Goal: Task Accomplishment & Management: Complete application form

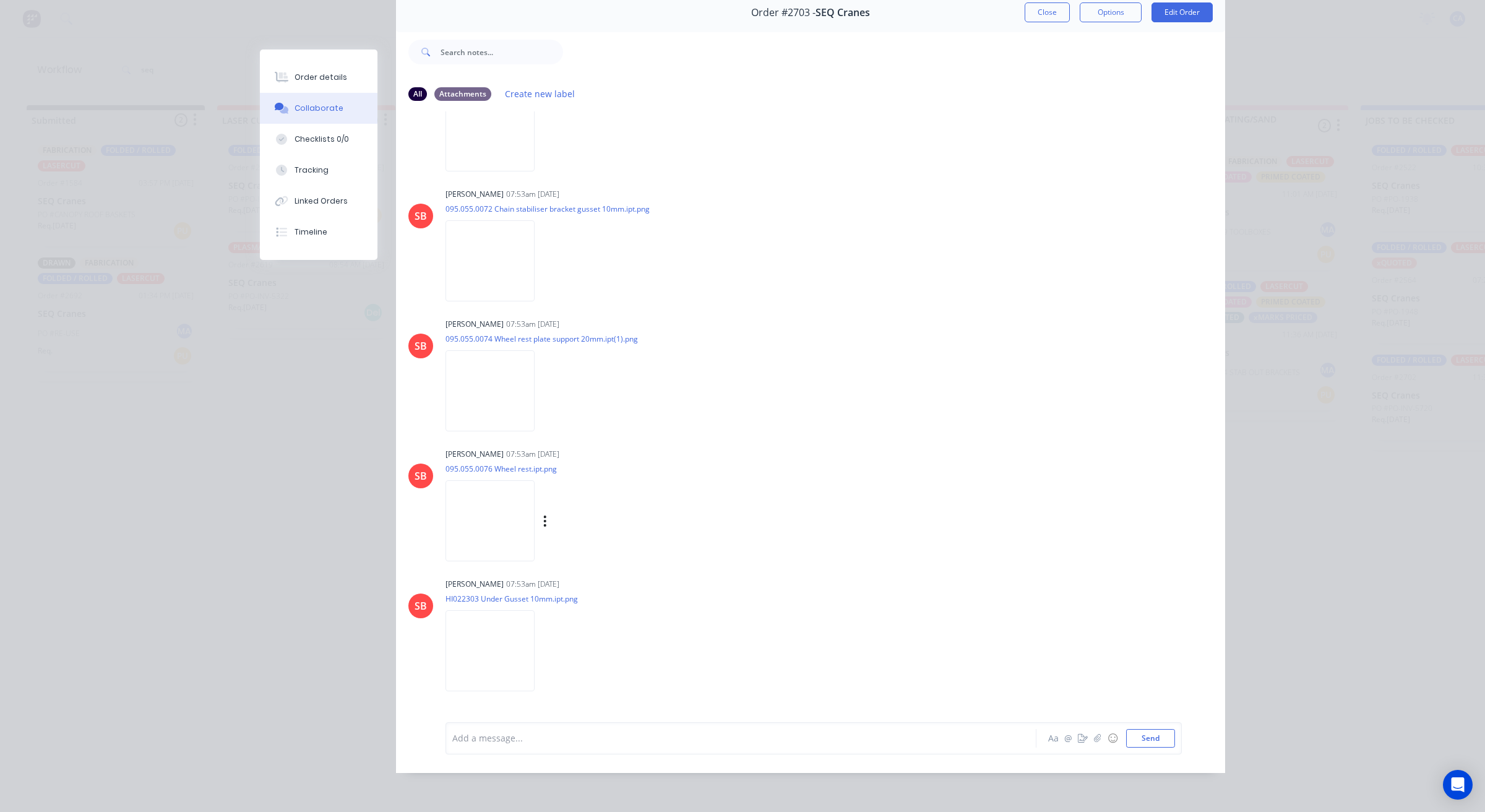
scroll to position [1132, 0]
click at [322, 73] on div "Order details" at bounding box center [321, 77] width 53 height 11
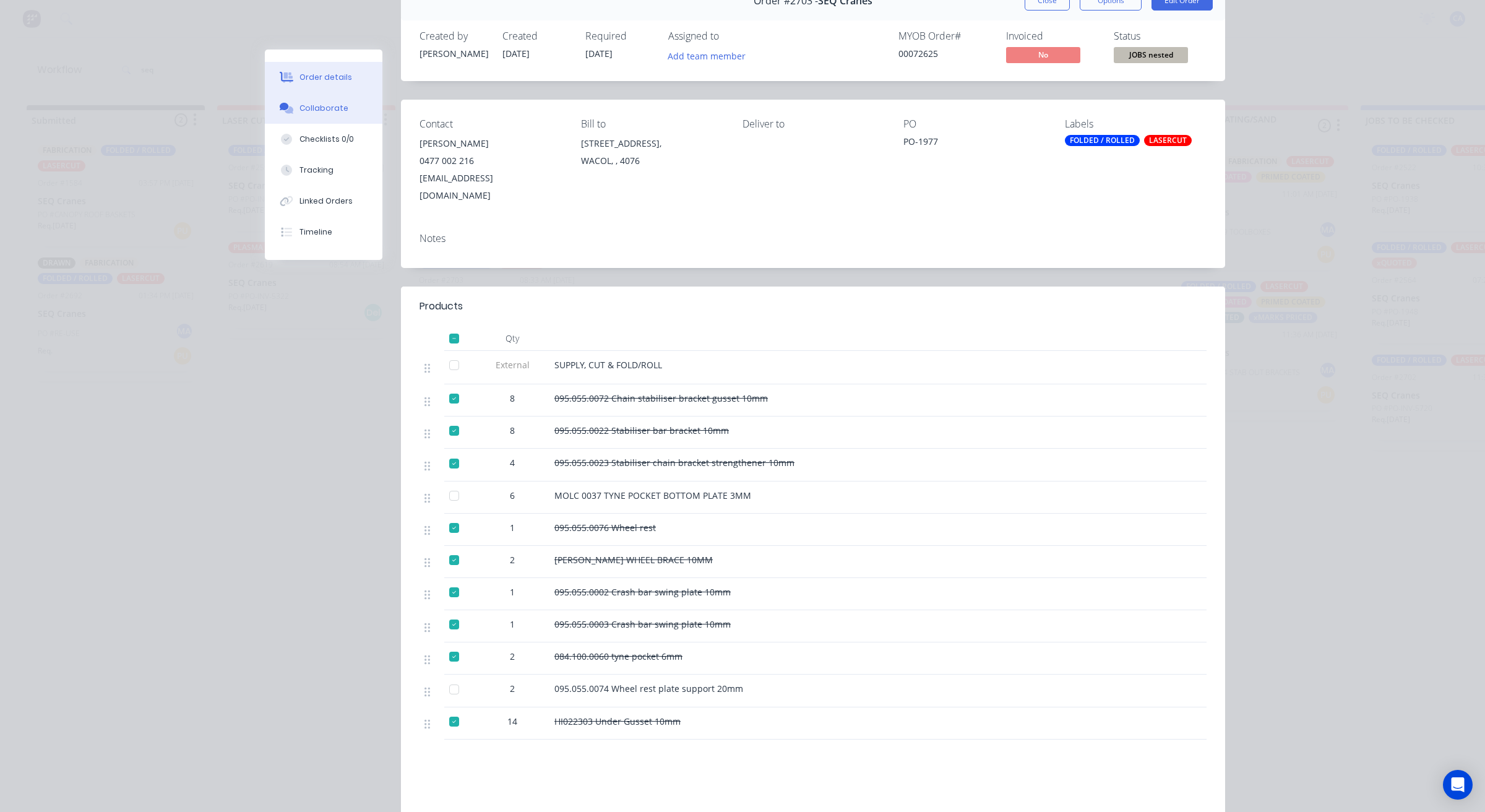
click at [365, 115] on button "Collaborate" at bounding box center [323, 108] width 118 height 31
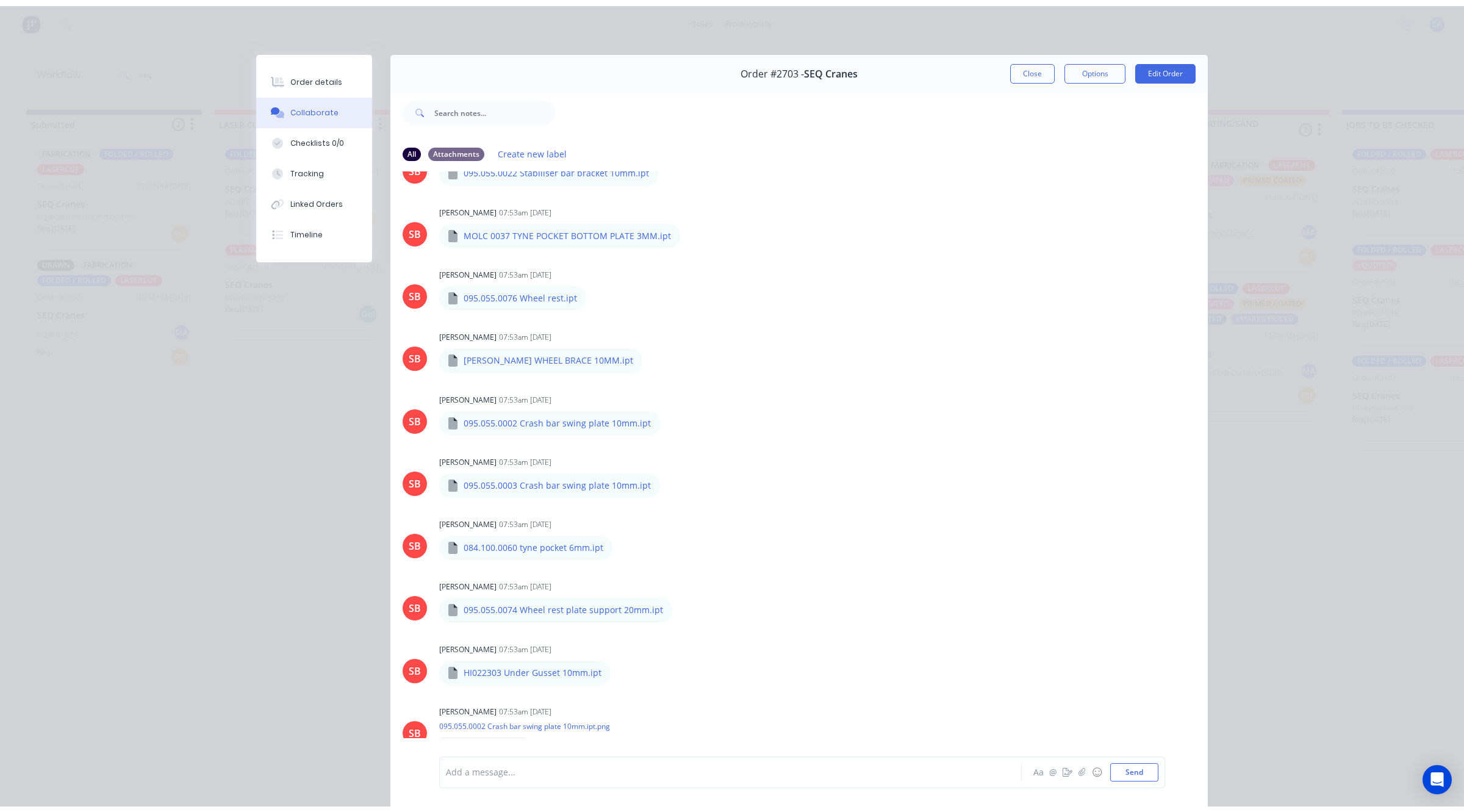
scroll to position [76, 0]
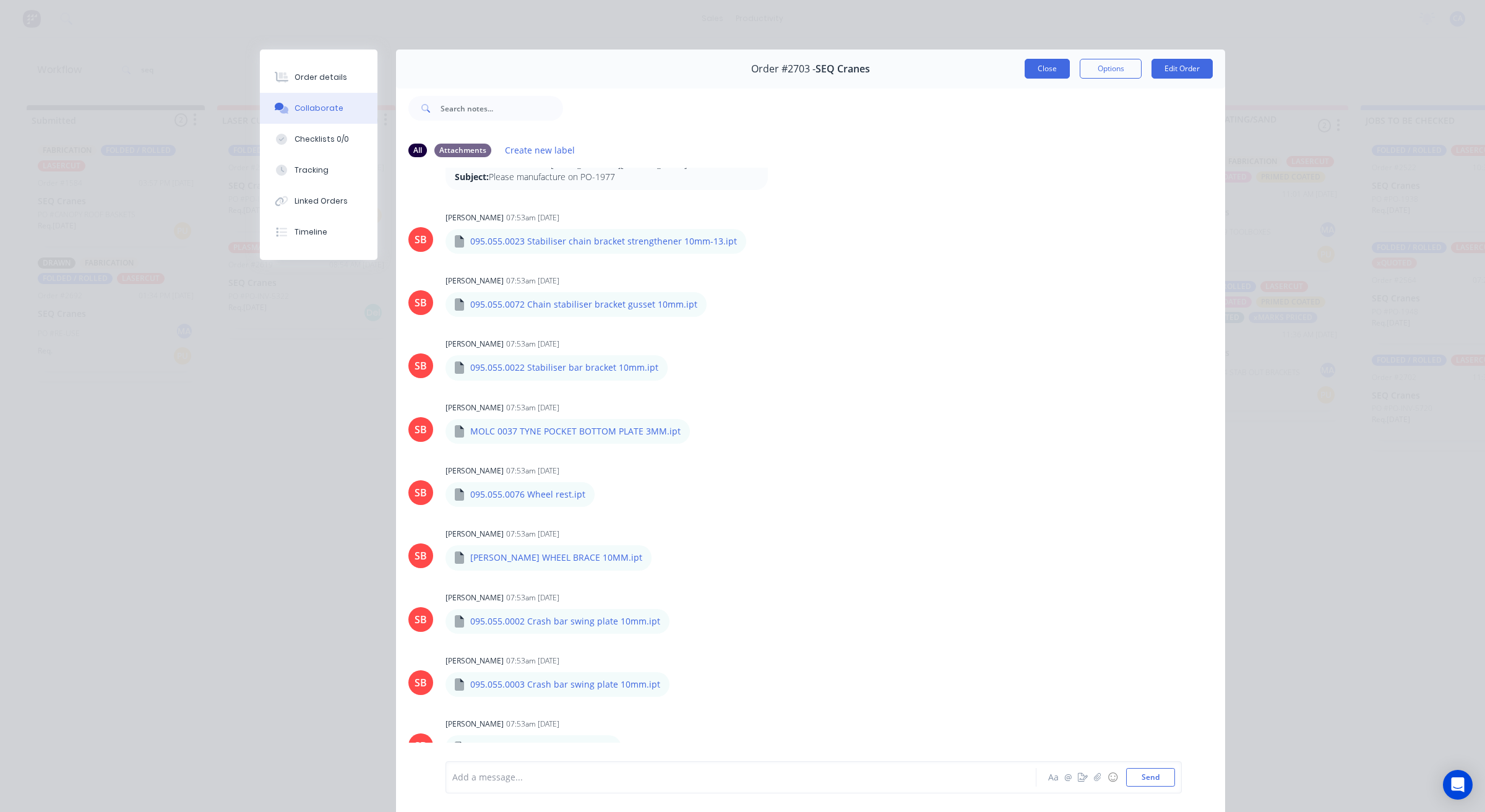
click at [1044, 68] on button "Close" at bounding box center [1047, 68] width 45 height 20
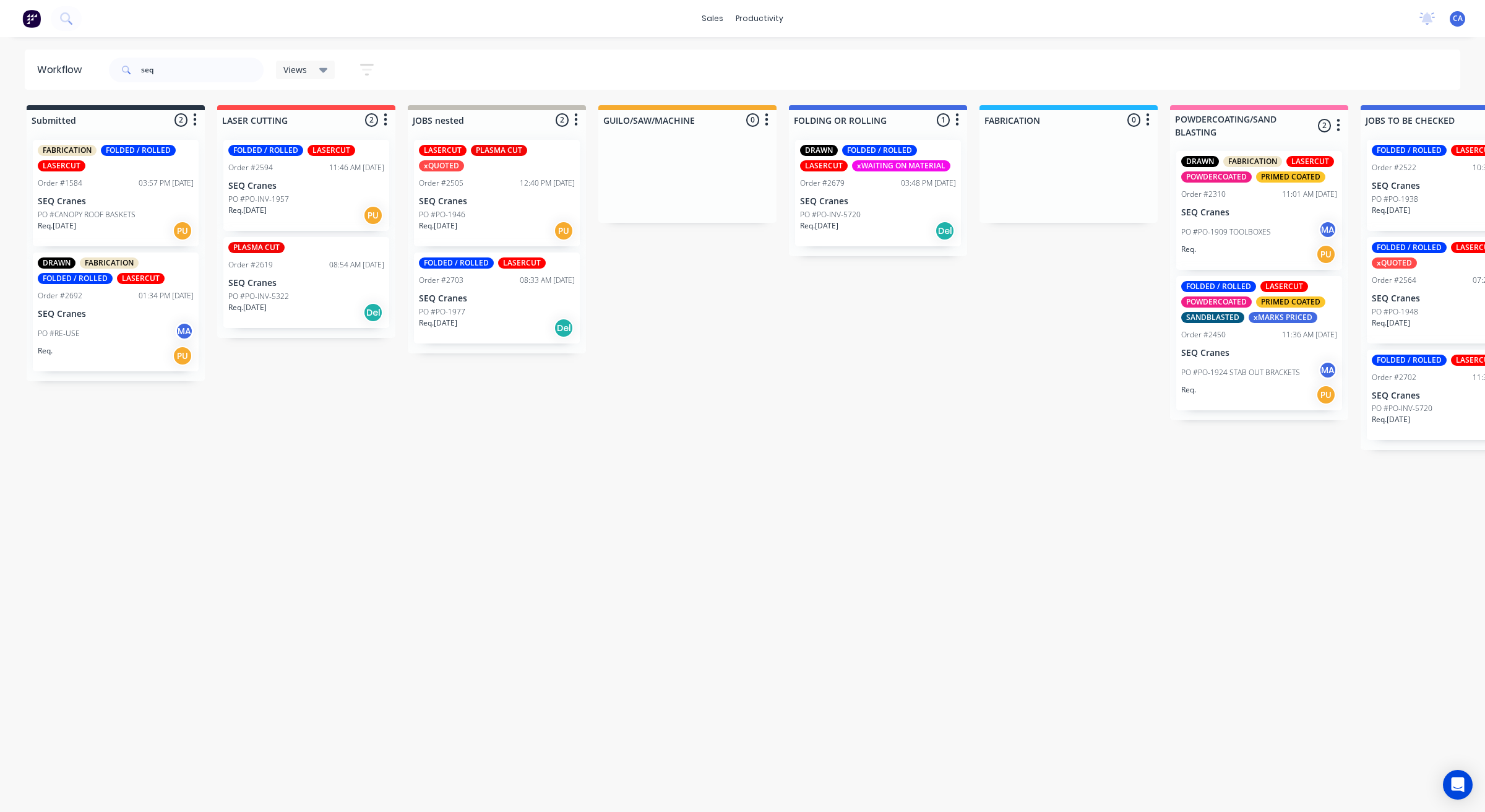
click at [489, 288] on div "FOLDED / ROLLED LASERCUT Order #2703 08:33 AM [DATE] SEQ Cranes PO #PO-1977 Req…" at bounding box center [497, 297] width 166 height 91
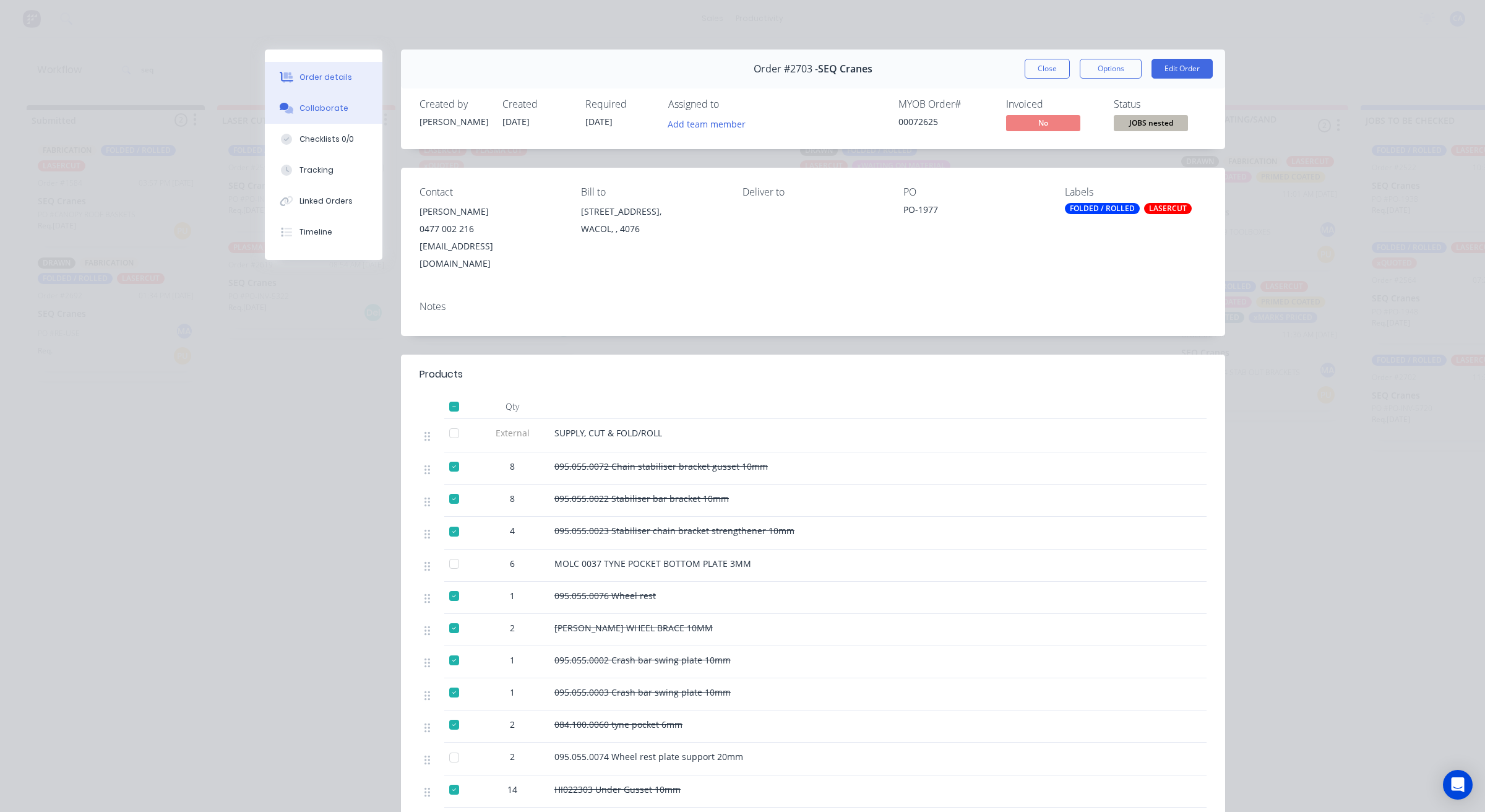
click at [322, 116] on button "Collaborate" at bounding box center [323, 108] width 118 height 31
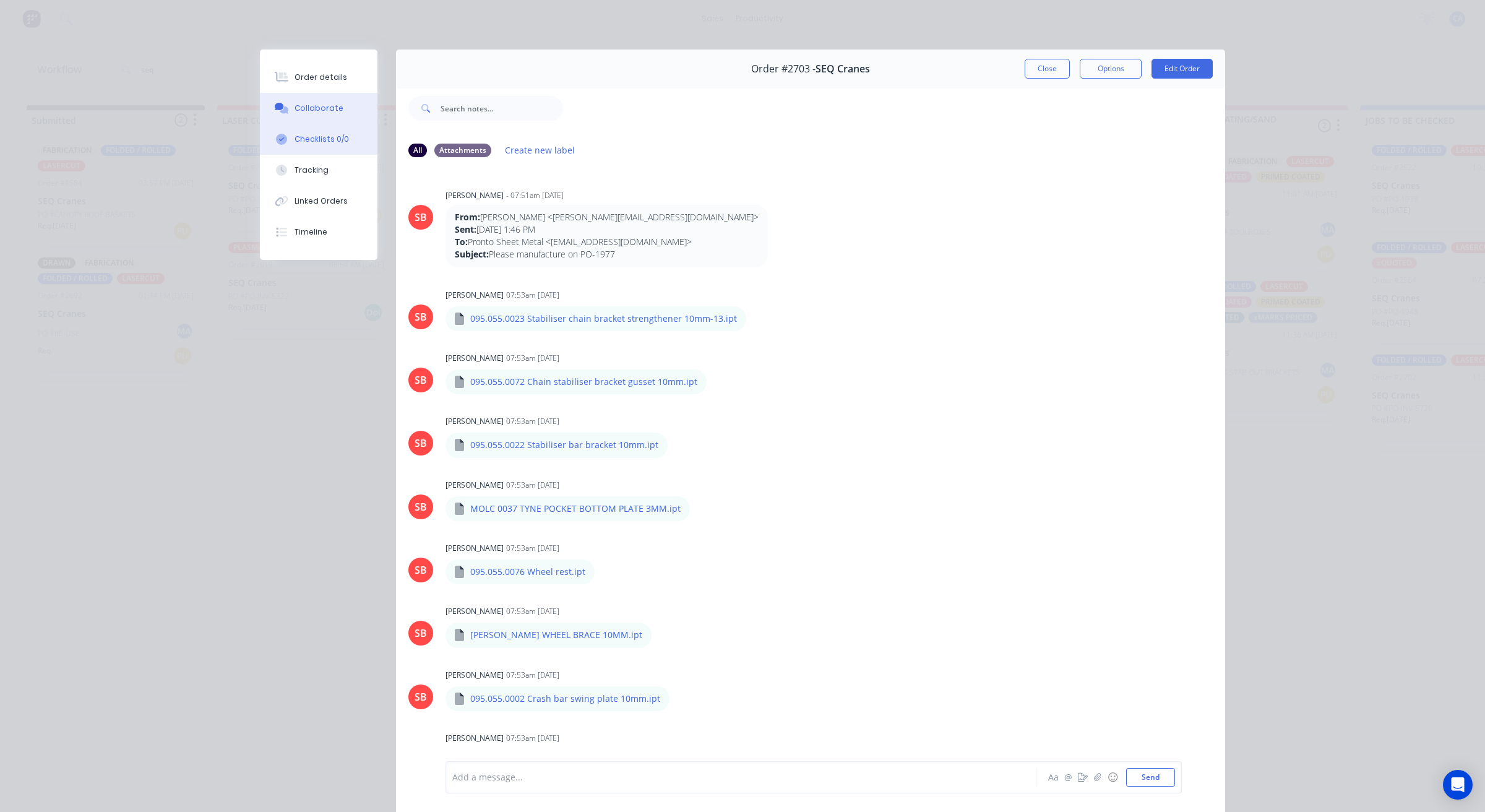
click at [335, 149] on button "Checklists 0/0" at bounding box center [319, 139] width 118 height 31
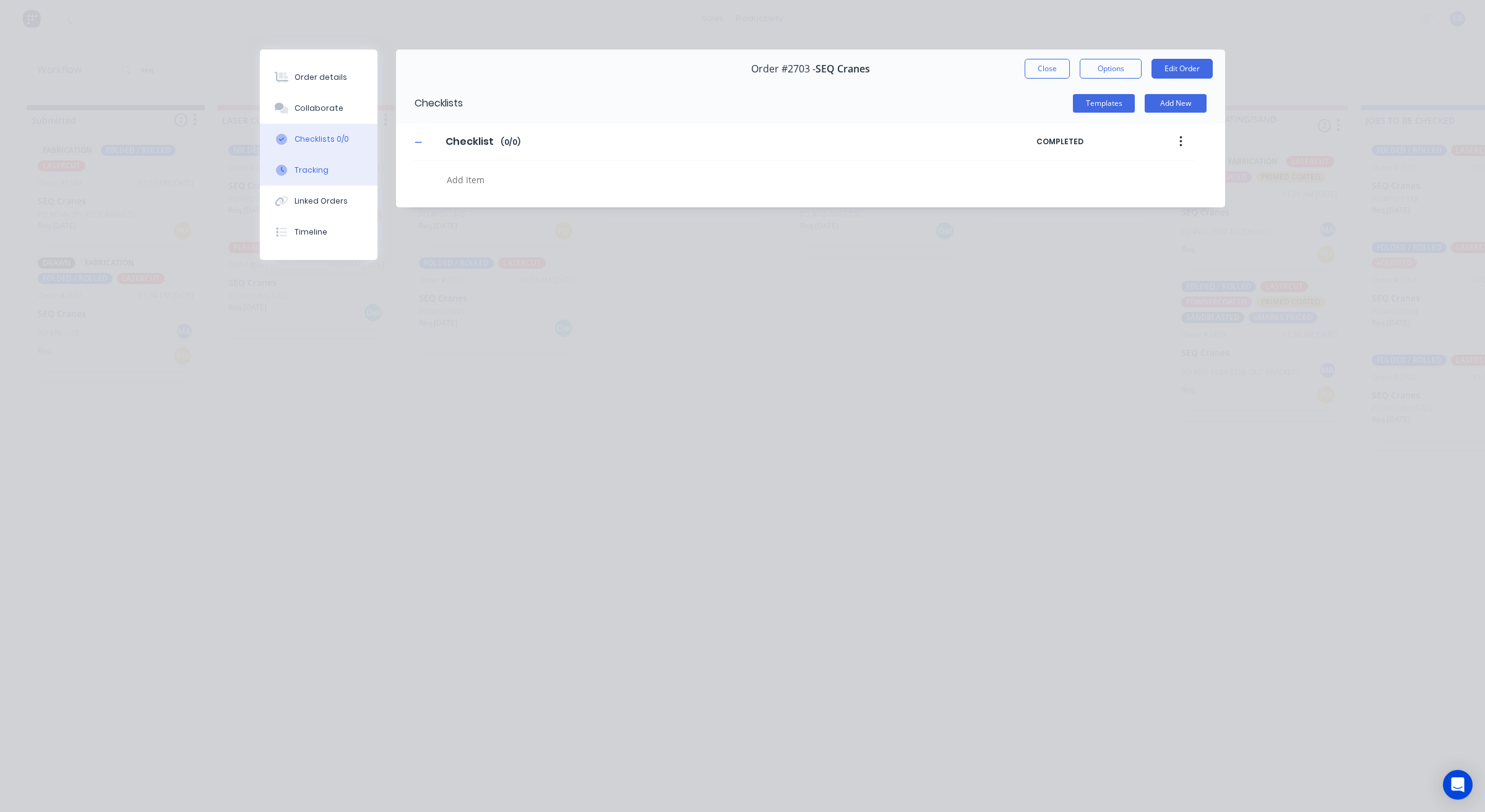
click at [320, 178] on button "Tracking" at bounding box center [319, 170] width 118 height 31
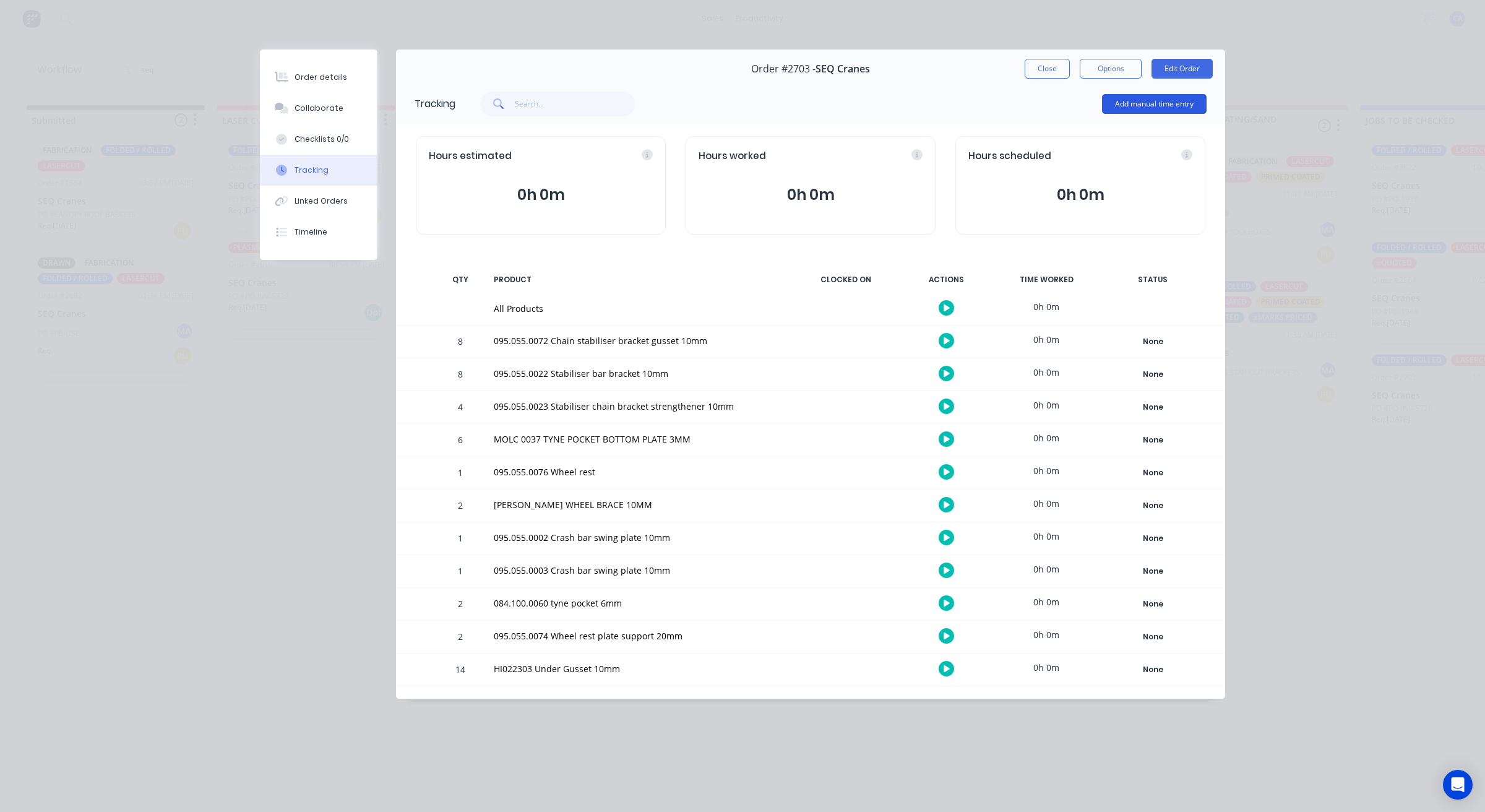
click at [1127, 104] on button "Add manual time entry" at bounding box center [1154, 104] width 104 height 20
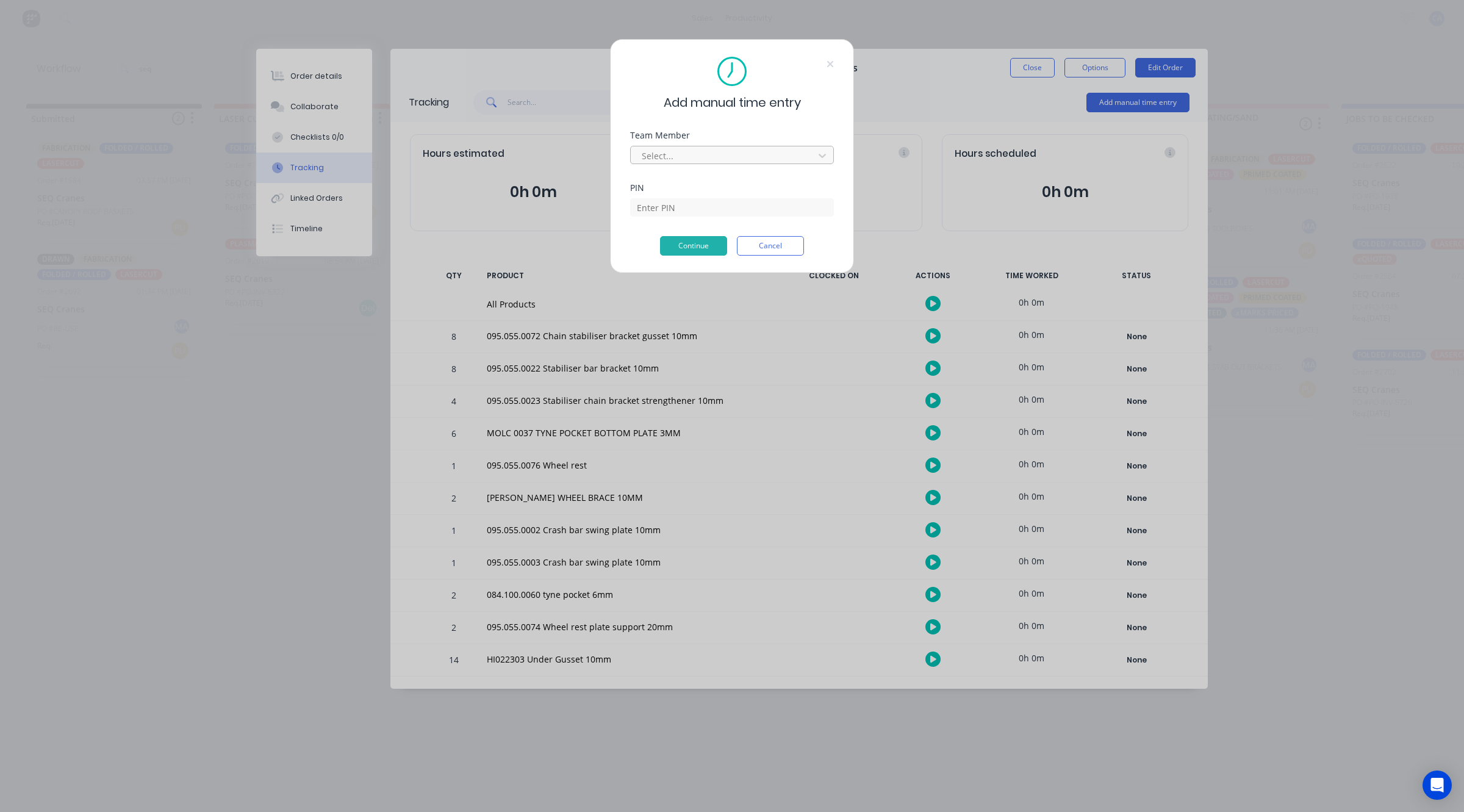
click at [761, 153] on div at bounding box center [724, 156] width 167 height 15
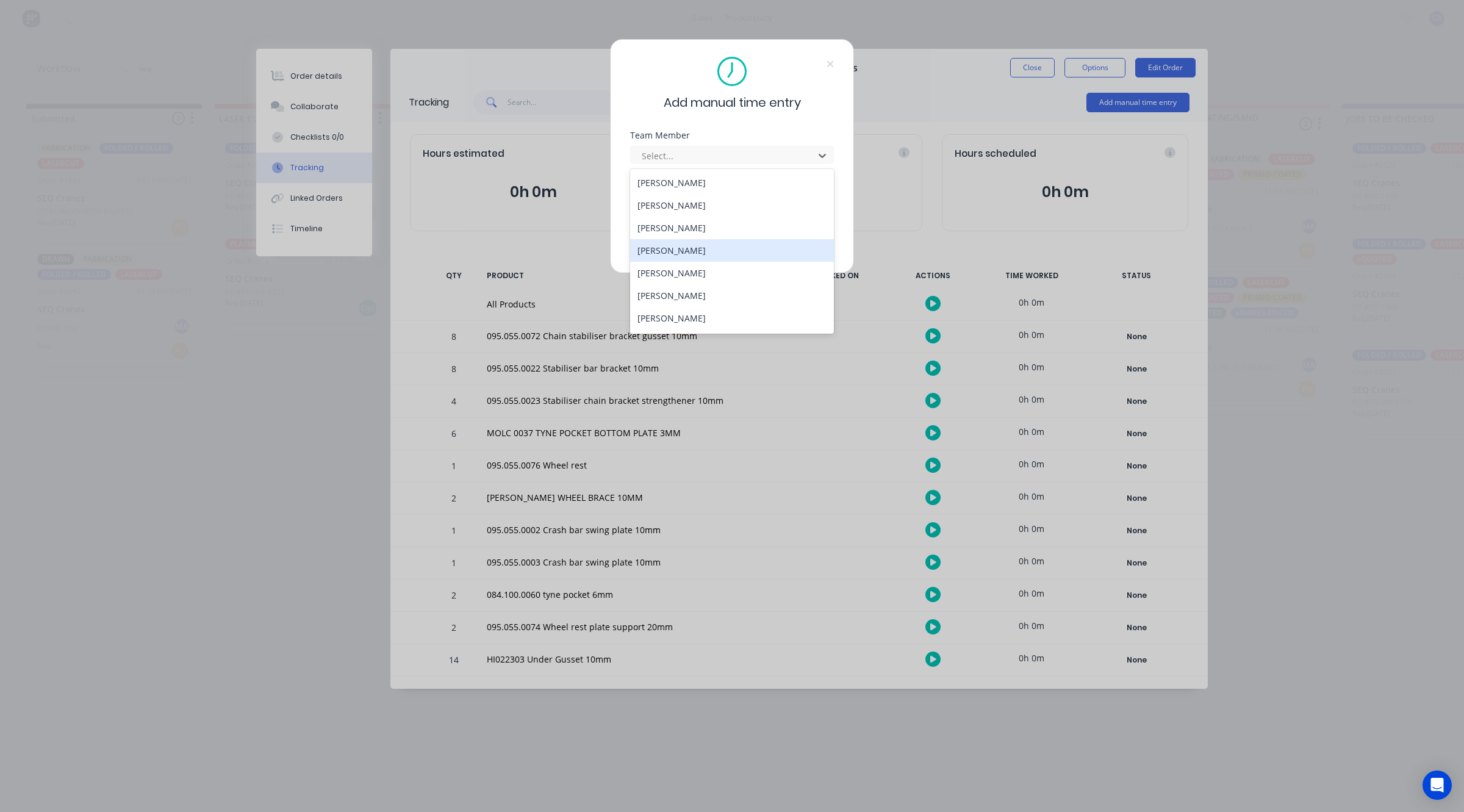
click at [693, 246] on div "[PERSON_NAME]" at bounding box center [732, 251] width 204 height 23
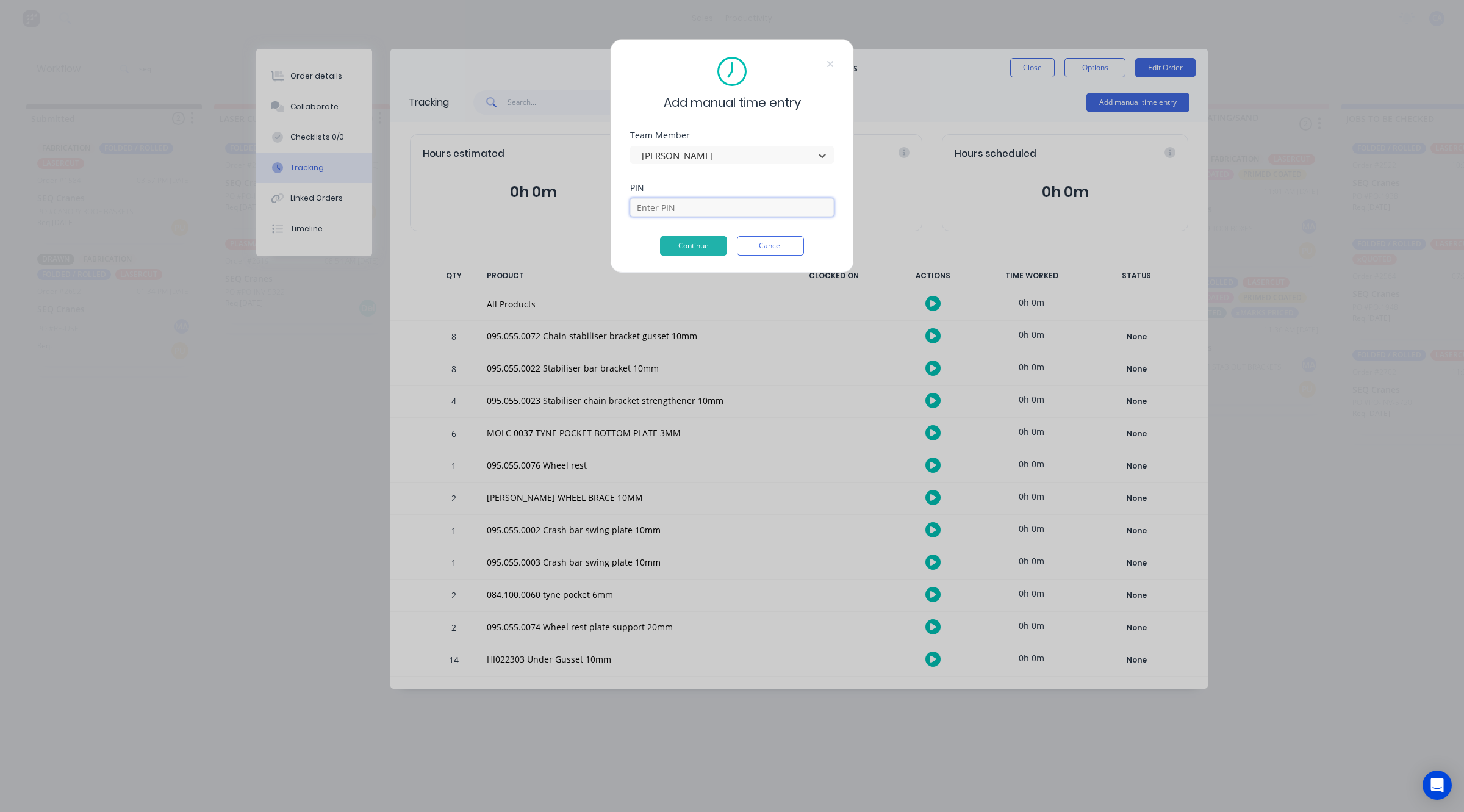
click at [695, 209] on input at bounding box center [732, 207] width 204 height 18
type input "0000"
click at [714, 246] on button "Continue" at bounding box center [694, 246] width 67 height 20
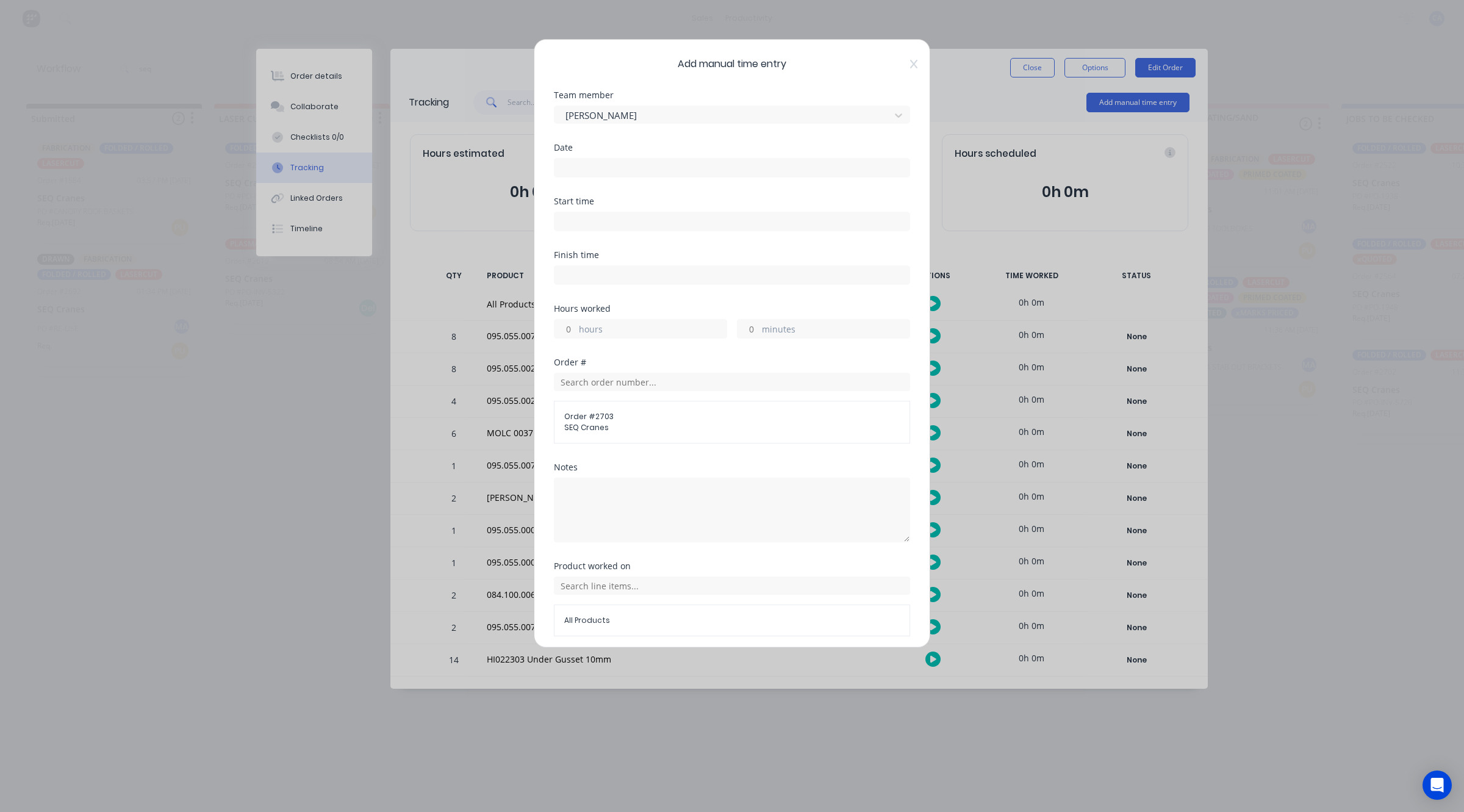
click at [647, 166] on input at bounding box center [731, 168] width 355 height 18
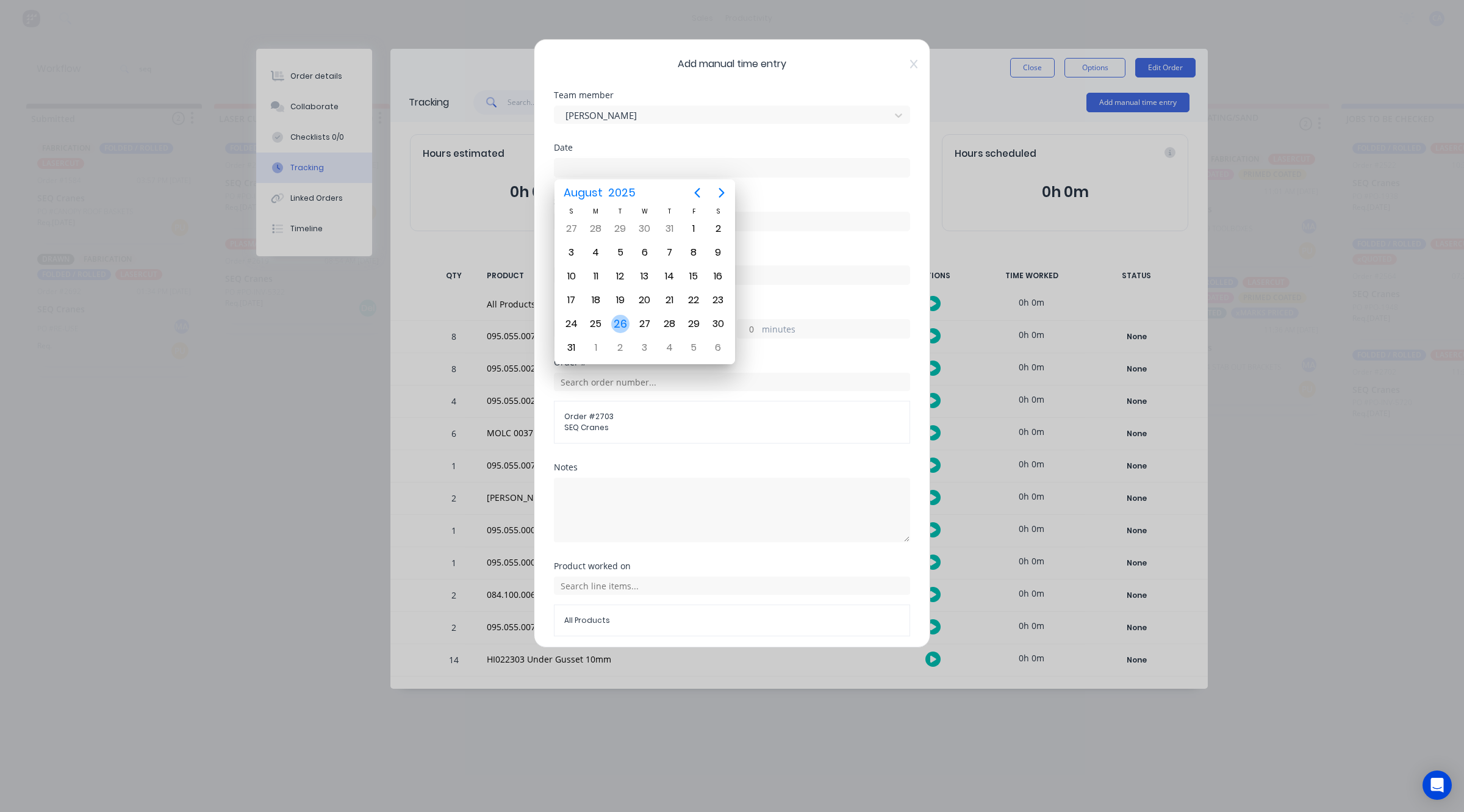
click at [620, 319] on div "26" at bounding box center [620, 324] width 18 height 18
type input "[DATE]"
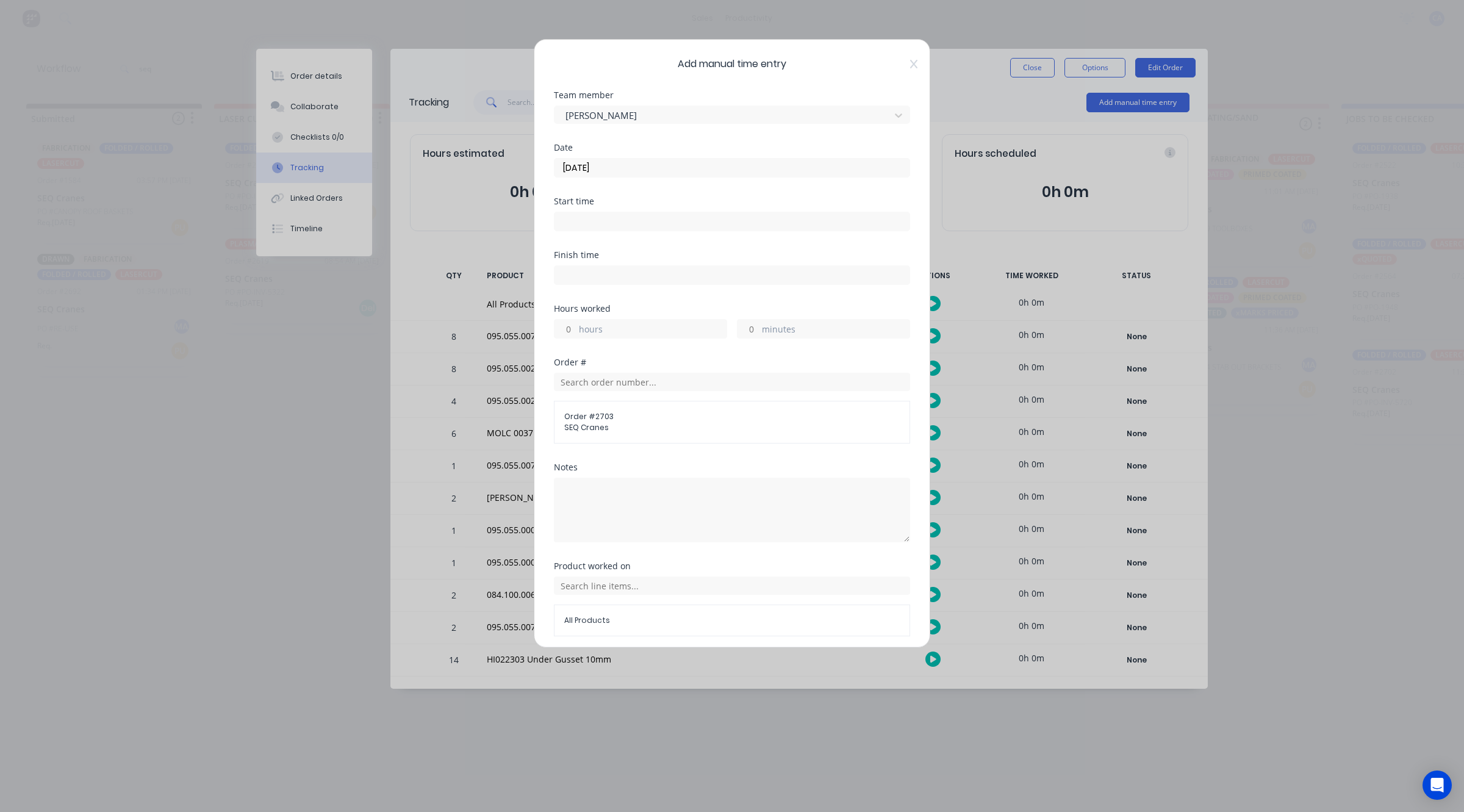
click at [602, 218] on input at bounding box center [731, 221] width 355 height 18
type input "08:50 AM"
click at [730, 276] on input at bounding box center [731, 275] width 355 height 18
type input "08:50 AM"
type input "0"
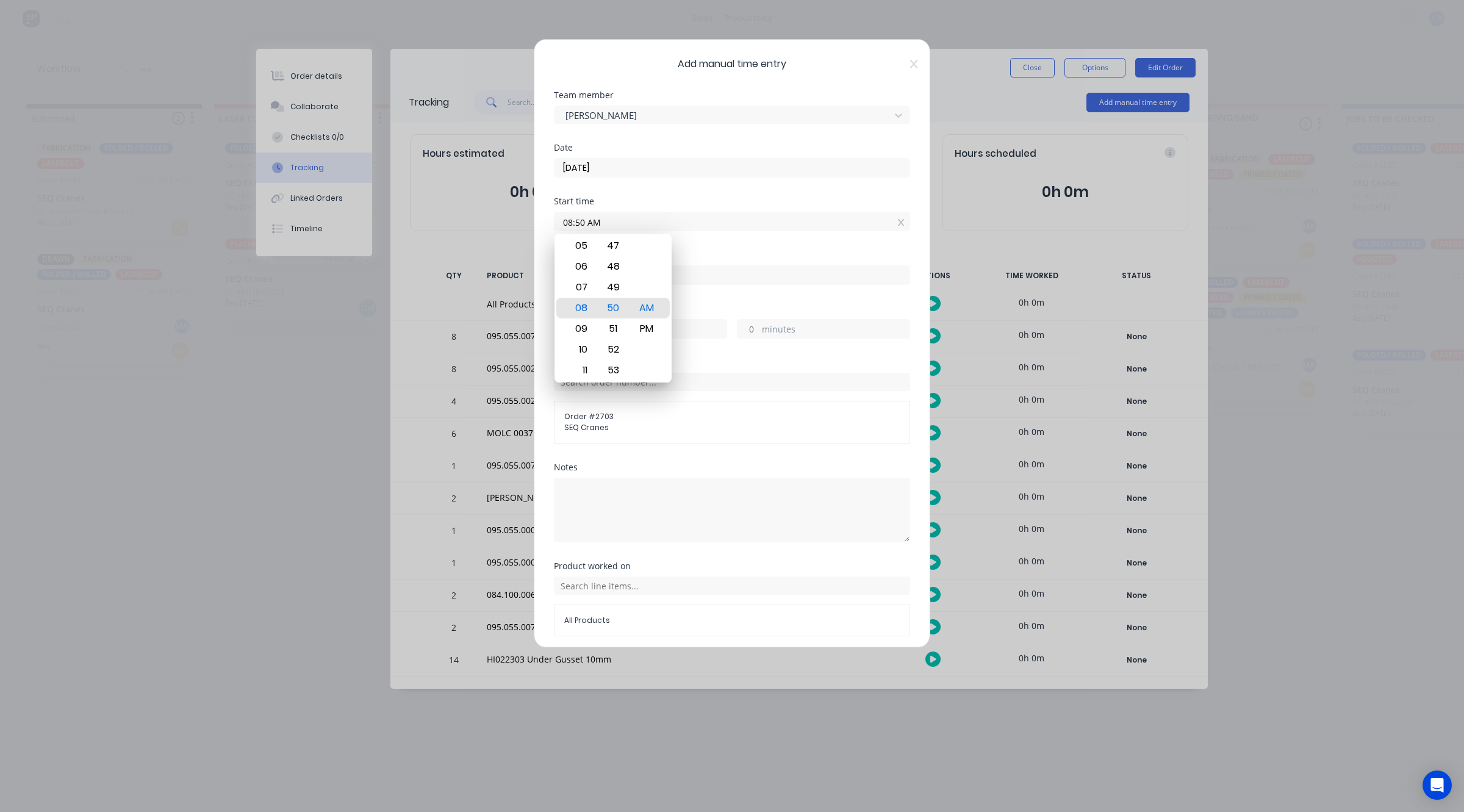
type input "0"
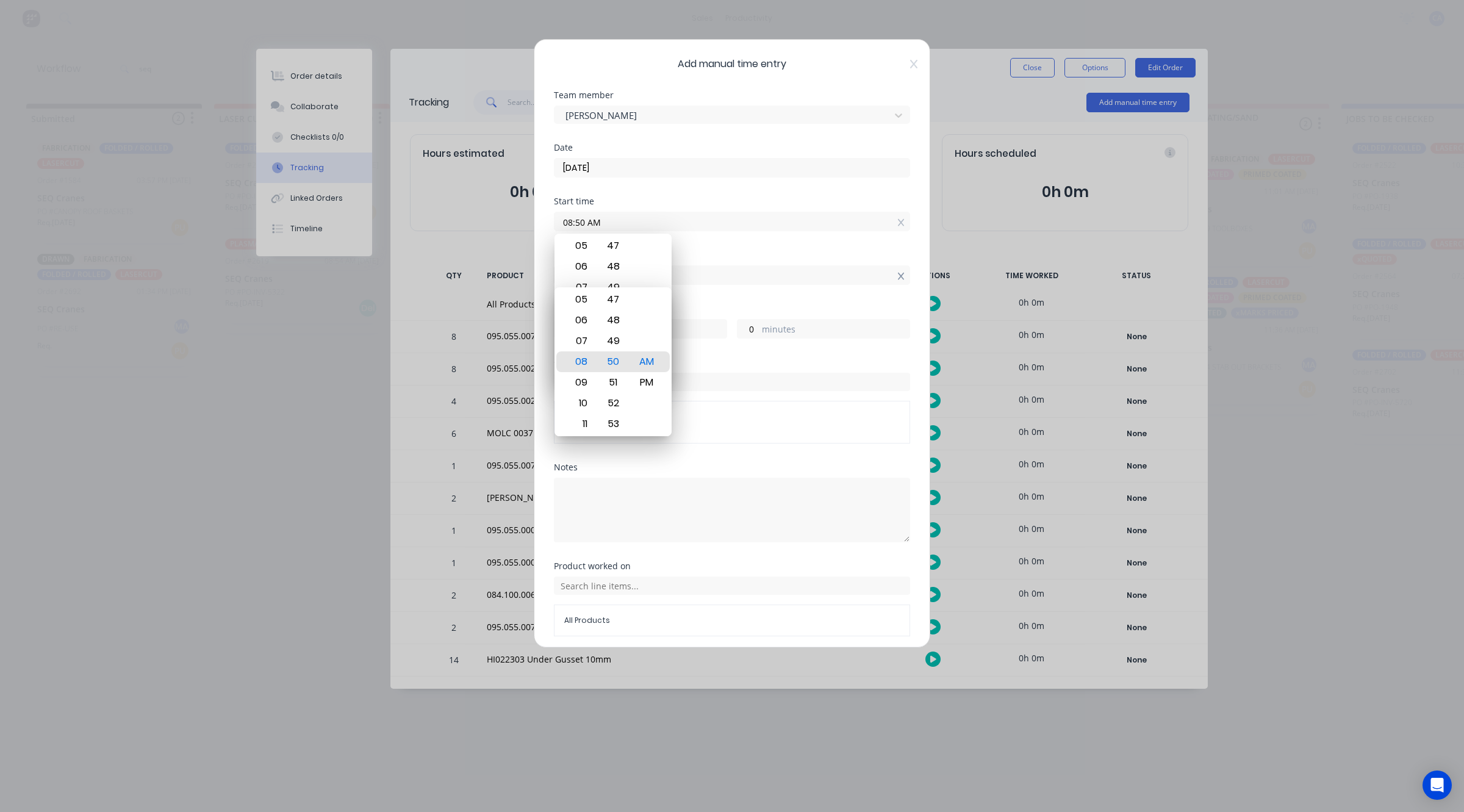
click at [883, 276] on input "08:50 AM" at bounding box center [731, 275] width 355 height 18
click at [898, 276] on icon at bounding box center [901, 276] width 7 height 8
type input "08:50 AM"
type input "0"
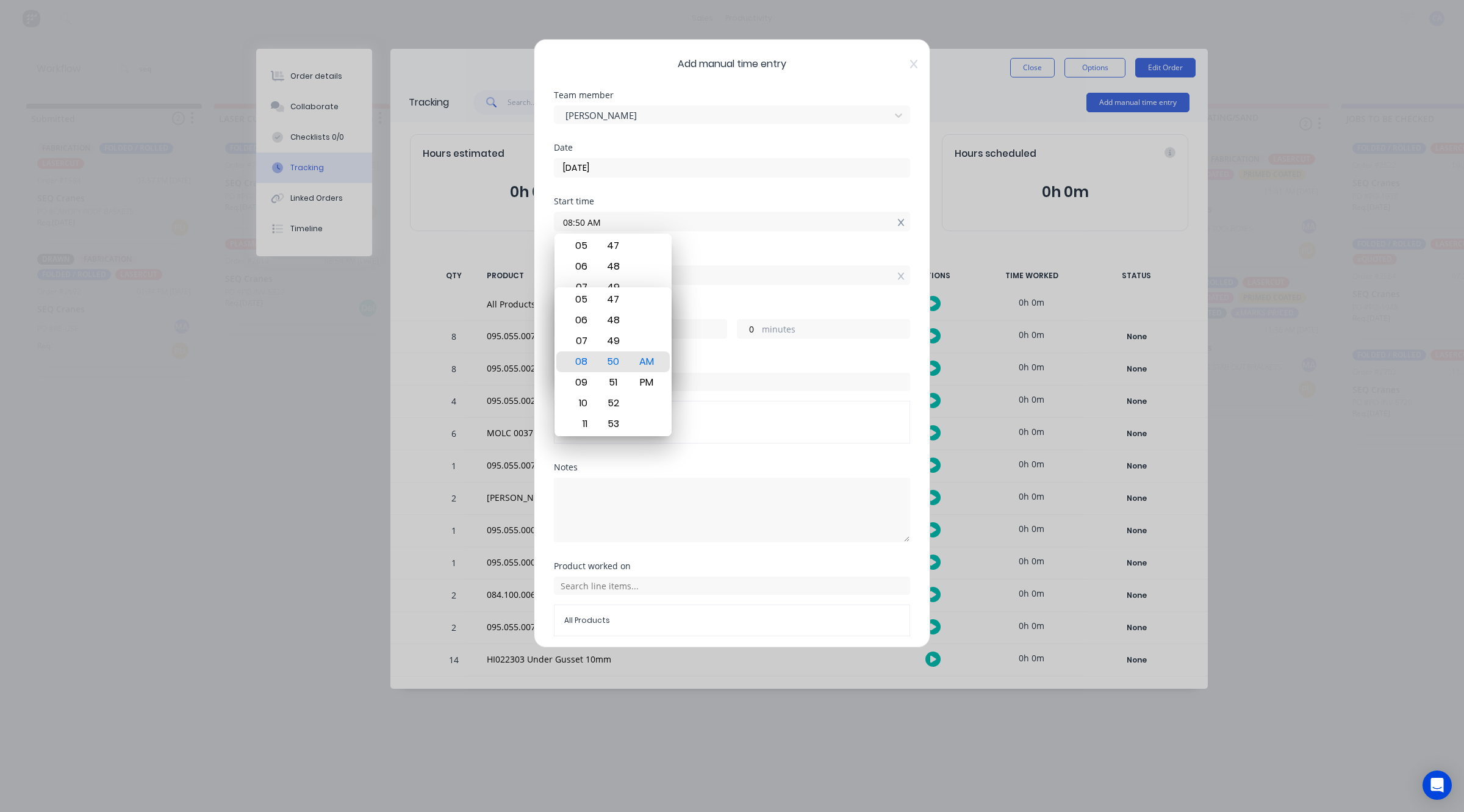
click at [898, 224] on icon at bounding box center [901, 222] width 7 height 8
type input "08:50 AM"
type input "0"
click at [898, 224] on icon at bounding box center [901, 222] width 7 height 8
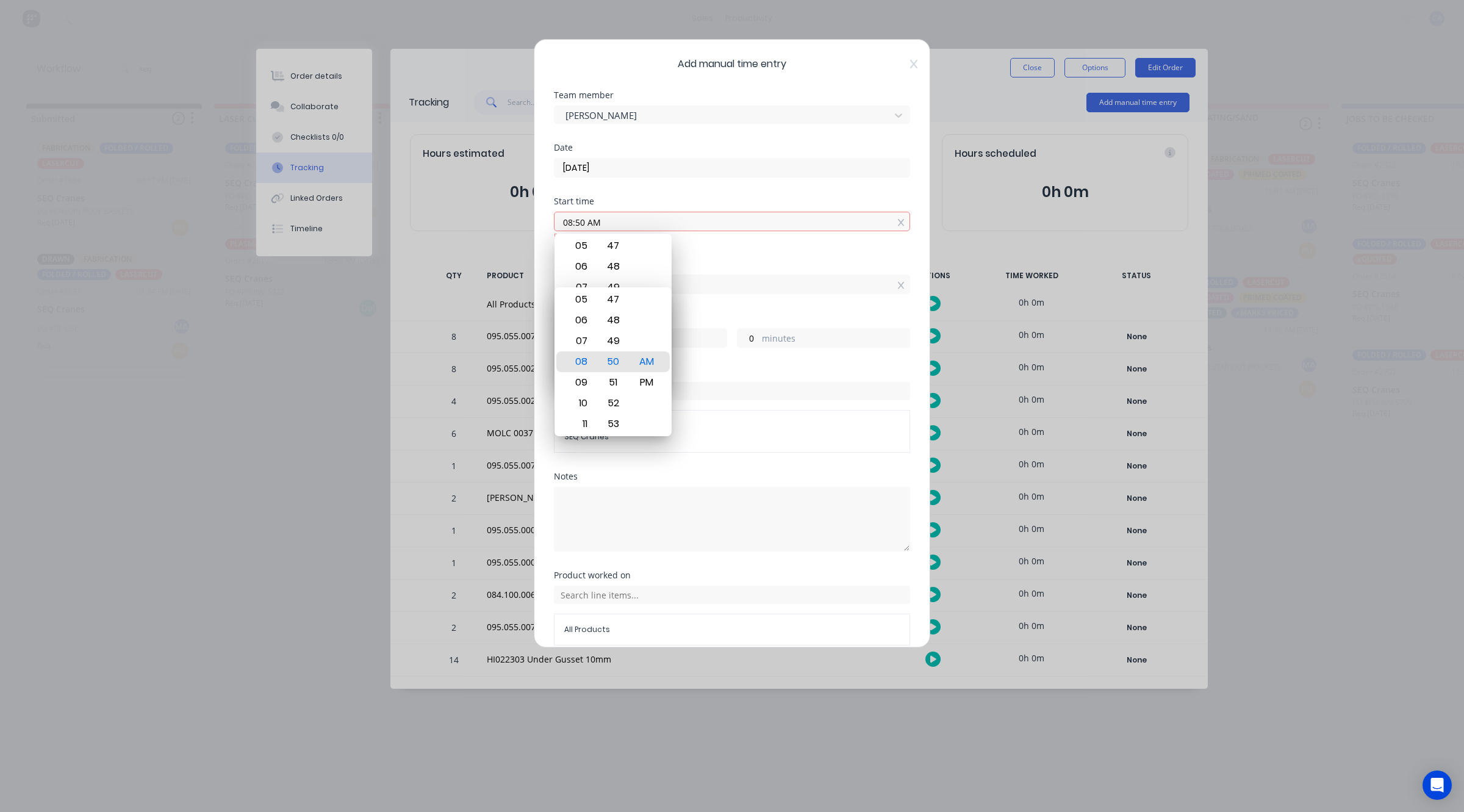
type input "08:50 AM"
type input "0"
click at [898, 224] on icon at bounding box center [901, 222] width 7 height 8
type input "08:50 AM"
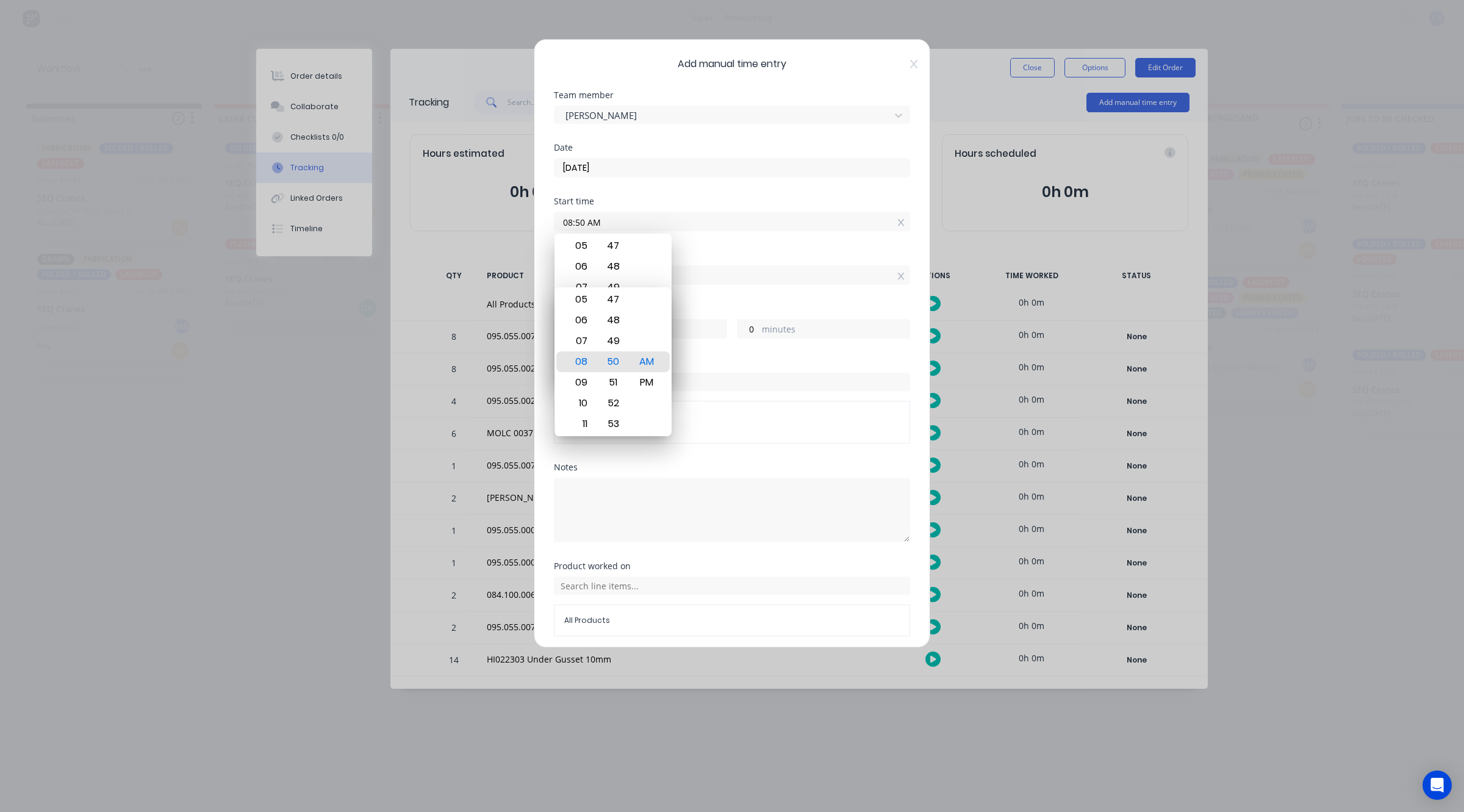
type input "0"
click at [879, 298] on div "Finish time 08:50 AM" at bounding box center [731, 277] width 356 height 54
click at [684, 327] on label "hours" at bounding box center [653, 330] width 148 height 15
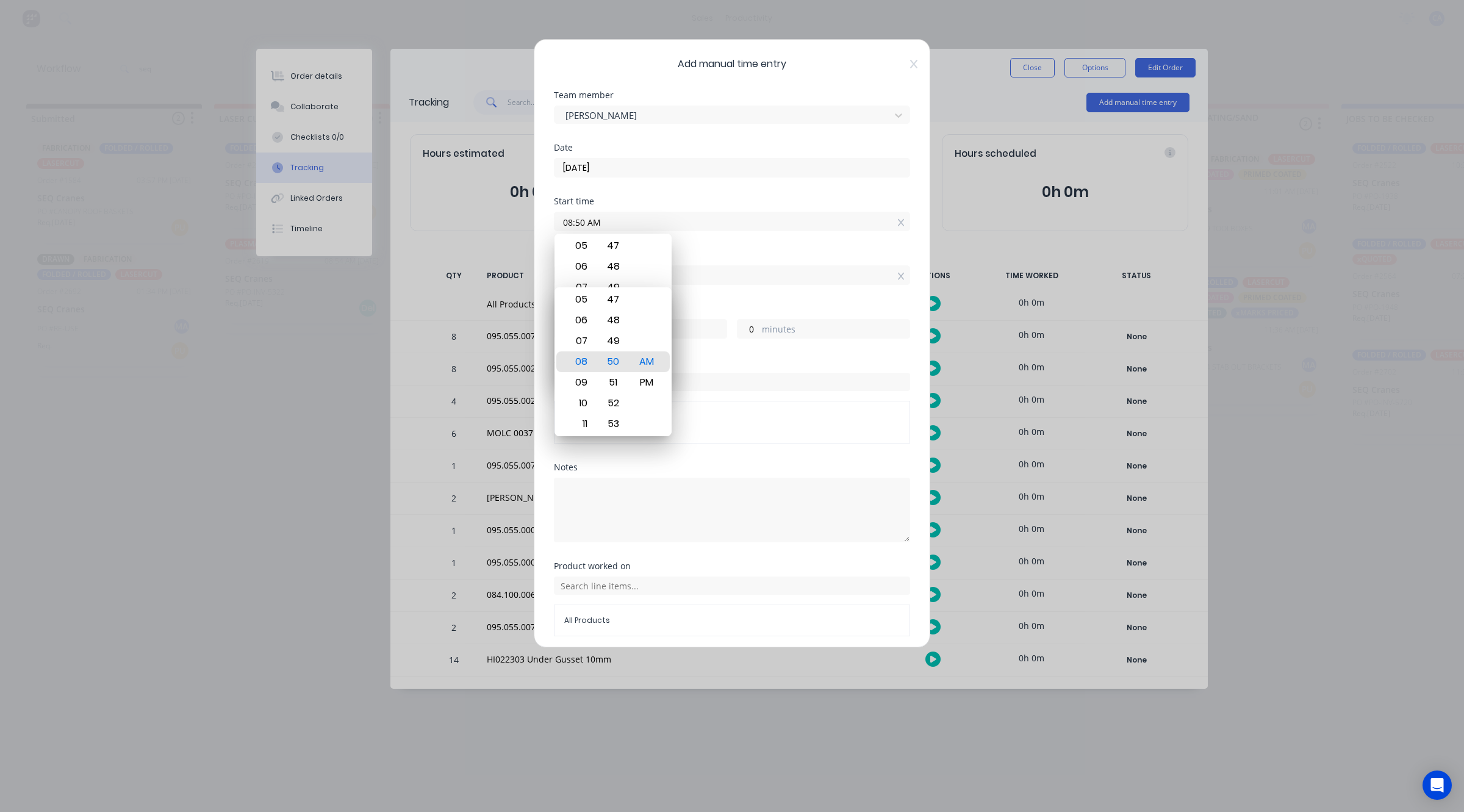
click at [576, 327] on input "0" at bounding box center [565, 328] width 22 height 18
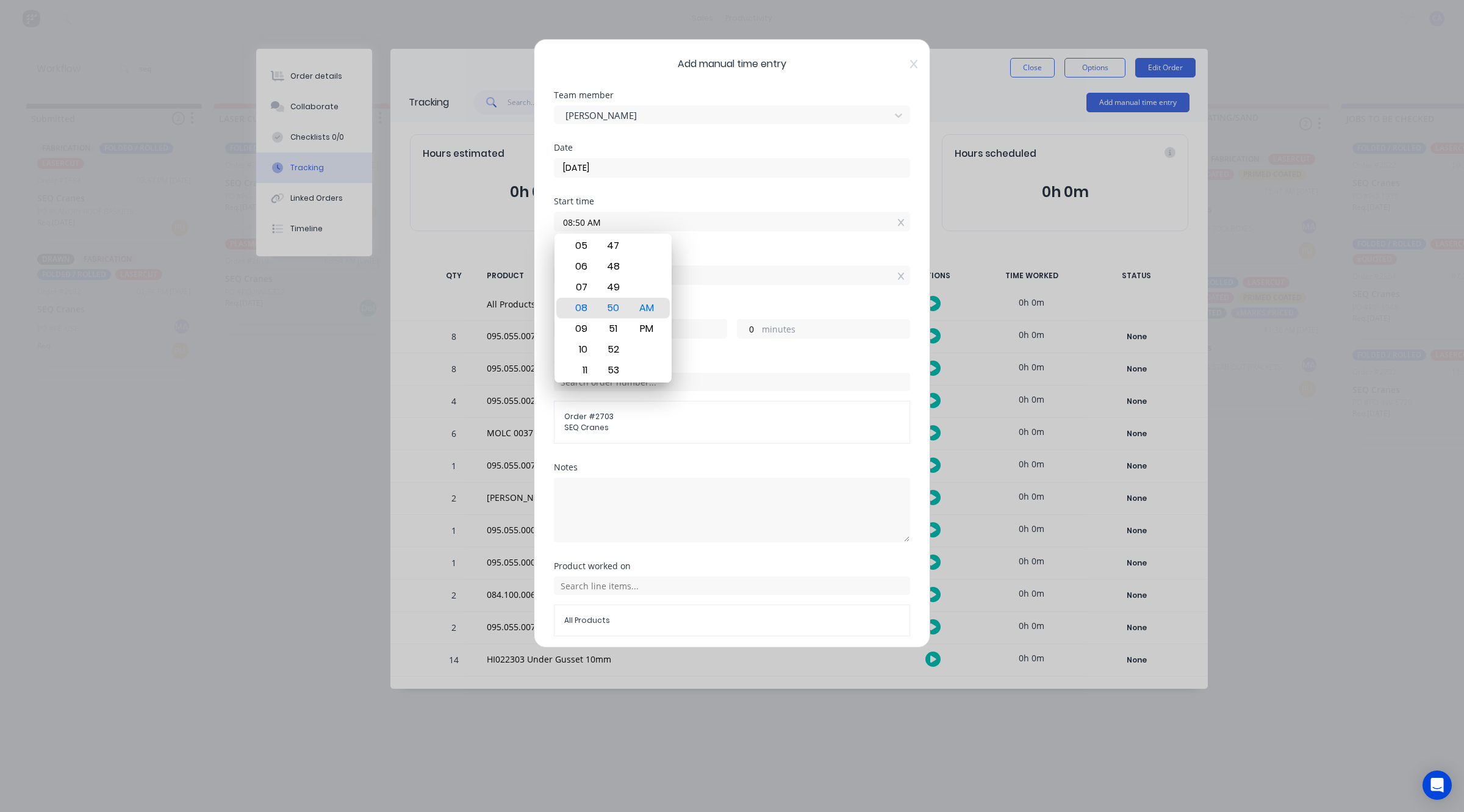
click at [703, 355] on div "Hours worked 0 hours 0 minutes" at bounding box center [731, 331] width 356 height 54
click at [694, 327] on label "hours" at bounding box center [653, 330] width 148 height 15
click at [576, 327] on input "0" at bounding box center [565, 328] width 22 height 18
click at [641, 326] on label "hours" at bounding box center [653, 330] width 148 height 15
click at [576, 326] on input "0" at bounding box center [565, 328] width 22 height 18
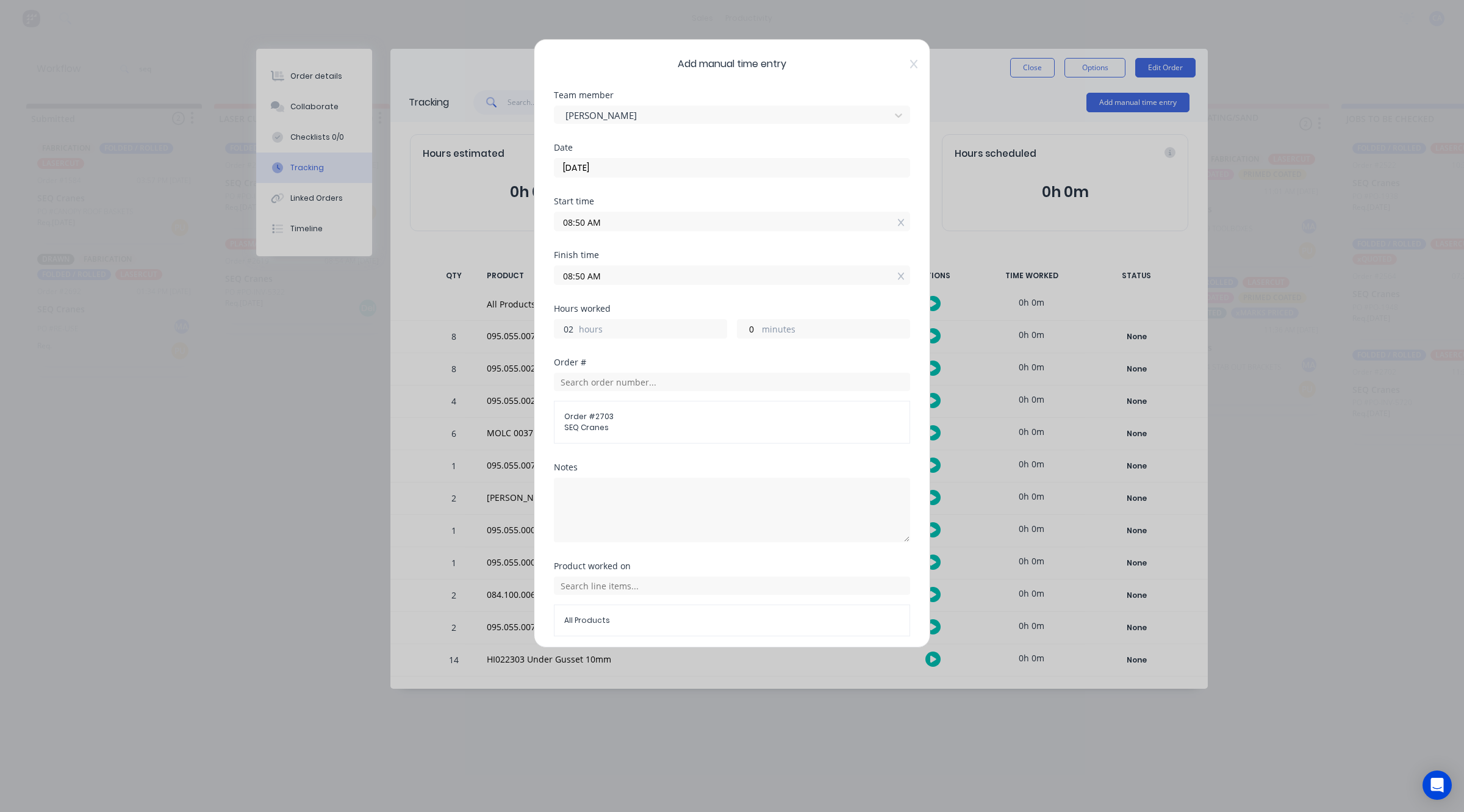
type input "0"
type input "2"
click at [752, 330] on input "0" at bounding box center [749, 328] width 22 height 18
type input "10:50 AM"
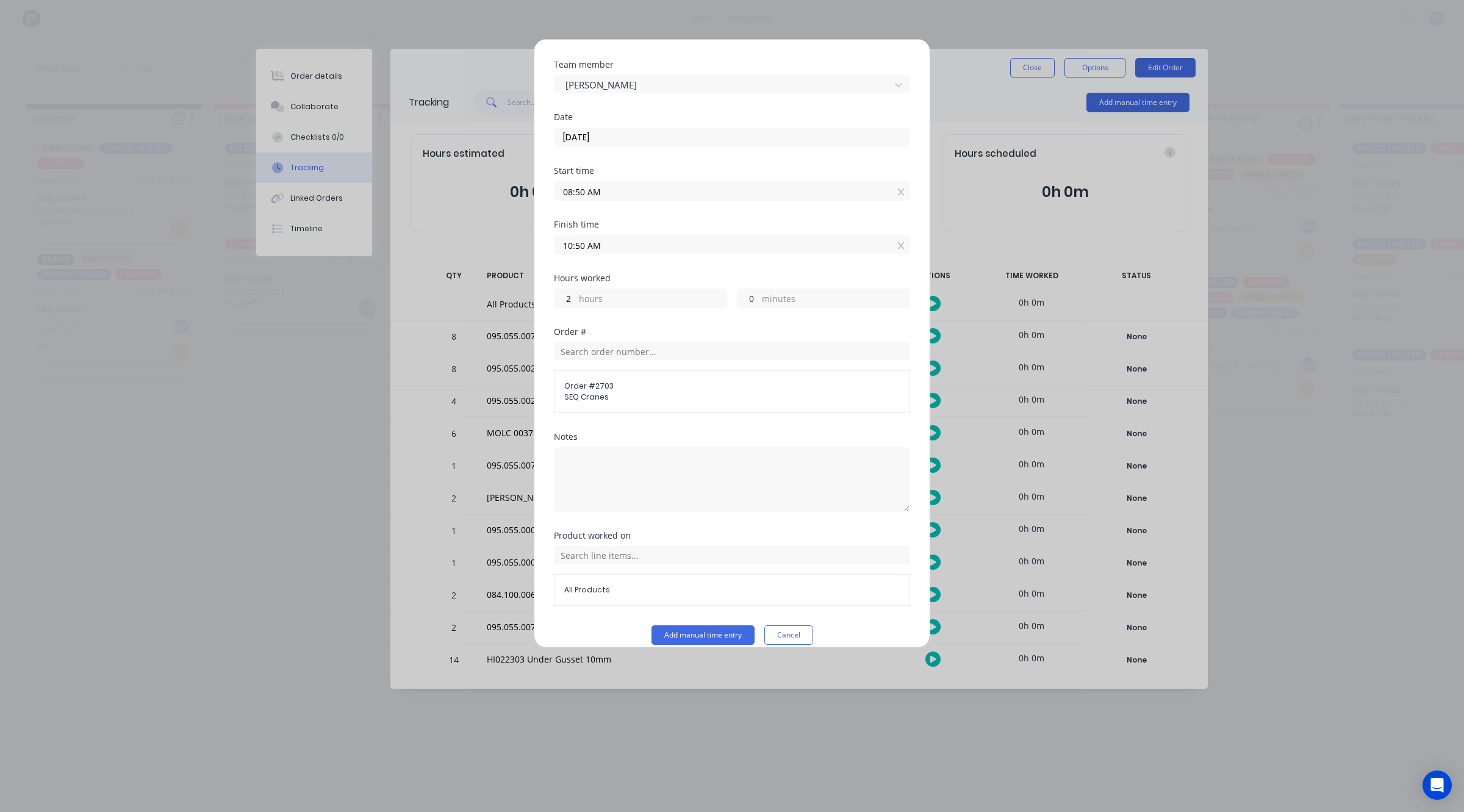
scroll to position [47, 0]
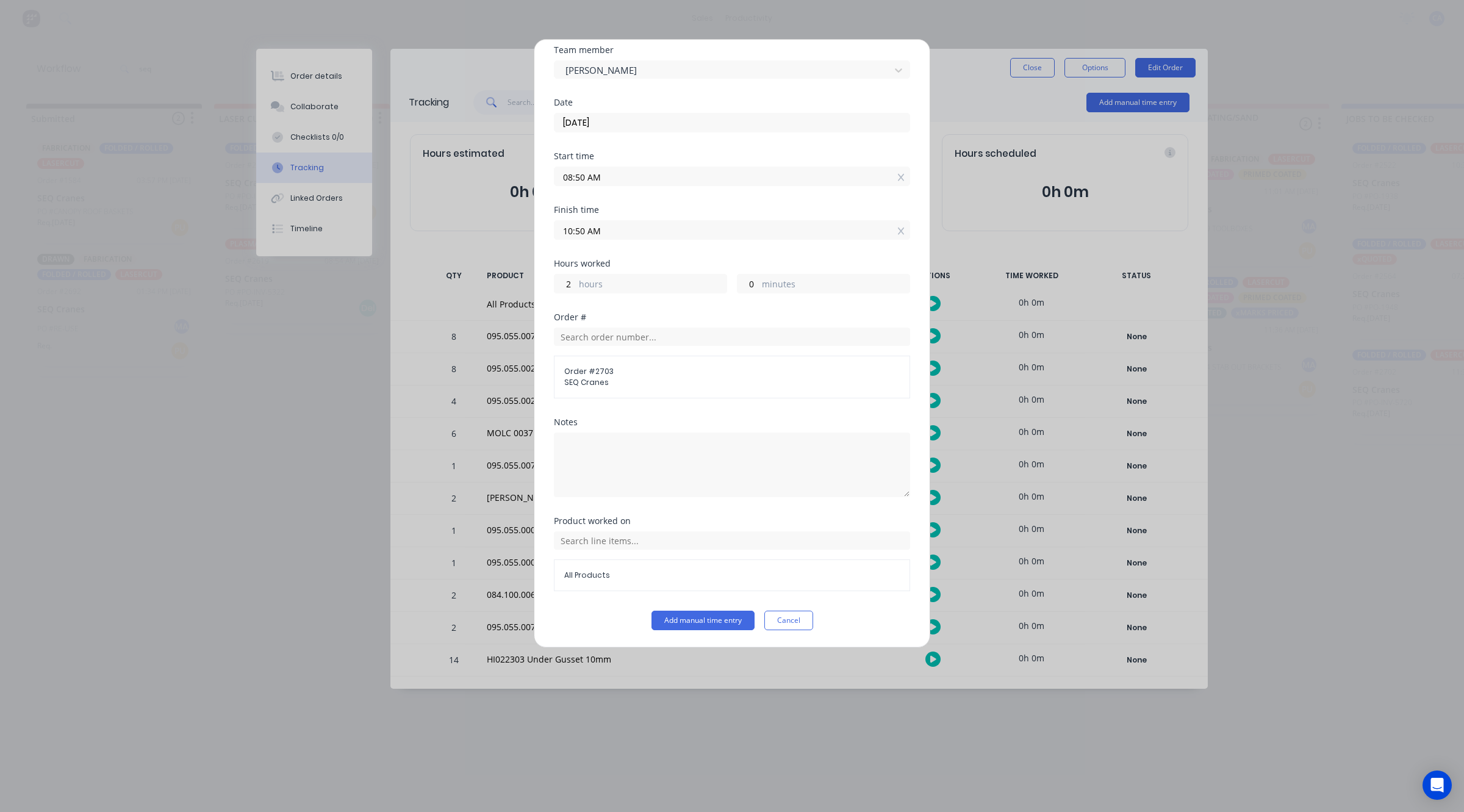
click at [571, 175] on input "08:50 AM" at bounding box center [731, 176] width 355 height 18
click at [587, 214] on div "06" at bounding box center [580, 219] width 30 height 21
type input "06:50 AM"
type input "14"
type input "06:46 AM"
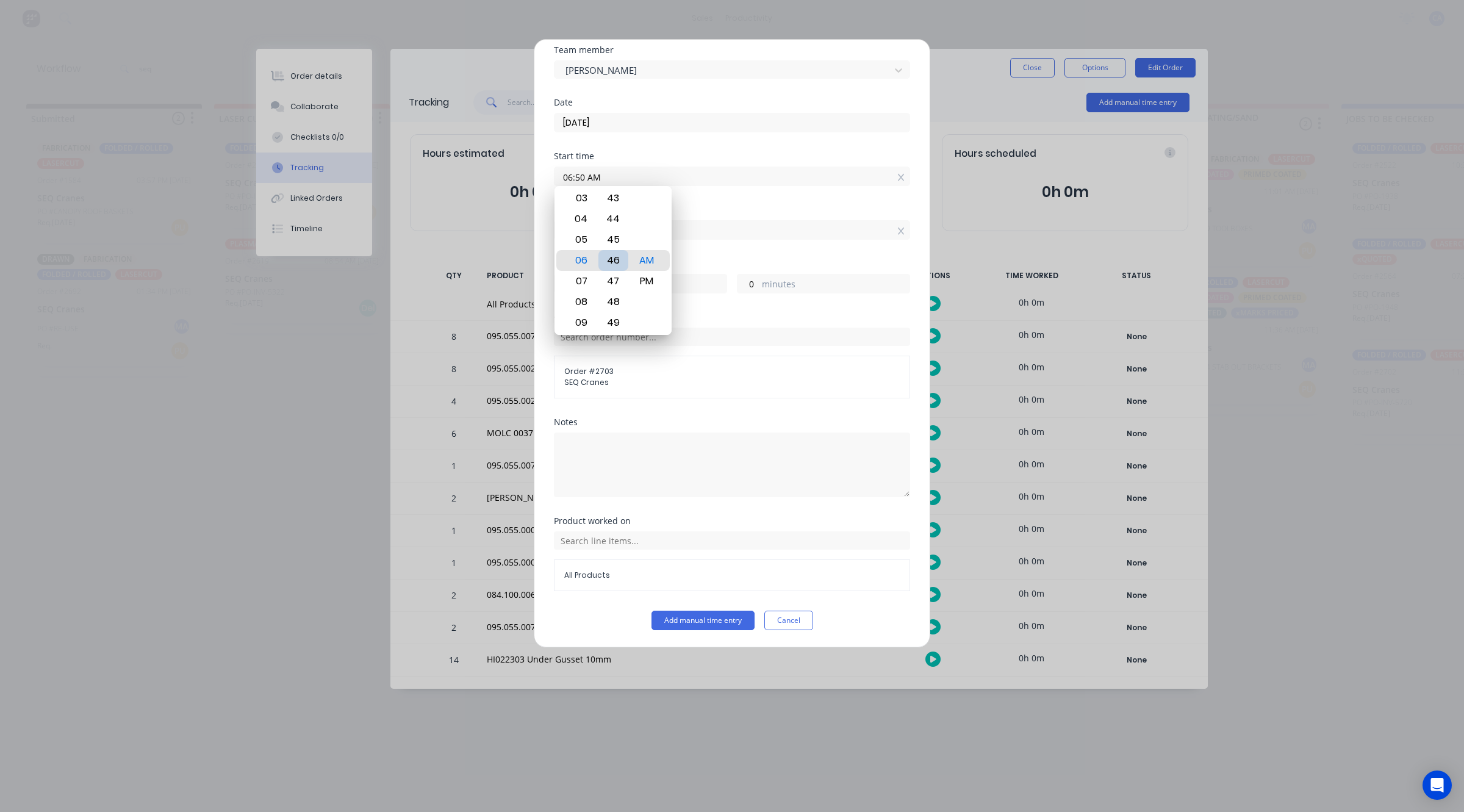
type input "4"
type input "06:43 AM"
type input "7"
type input "06:39 AM"
type input "11"
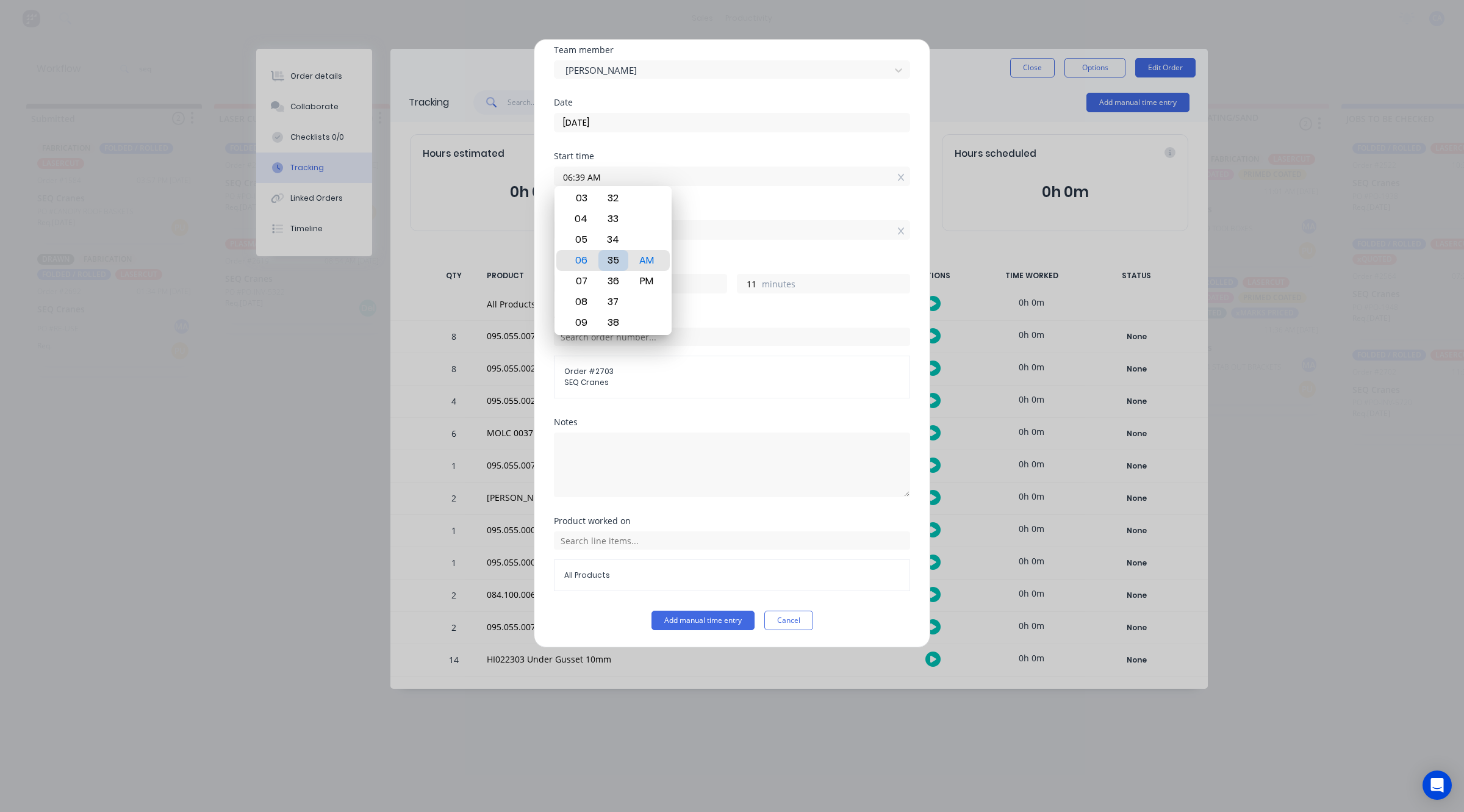
type input "06:35 AM"
type input "15"
type input "06:31 AM"
type input "19"
type input "06:28 AM"
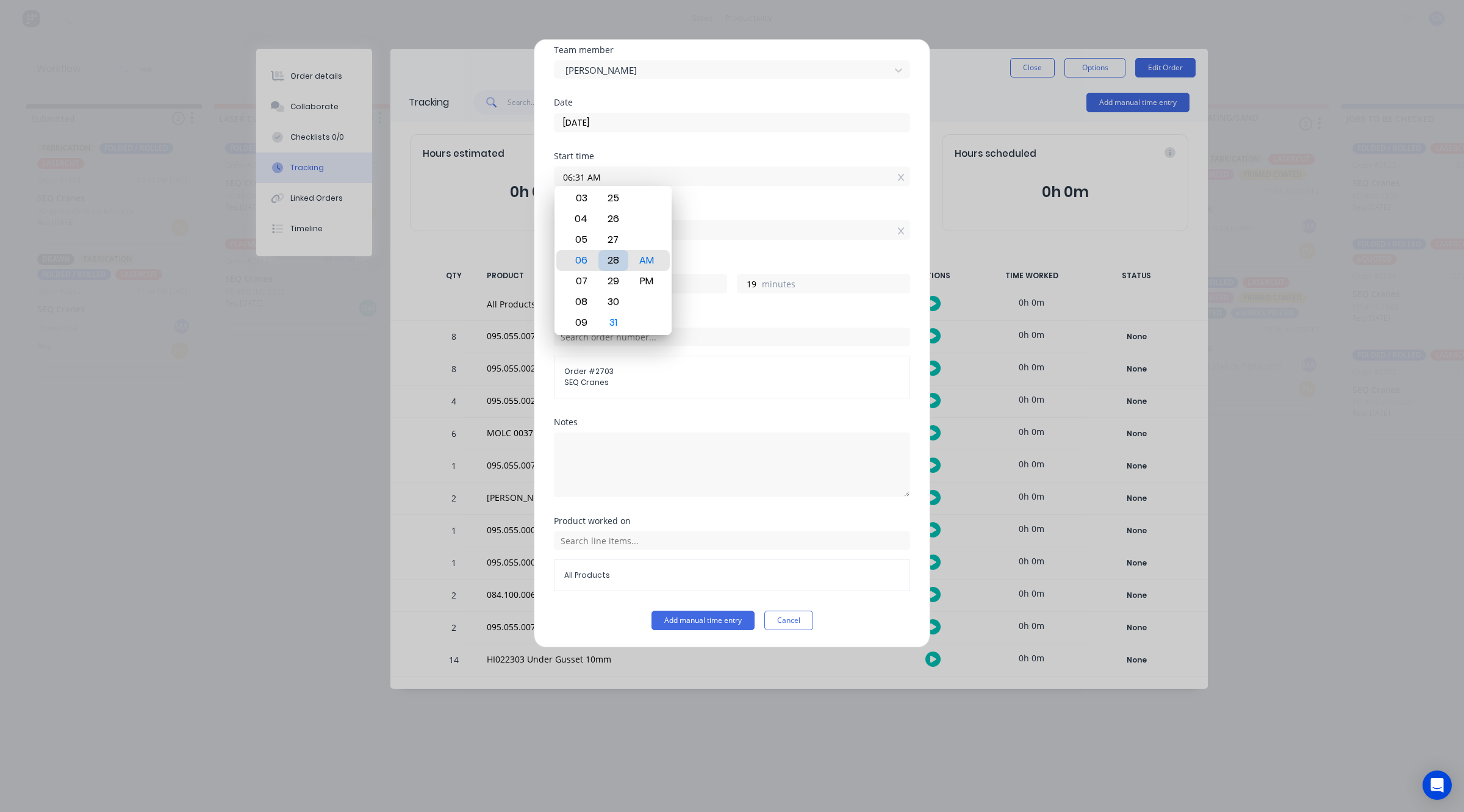
type input "22"
type input "06:25 AM"
type input "25"
type input "06:21 AM"
type input "29"
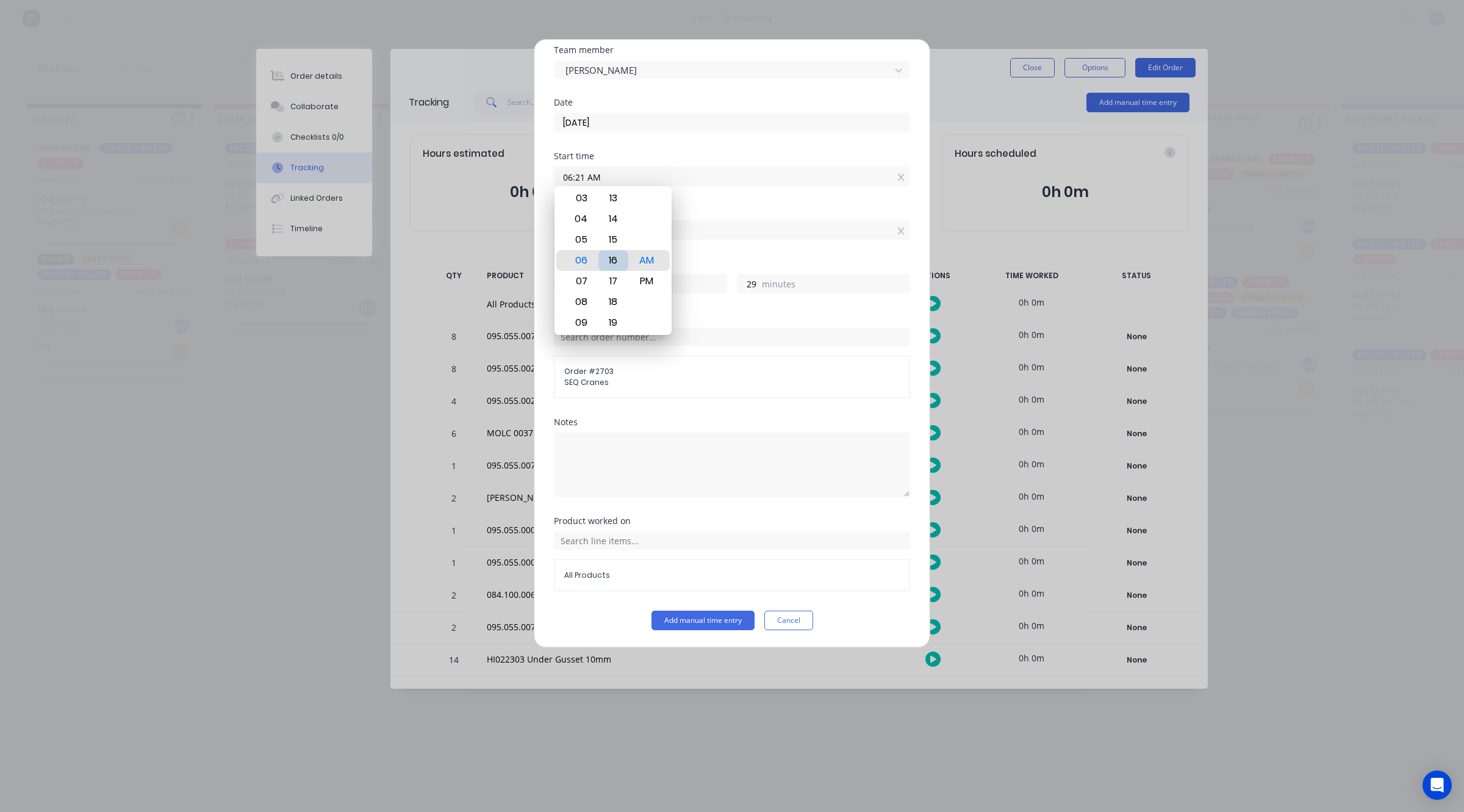
type input "06:16 AM"
type input "34"
type input "06:17 AM"
type input "33"
type input "06:21 AM"
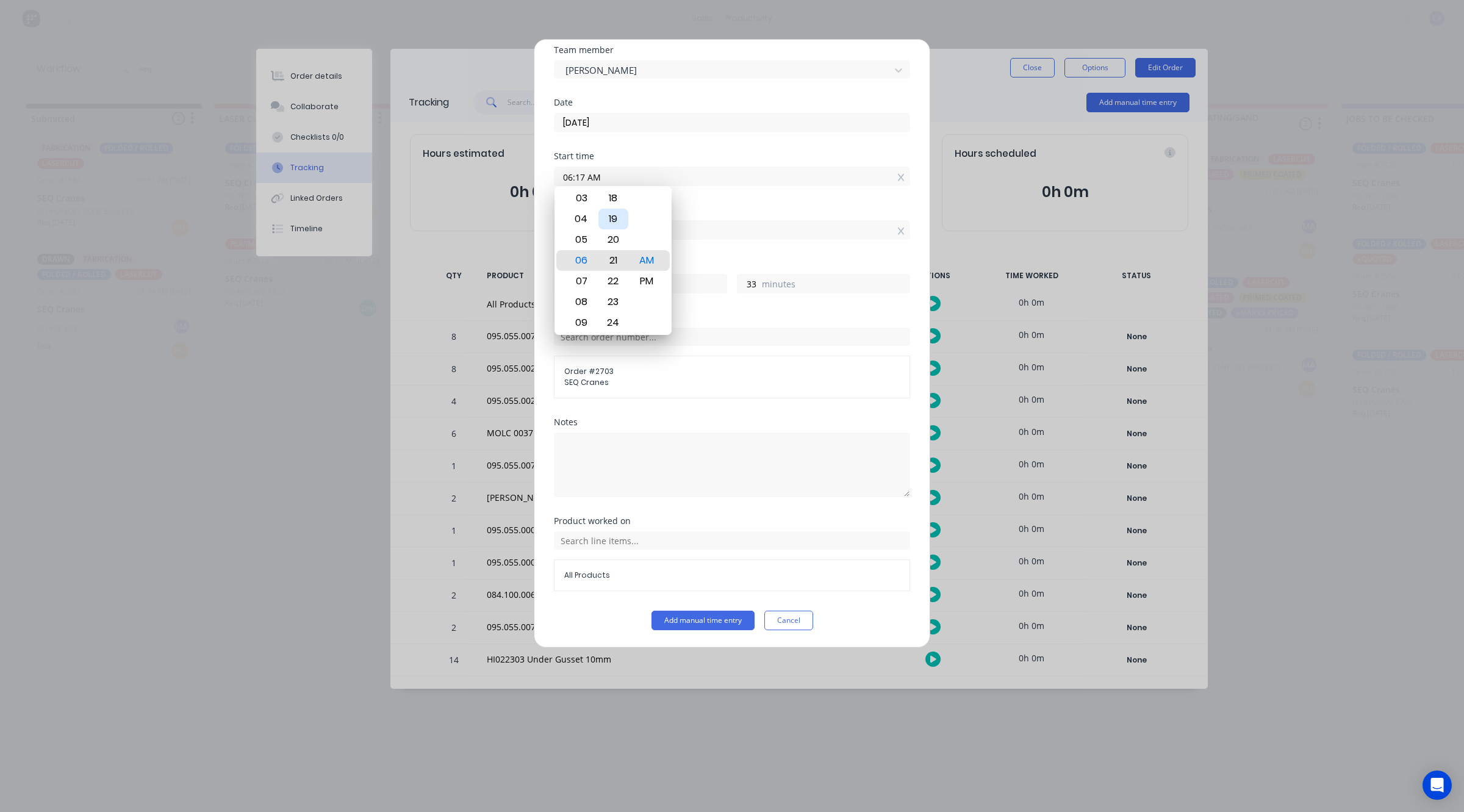
type input "29"
type input "06:26 AM"
type input "24"
type input "06:29 AM"
type input "21"
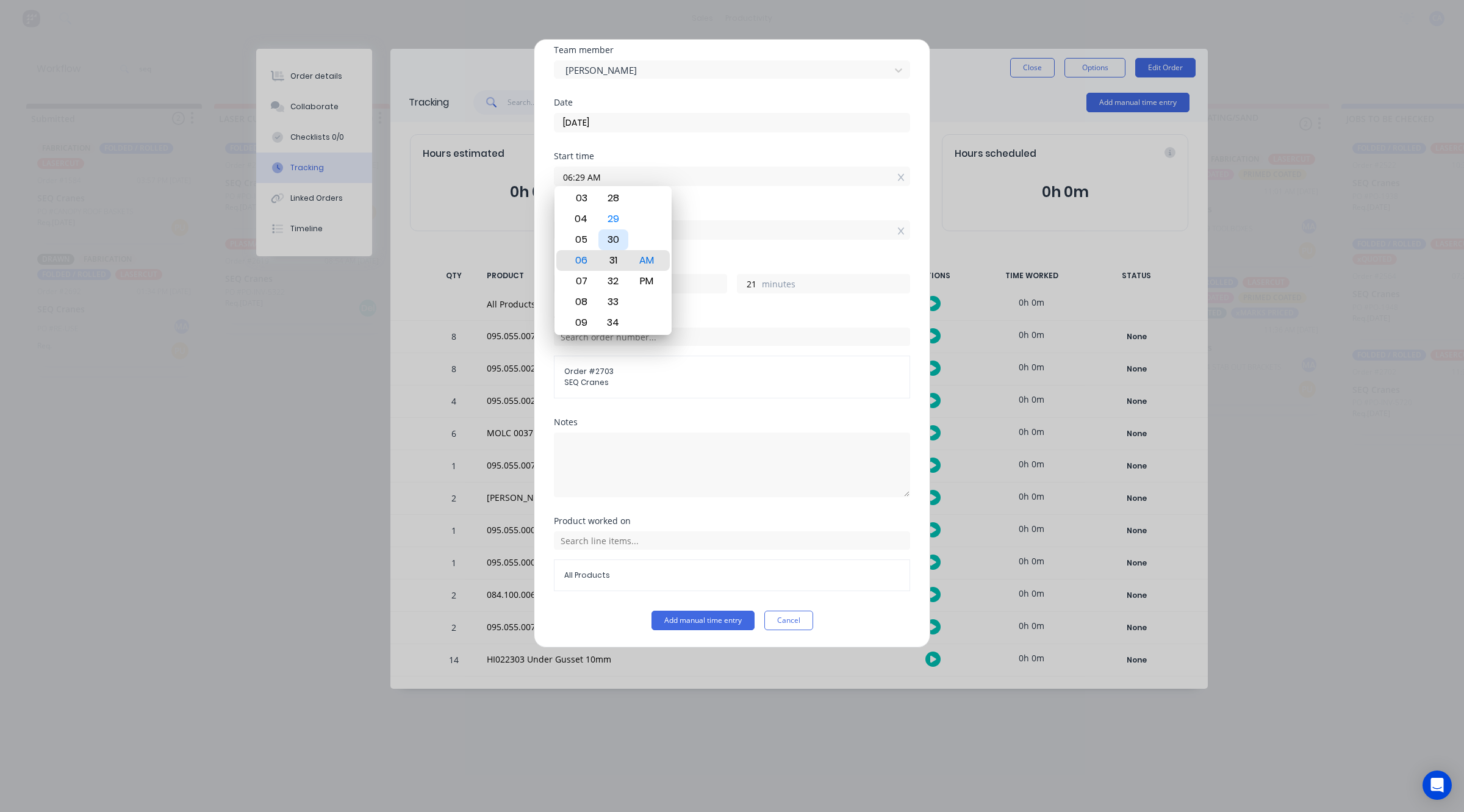
type input "06:31 AM"
type input "19"
click at [611, 243] on div "30" at bounding box center [613, 239] width 30 height 21
type input "06:30 AM"
type input "20"
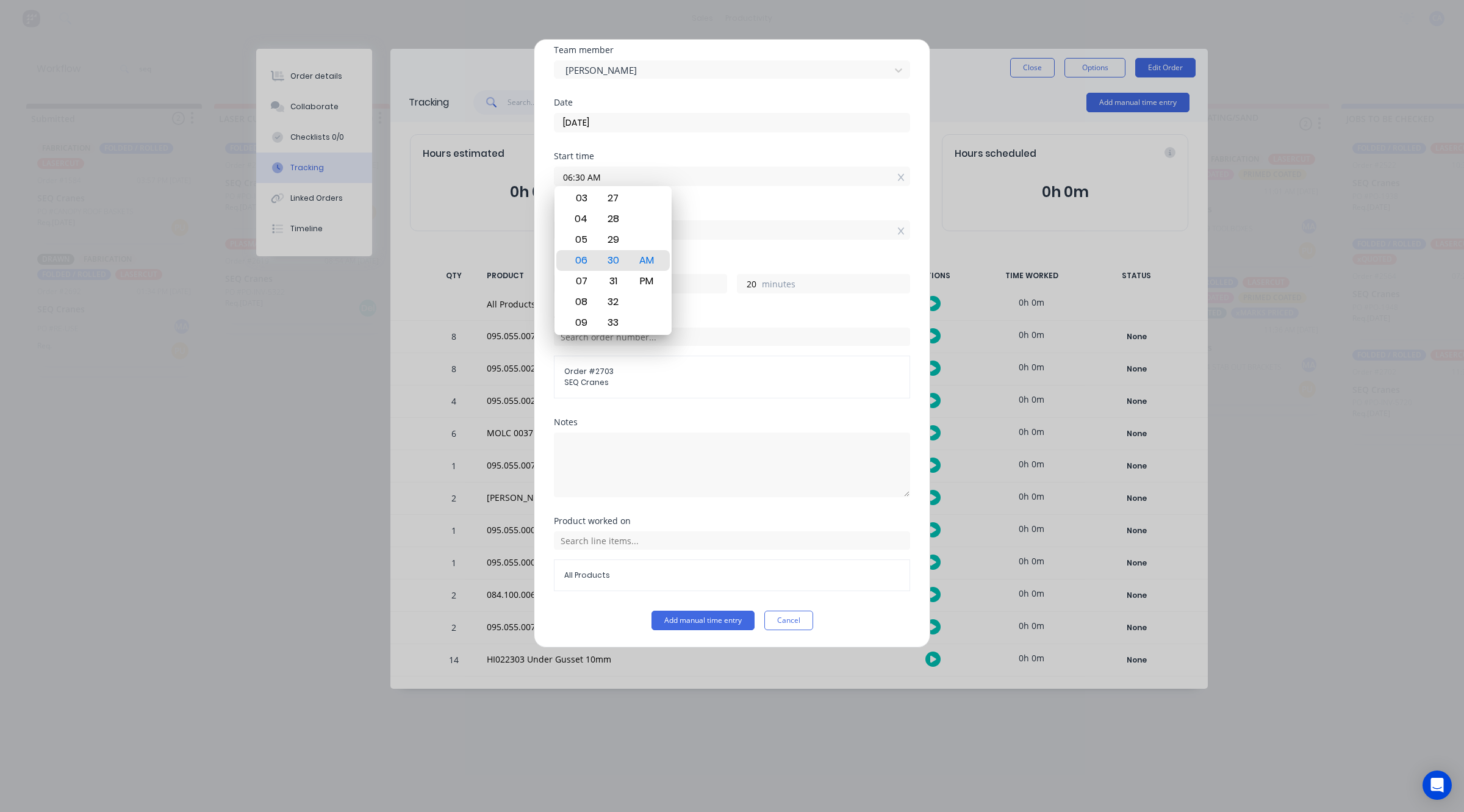
click at [779, 246] on div "Finish time 10:50 AM" at bounding box center [731, 232] width 356 height 54
click at [689, 260] on div "Hours worked" at bounding box center [731, 263] width 356 height 8
click at [680, 206] on div "Finish time" at bounding box center [731, 210] width 356 height 8
click at [684, 194] on div "Start time 06:30 AM" at bounding box center [731, 178] width 356 height 54
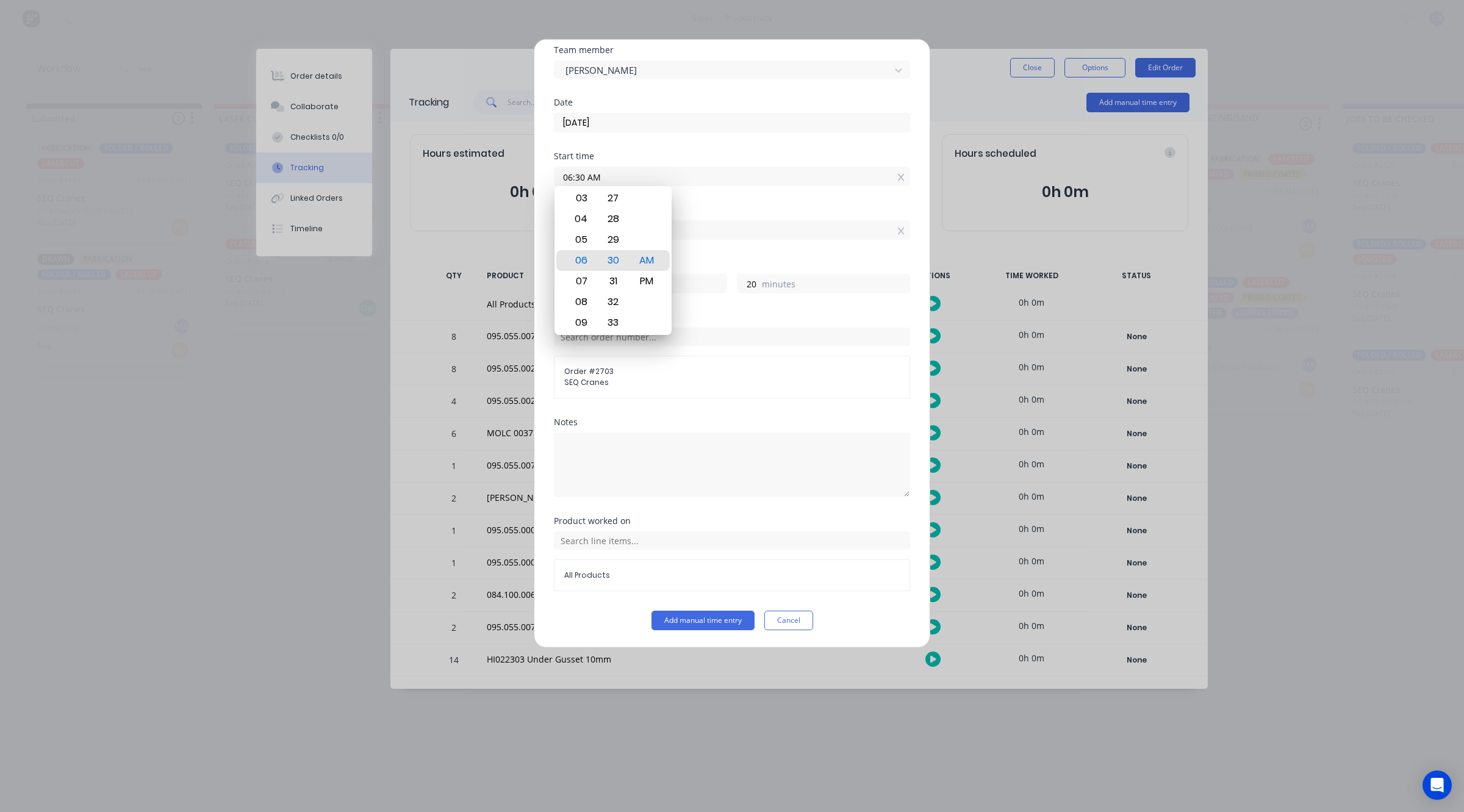
click at [703, 233] on input "10:50 AM" at bounding box center [731, 230] width 355 height 18
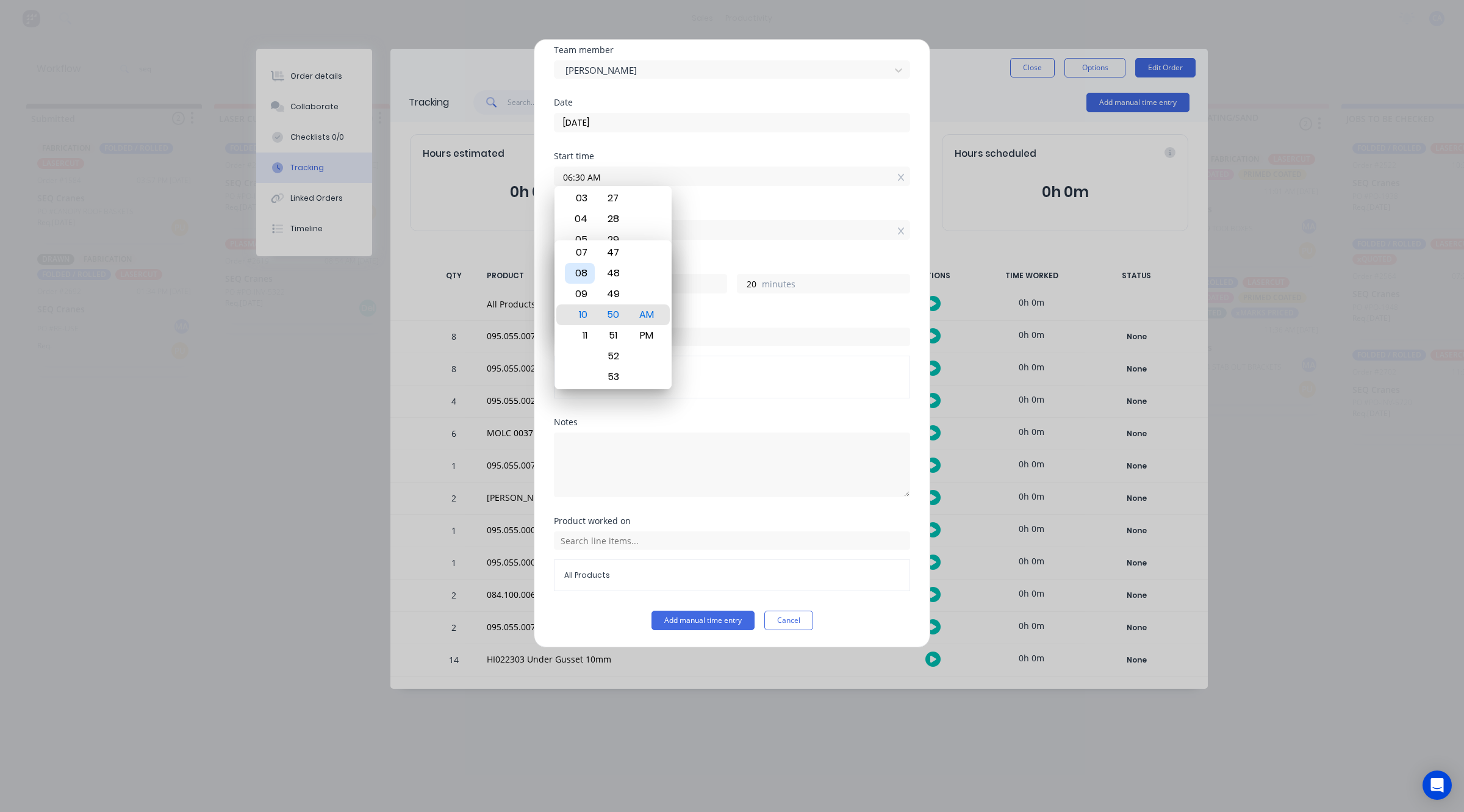
click at [583, 273] on div "08" at bounding box center [580, 273] width 30 height 21
type input "08:50 AM"
type input "2"
type input "08:45 AM"
type input "15"
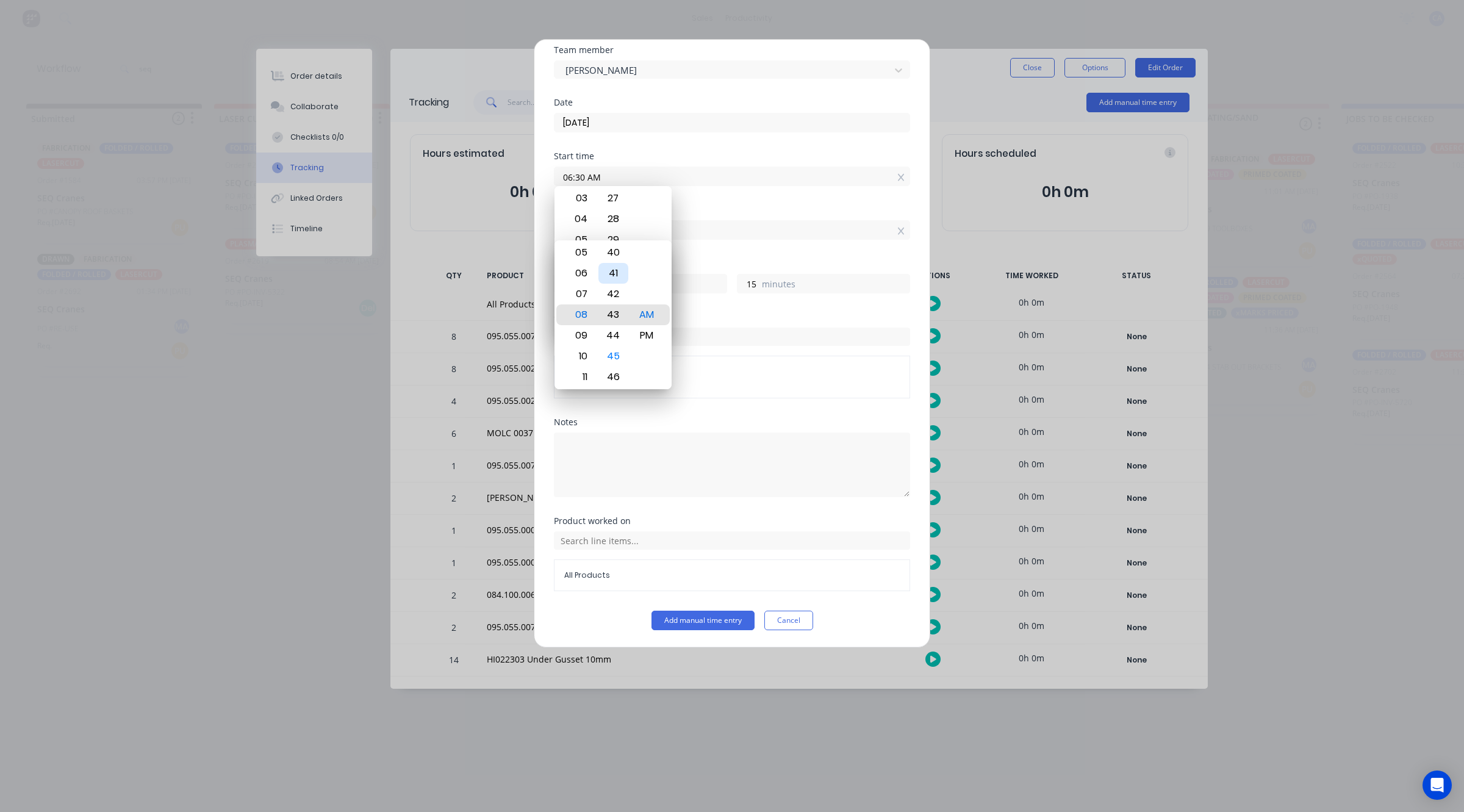
type input "08:42 AM"
type input "12"
type input "08:38 AM"
type input "8"
type input "08:34 AM"
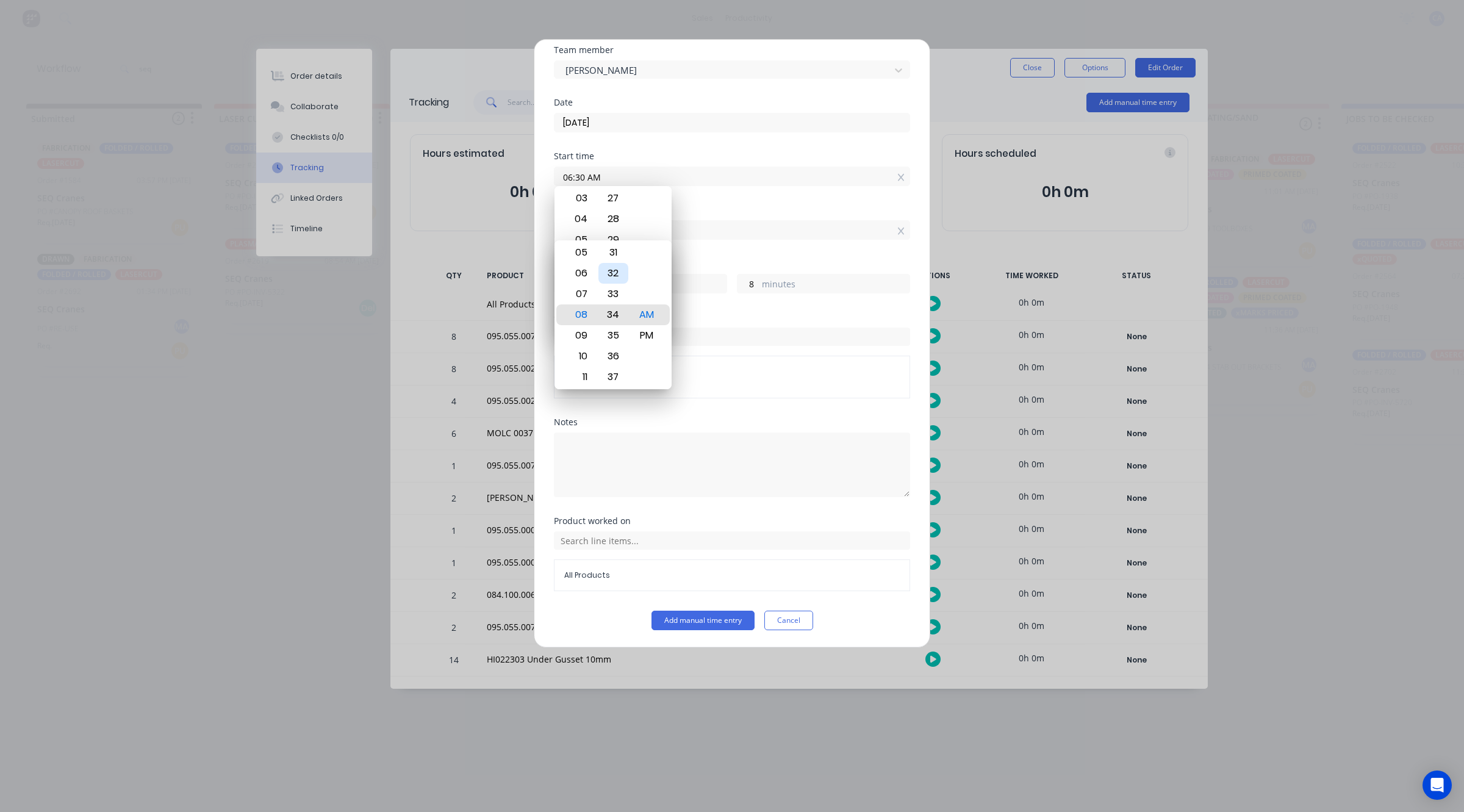
type input "4"
type input "08:32 AM"
type input "2"
click at [616, 264] on div "30" at bounding box center [613, 273] width 30 height 21
type input "08:30 AM"
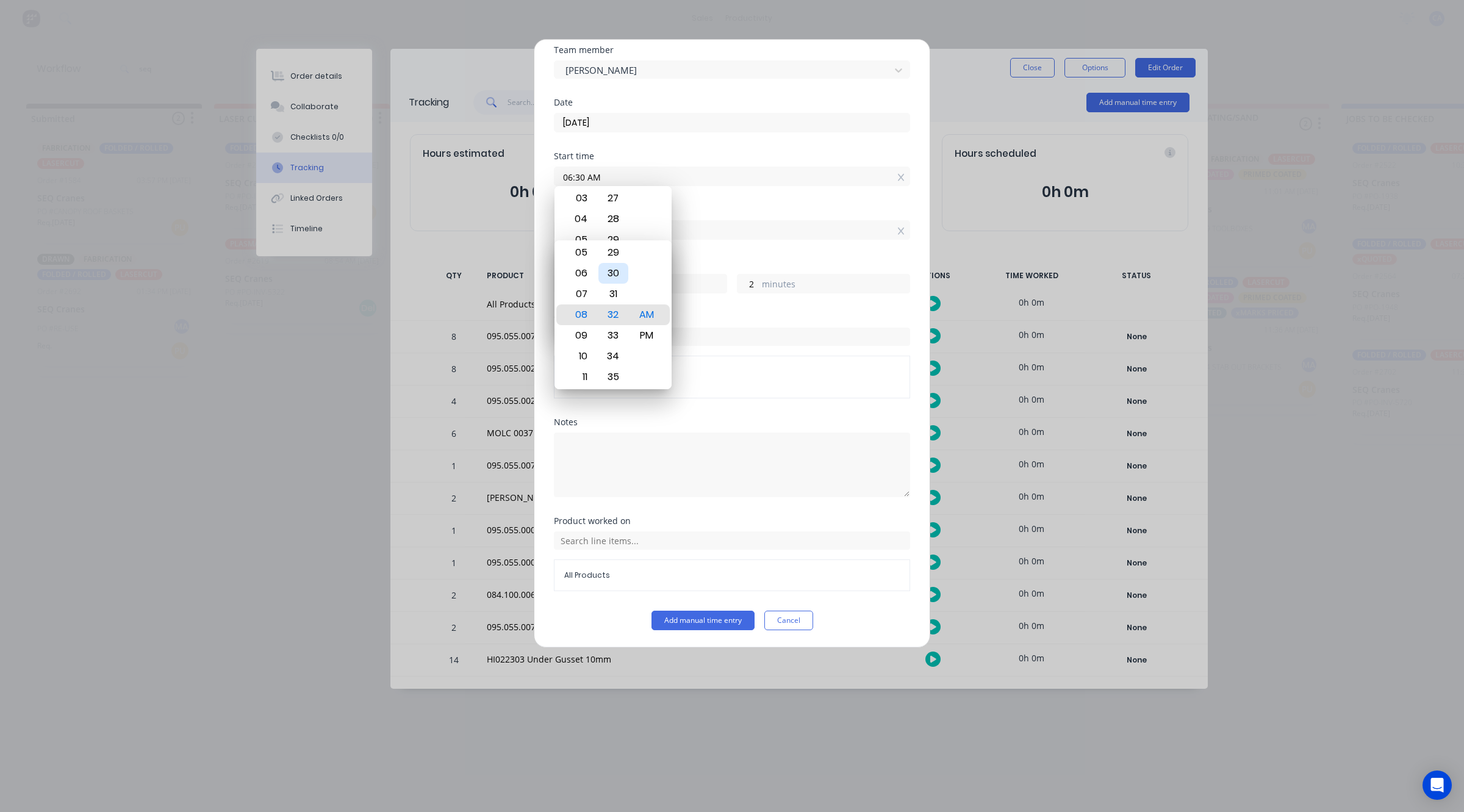
type input "0"
click at [709, 612] on button "Add manual time entry" at bounding box center [703, 620] width 103 height 20
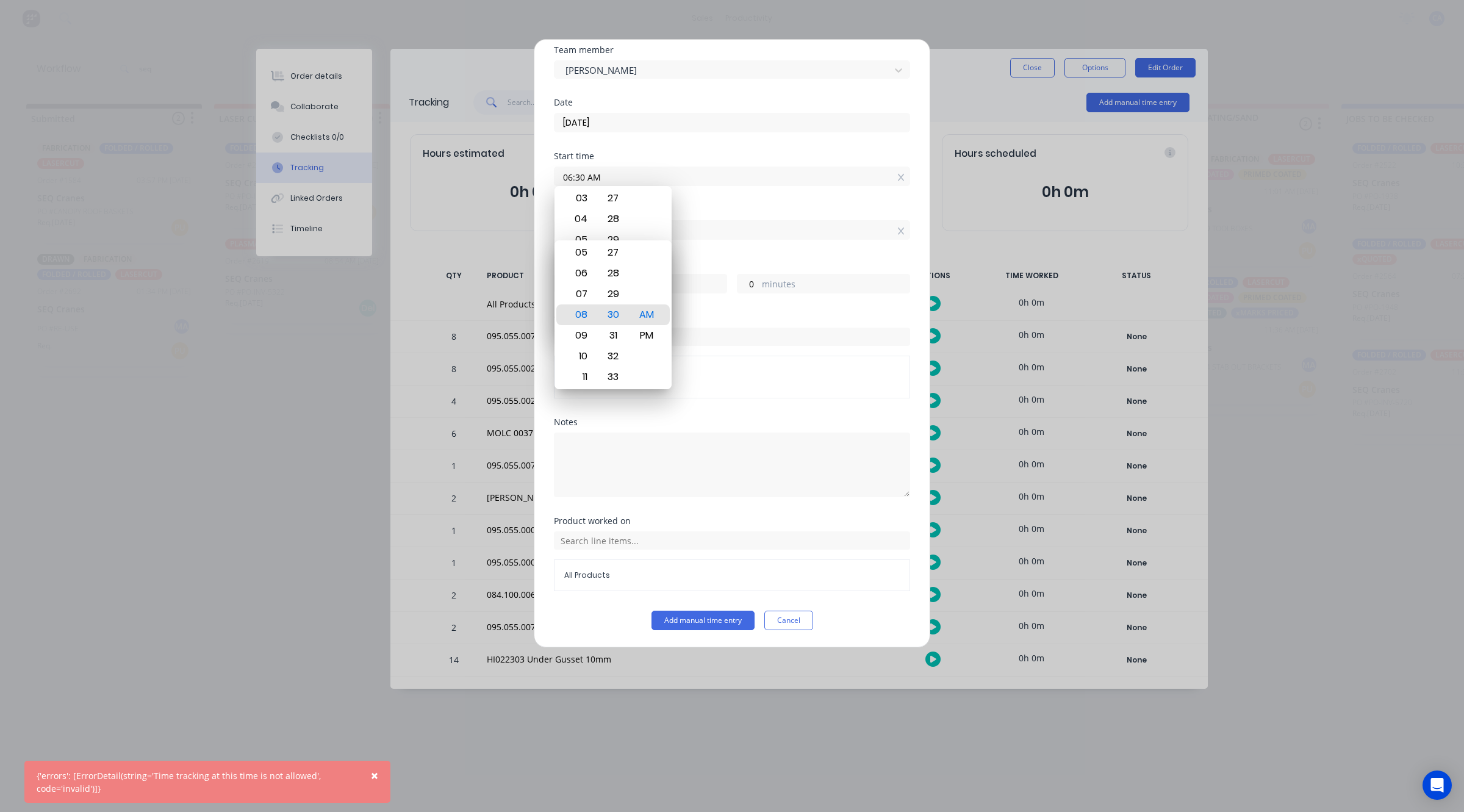
click at [702, 188] on div "Start time 06:30 AM" at bounding box center [731, 178] width 356 height 54
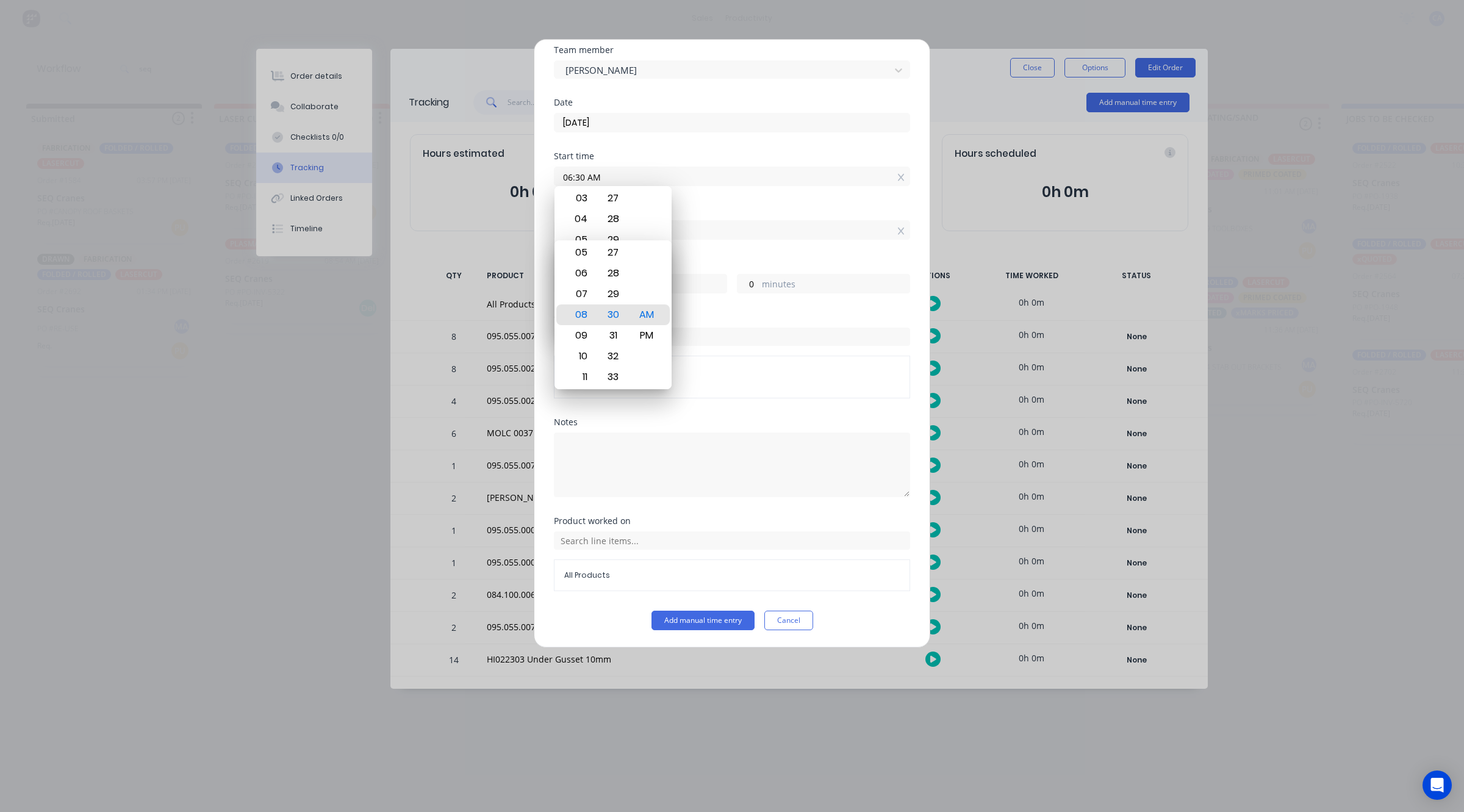
click at [696, 281] on label "hours" at bounding box center [653, 285] width 148 height 15
click at [576, 281] on input "2" at bounding box center [565, 283] width 22 height 18
click at [678, 286] on label "hours" at bounding box center [653, 285] width 148 height 15
click at [576, 286] on input "2" at bounding box center [565, 283] width 22 height 18
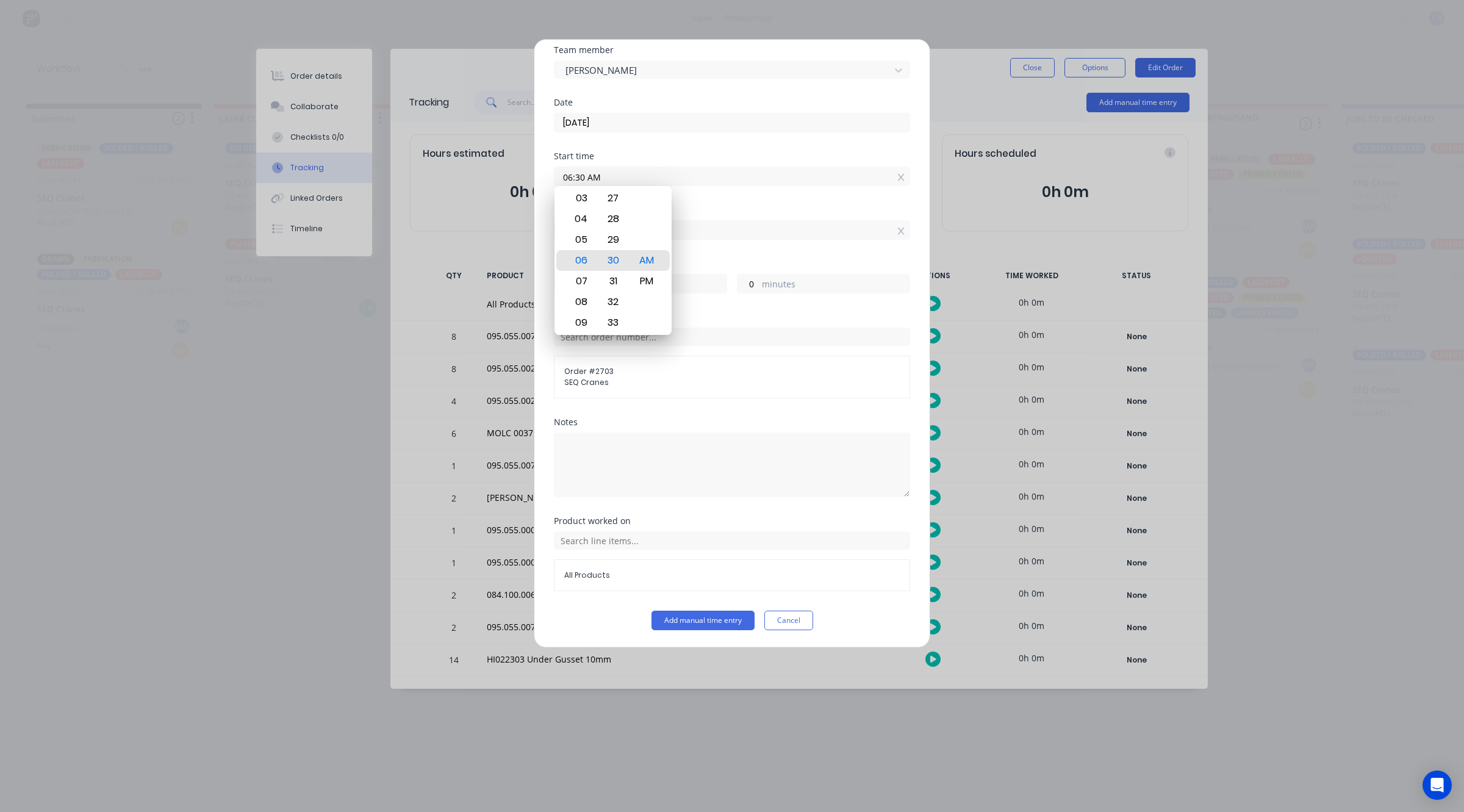
click at [677, 282] on label "hours" at bounding box center [653, 285] width 148 height 15
click at [576, 282] on input "2" at bounding box center [565, 283] width 22 height 18
click at [676, 263] on div "Hours worked" at bounding box center [731, 263] width 356 height 8
click at [681, 324] on div "Order # 2703 SEQ Cranes" at bounding box center [731, 361] width 356 height 74
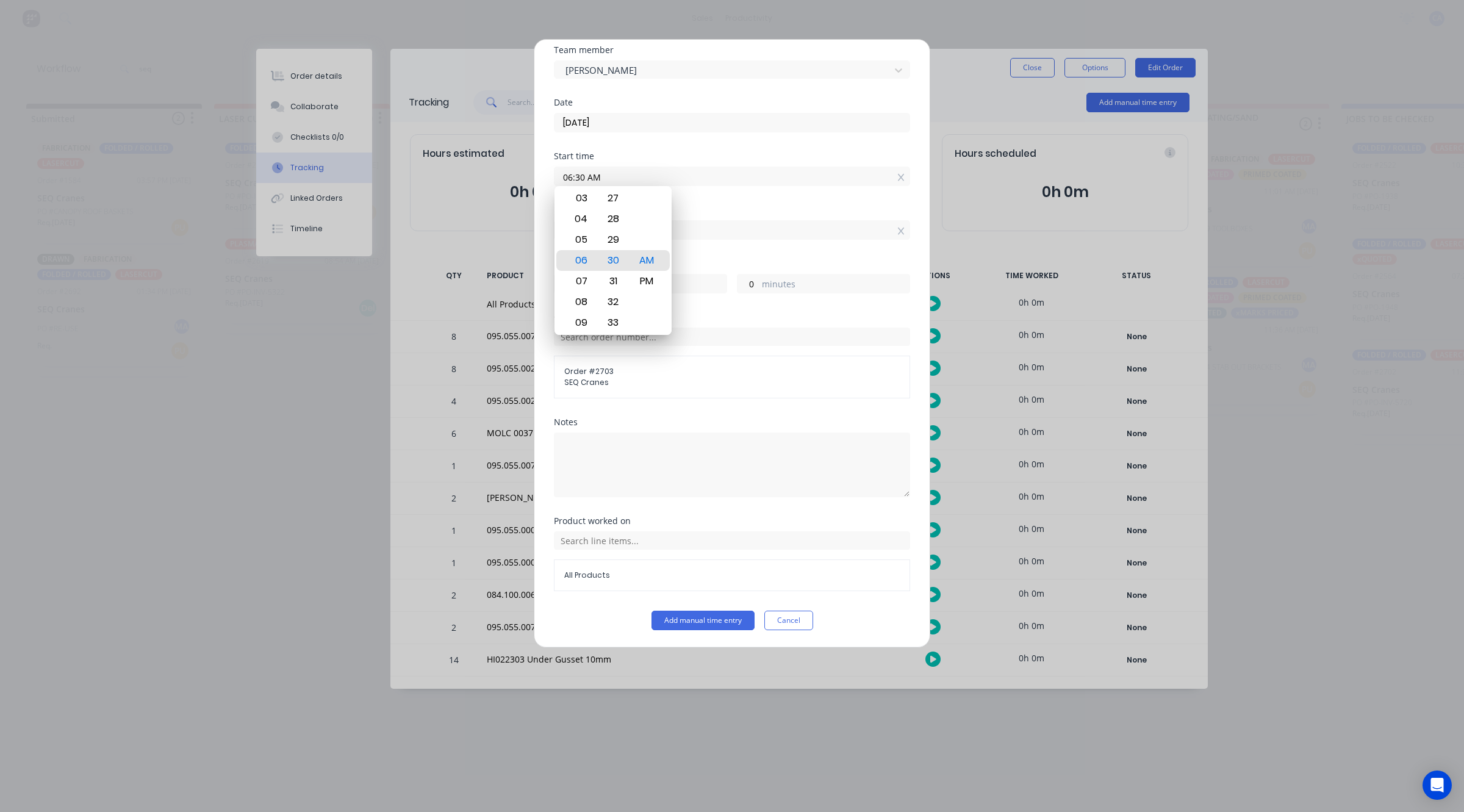
click at [543, 224] on div "Add manual time entry Team member [PERSON_NAME] Date [DATE] Start time 06:30 AM…" at bounding box center [732, 343] width 397 height 609
click at [545, 211] on div "Add manual time entry Team member [PERSON_NAME] Date [DATE] Start time 06:30 AM…" at bounding box center [732, 343] width 397 height 609
click at [733, 202] on div "Start time 06:30 AM" at bounding box center [731, 178] width 356 height 54
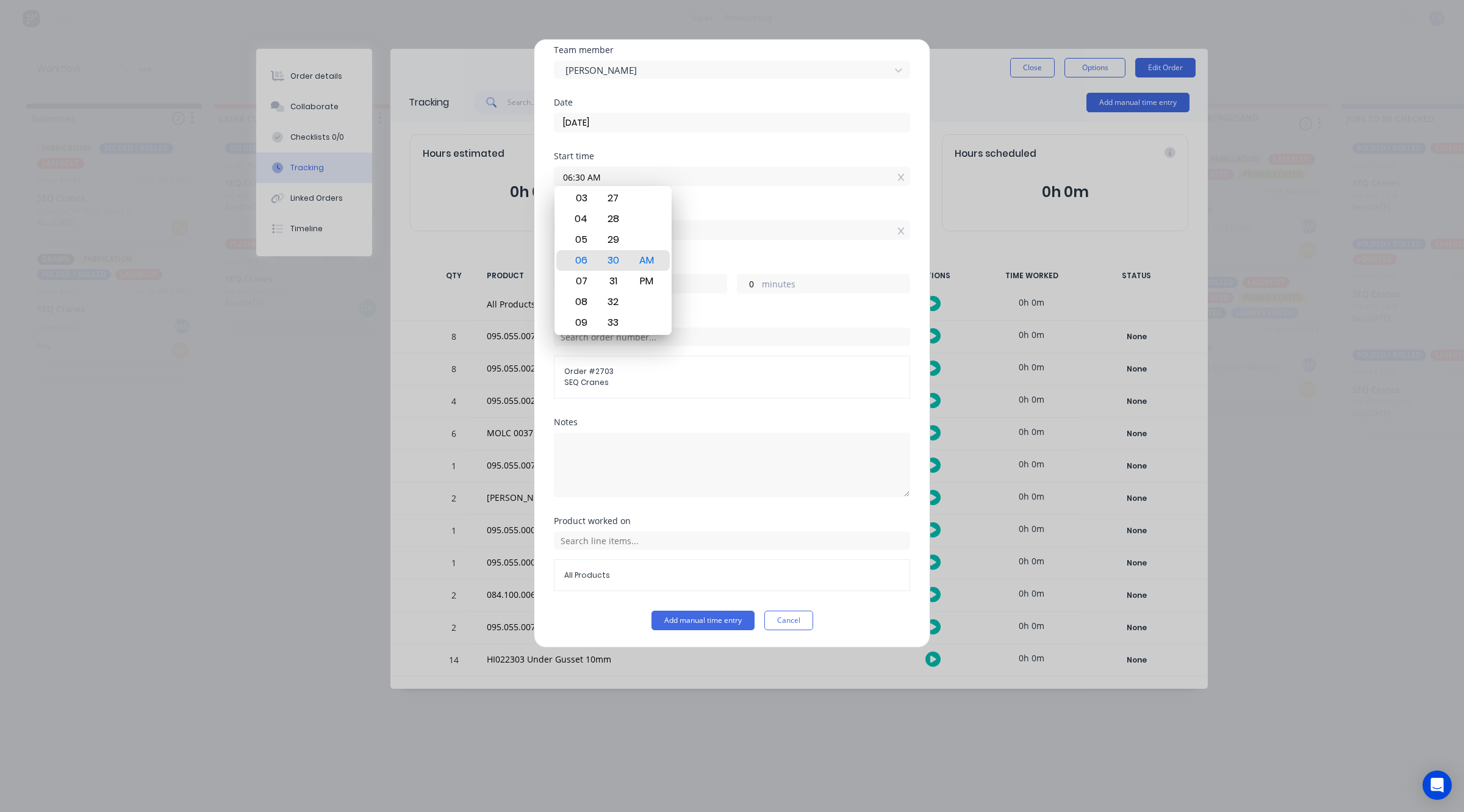
click at [661, 142] on div "Date [DATE]" at bounding box center [731, 125] width 356 height 54
click at [695, 263] on div "Hours worked" at bounding box center [731, 263] width 356 height 8
click at [691, 315] on div "Order #" at bounding box center [731, 317] width 356 height 8
click at [684, 319] on div "Order #" at bounding box center [731, 317] width 356 height 8
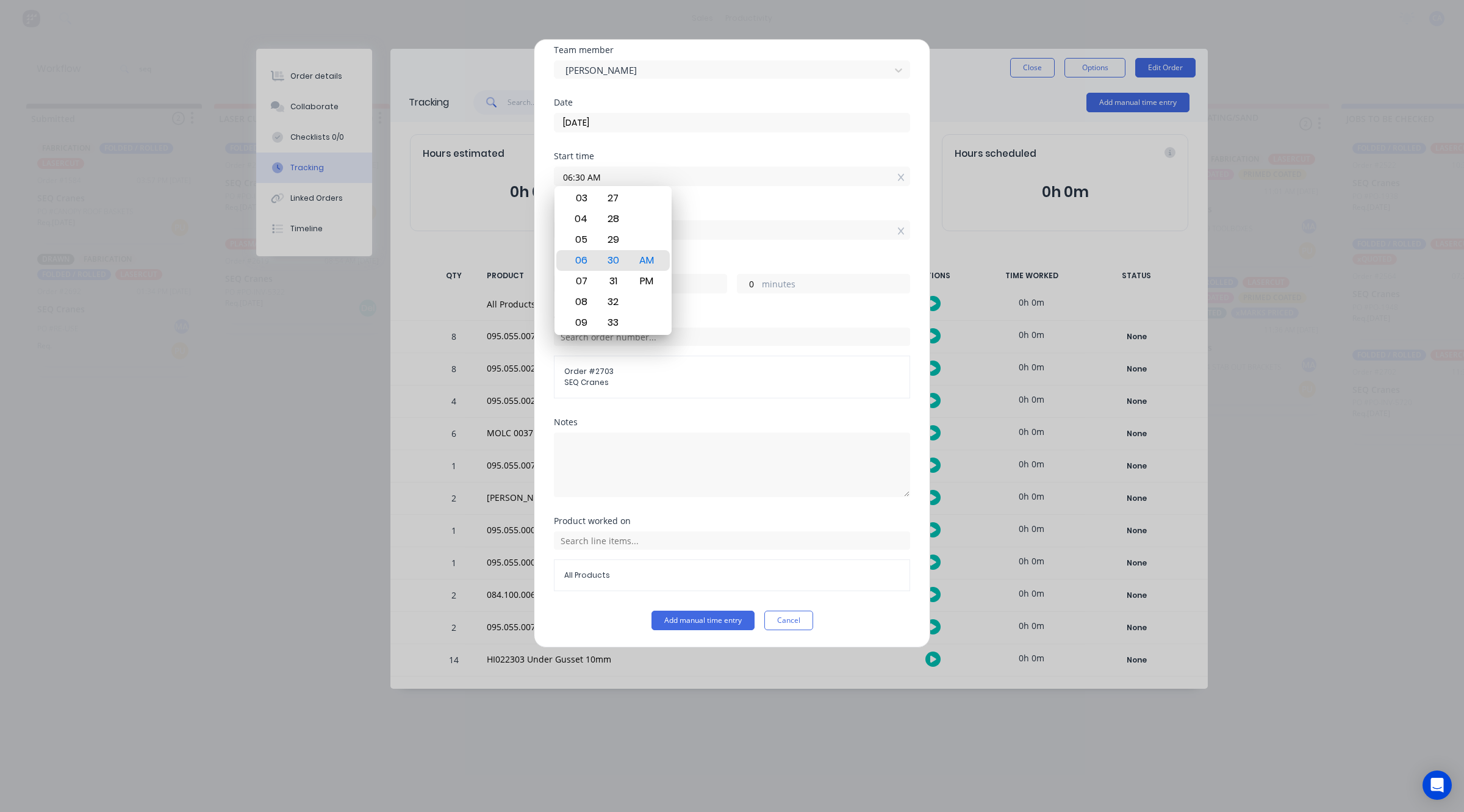
click at [684, 316] on div "Order #" at bounding box center [731, 317] width 356 height 8
click at [688, 362] on div "Order # 2703 SEQ Cranes" at bounding box center [731, 376] width 356 height 43
click at [675, 380] on span "SEQ Cranes" at bounding box center [732, 382] width 335 height 11
click at [675, 336] on input "text" at bounding box center [731, 336] width 356 height 18
click at [673, 382] on span "SEQ Cranes" at bounding box center [732, 382] width 335 height 11
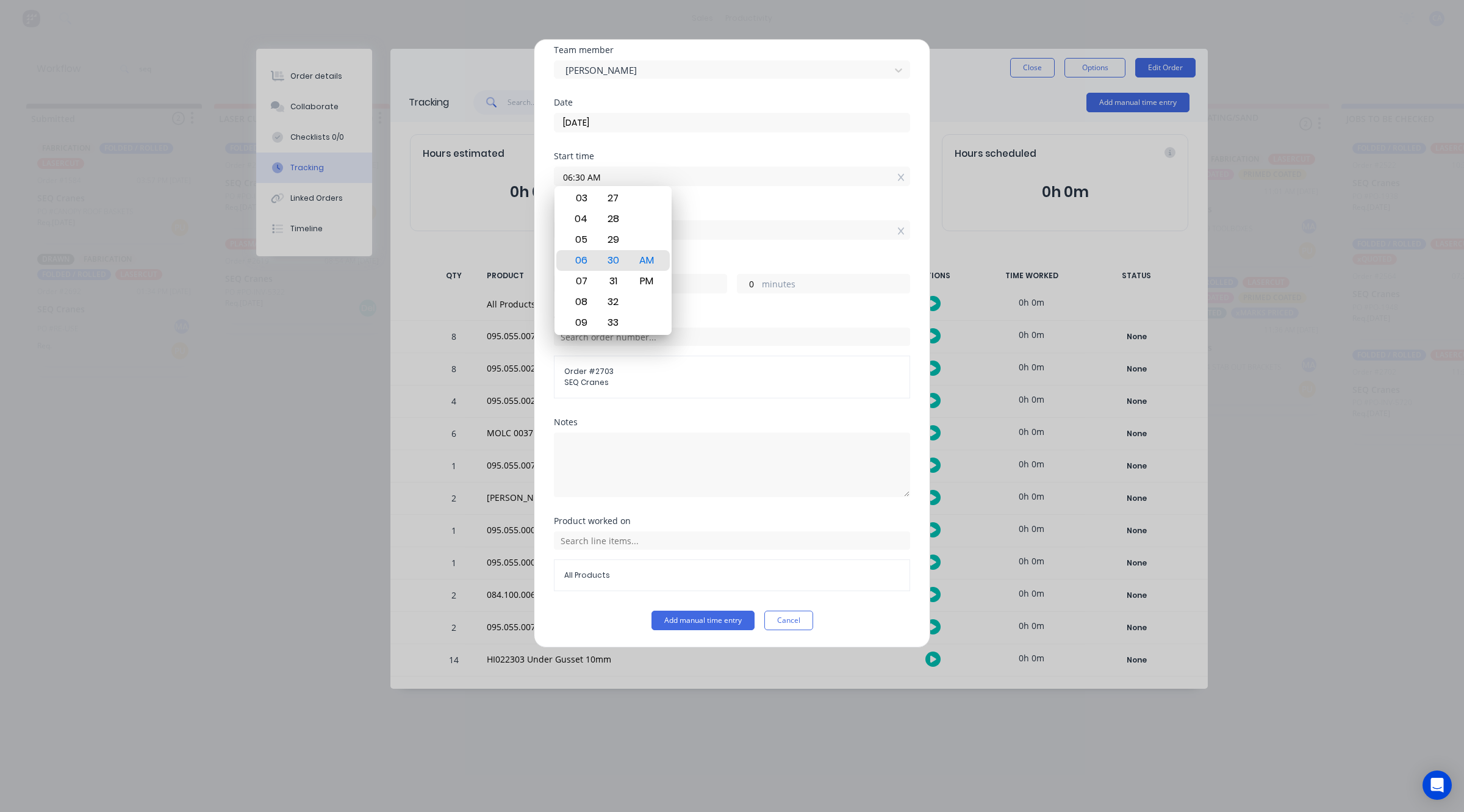
drag, startPoint x: 673, startPoint y: 382, endPoint x: 627, endPoint y: 385, distance: 46.1
click at [651, 380] on span "SEQ Cranes" at bounding box center [732, 382] width 335 height 11
click at [608, 456] on textarea at bounding box center [731, 465] width 356 height 65
click at [663, 570] on span "All Products" at bounding box center [732, 575] width 335 height 11
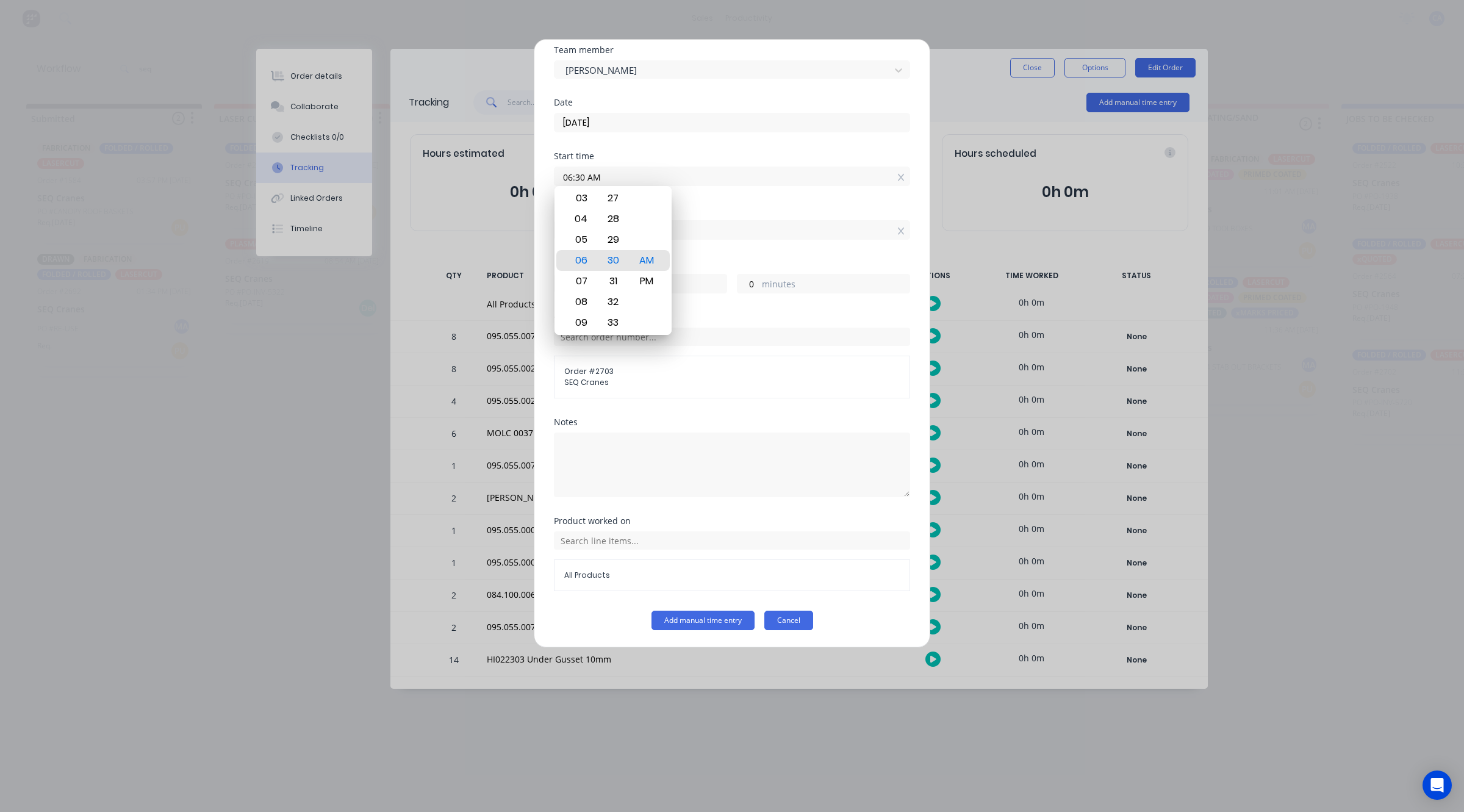
click at [780, 617] on button "Cancel" at bounding box center [789, 620] width 49 height 20
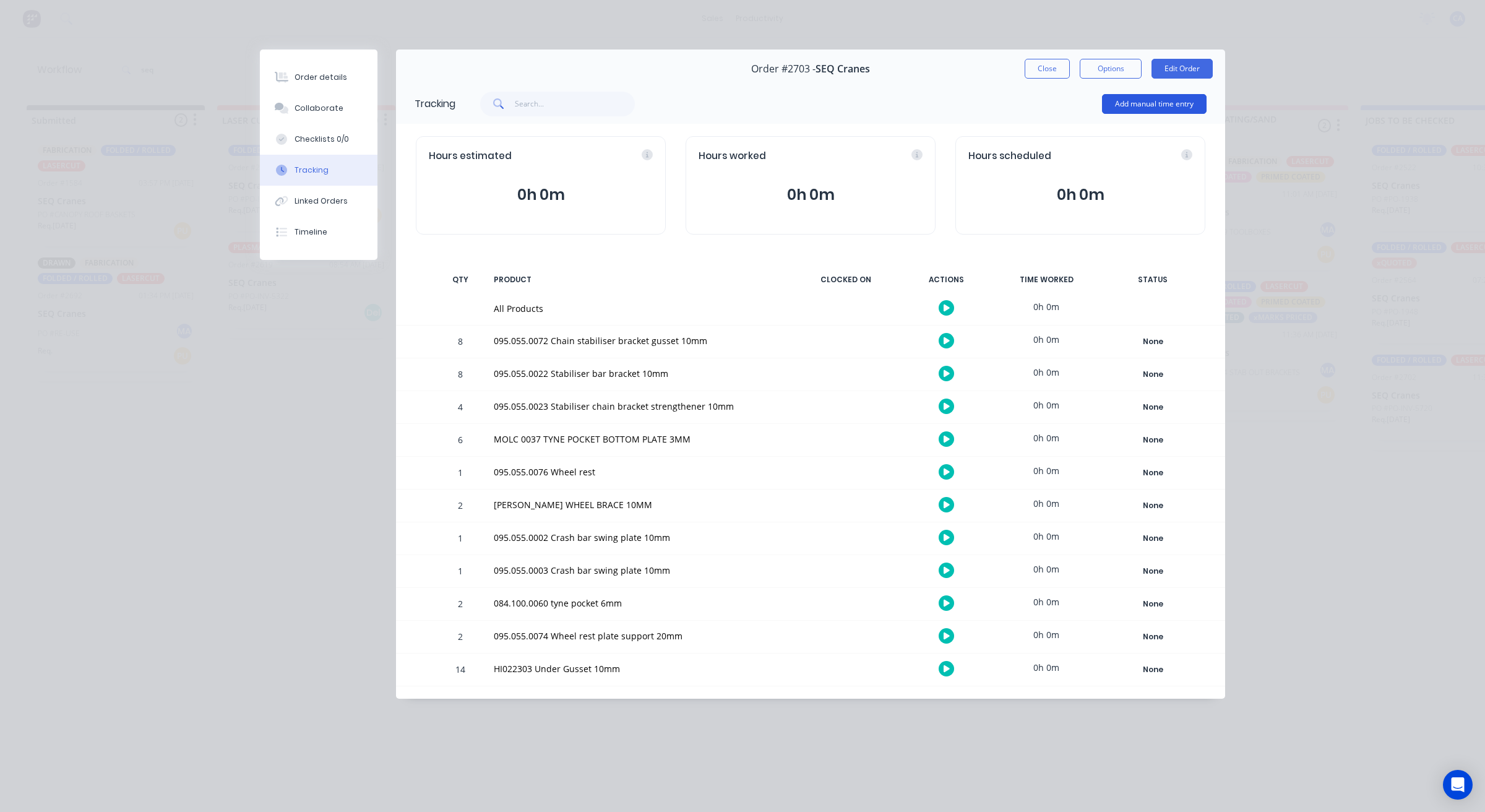
click at [1137, 107] on button "Add manual time entry" at bounding box center [1154, 104] width 104 height 20
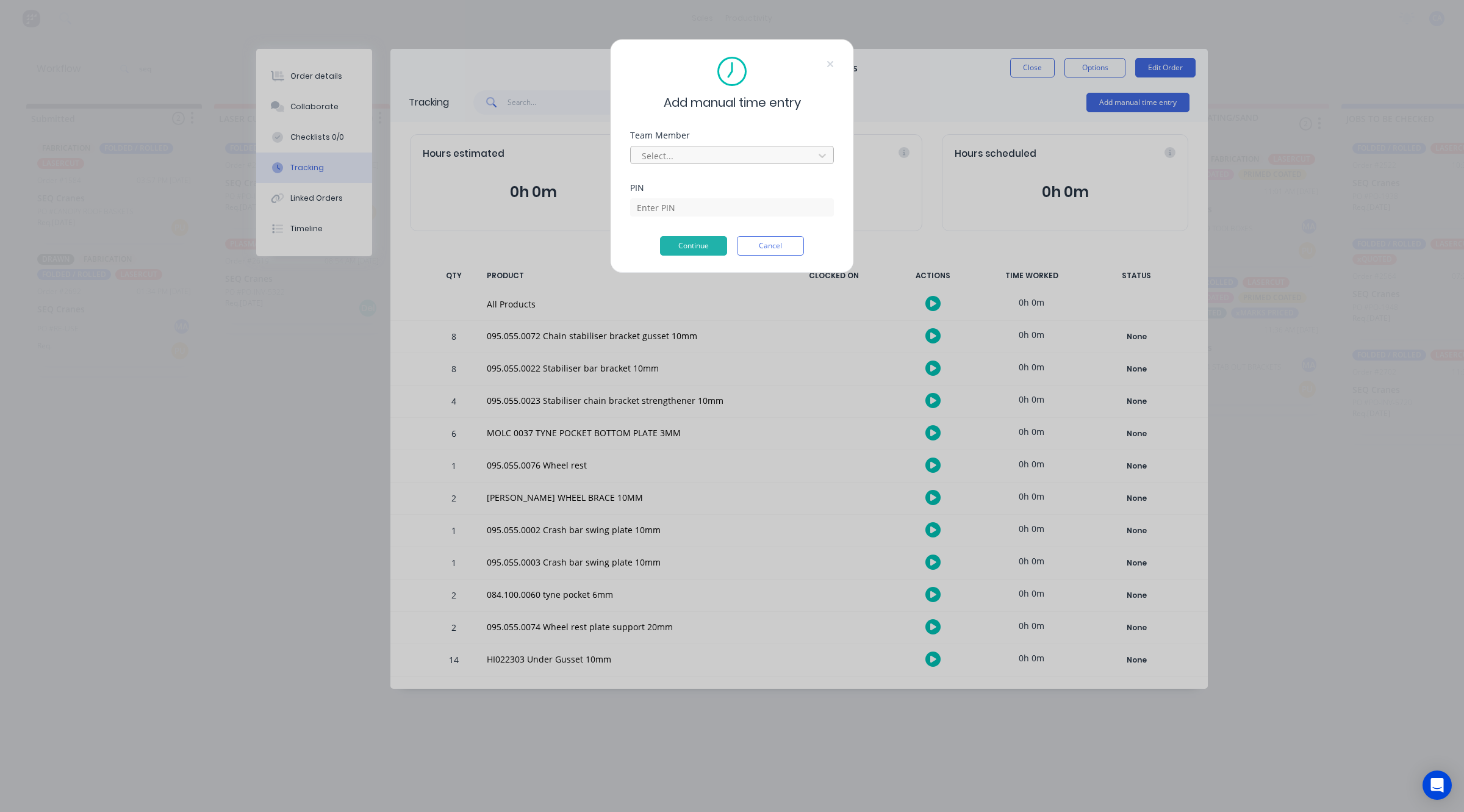
click at [698, 156] on div at bounding box center [724, 156] width 167 height 15
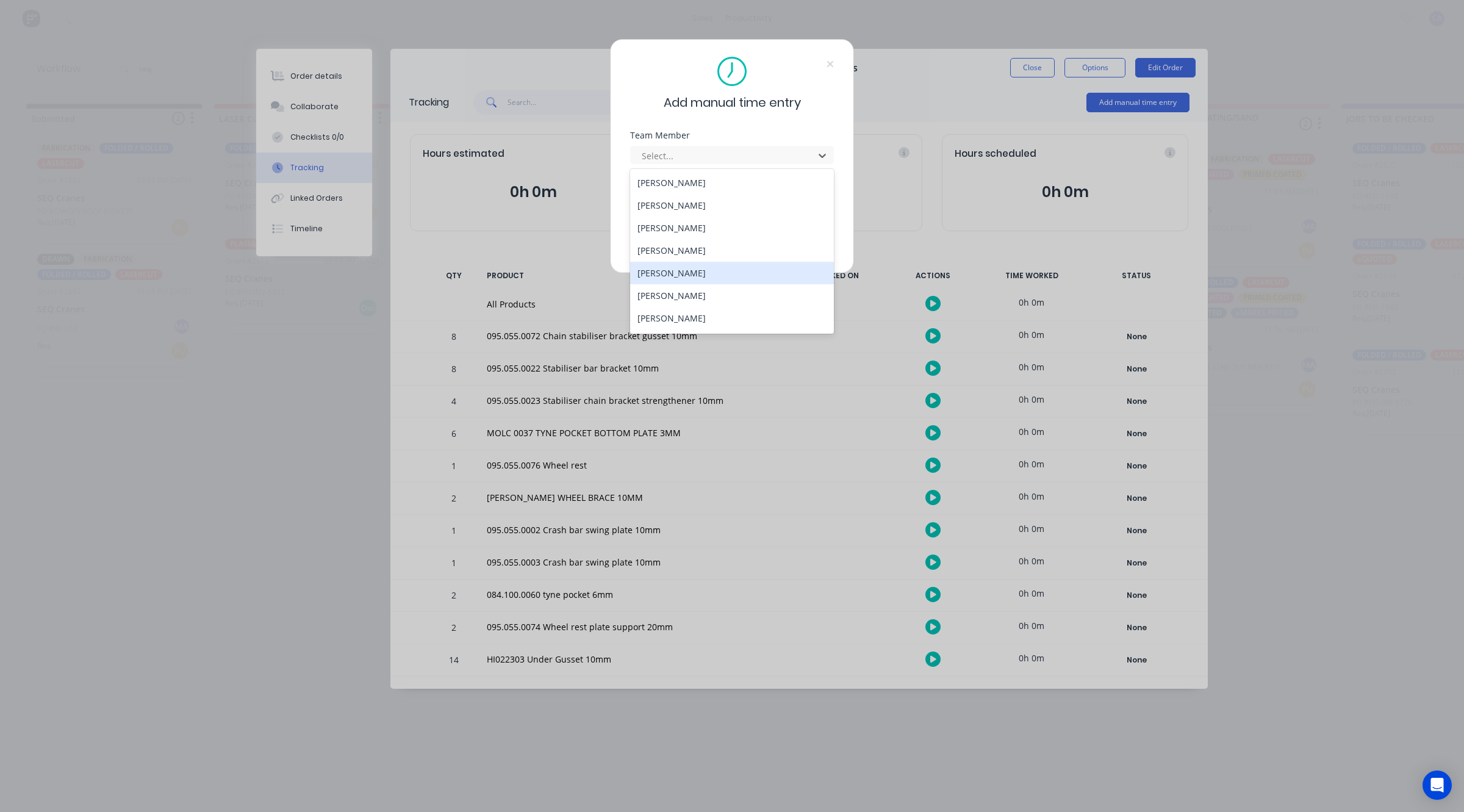
drag, startPoint x: 680, startPoint y: 264, endPoint x: 680, endPoint y: 257, distance: 7.0
click at [680, 263] on div "[PERSON_NAME]" at bounding box center [732, 273] width 204 height 23
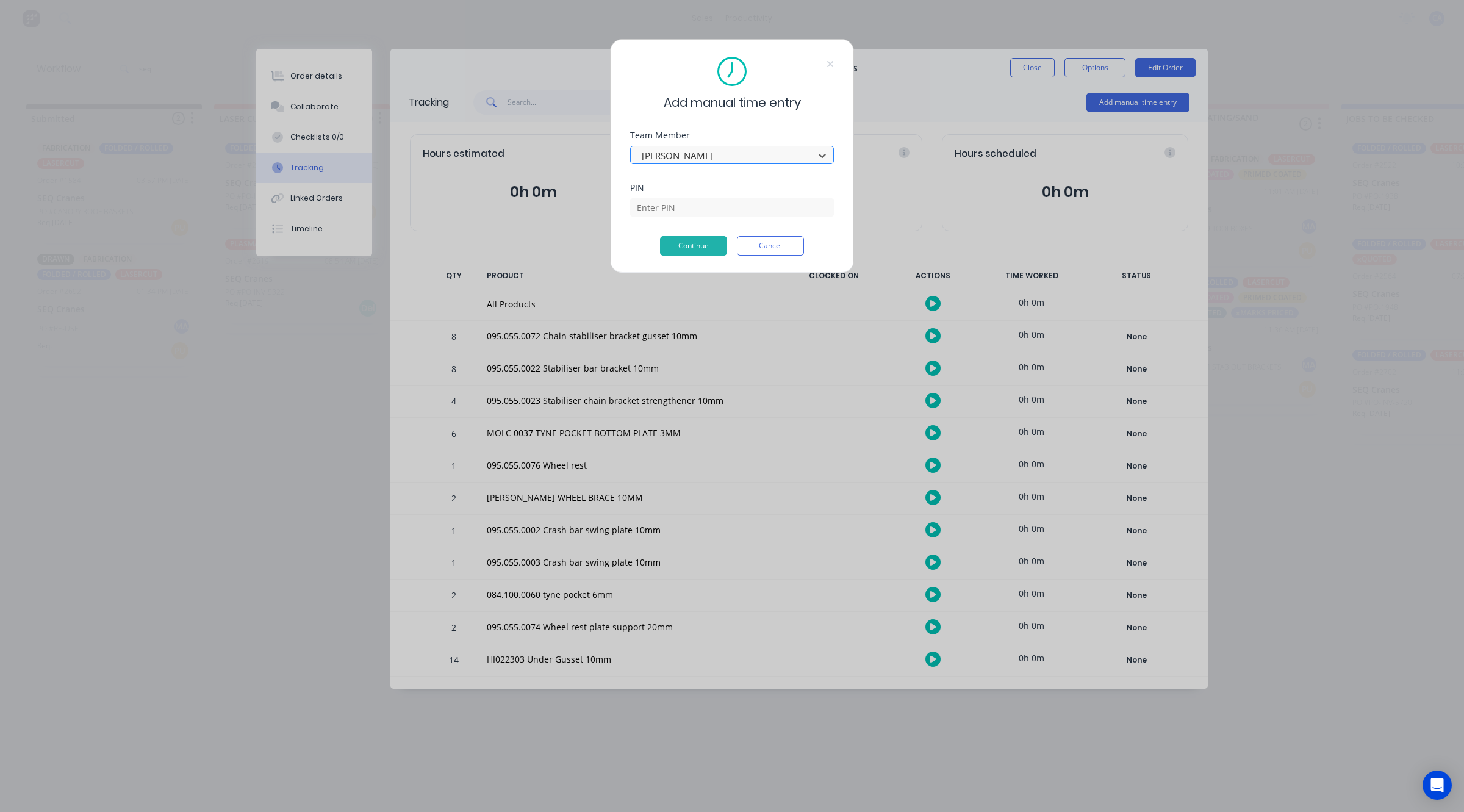
click at [697, 162] on div at bounding box center [724, 156] width 167 height 15
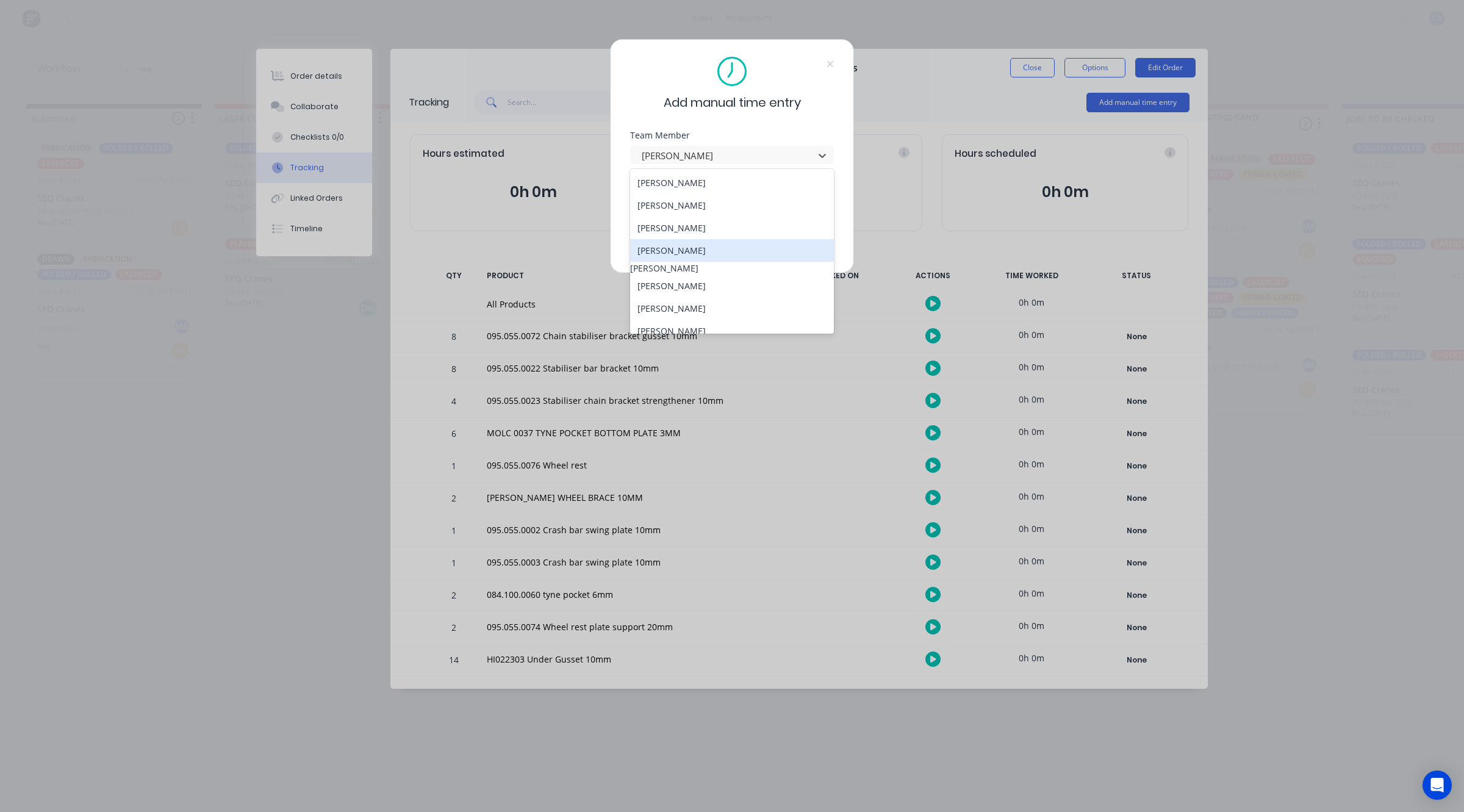
click at [682, 245] on div "[PERSON_NAME]" at bounding box center [732, 251] width 204 height 23
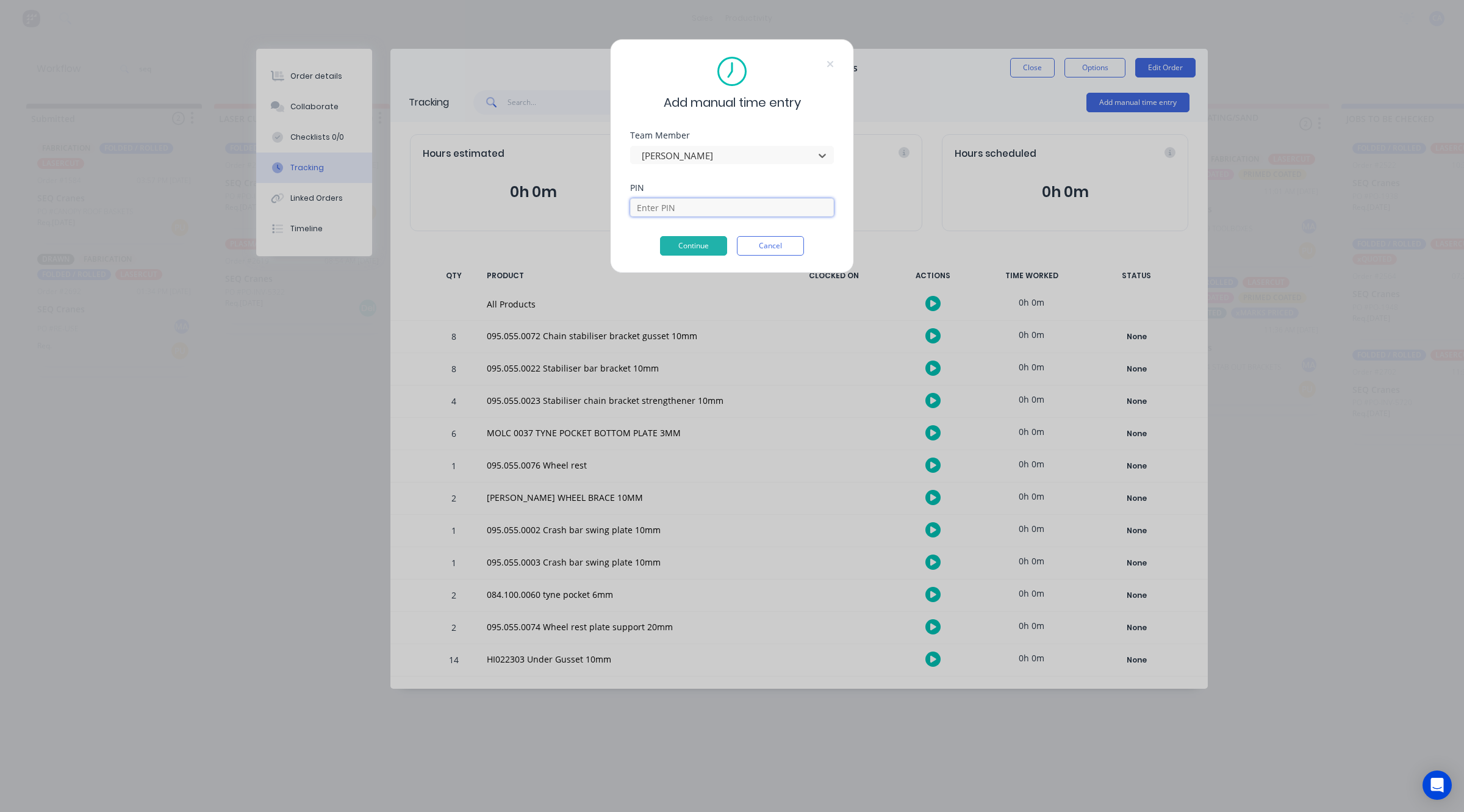
click at [677, 213] on input at bounding box center [732, 207] width 204 height 18
type input "0000"
click at [705, 249] on button "Continue" at bounding box center [694, 246] width 67 height 20
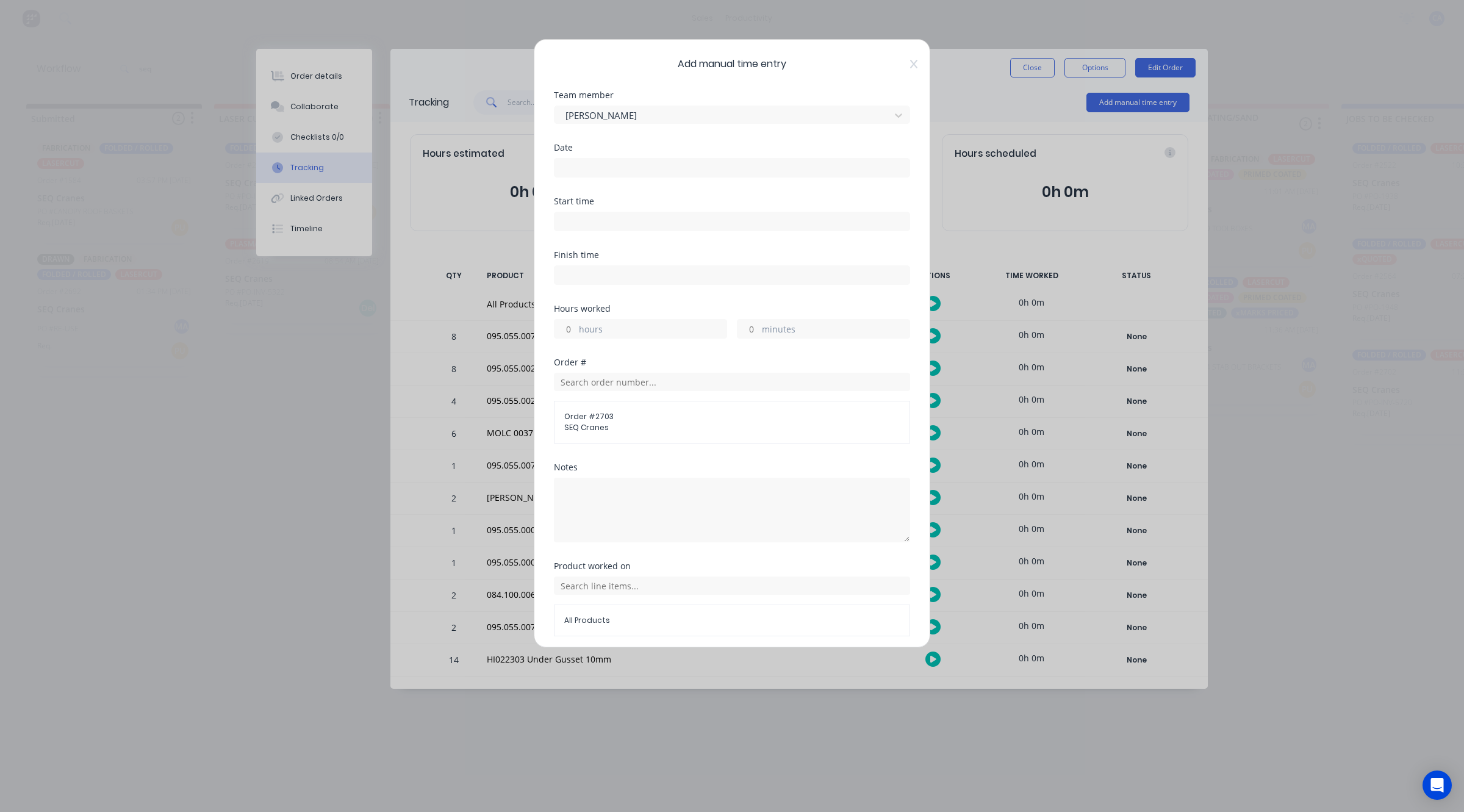
click at [653, 171] on input at bounding box center [731, 168] width 355 height 18
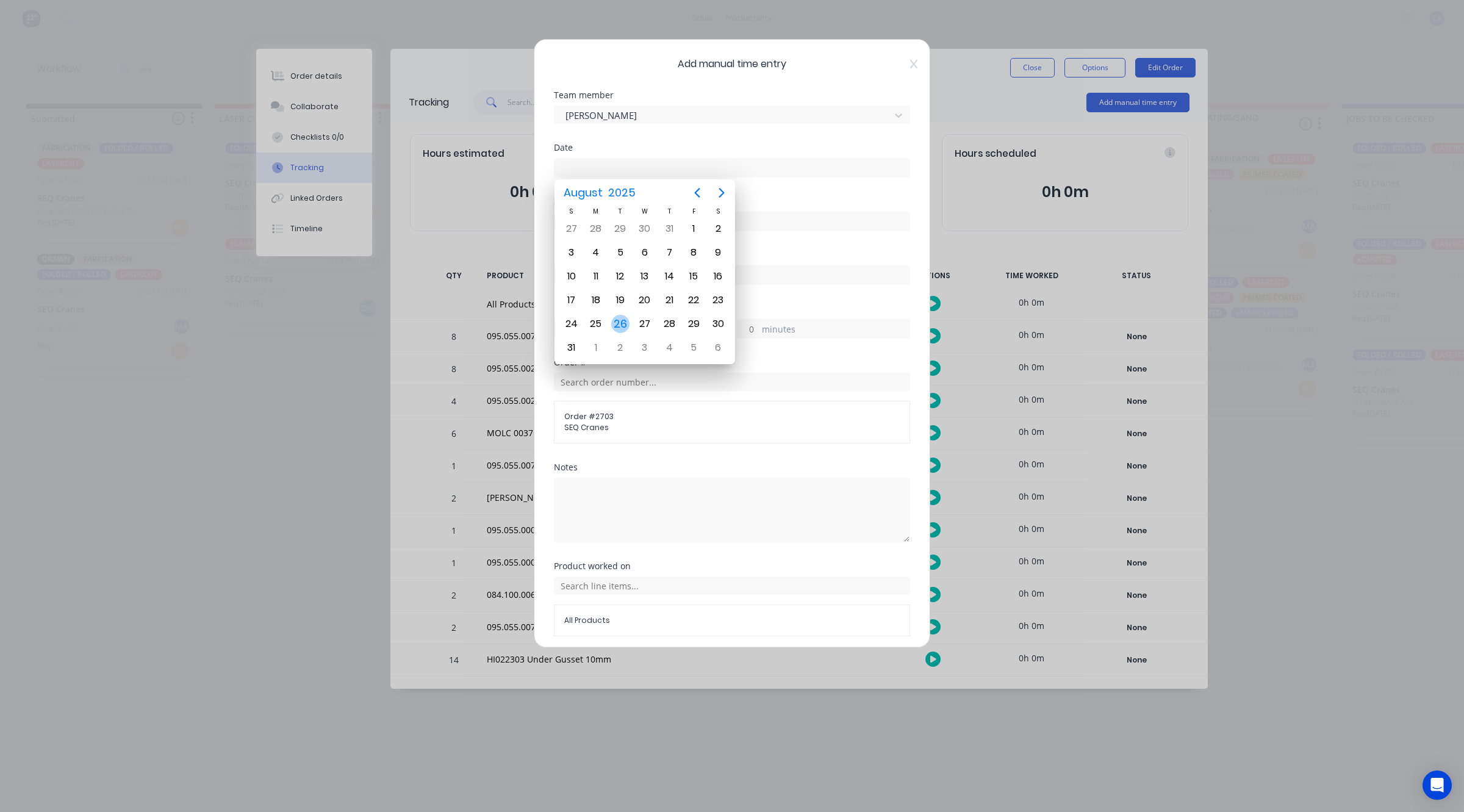
click at [621, 318] on div "26" at bounding box center [620, 324] width 18 height 18
type input "[DATE]"
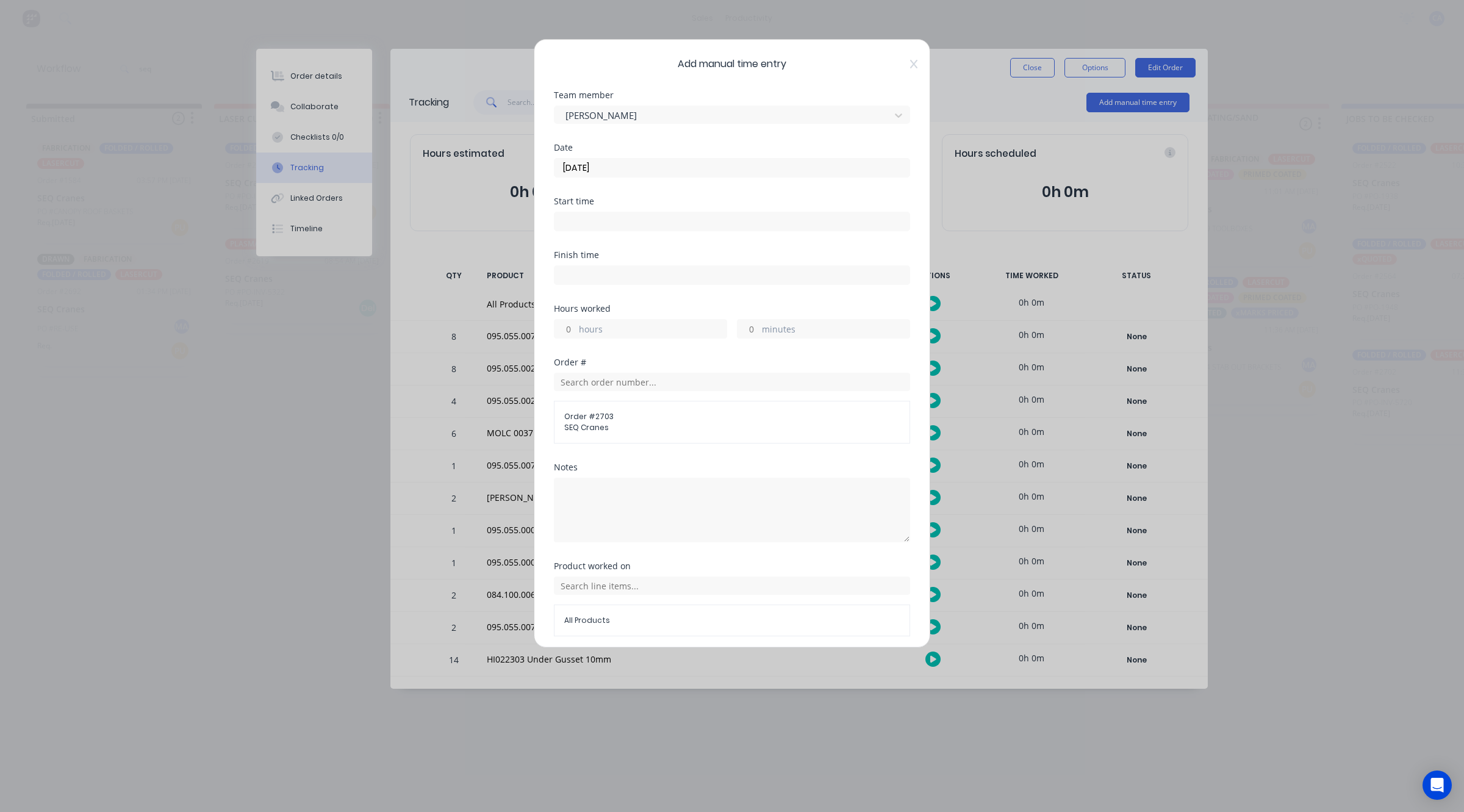
click at [571, 327] on input "hours" at bounding box center [565, 328] width 22 height 18
type input "2"
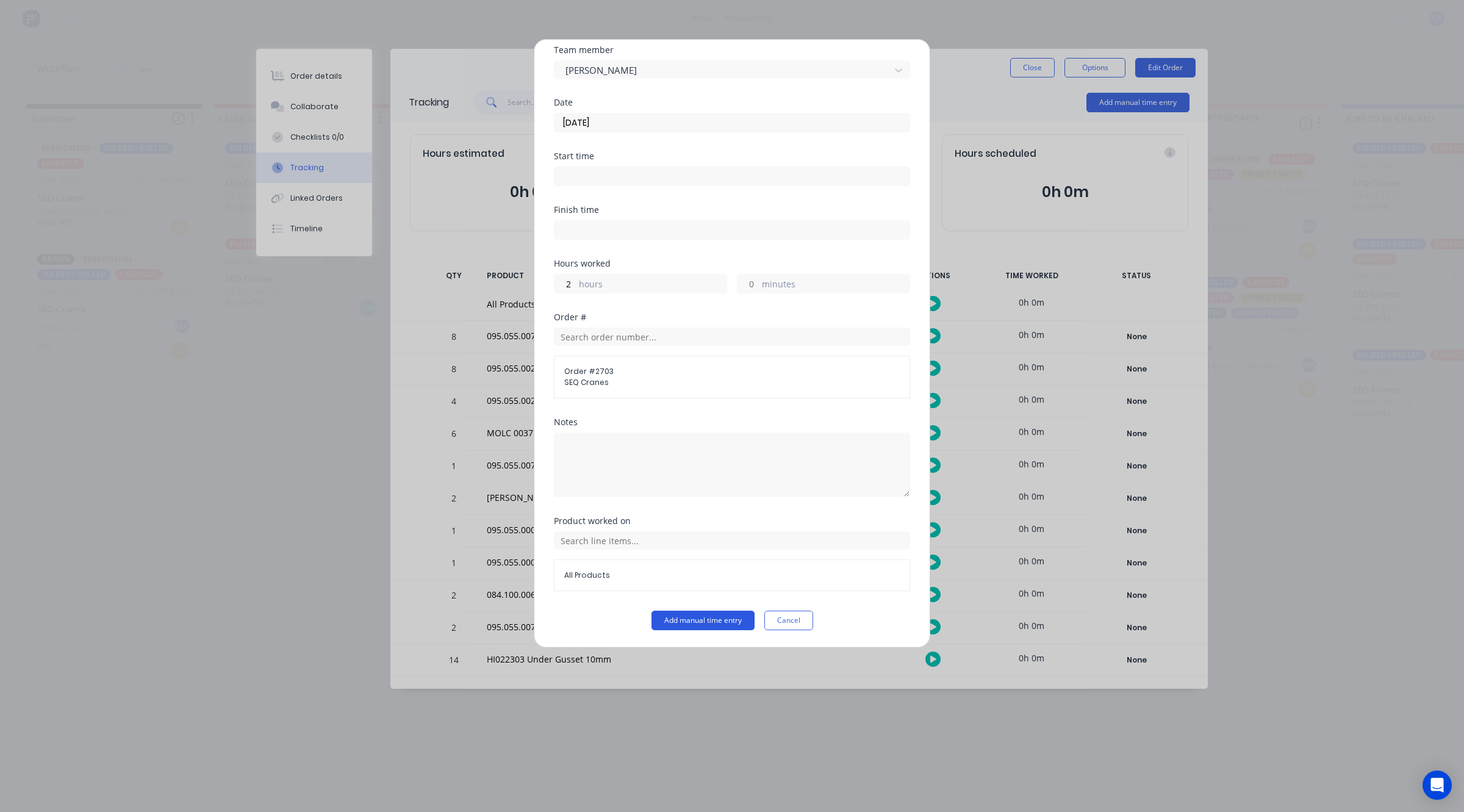
click at [693, 611] on button "Add manual time entry" at bounding box center [703, 620] width 103 height 20
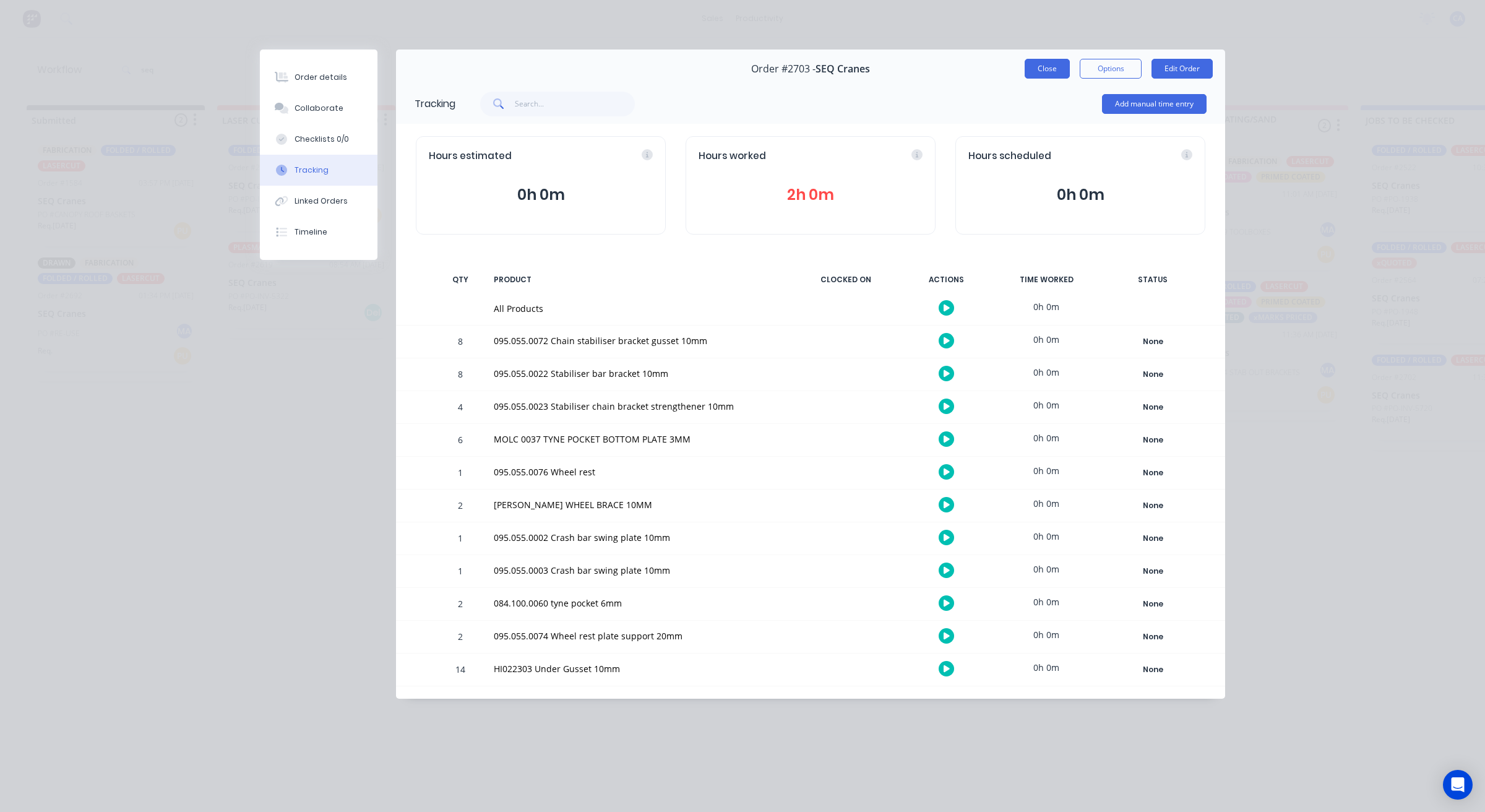
click at [1034, 62] on button "Close" at bounding box center [1047, 68] width 45 height 20
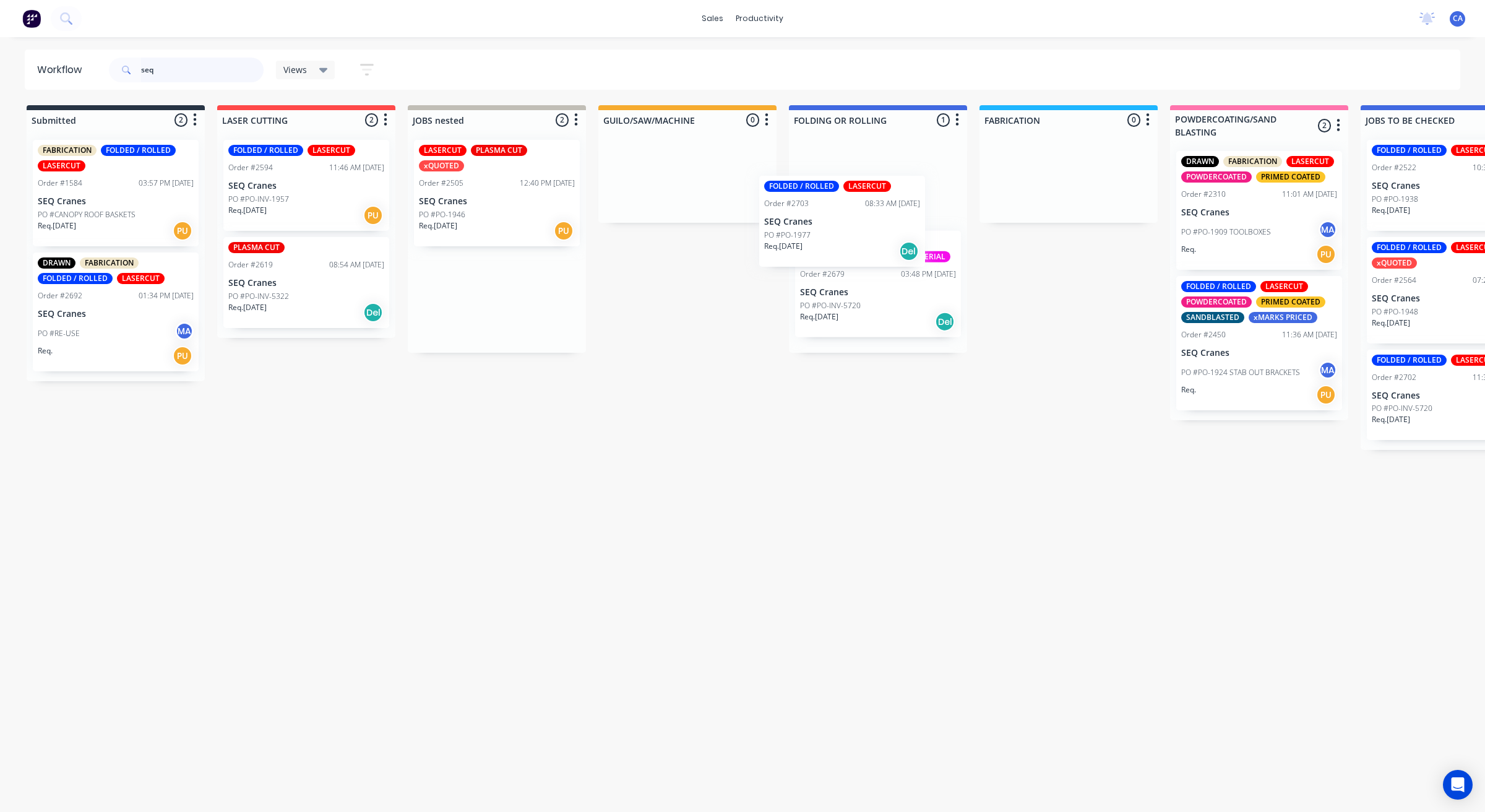
drag, startPoint x: 469, startPoint y: 310, endPoint x: 825, endPoint y: 245, distance: 361.9
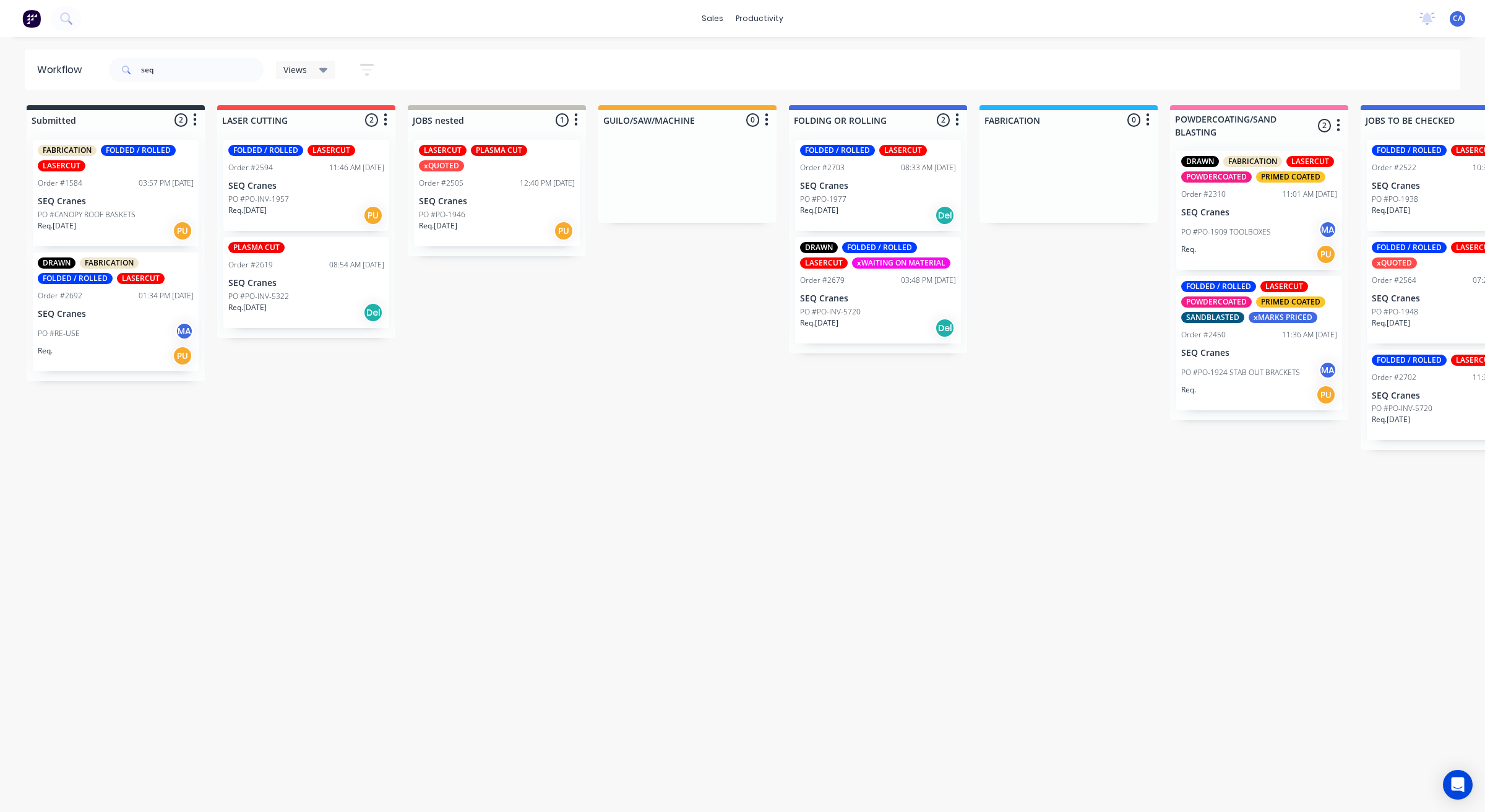
click at [824, 293] on p "SEQ Cranes" at bounding box center [878, 298] width 156 height 10
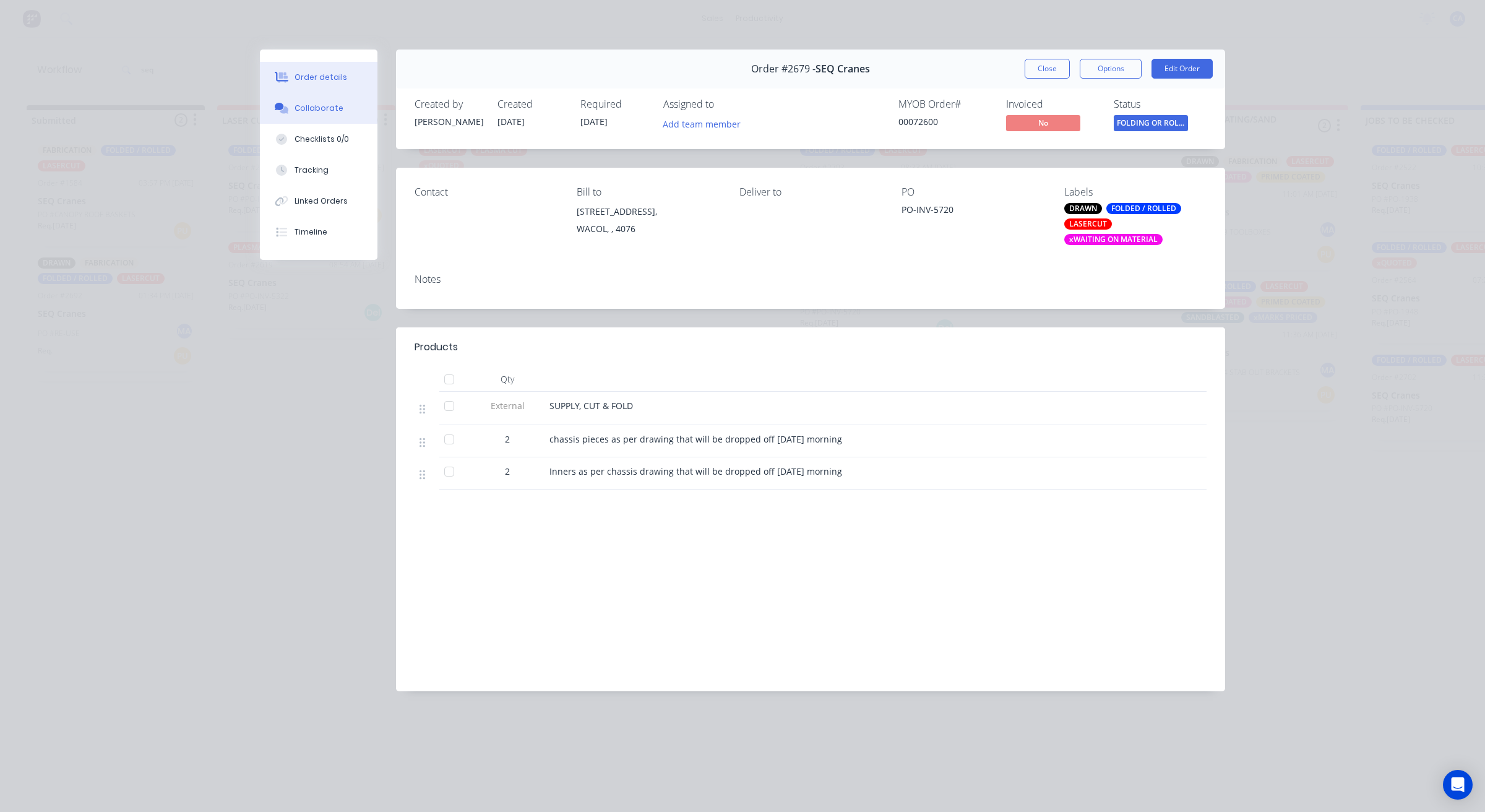
click at [321, 105] on div "Collaborate" at bounding box center [319, 108] width 49 height 11
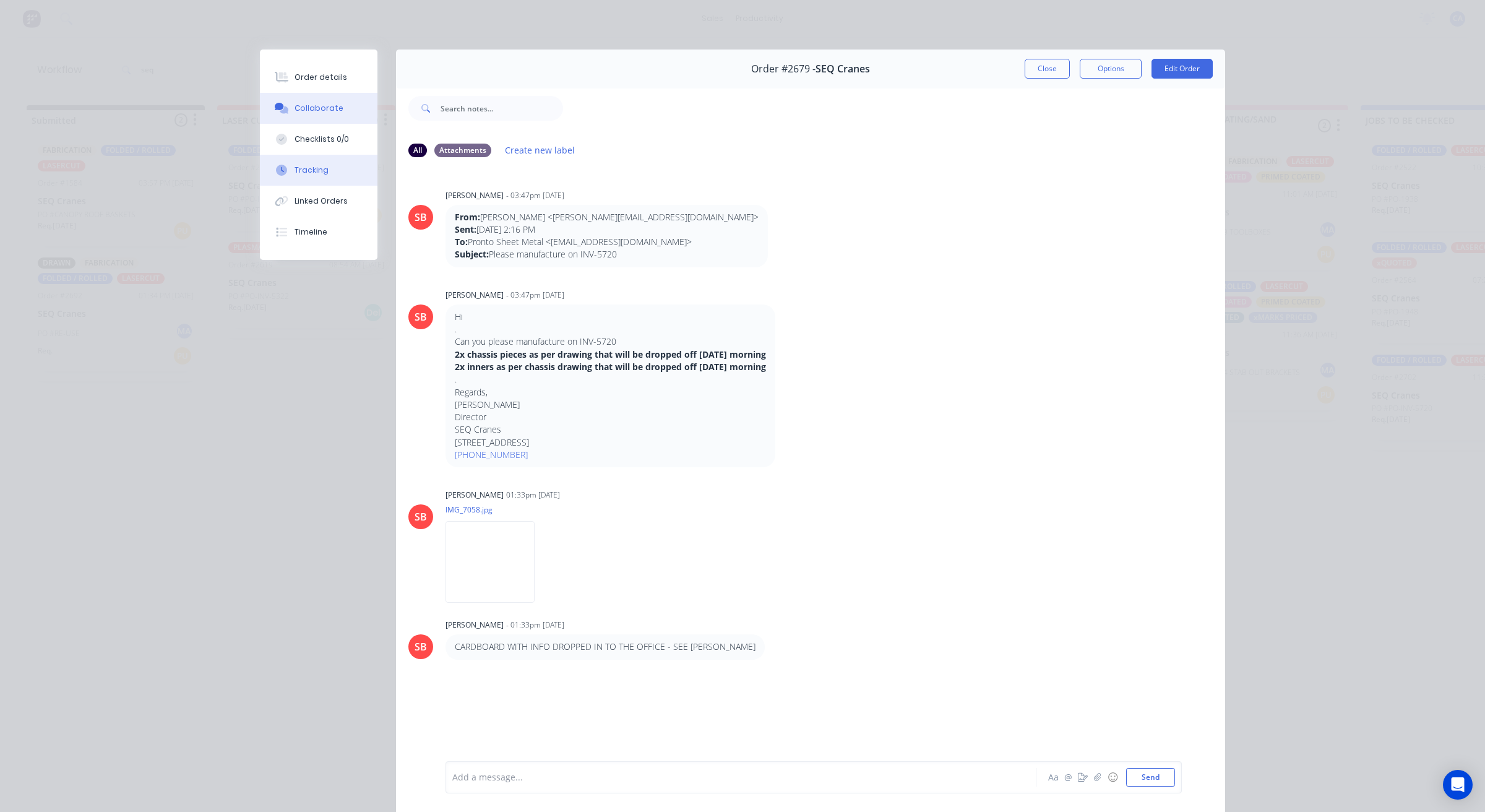
click at [337, 167] on button "Tracking" at bounding box center [319, 170] width 118 height 31
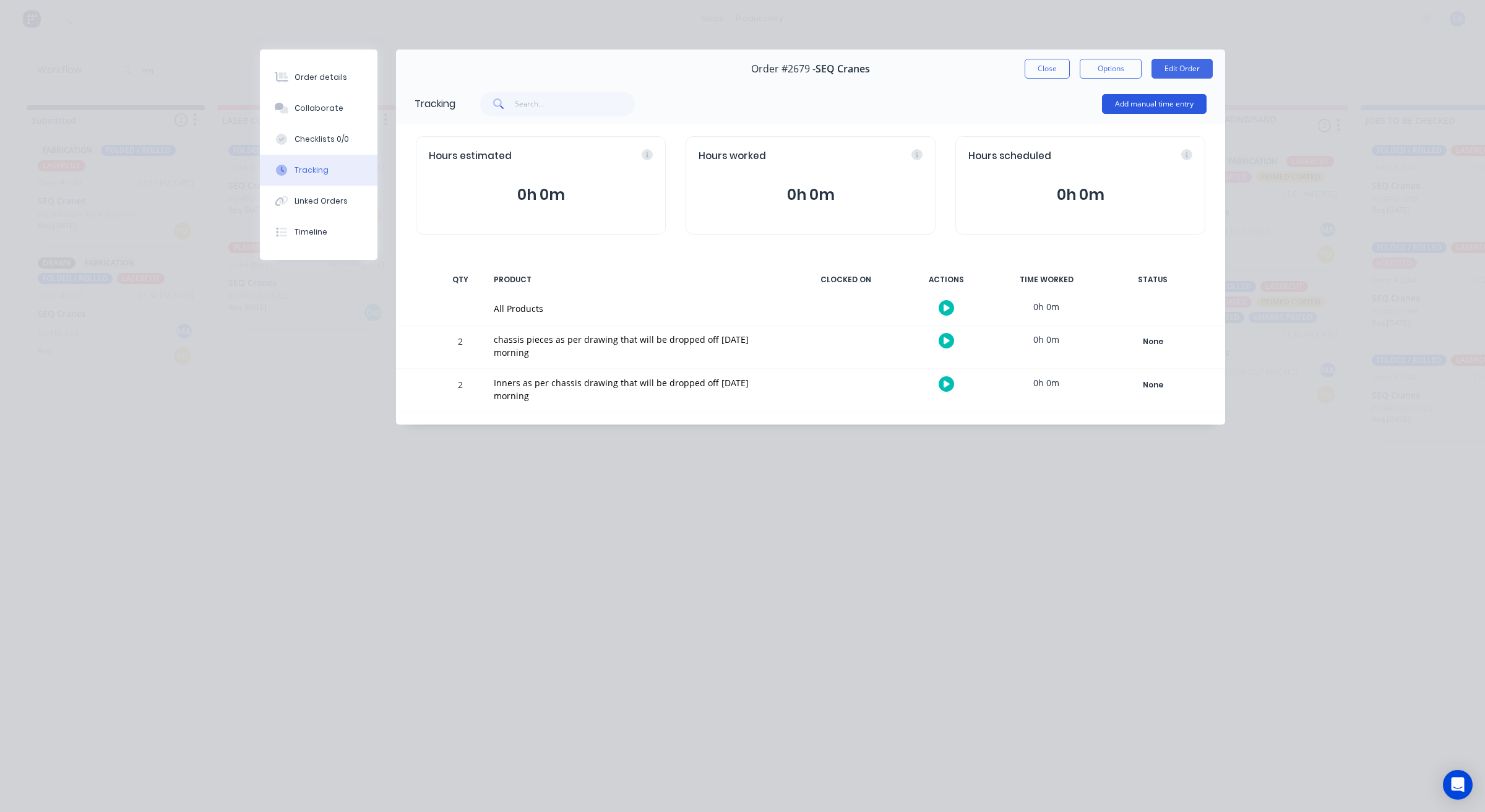
click at [1142, 113] on button "Add manual time entry" at bounding box center [1154, 104] width 104 height 20
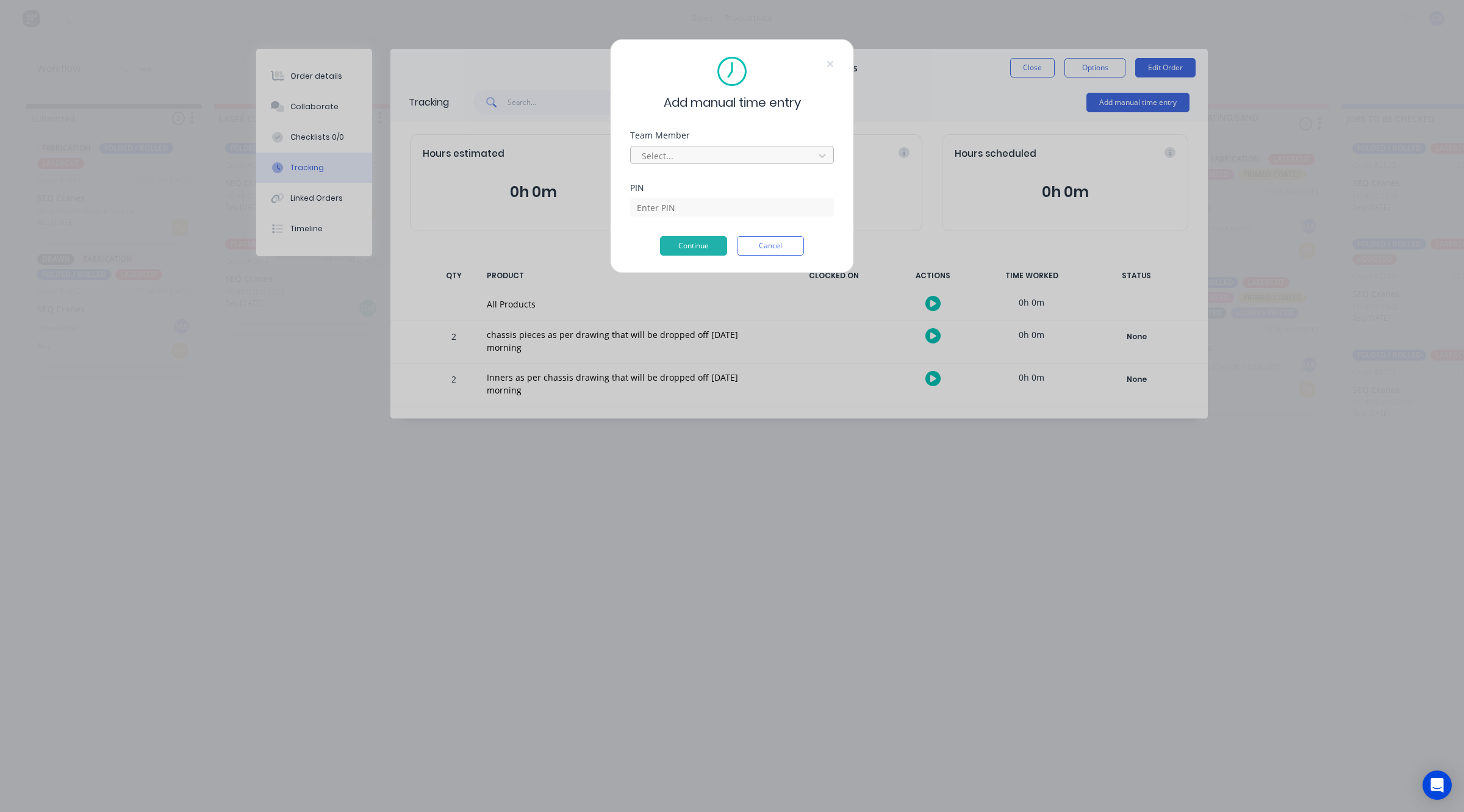
click at [737, 159] on div at bounding box center [724, 156] width 167 height 15
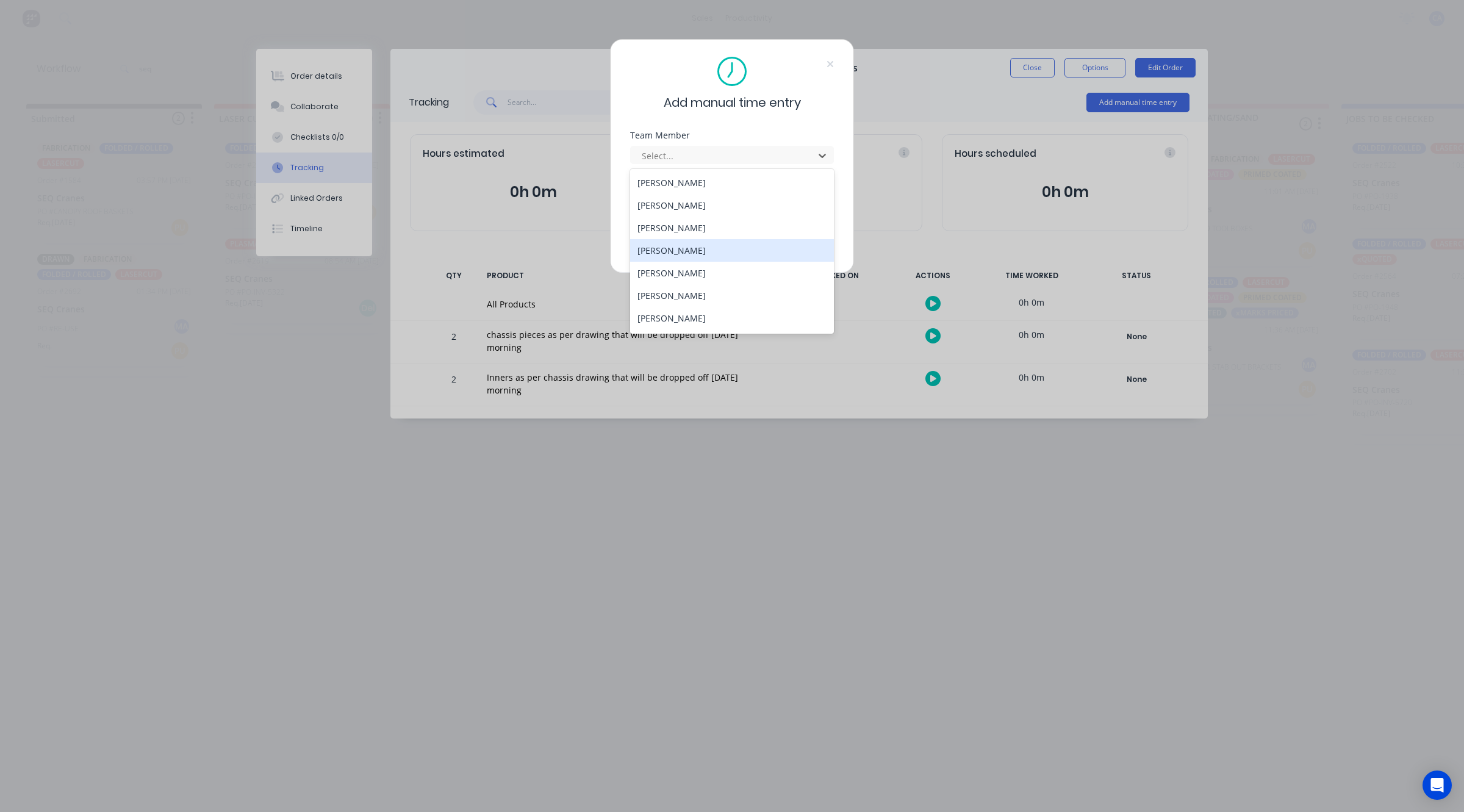
click at [693, 246] on div "[PERSON_NAME]" at bounding box center [732, 251] width 204 height 23
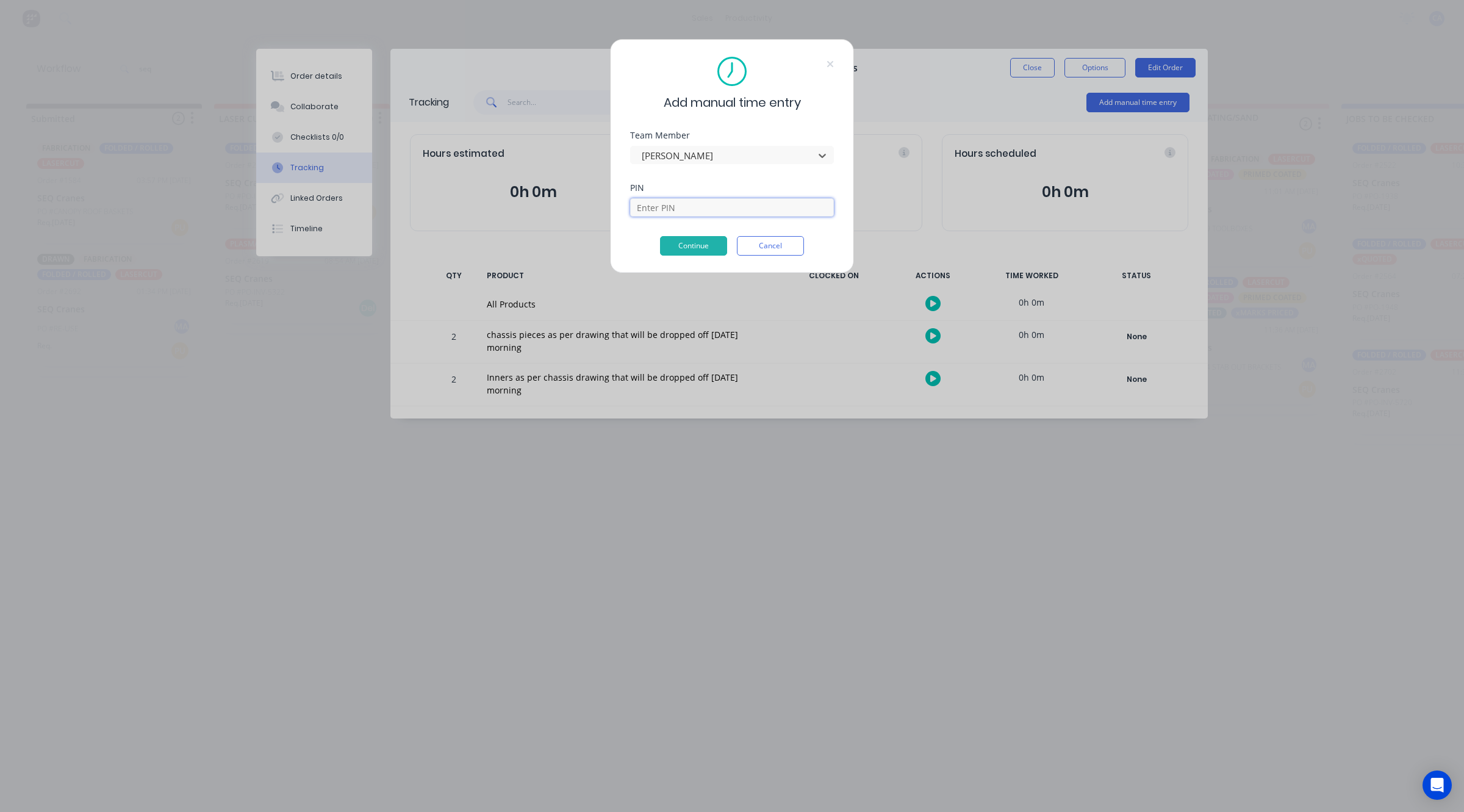
click at [688, 208] on input at bounding box center [732, 207] width 204 height 18
type input "0000"
click at [689, 248] on button "Continue" at bounding box center [694, 246] width 67 height 20
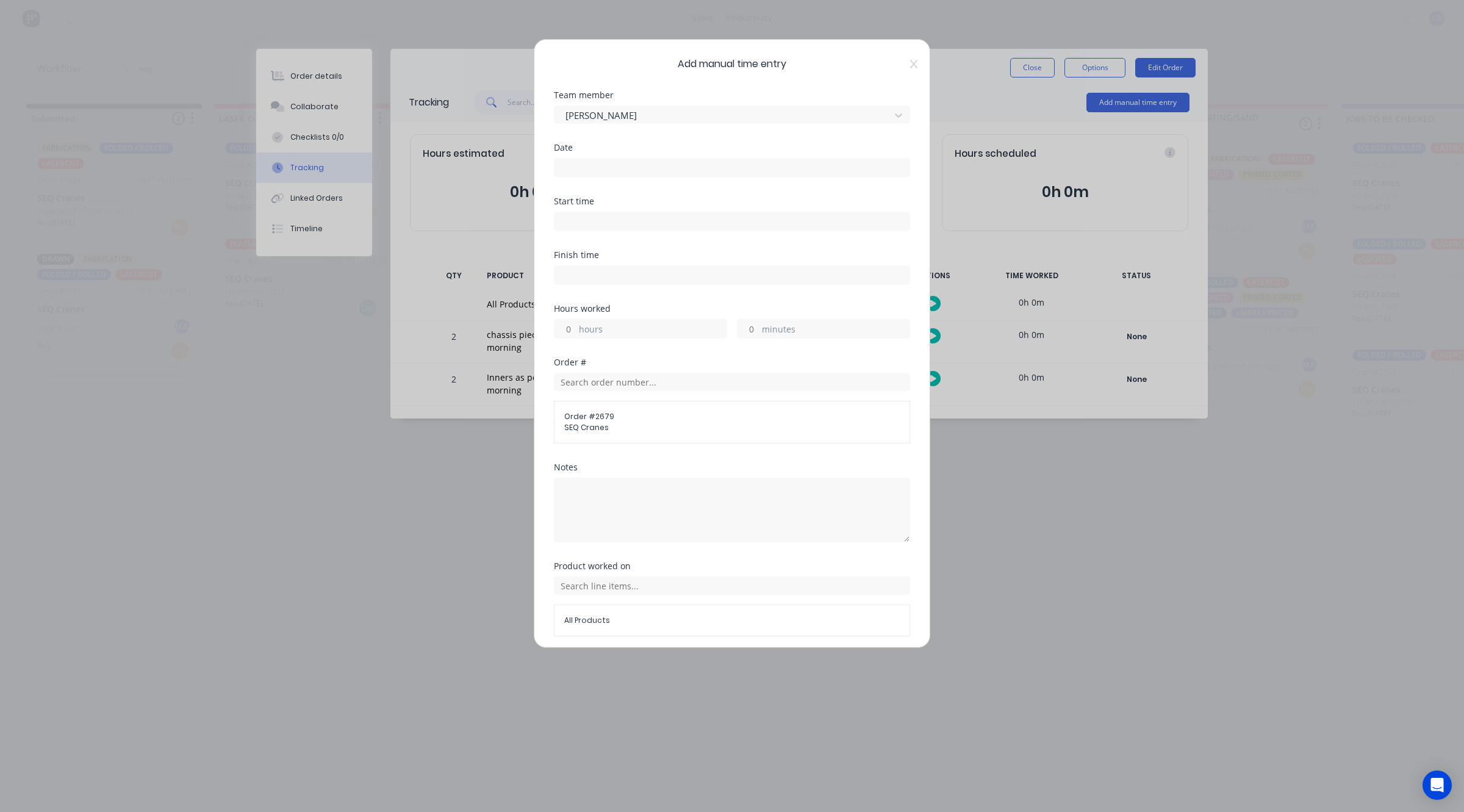
click at [636, 171] on input at bounding box center [731, 168] width 355 height 18
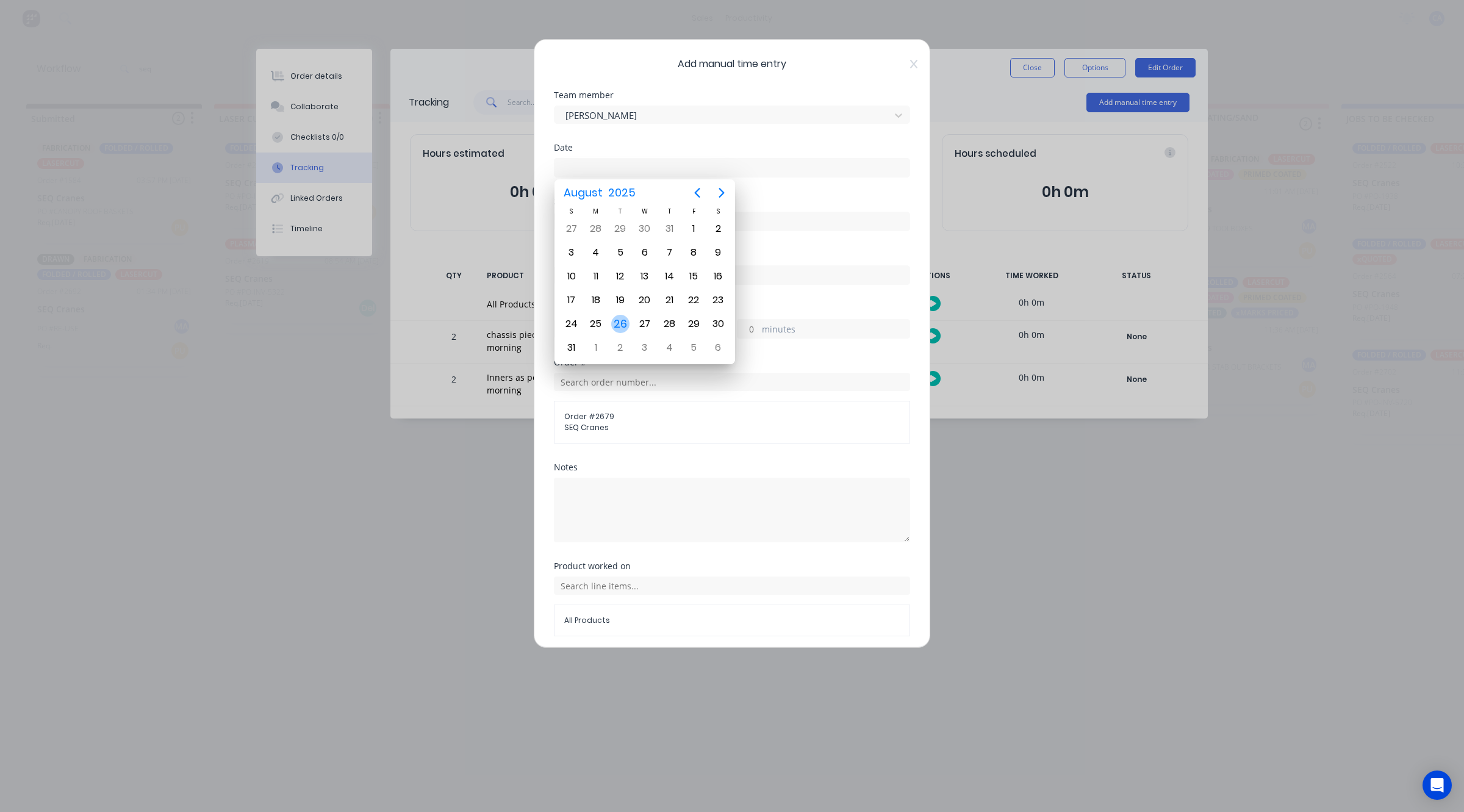
click at [620, 318] on div "26" at bounding box center [620, 324] width 18 height 18
type input "[DATE]"
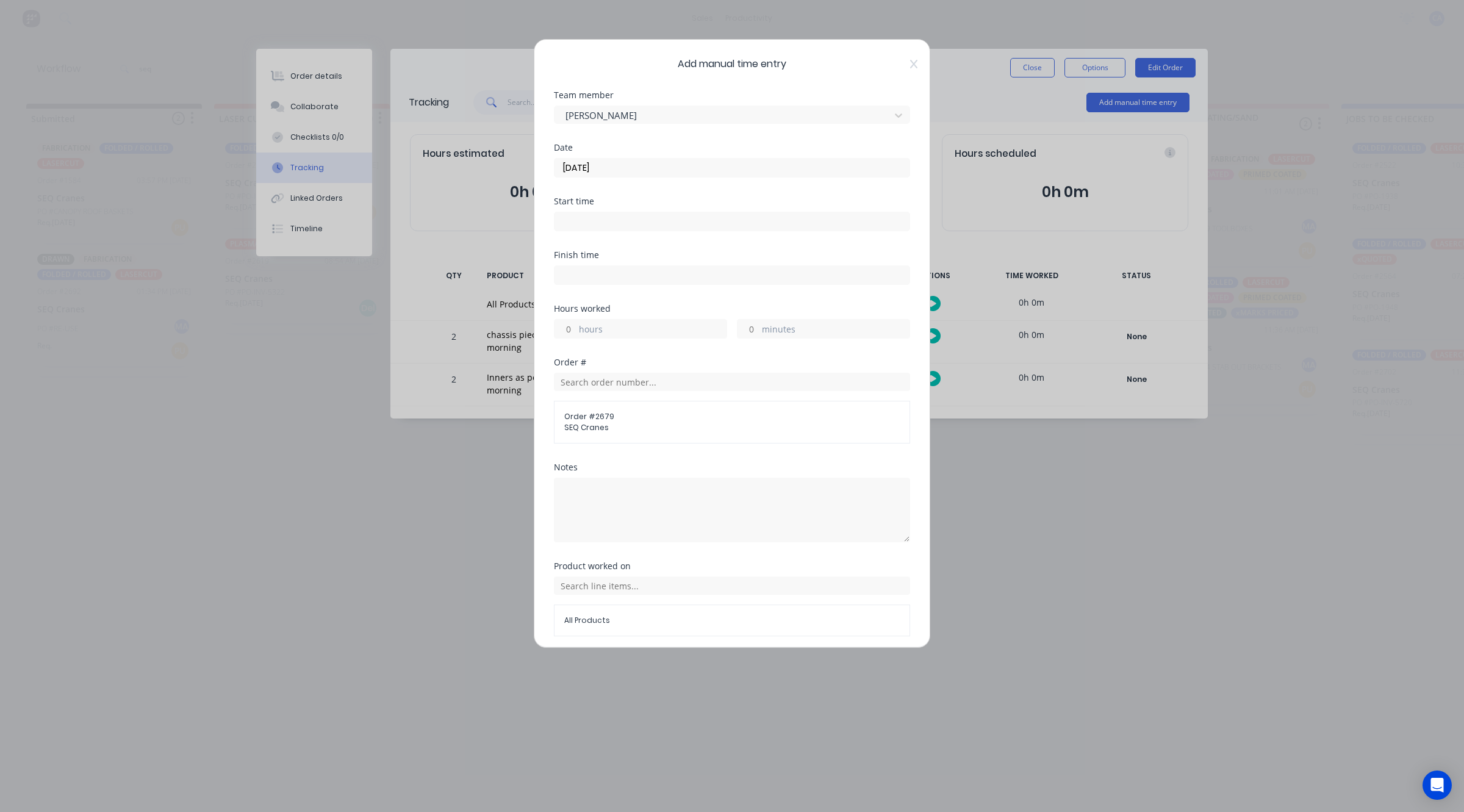
click at [574, 328] on input "hours" at bounding box center [565, 328] width 22 height 18
type input "1"
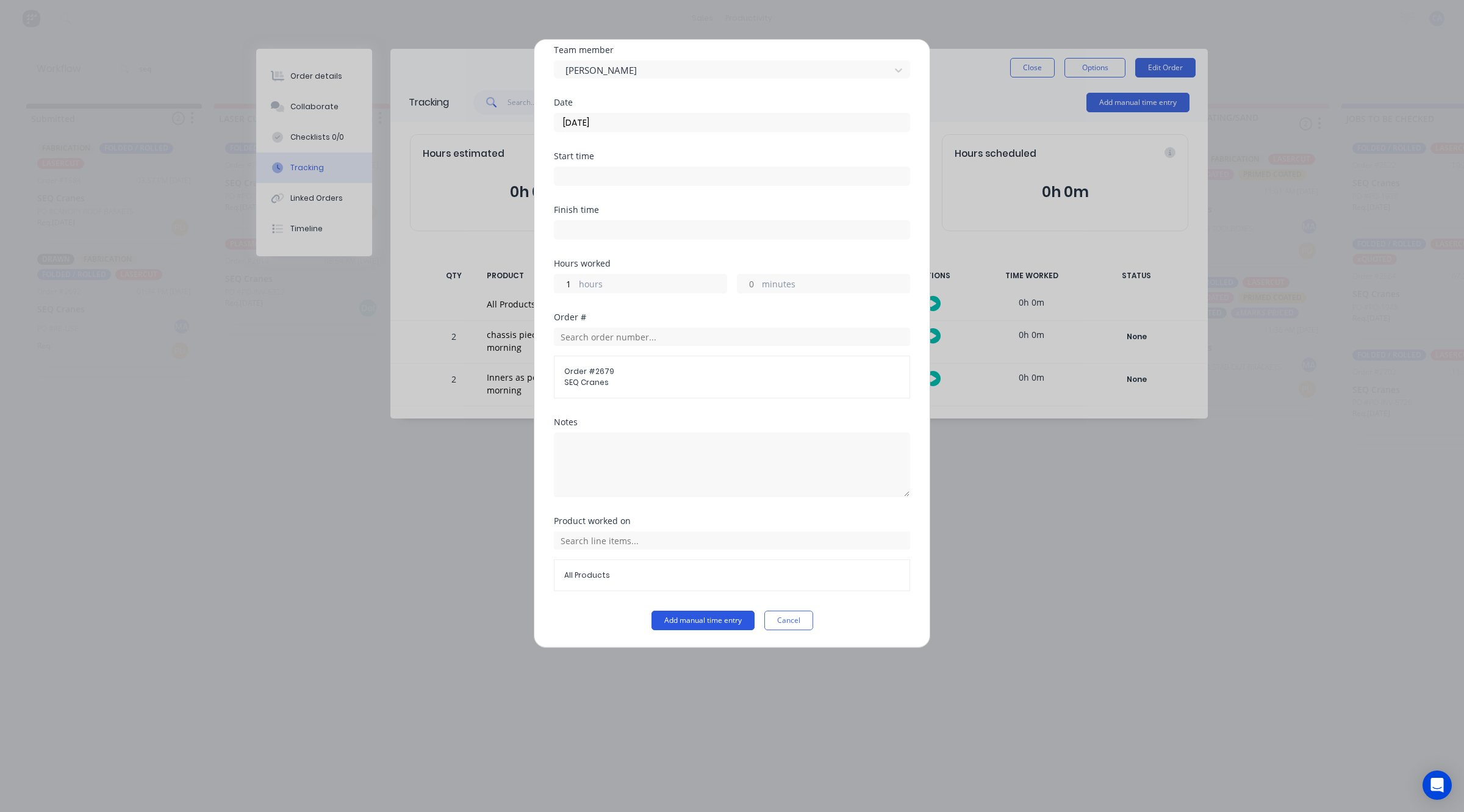
click at [675, 620] on button "Add manual time entry" at bounding box center [703, 620] width 103 height 20
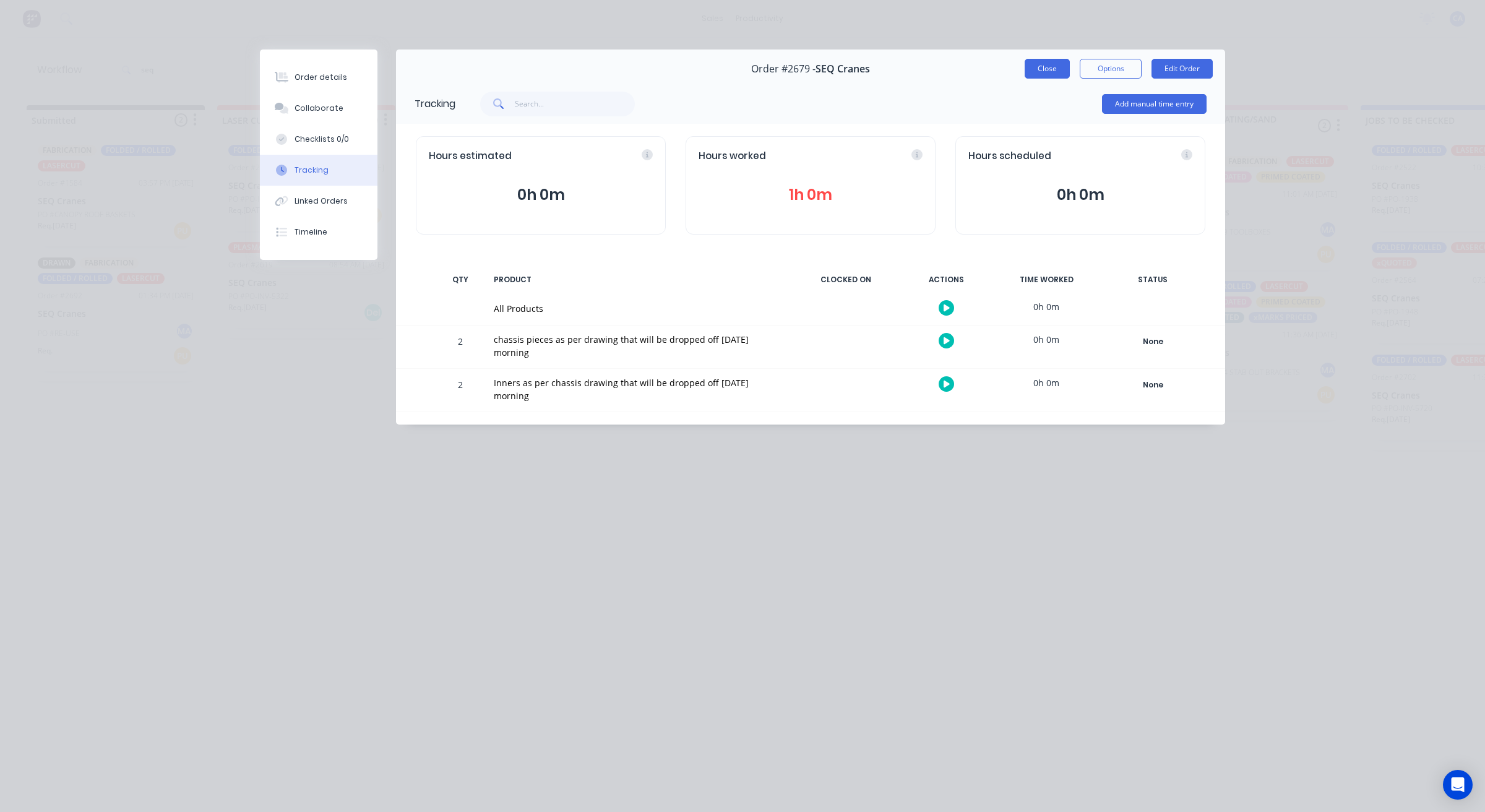
click at [1058, 69] on button "Close" at bounding box center [1047, 68] width 45 height 20
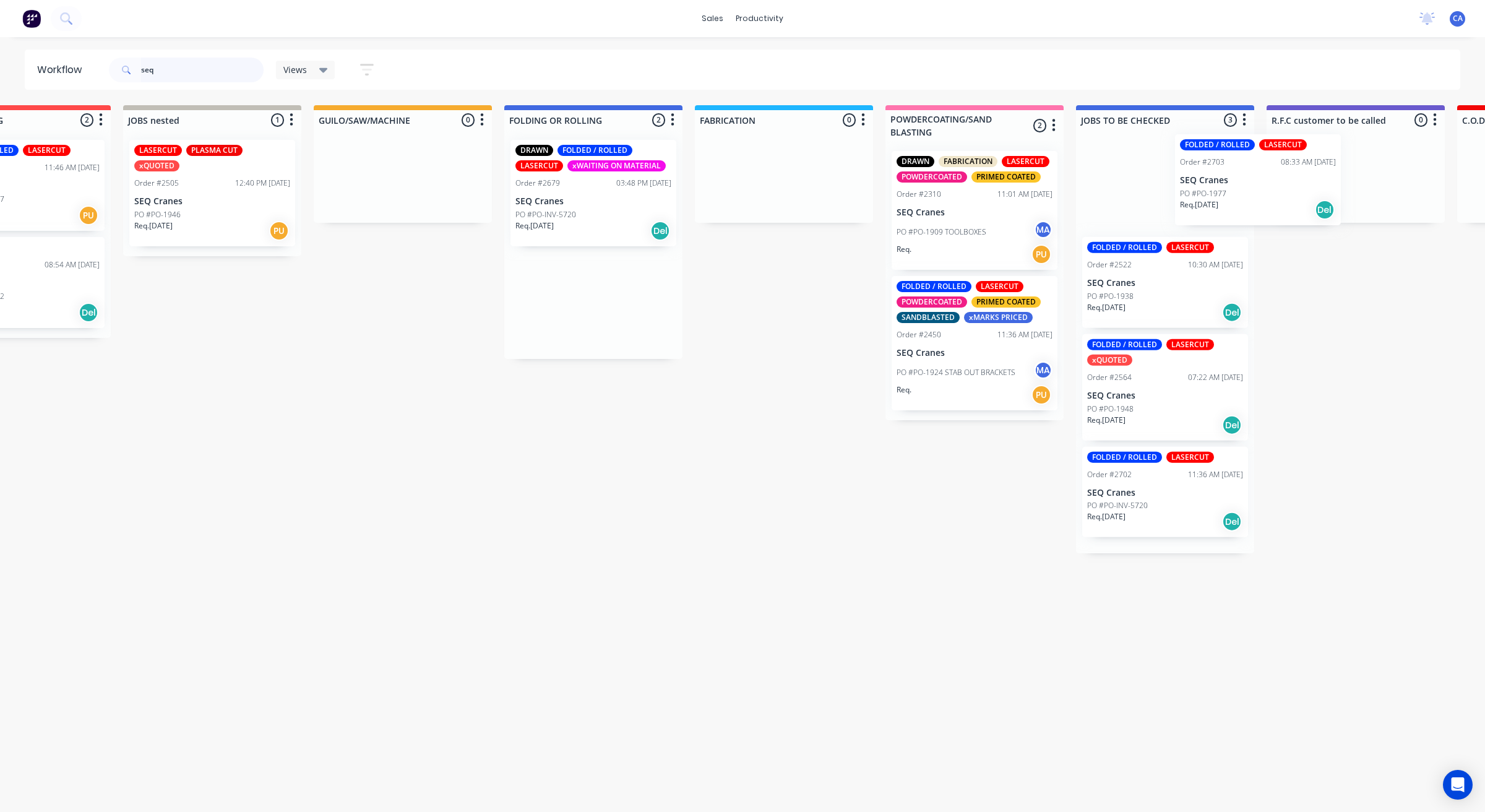
drag, startPoint x: 873, startPoint y: 191, endPoint x: 1209, endPoint y: 185, distance: 336.1
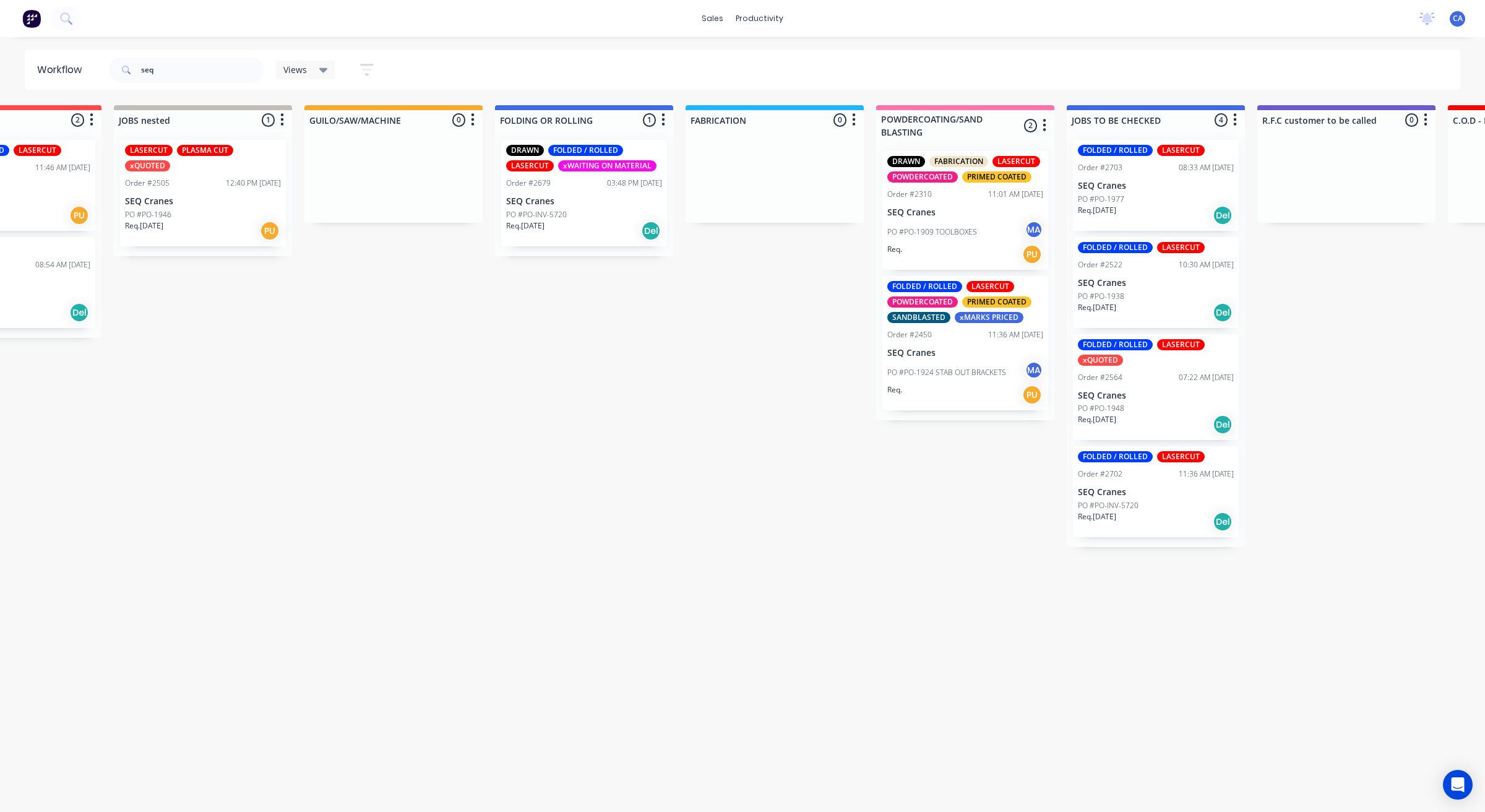
click at [595, 227] on div "Req. [DATE] Del" at bounding box center [584, 231] width 156 height 21
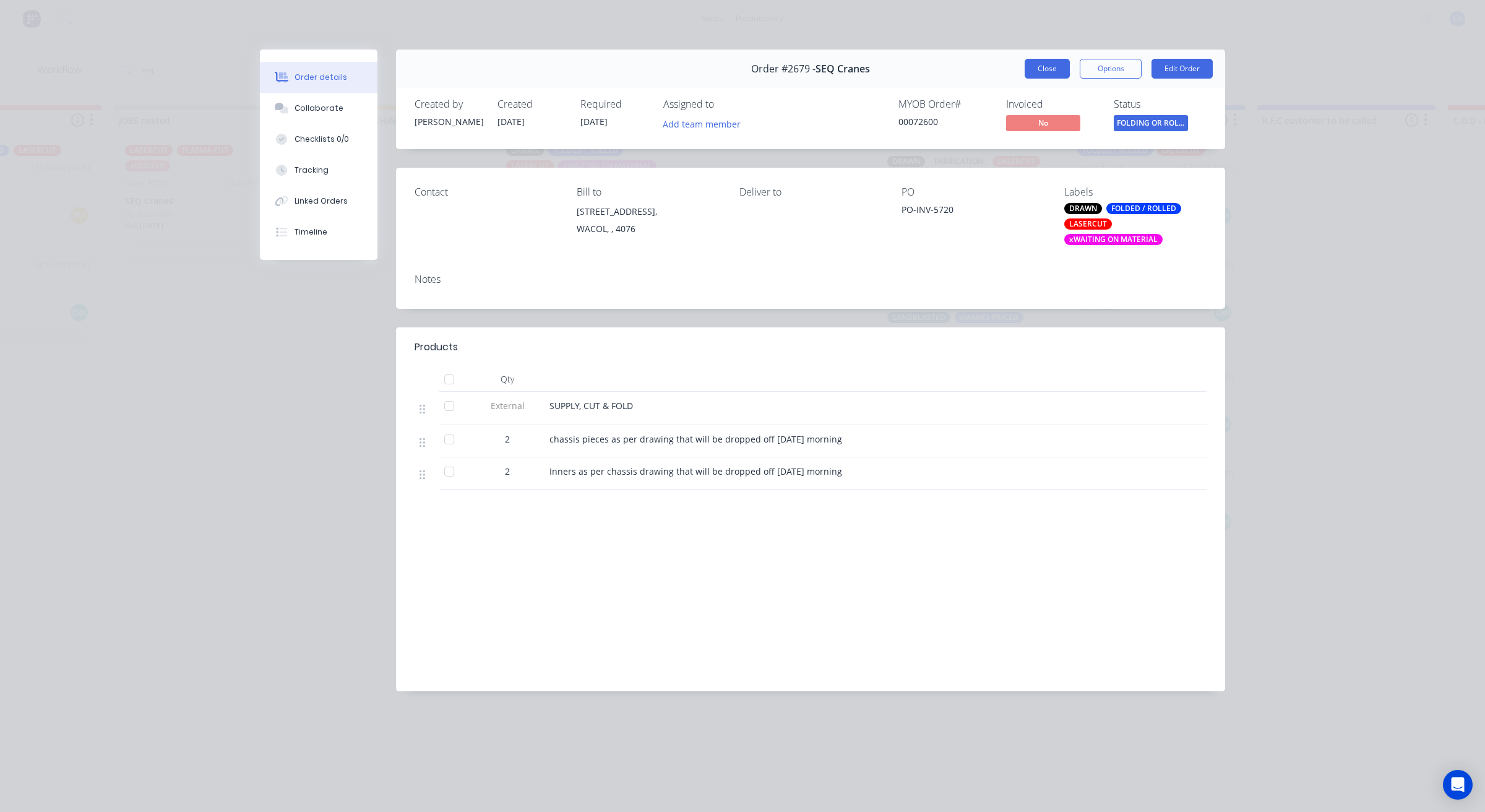
click at [1057, 60] on button "Close" at bounding box center [1047, 68] width 45 height 20
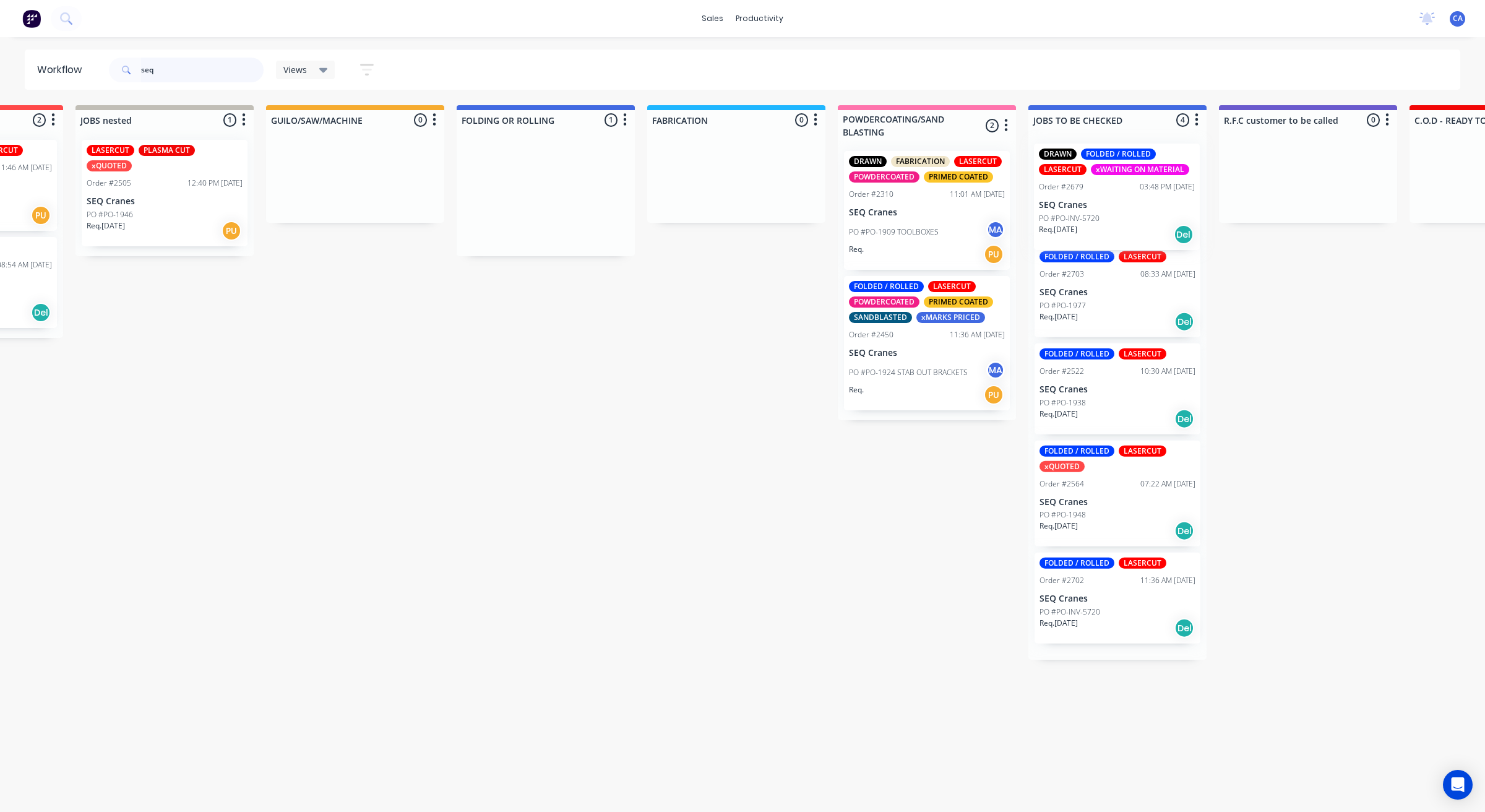
drag, startPoint x: 734, startPoint y: 175, endPoint x: 1149, endPoint y: 192, distance: 415.3
click at [1149, 192] on div "Submitted 2 Sort By Created date Required date Order number Customer name Most …" at bounding box center [1498, 382] width 3678 height 554
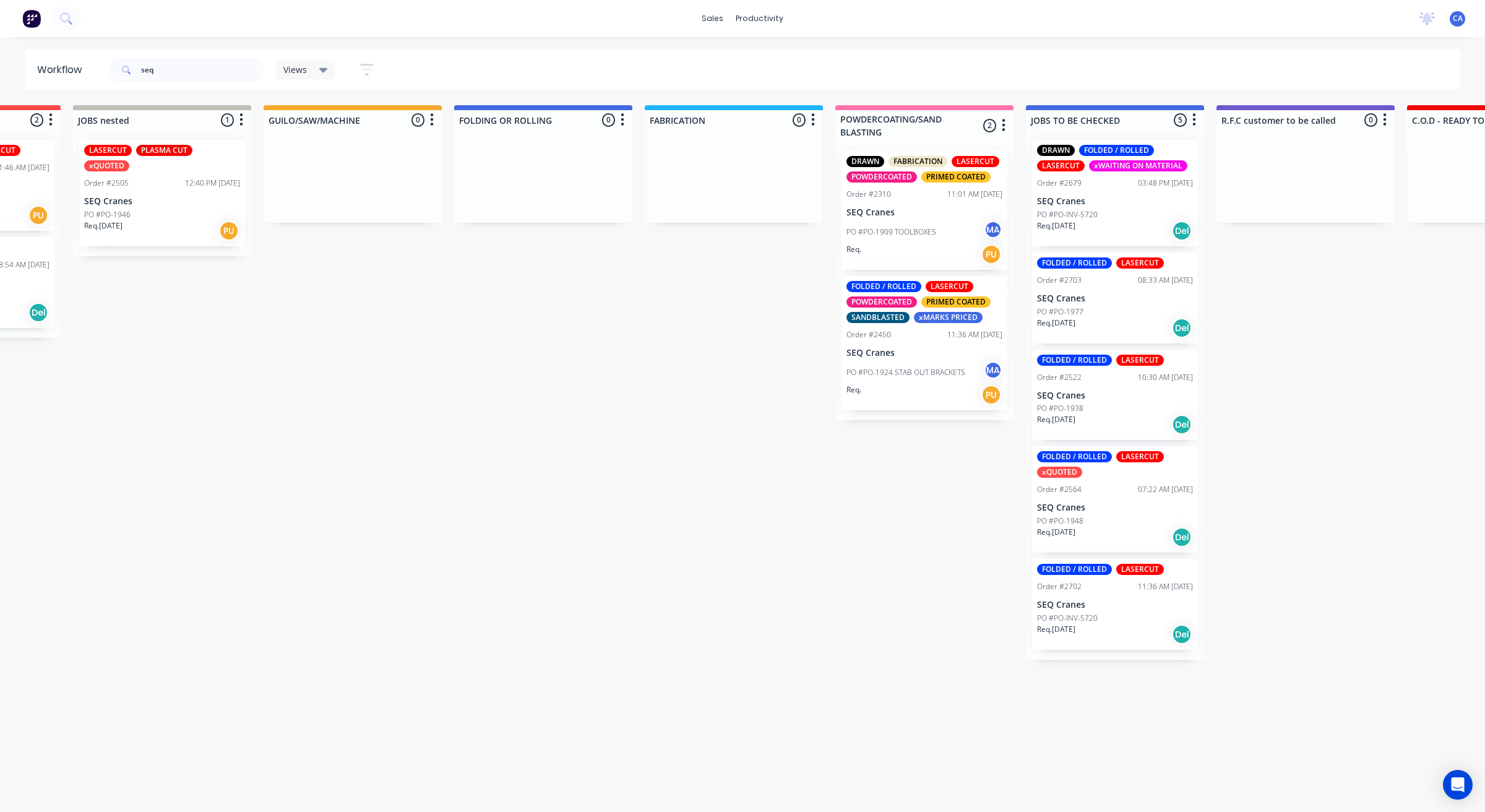
click at [1134, 288] on div "FOLDED / ROLLED LASERCUT Order #2703 08:33 AM [DATE] SEQ Cranes PO #PO-1977 Req…" at bounding box center [1115, 297] width 166 height 91
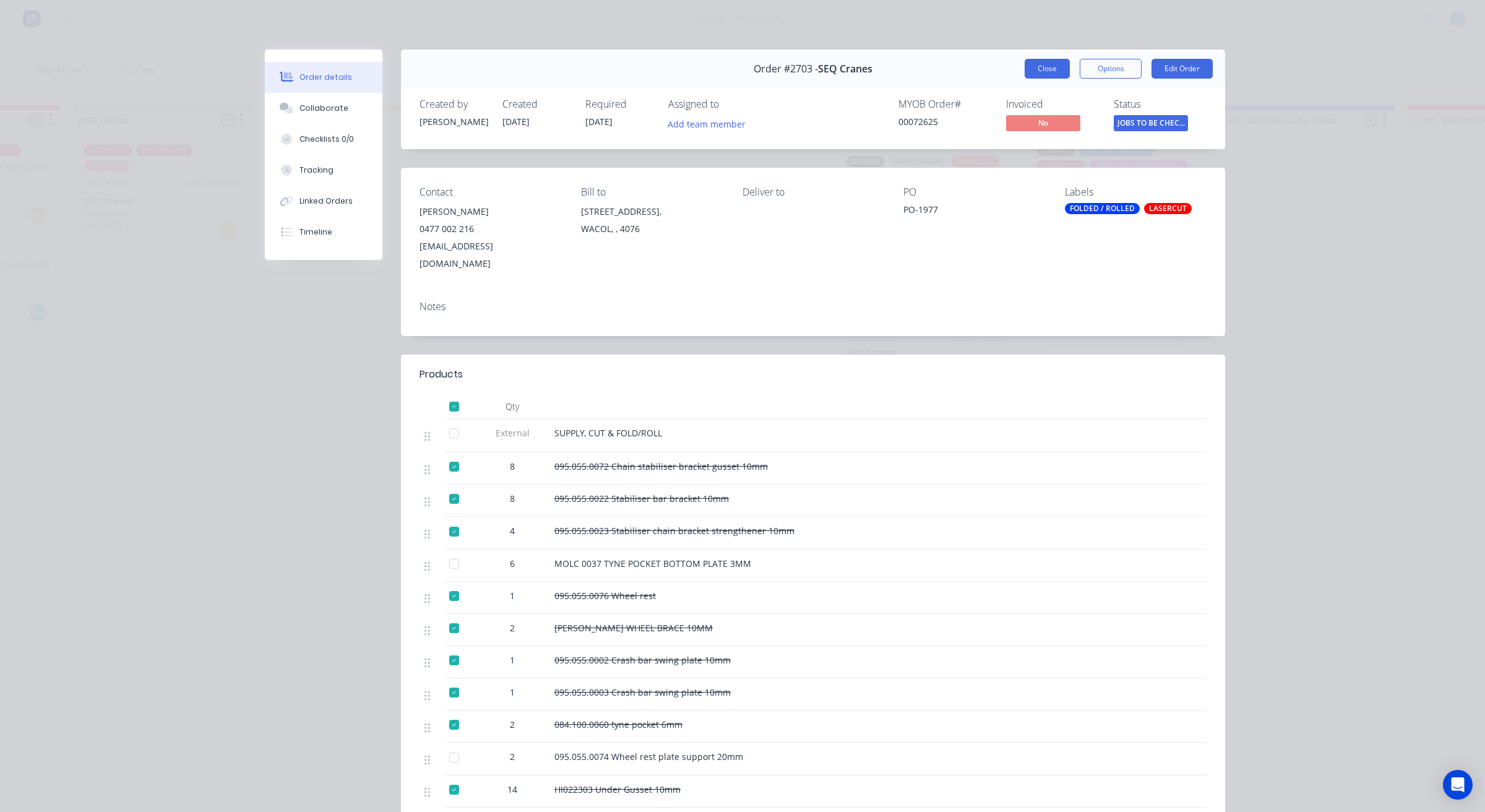
click at [1030, 59] on button "Close" at bounding box center [1047, 68] width 45 height 20
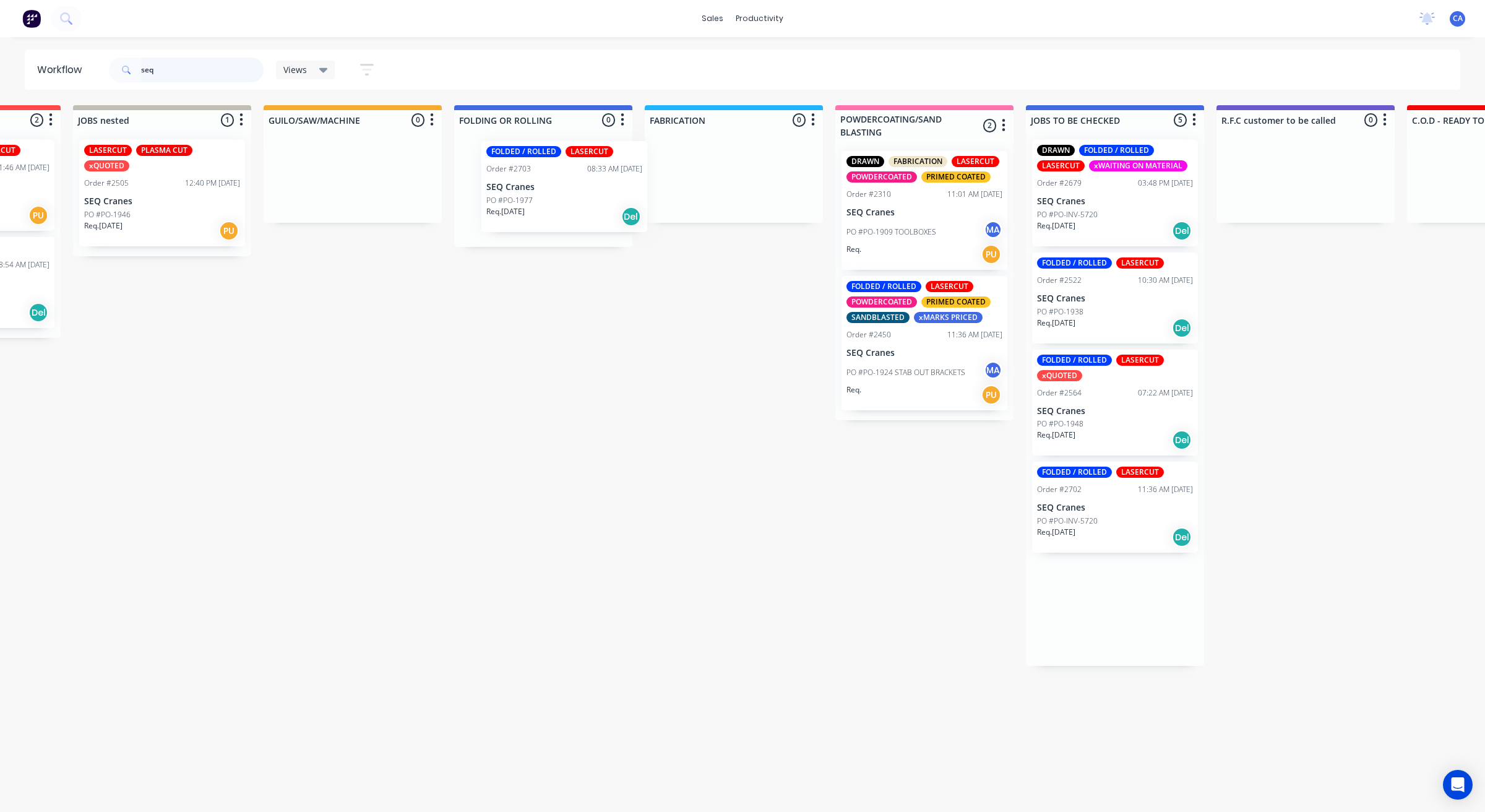
drag, startPoint x: 1113, startPoint y: 298, endPoint x: 645, endPoint y: 184, distance: 481.7
click at [558, 189] on div "Submitted 2 Sort By Created date Required date Order number Customer name Most …" at bounding box center [1495, 385] width 3678 height 560
click at [576, 205] on div "Req. [DATE] Del" at bounding box center [544, 215] width 156 height 21
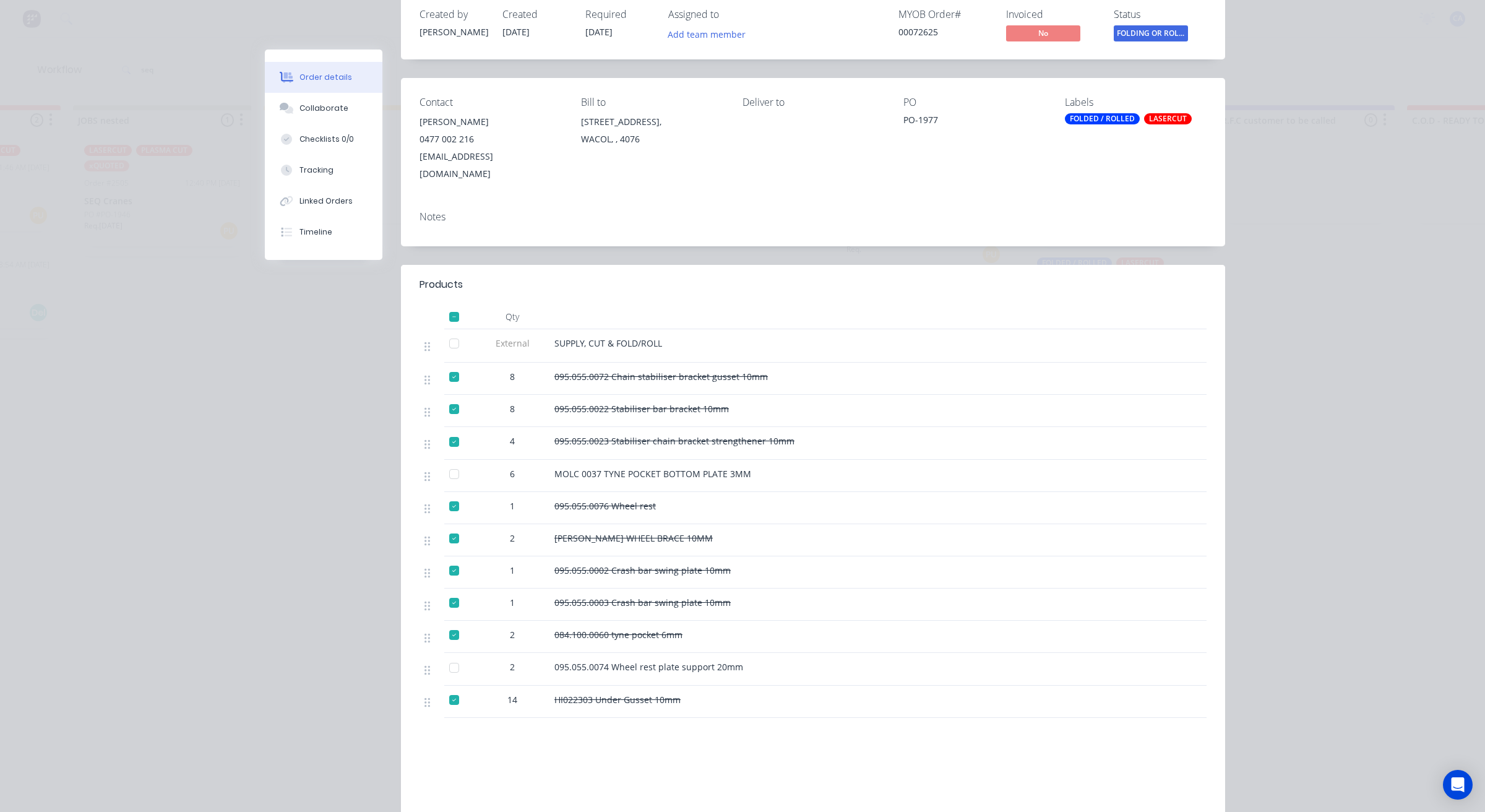
scroll to position [0, 0]
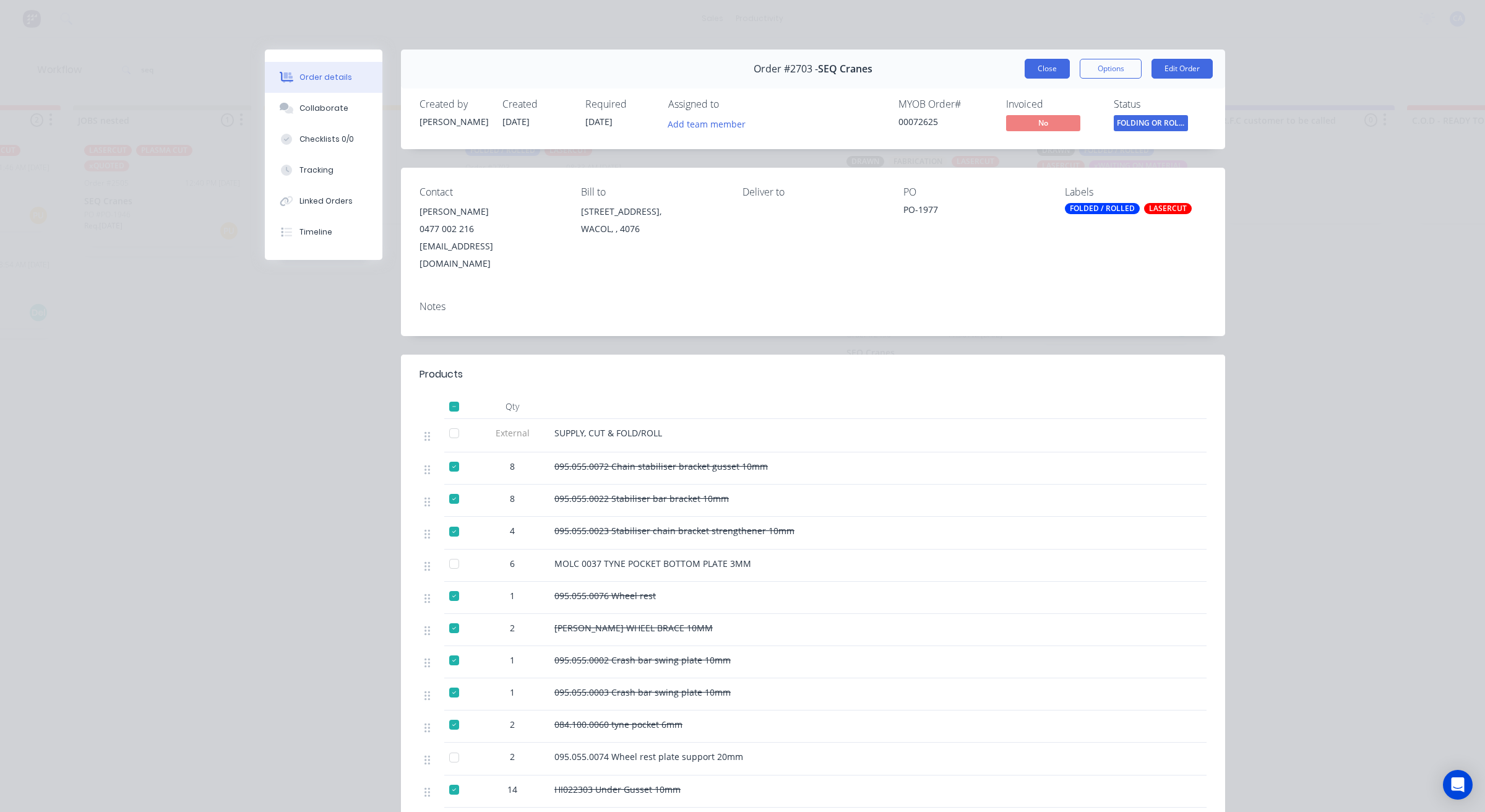
click at [1025, 62] on button "Close" at bounding box center [1047, 68] width 45 height 20
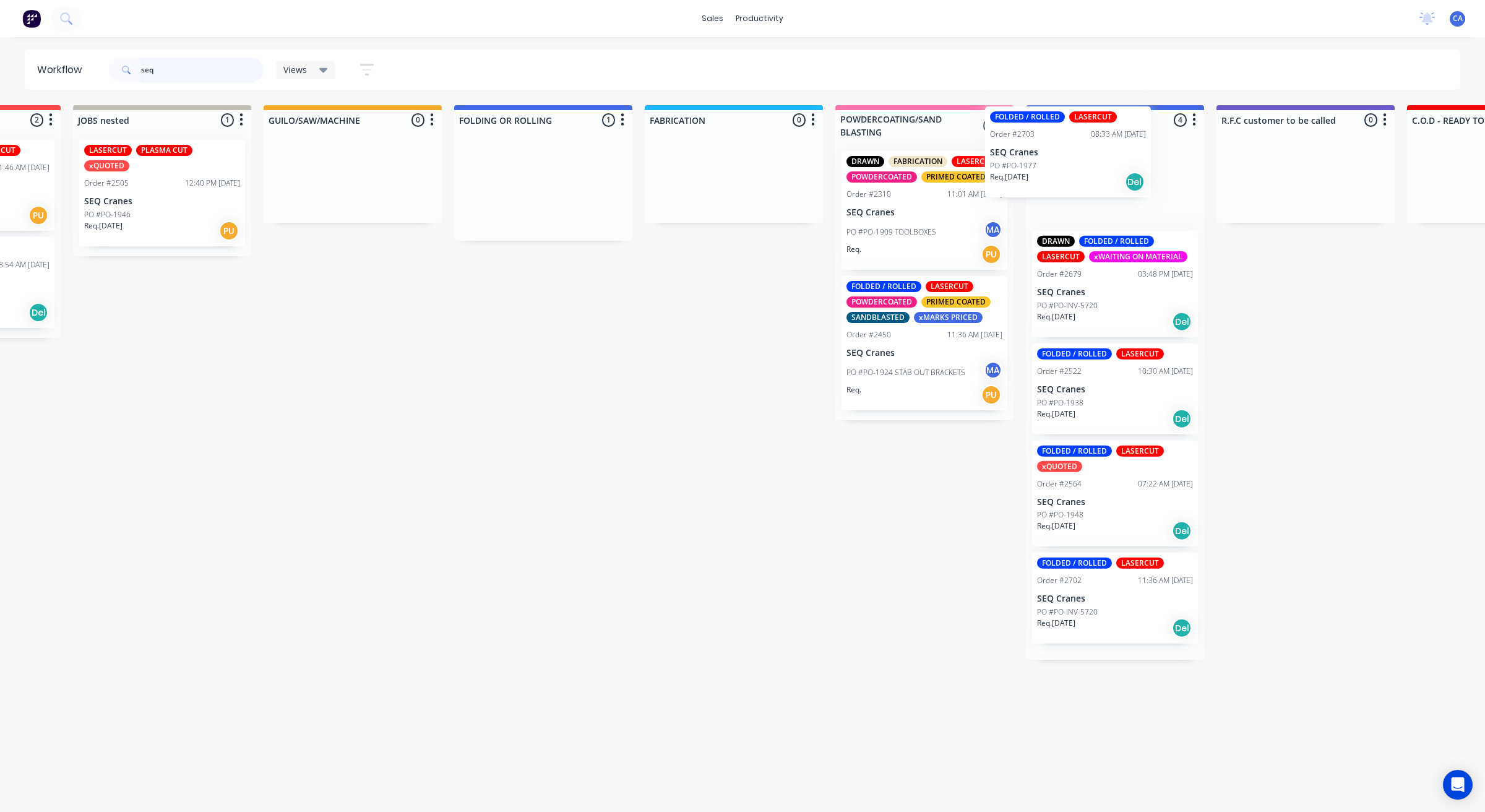
drag, startPoint x: 526, startPoint y: 201, endPoint x: 1055, endPoint y: 167, distance: 530.1
click at [1055, 167] on div "Submitted 2 Sort By Created date Required date Order number Customer name Most …" at bounding box center [1495, 382] width 3678 height 554
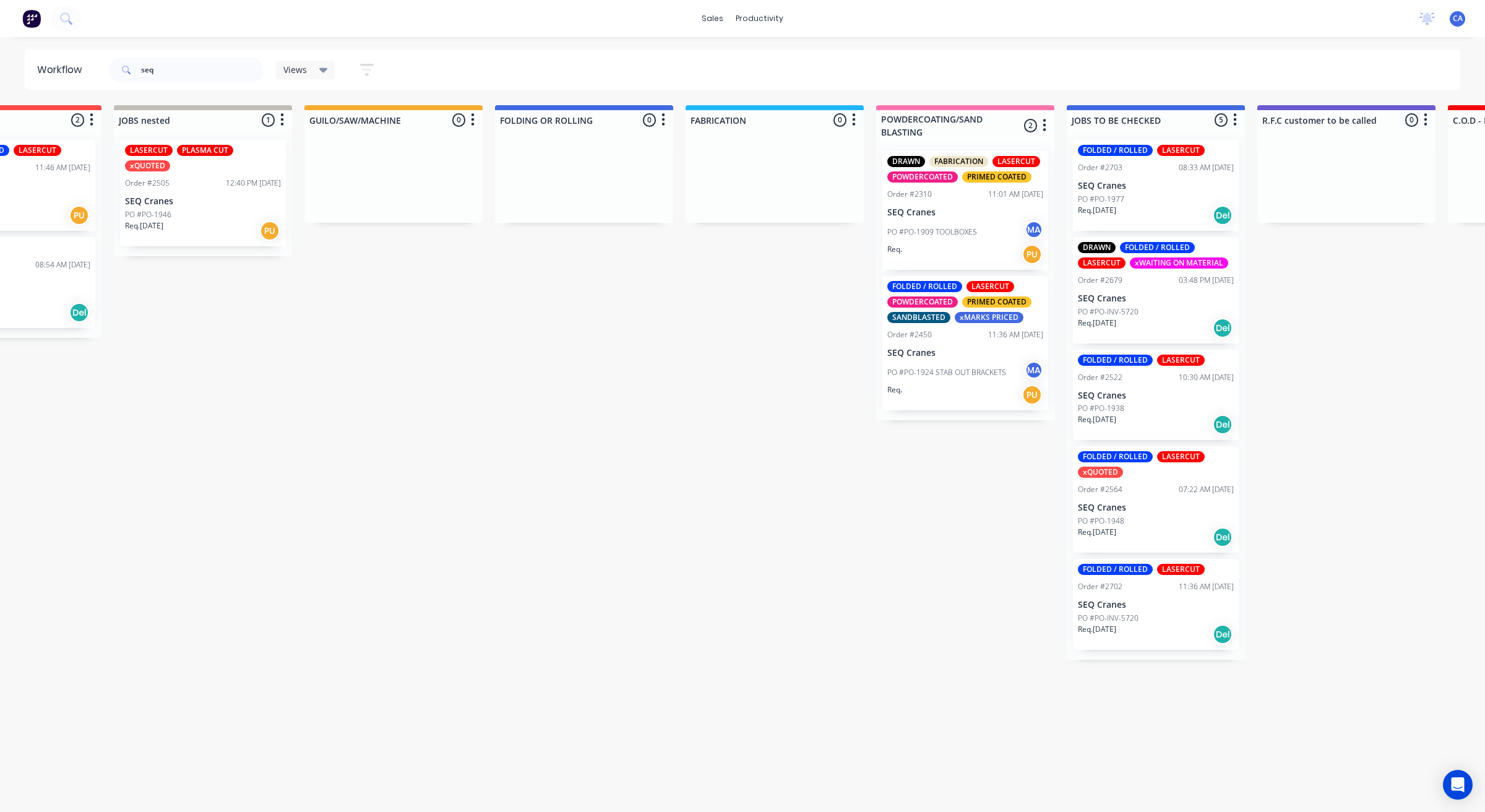
scroll to position [0, 235]
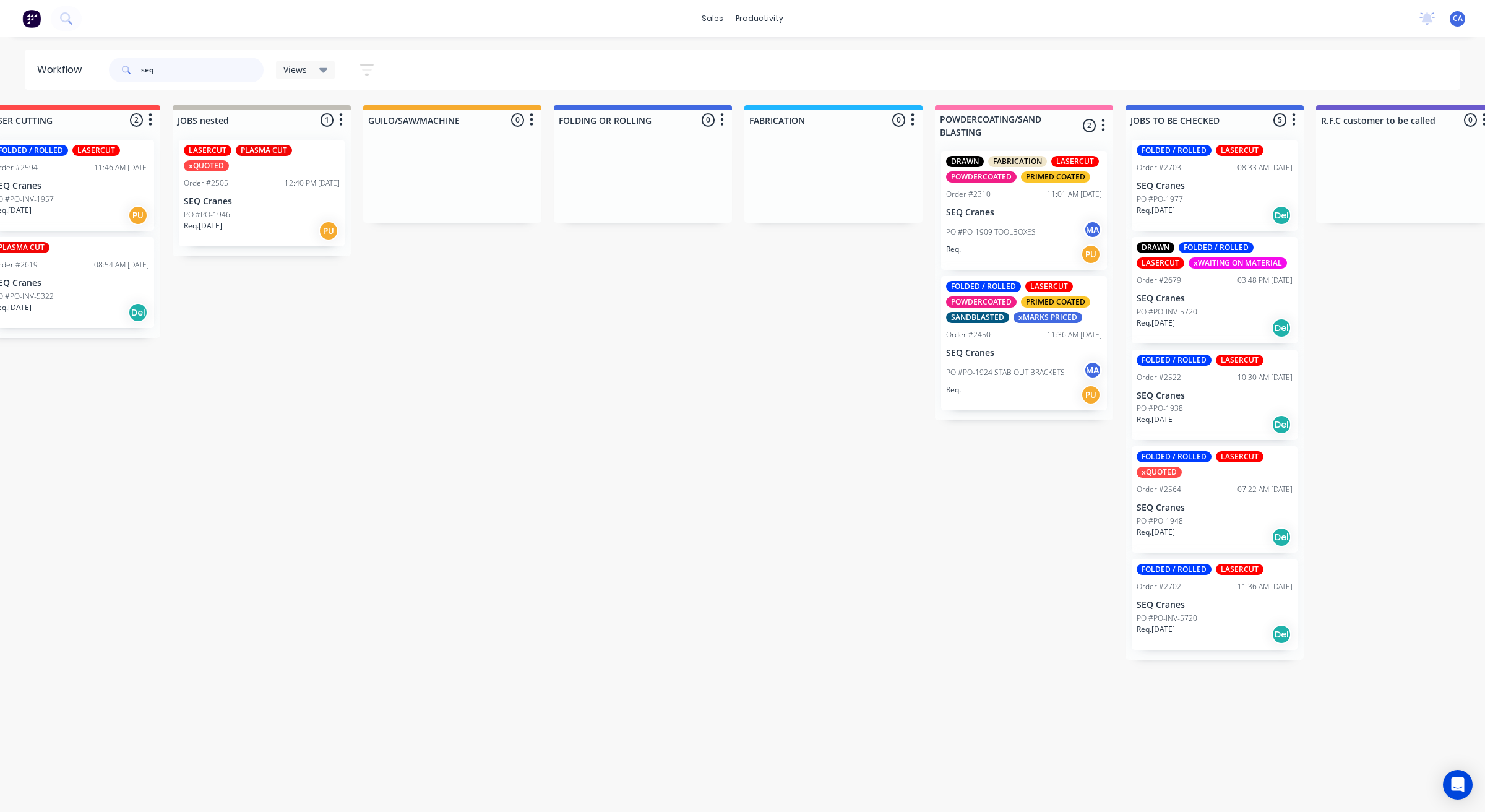
drag, startPoint x: 113, startPoint y: 79, endPoint x: 106, endPoint y: 82, distance: 7.6
click at [106, 82] on header "Workflow seq Views Save new view None (Default) edit Show/Hide statuses Show li…" at bounding box center [742, 70] width 1436 height 40
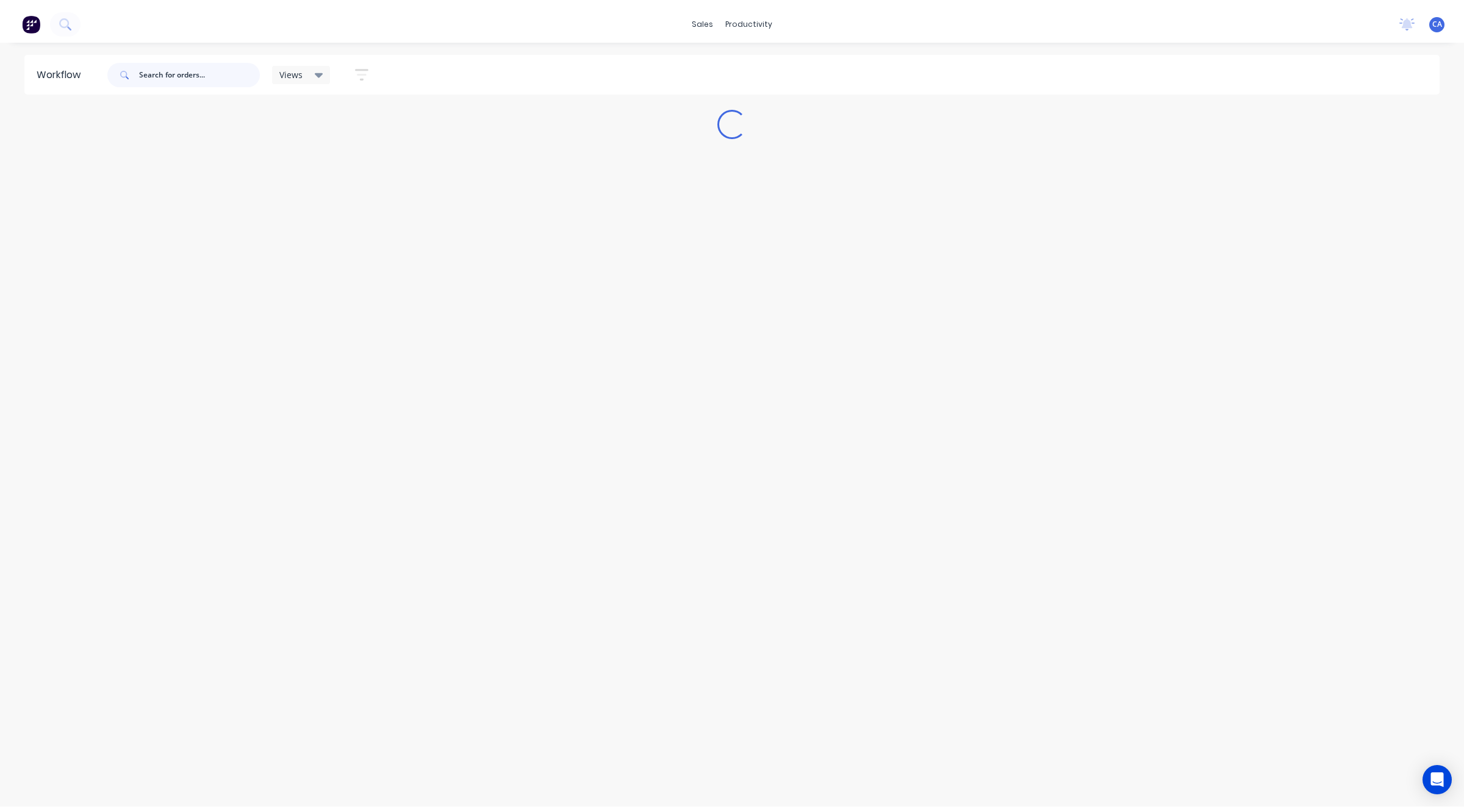
scroll to position [0, 0]
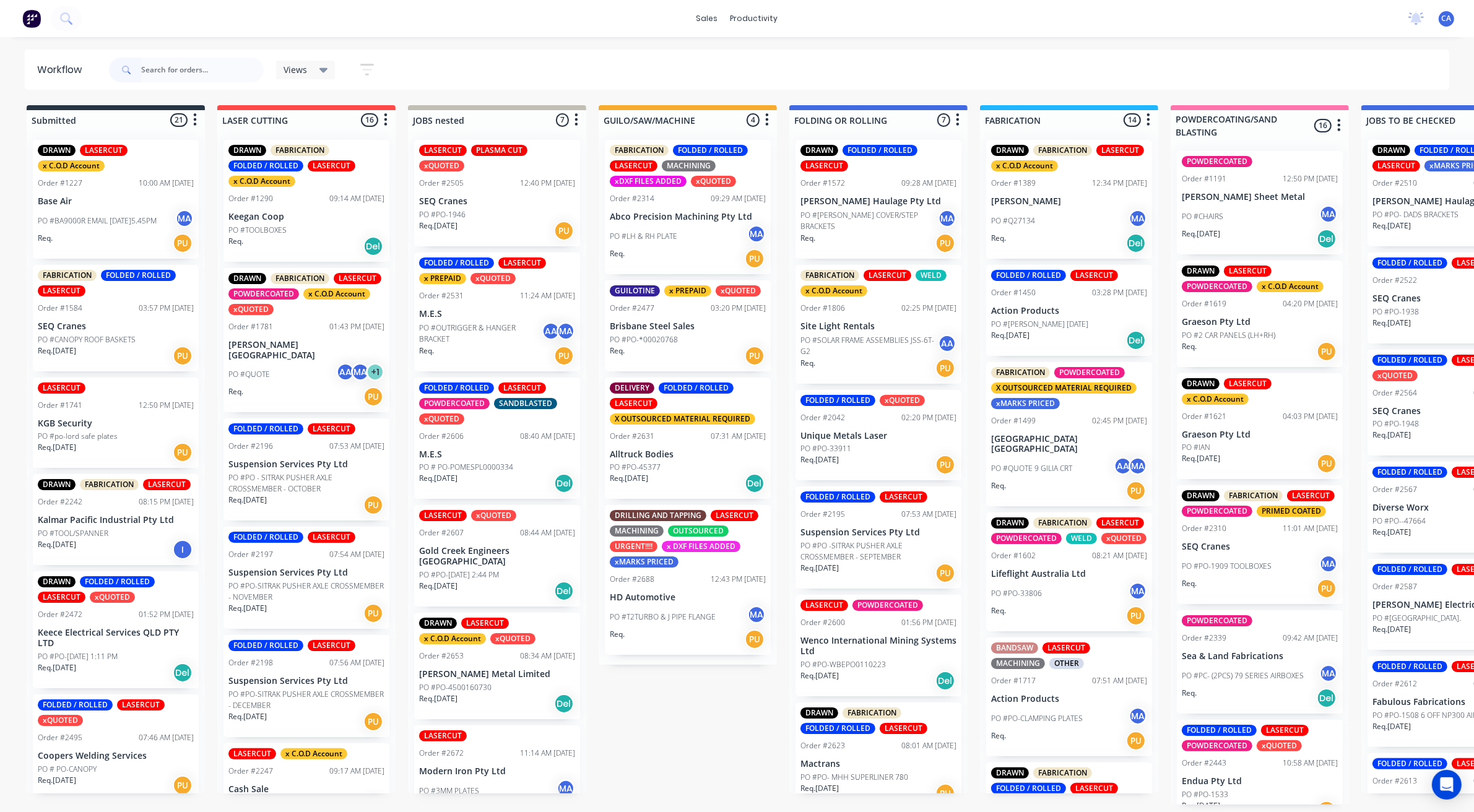
click at [694, 348] on div "Req. PU" at bounding box center [687, 355] width 156 height 21
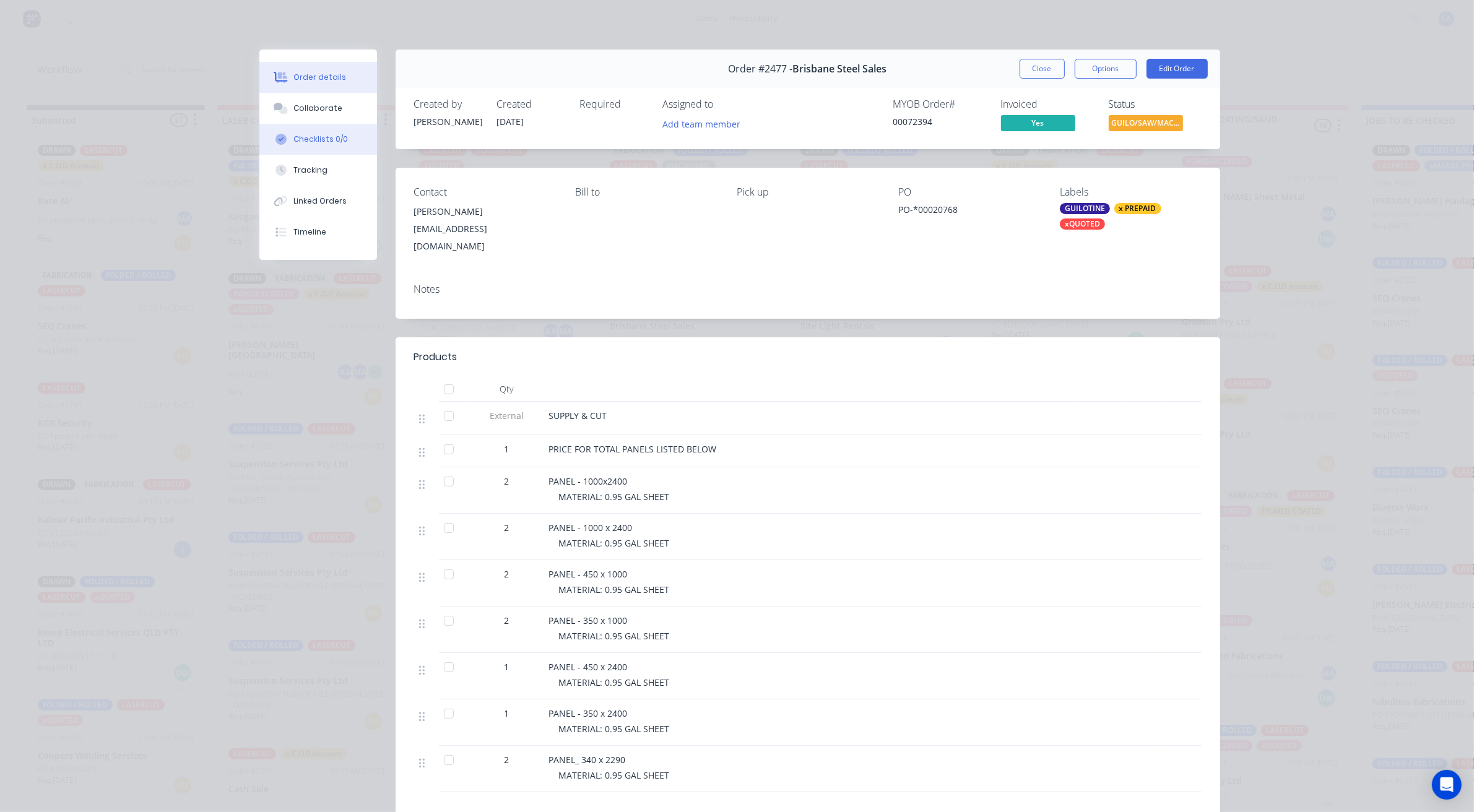
click at [320, 105] on div "Collaborate" at bounding box center [318, 108] width 49 height 11
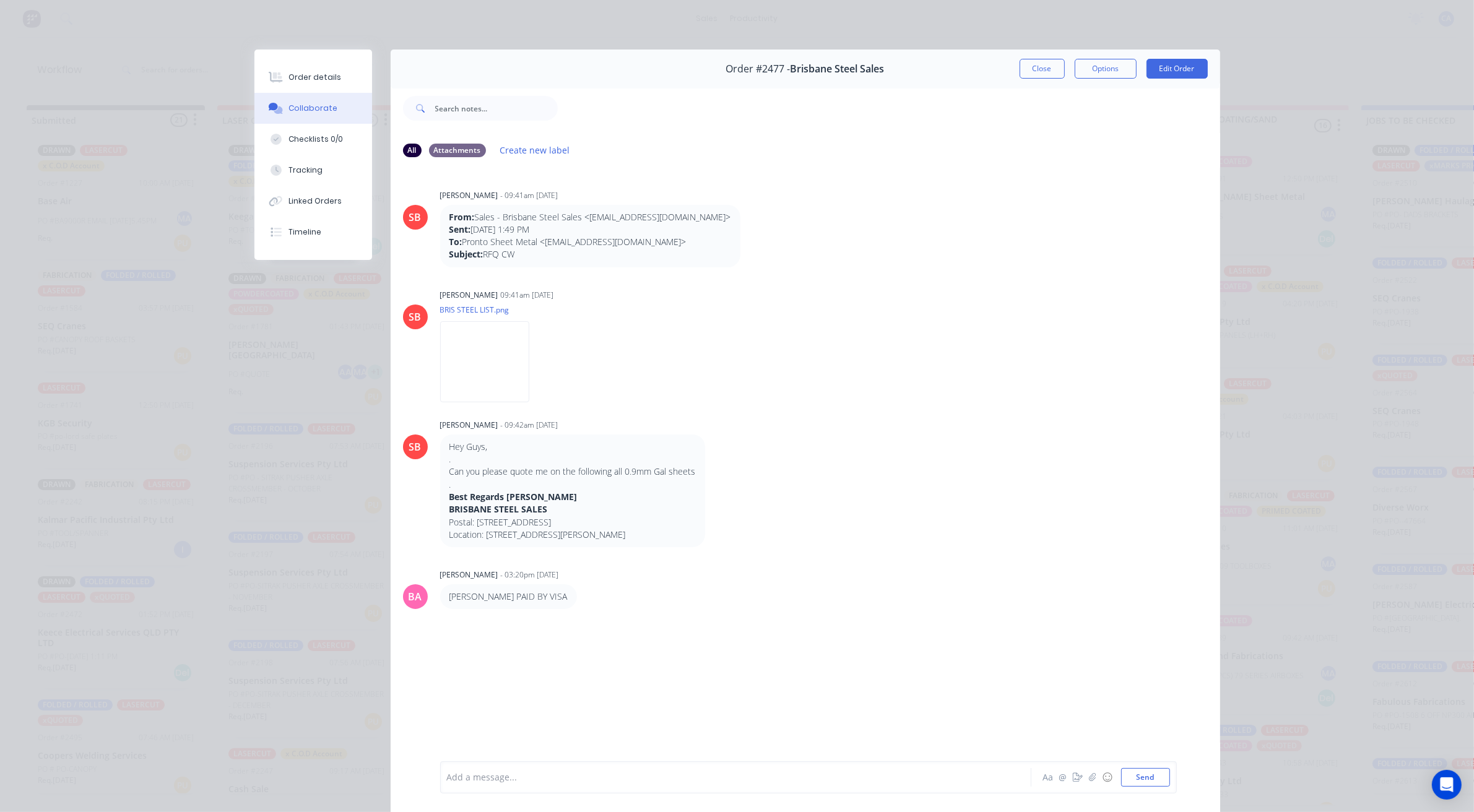
click at [530, 763] on div "Add a message... Aa @ ☺ Send" at bounding box center [808, 777] width 736 height 32
click at [530, 783] on div at bounding box center [718, 777] width 542 height 13
click at [320, 172] on button "Tracking" at bounding box center [313, 170] width 118 height 31
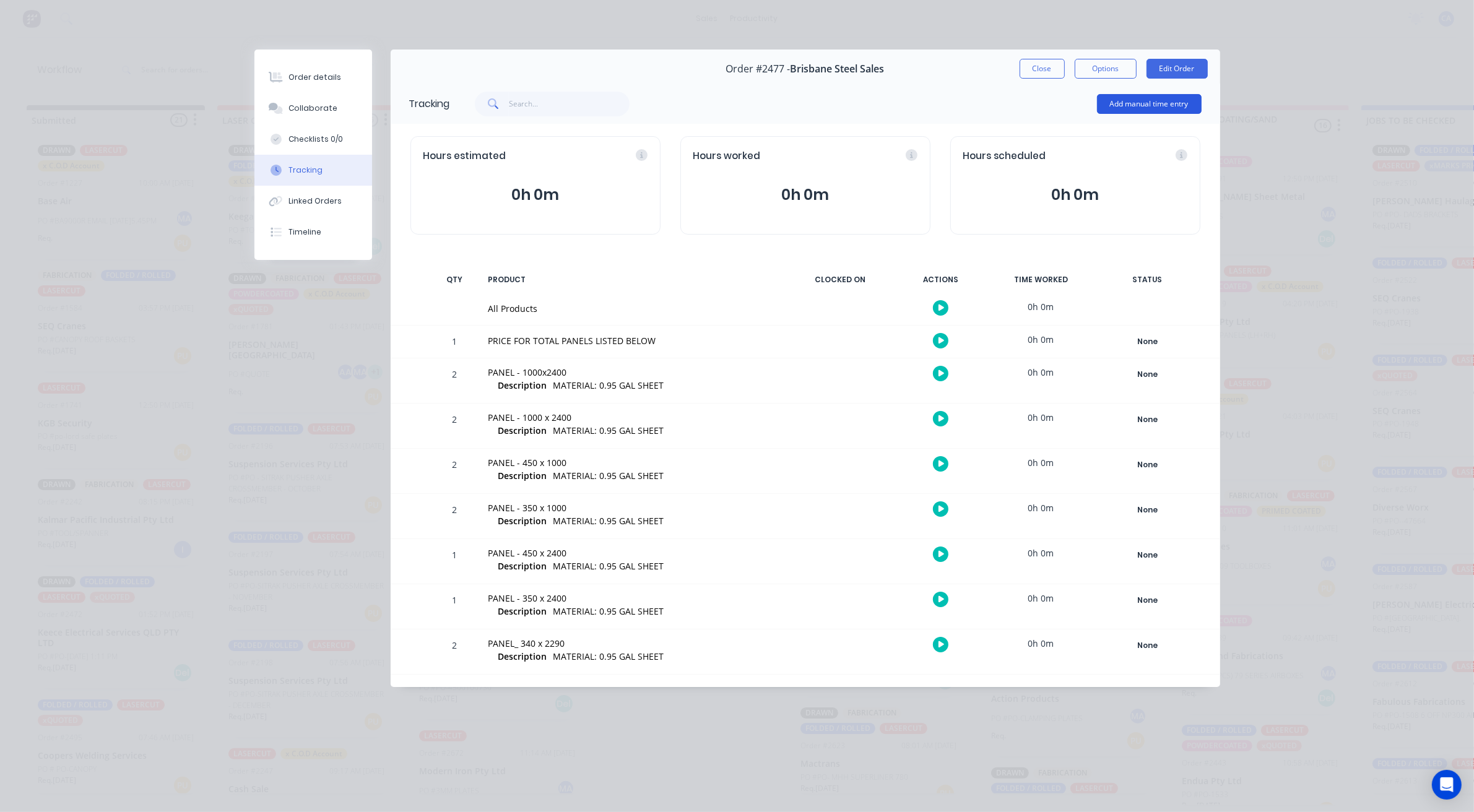
click at [1163, 98] on button "Add manual time entry" at bounding box center [1149, 104] width 104 height 20
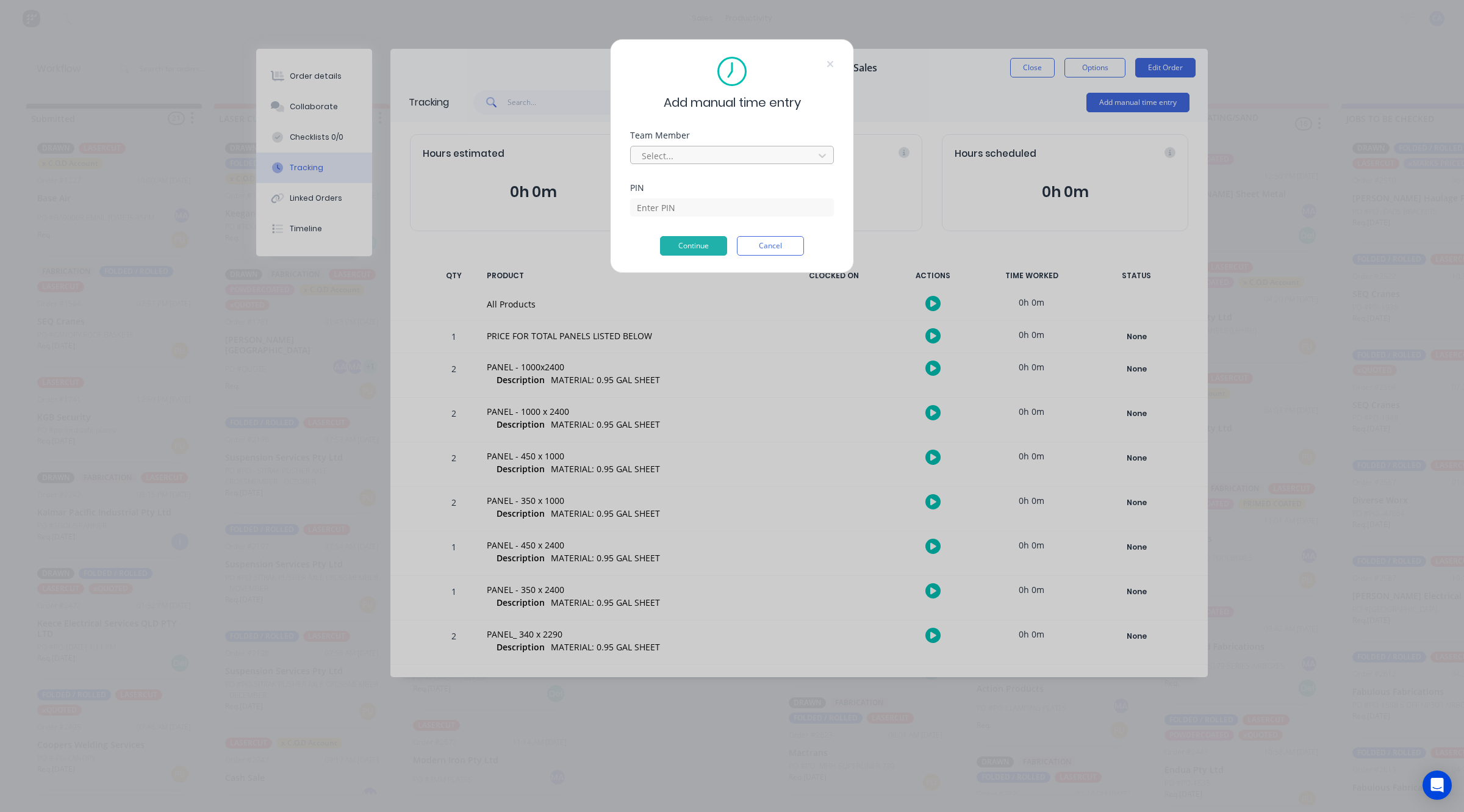
click at [706, 162] on div at bounding box center [724, 156] width 167 height 15
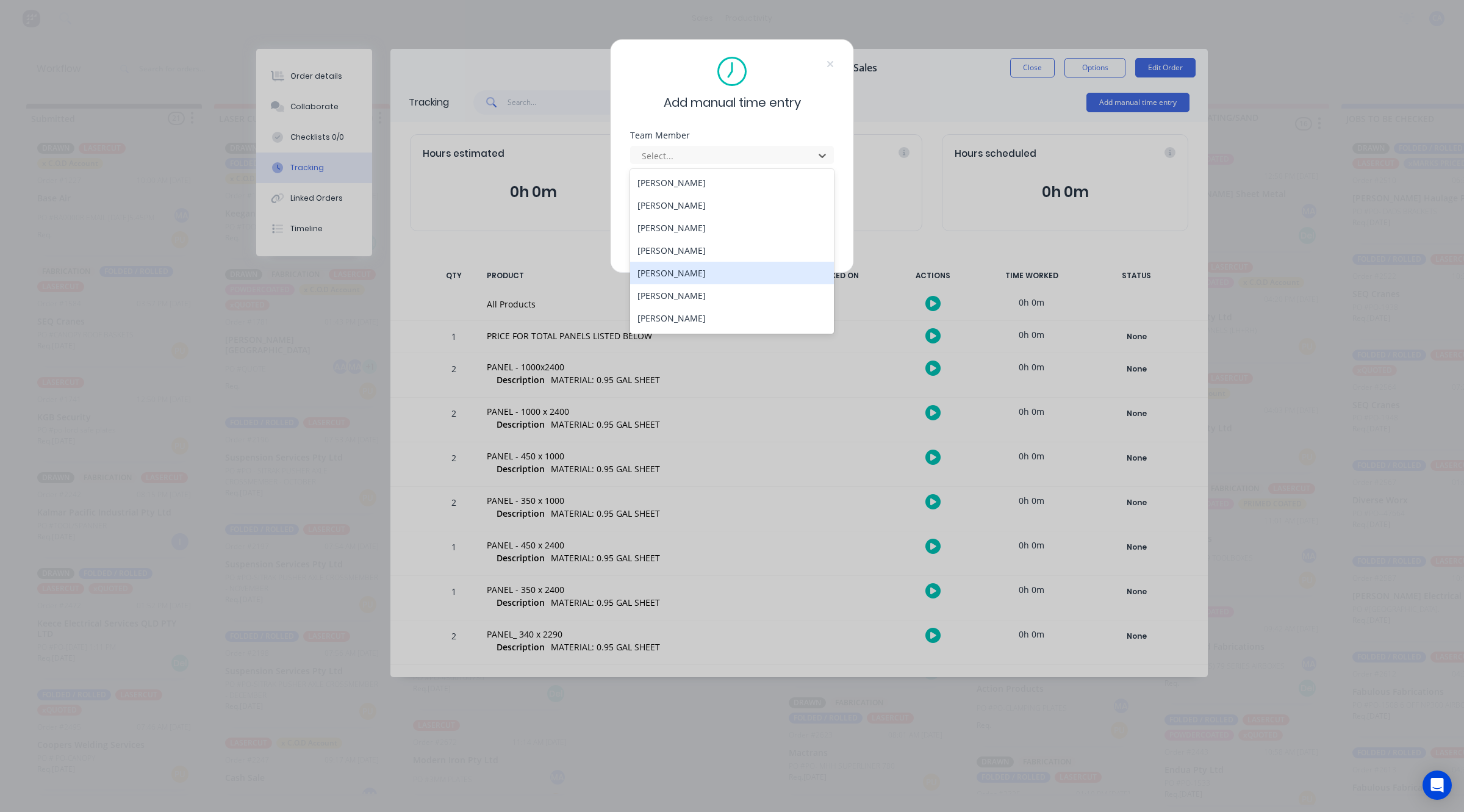
drag, startPoint x: 666, startPoint y: 279, endPoint x: 656, endPoint y: 251, distance: 29.7
click at [665, 279] on div "[PERSON_NAME]" at bounding box center [732, 273] width 204 height 23
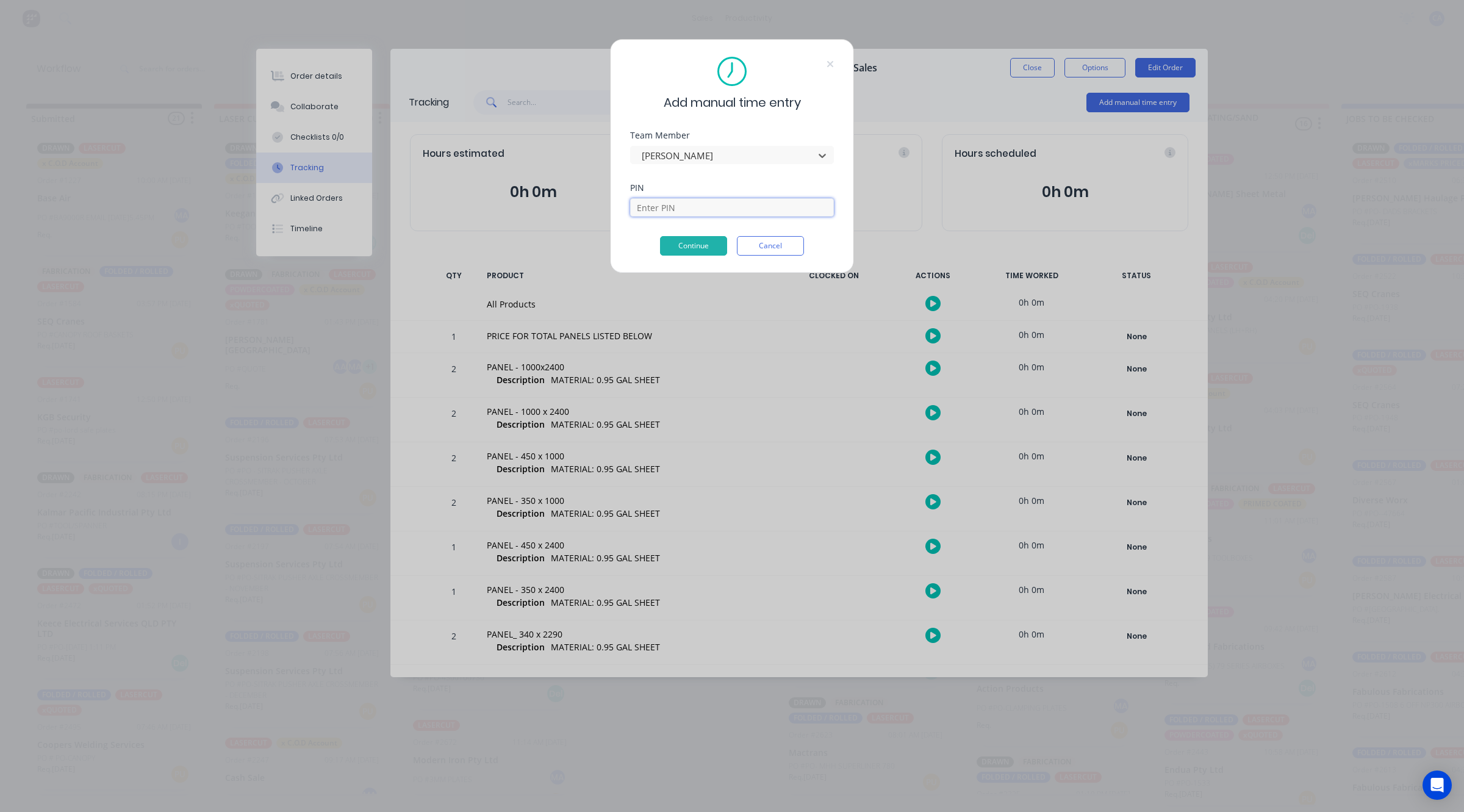
drag, startPoint x: 651, startPoint y: 208, endPoint x: 656, endPoint y: 216, distance: 9.4
click at [651, 208] on input at bounding box center [732, 207] width 204 height 18
type input "3699"
click at [702, 244] on button "Continue" at bounding box center [694, 246] width 67 height 20
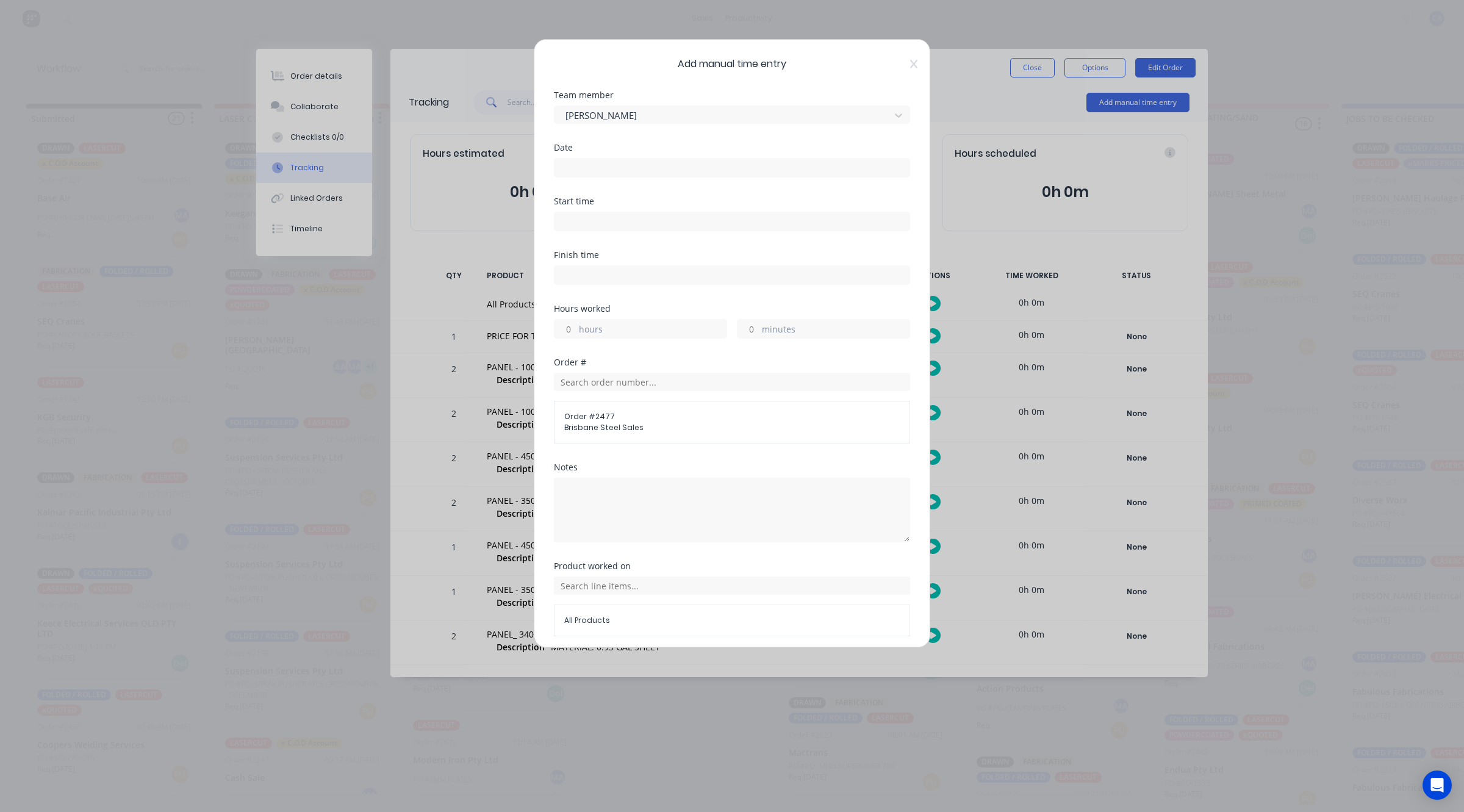
click at [561, 152] on div "Date" at bounding box center [731, 147] width 356 height 8
click at [566, 168] on input at bounding box center [731, 168] width 355 height 18
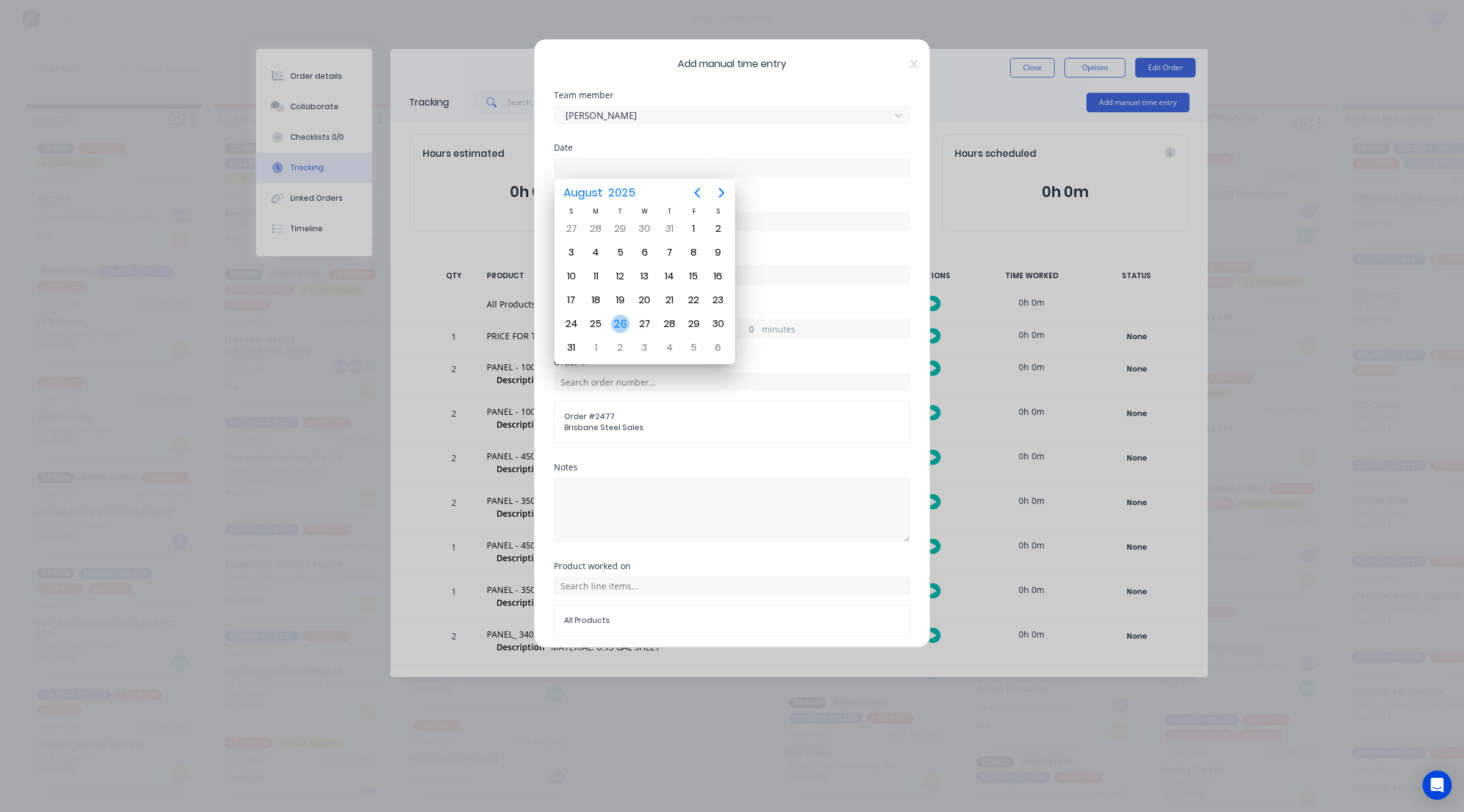
click at [623, 321] on div "26" at bounding box center [620, 324] width 18 height 18
type input "[DATE]"
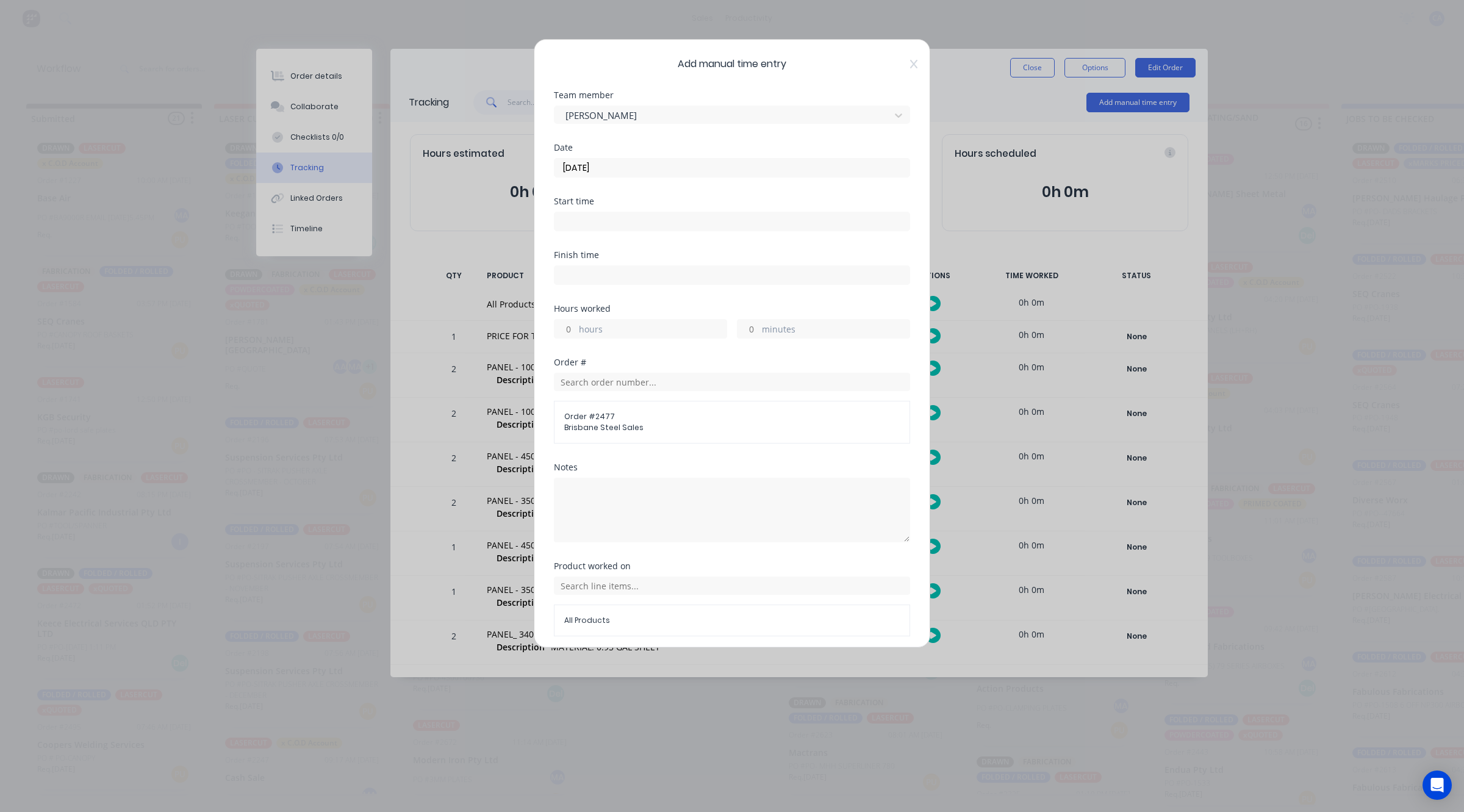
click at [738, 328] on input "minutes" at bounding box center [749, 328] width 22 height 18
type input "30"
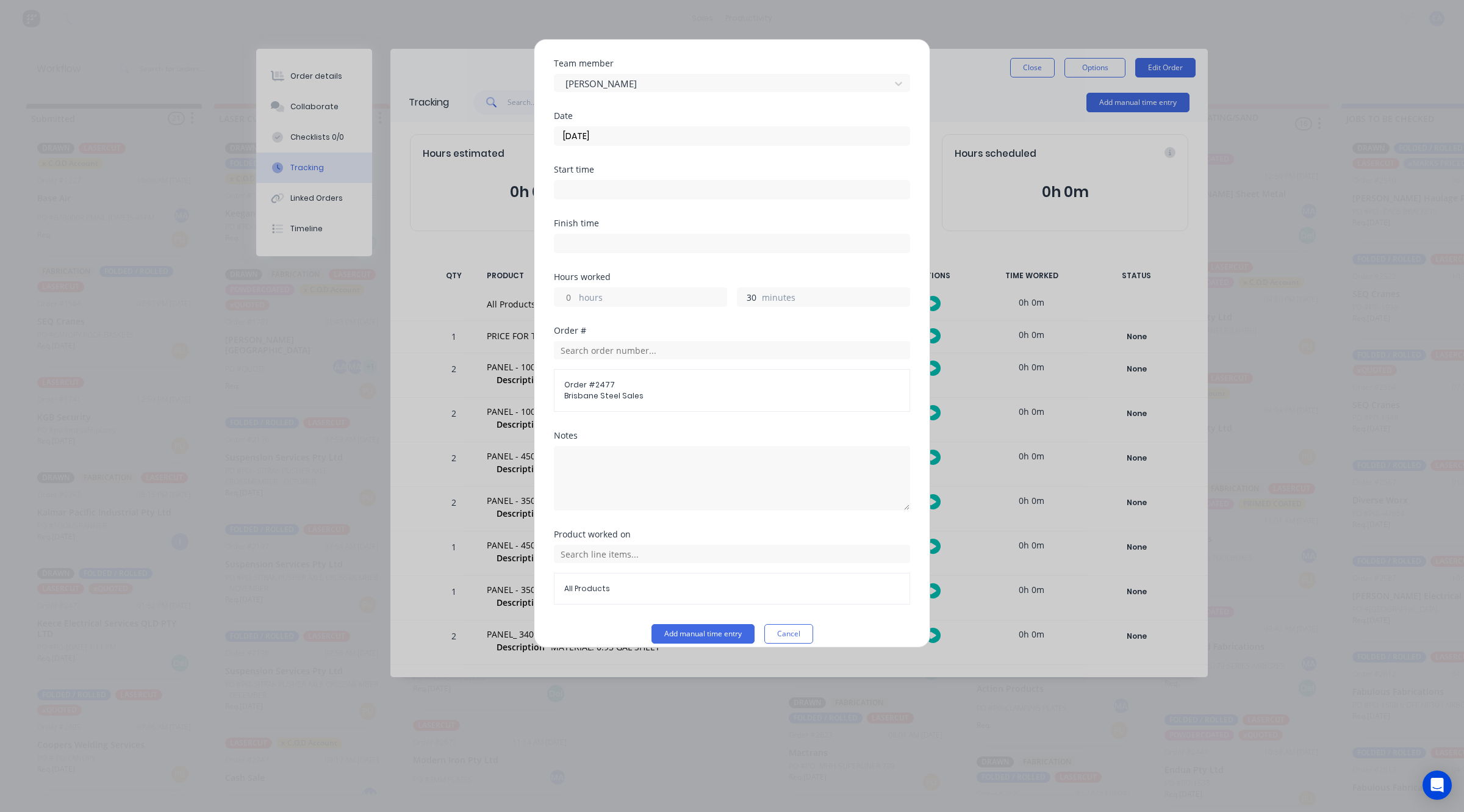
scroll to position [47, 0]
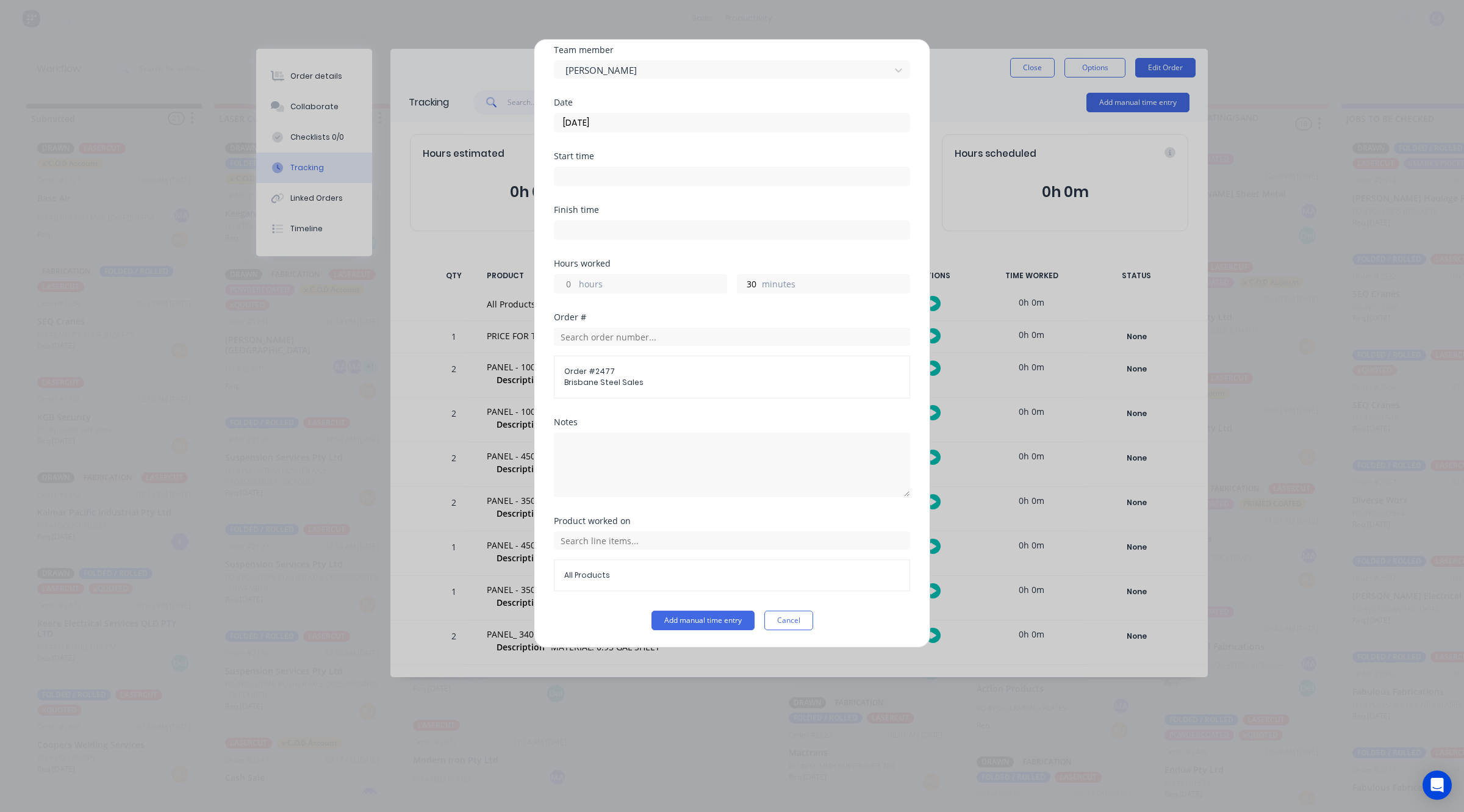
click at [739, 623] on button "Add manual time entry" at bounding box center [703, 620] width 103 height 20
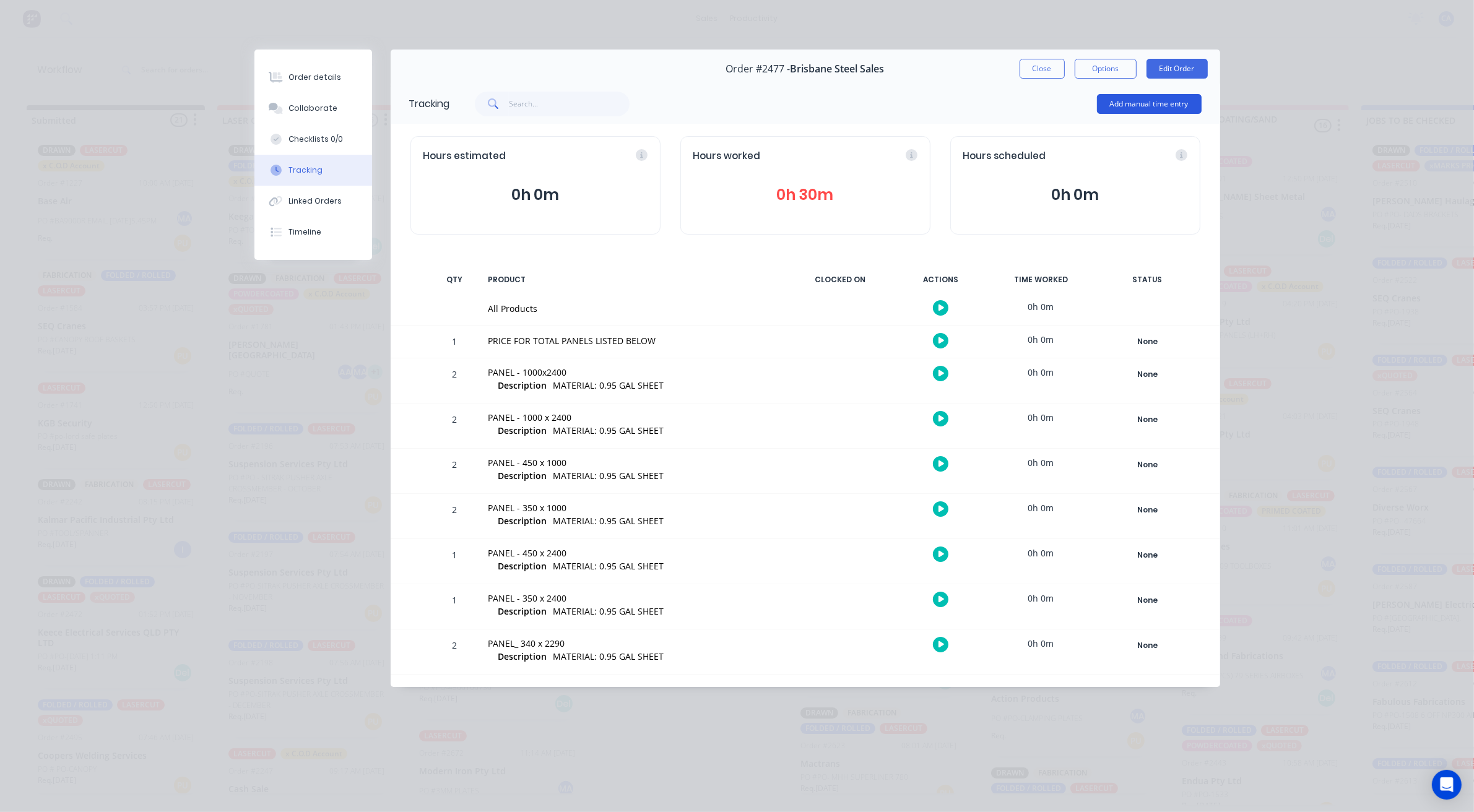
click at [1155, 108] on button "Add manual time entry" at bounding box center [1149, 104] width 104 height 20
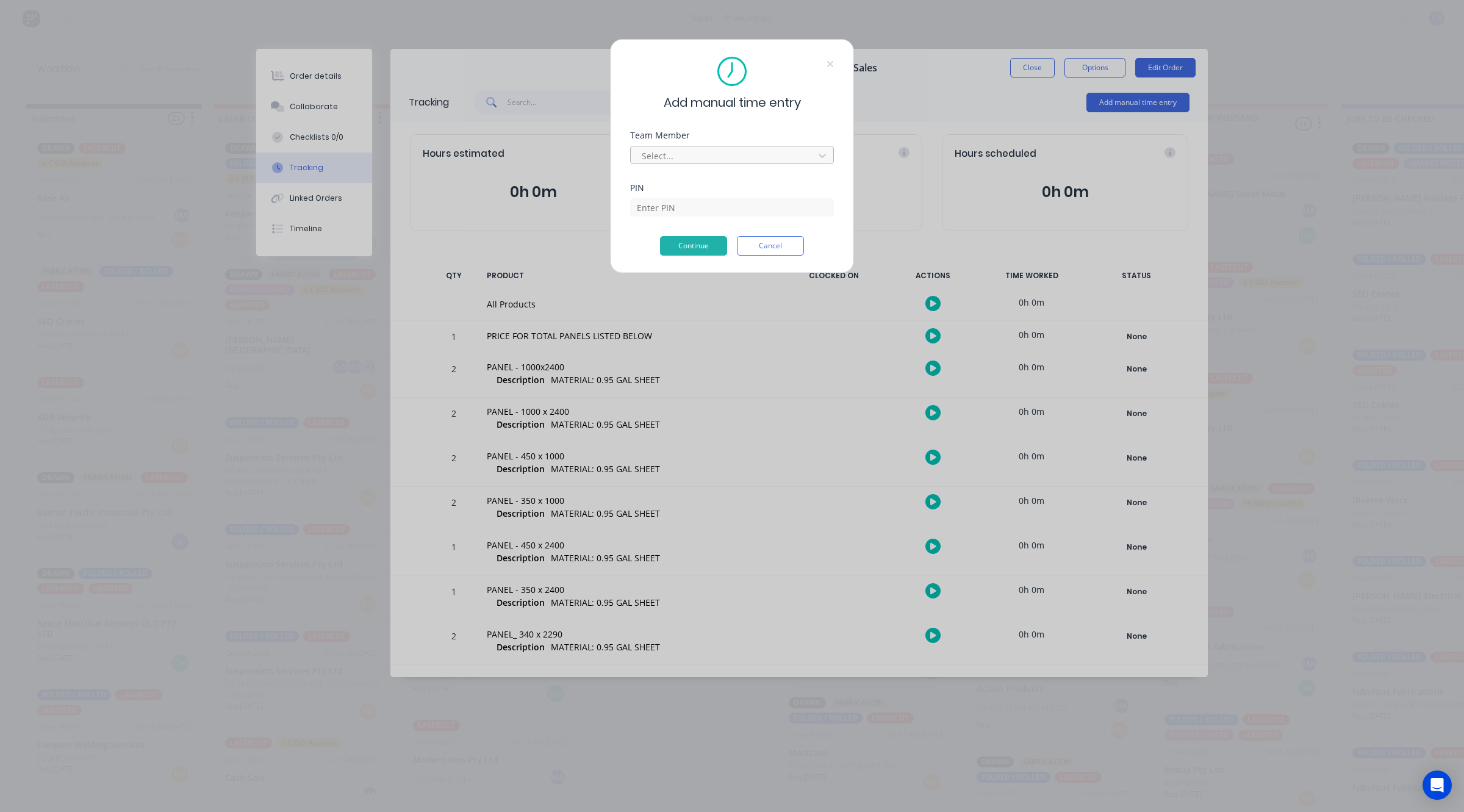
click at [759, 154] on div at bounding box center [724, 156] width 167 height 15
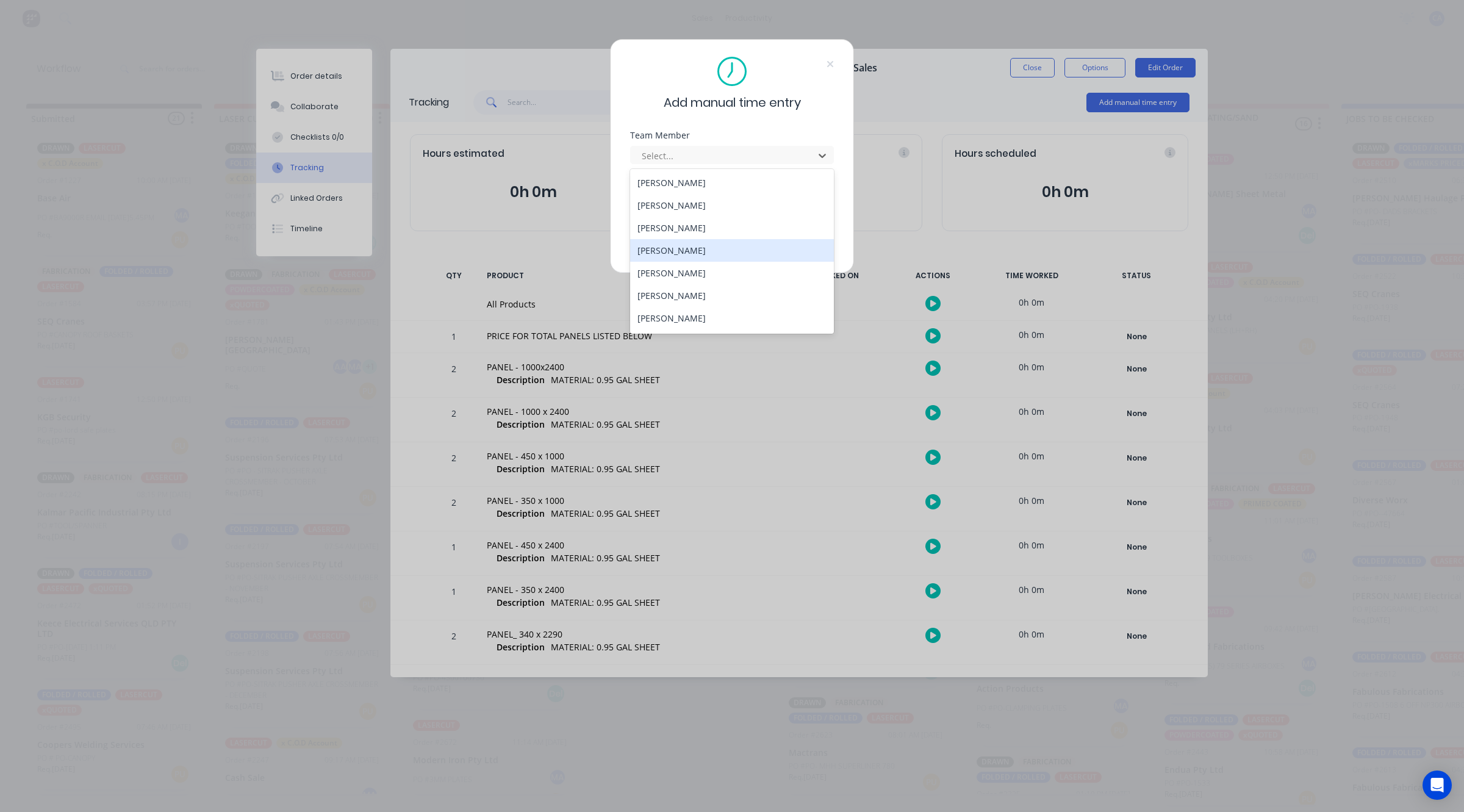
click at [666, 253] on div "[PERSON_NAME]" at bounding box center [732, 251] width 204 height 23
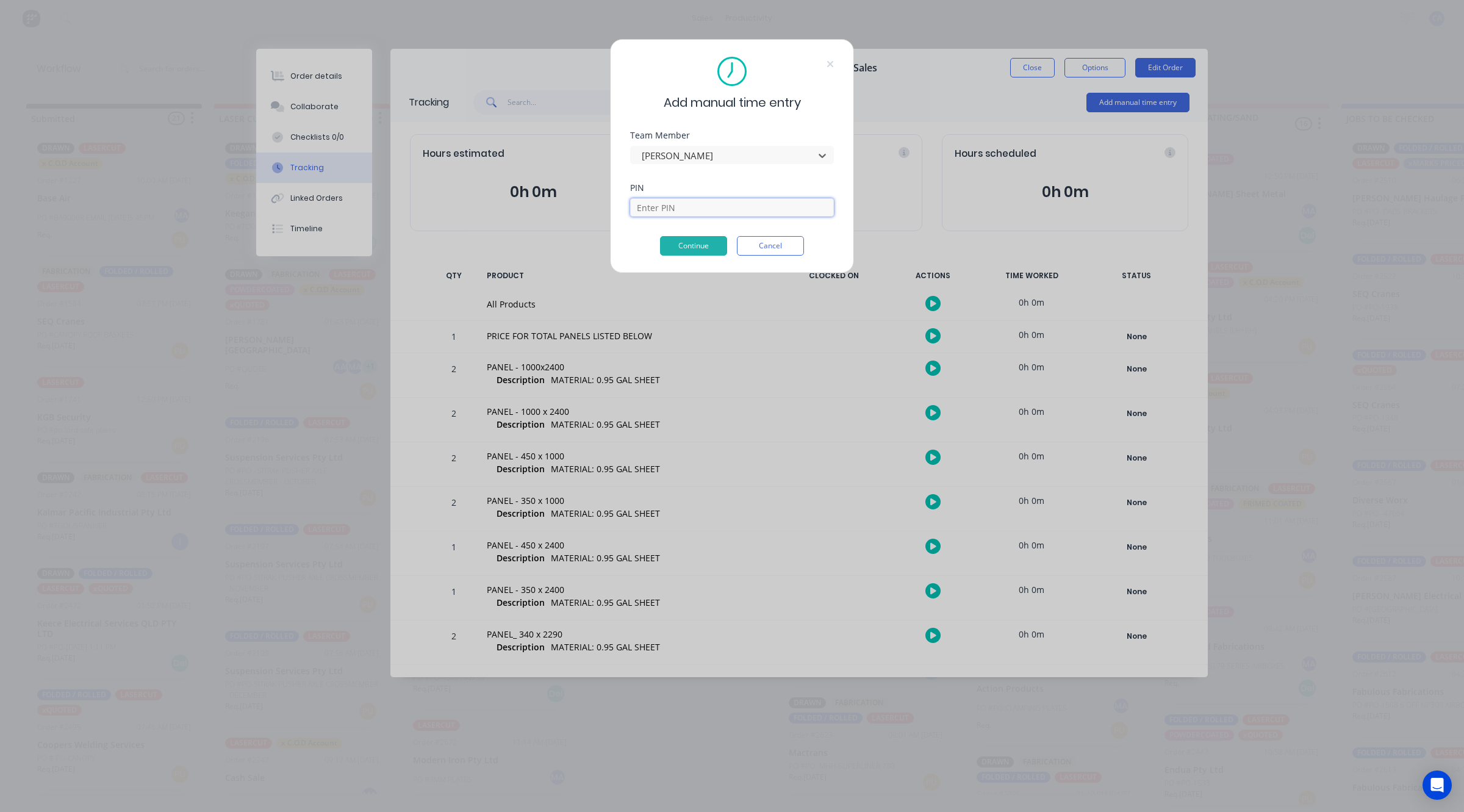
click at [684, 216] on input at bounding box center [732, 207] width 204 height 18
type input "0000"
drag, startPoint x: 702, startPoint y: 267, endPoint x: 703, endPoint y: 246, distance: 21.0
click at [703, 246] on button "Continue" at bounding box center [694, 246] width 67 height 20
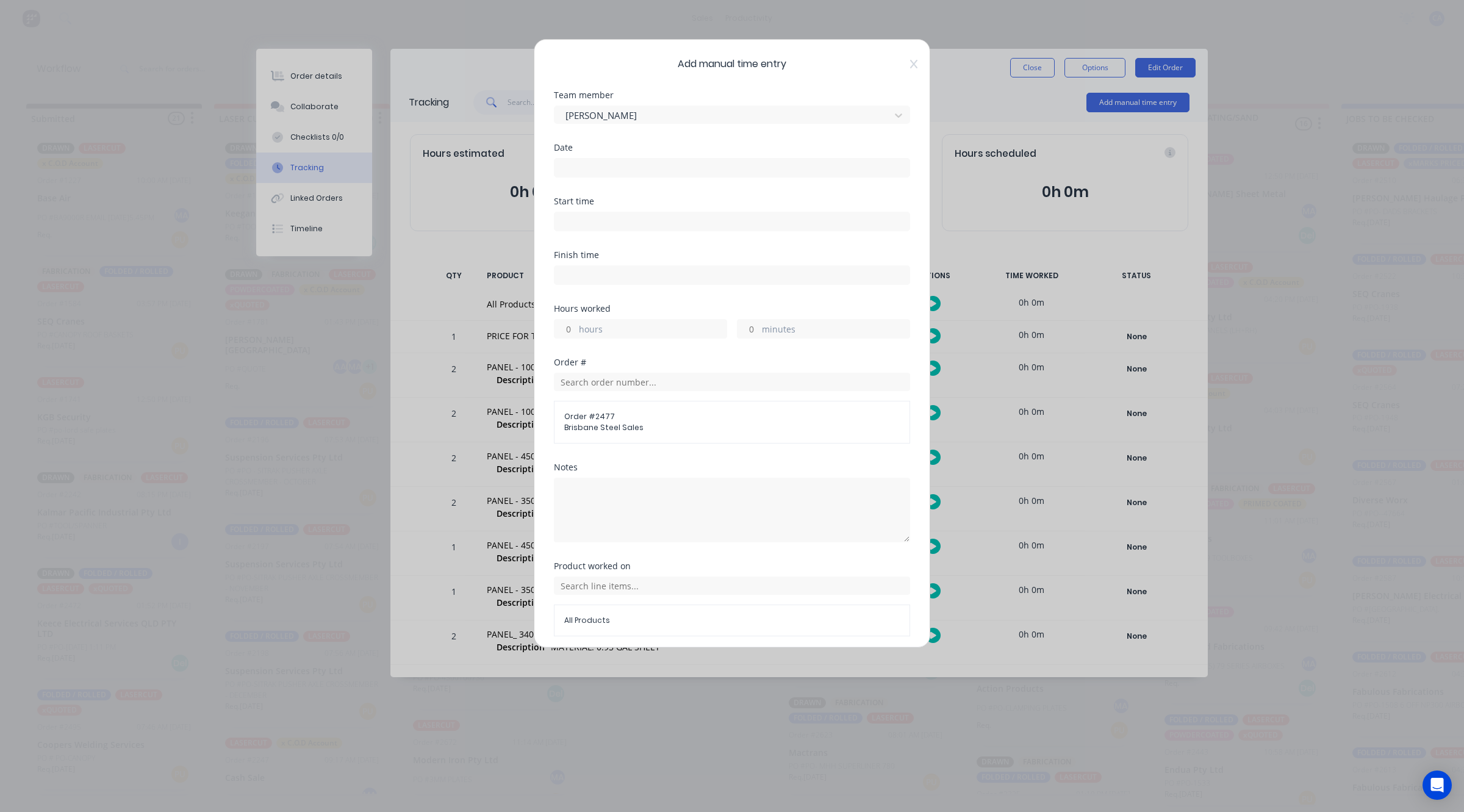
click at [583, 163] on input at bounding box center [731, 168] width 355 height 18
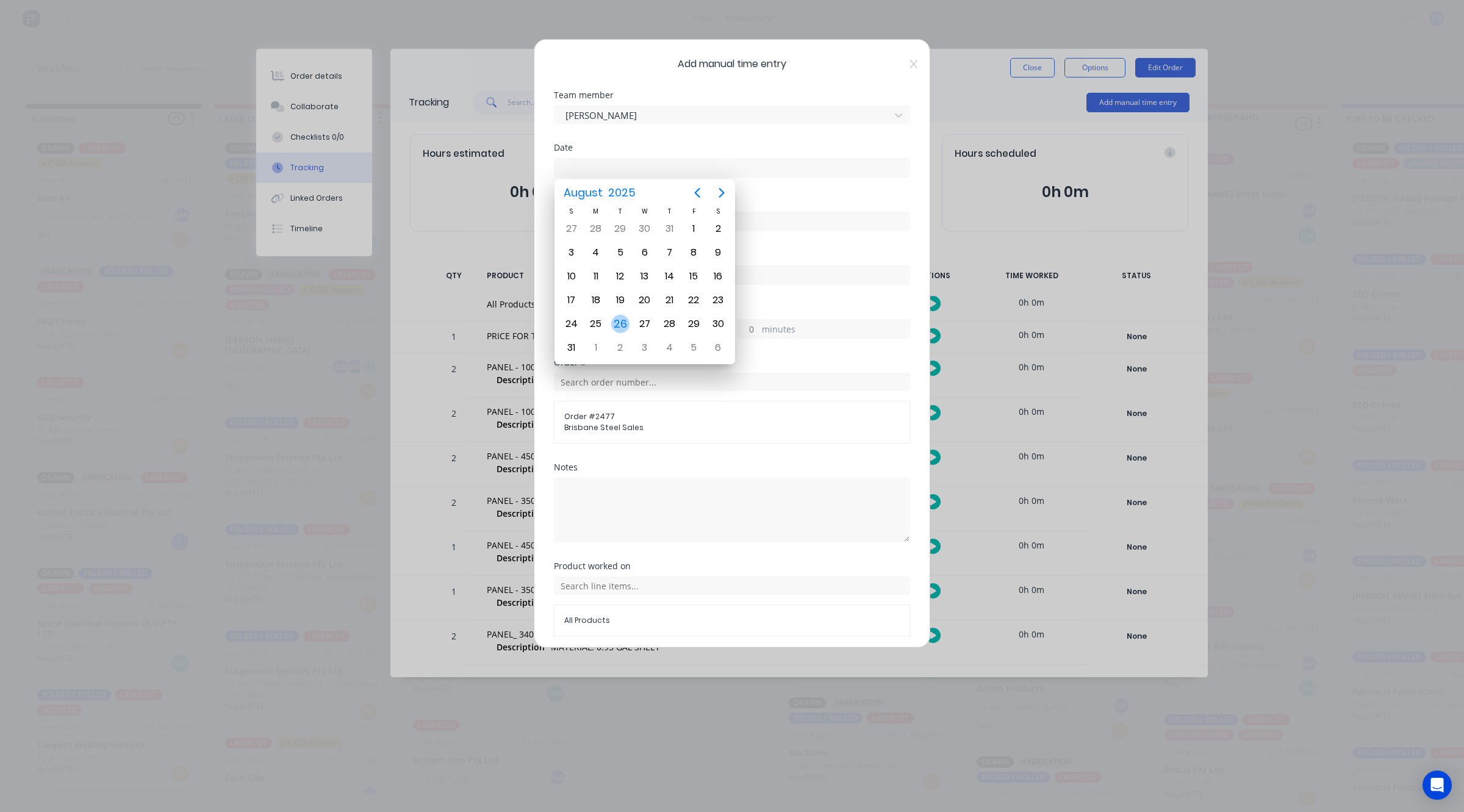
click at [620, 320] on div "26" at bounding box center [620, 324] width 18 height 18
type input "[DATE]"
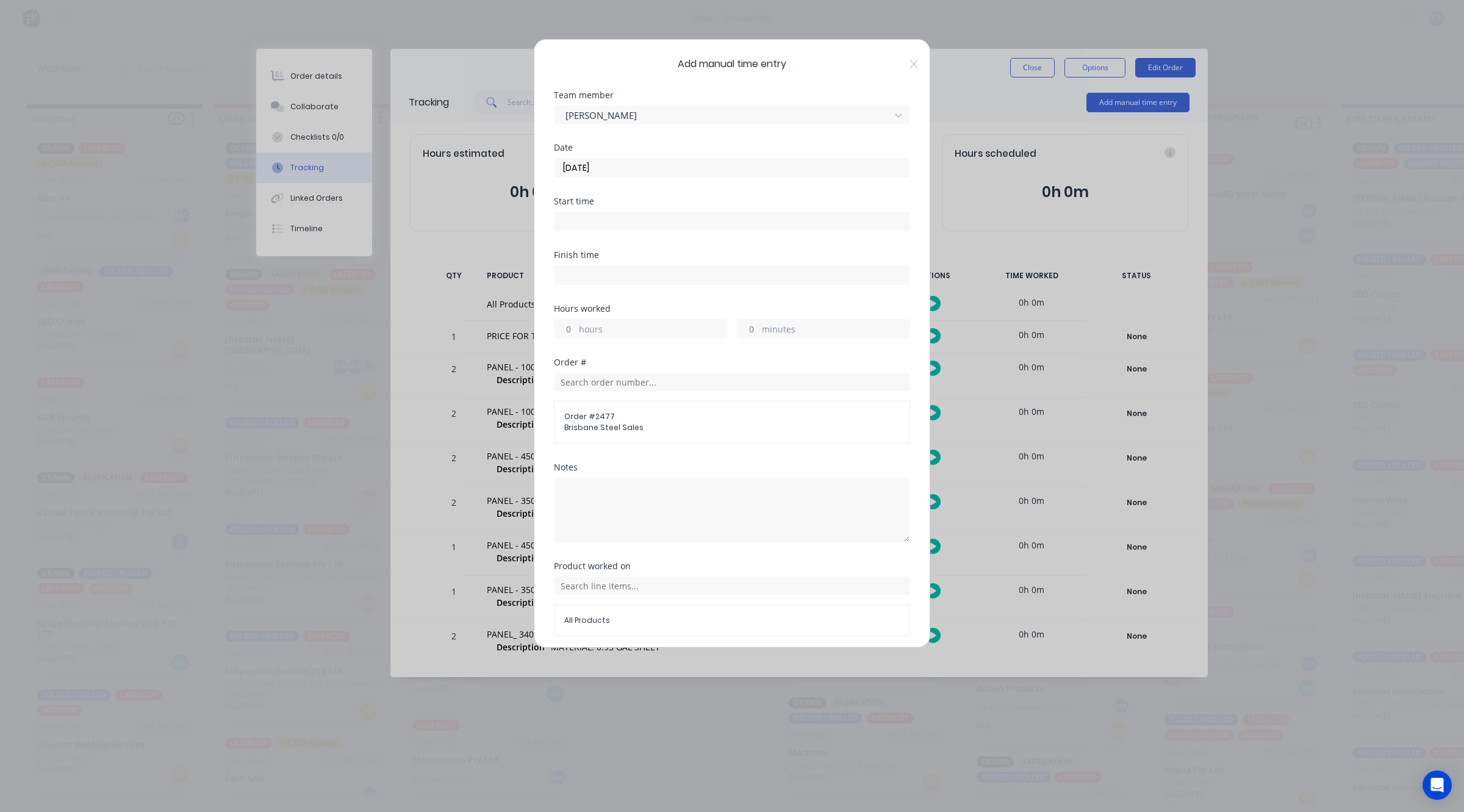
click at [748, 329] on input "minutes" at bounding box center [749, 328] width 22 height 18
type input "30"
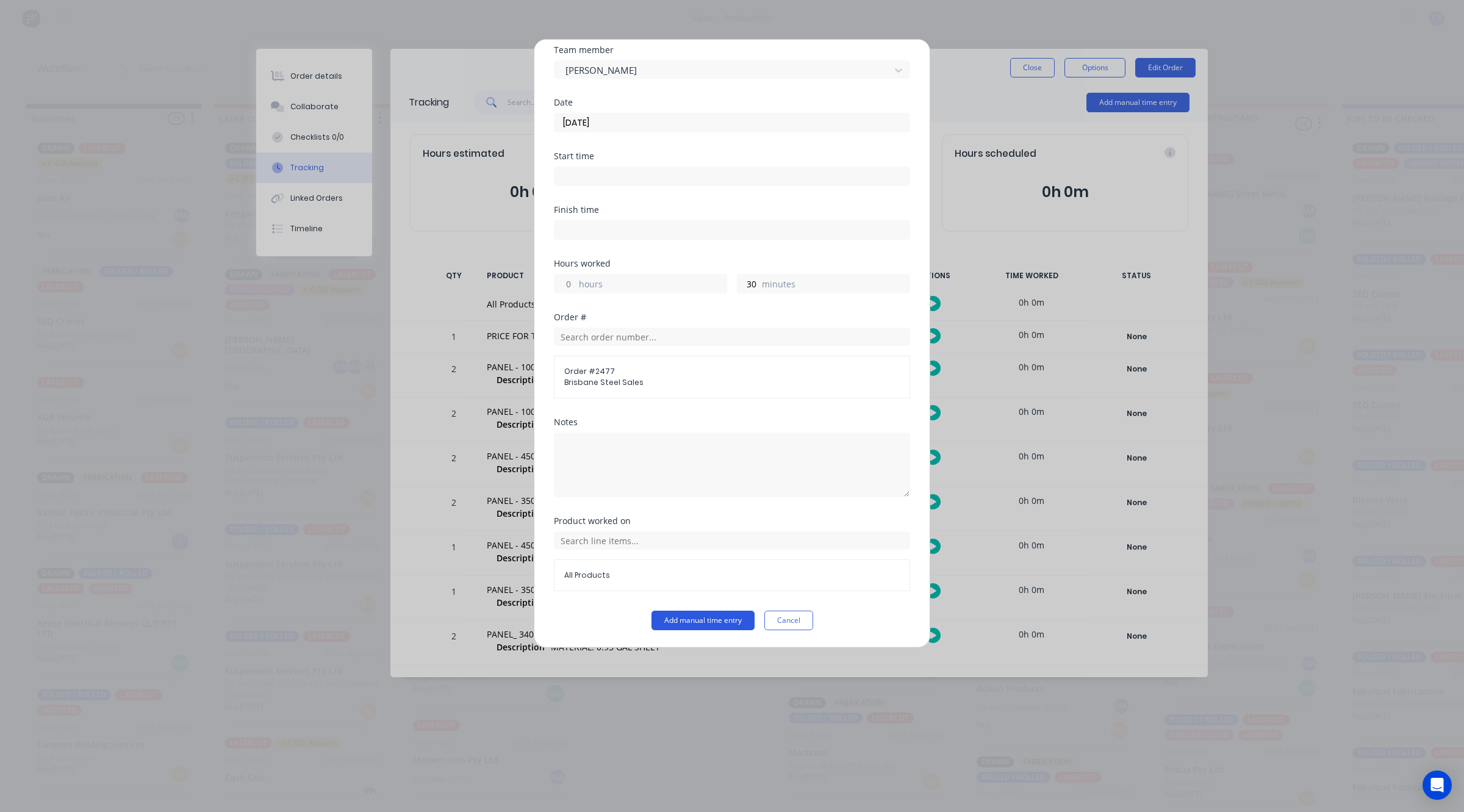
click at [736, 618] on button "Add manual time entry" at bounding box center [703, 620] width 103 height 20
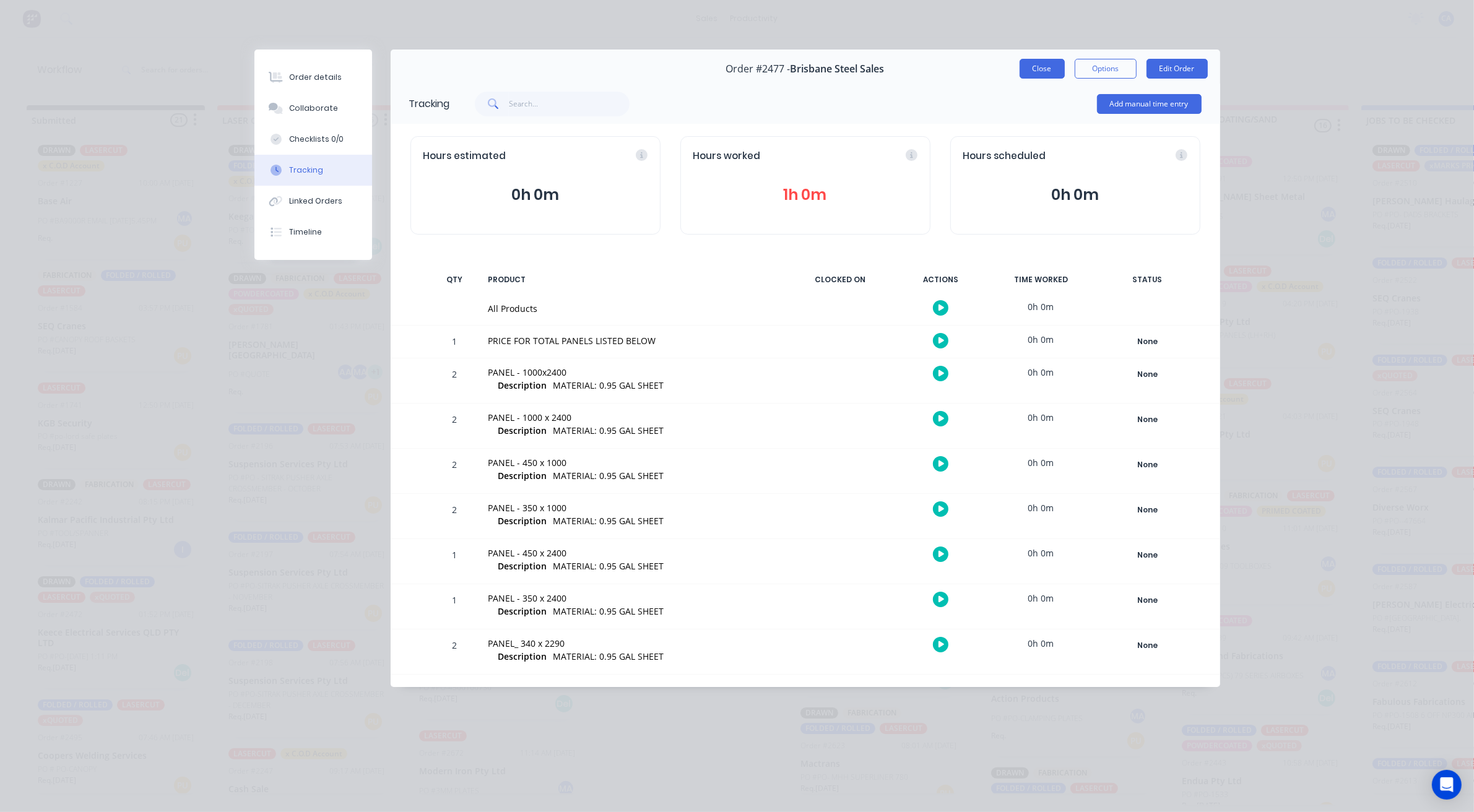
click at [1050, 75] on button "Close" at bounding box center [1042, 68] width 45 height 20
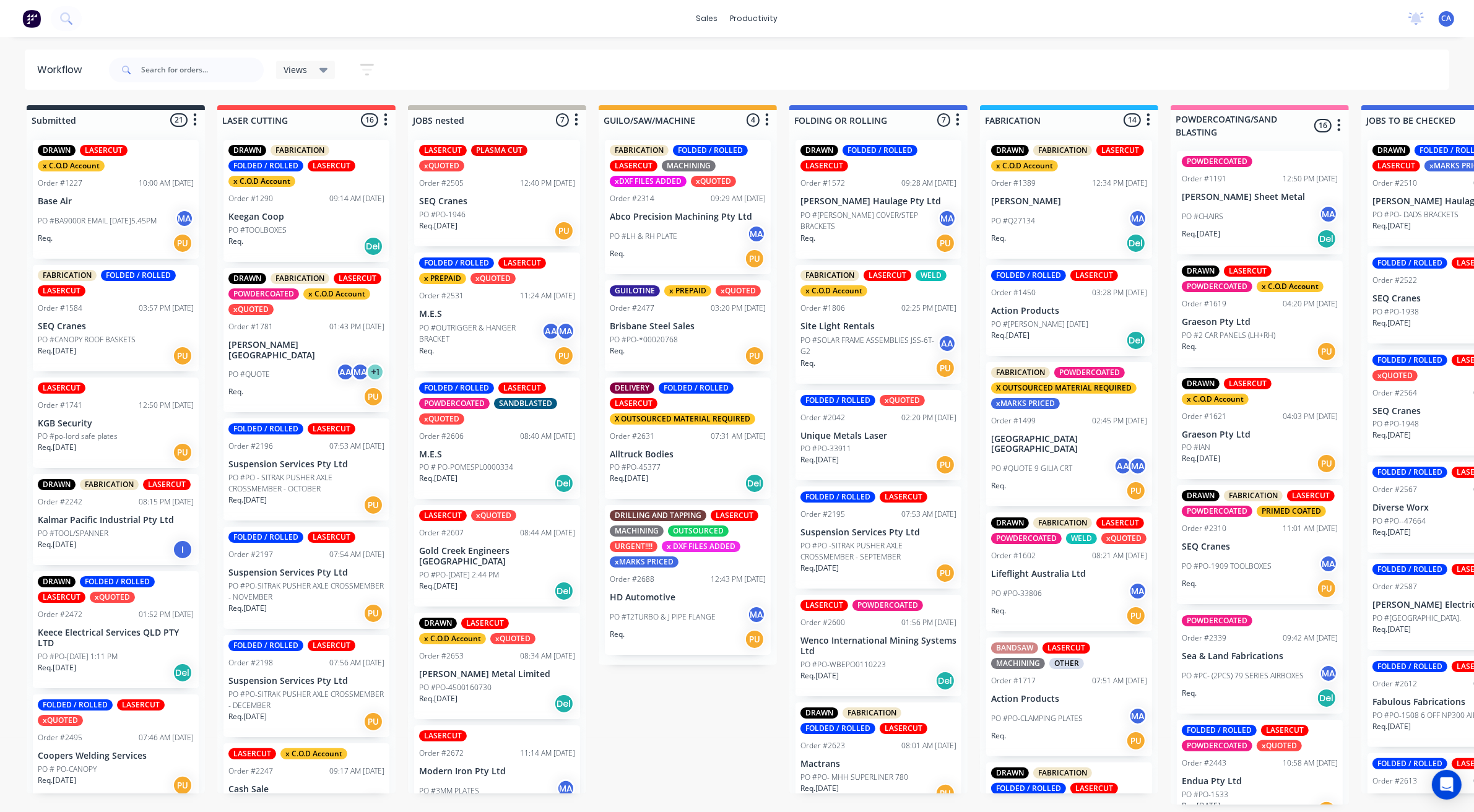
click at [689, 347] on div "Req. PU" at bounding box center [687, 355] width 156 height 21
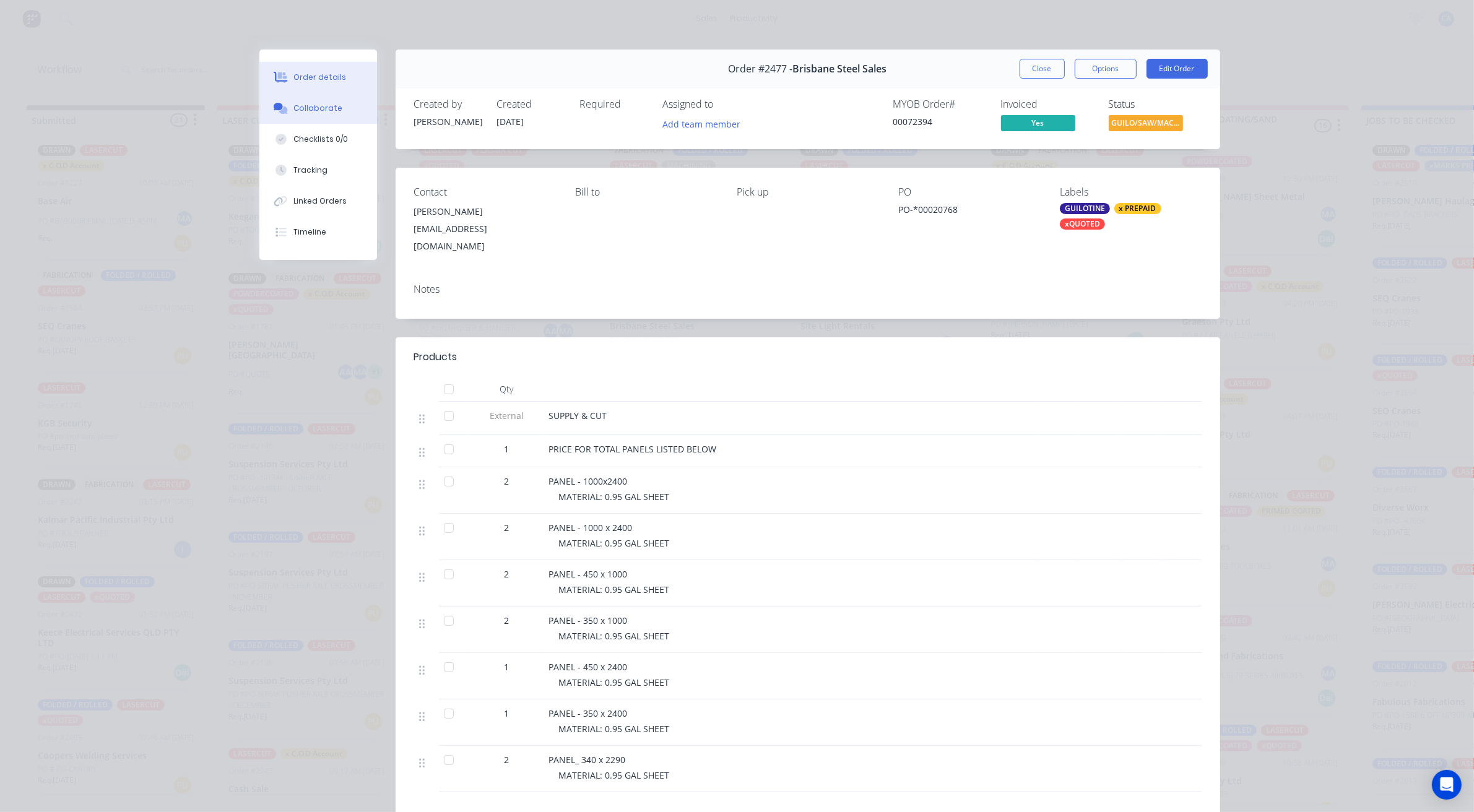
click at [325, 108] on div "Collaborate" at bounding box center [318, 108] width 49 height 11
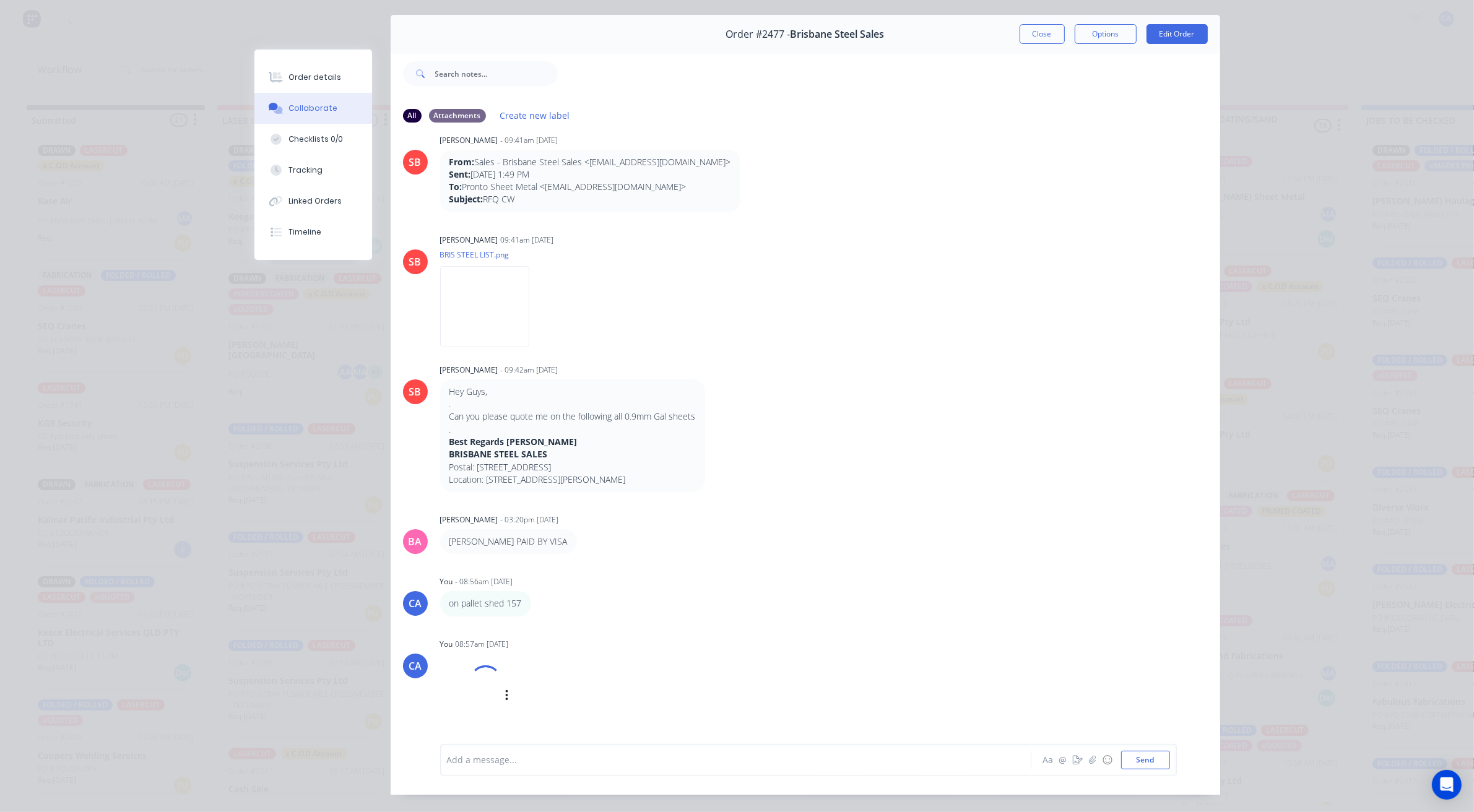
scroll to position [68, 0]
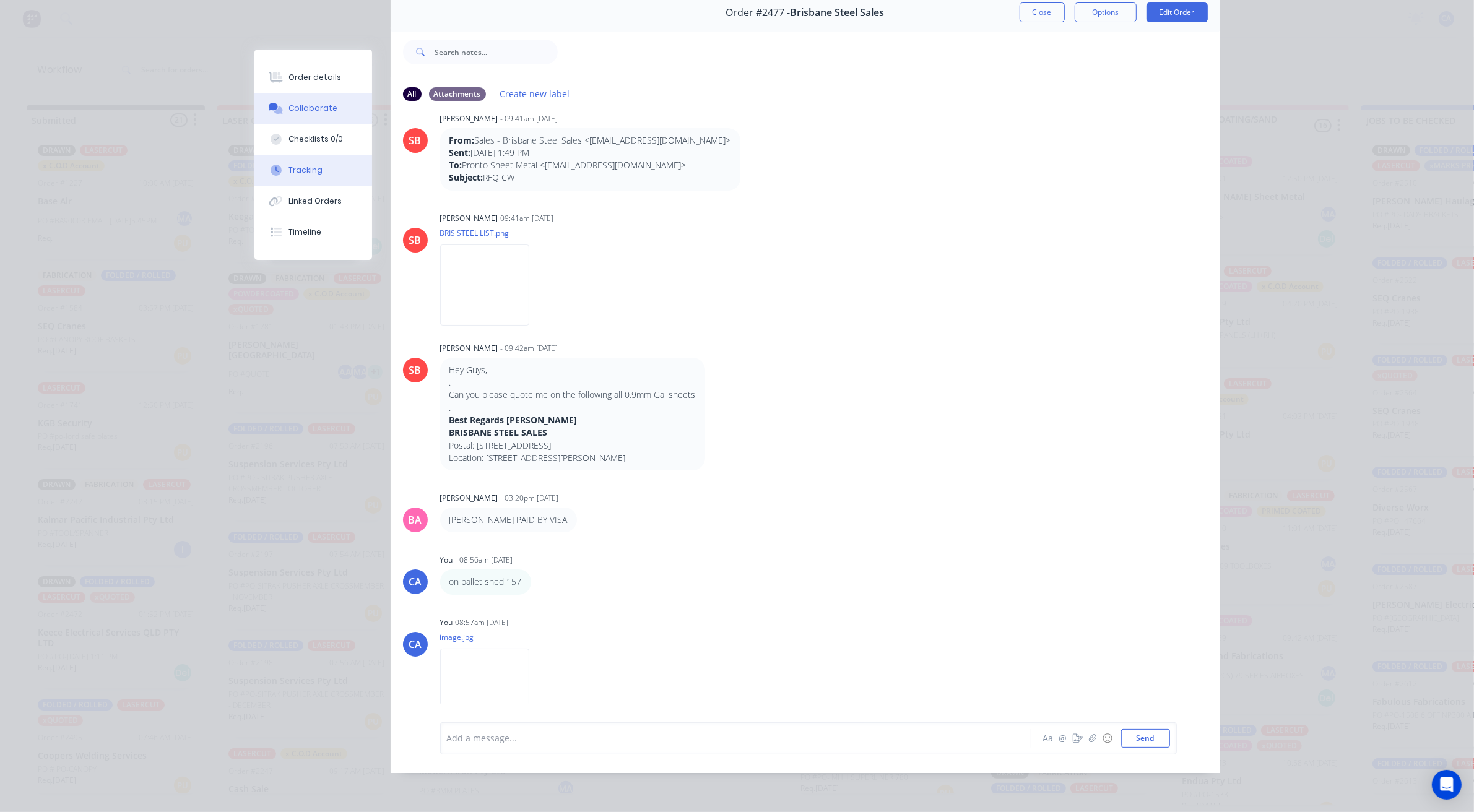
click at [297, 170] on div "Tracking" at bounding box center [305, 170] width 34 height 11
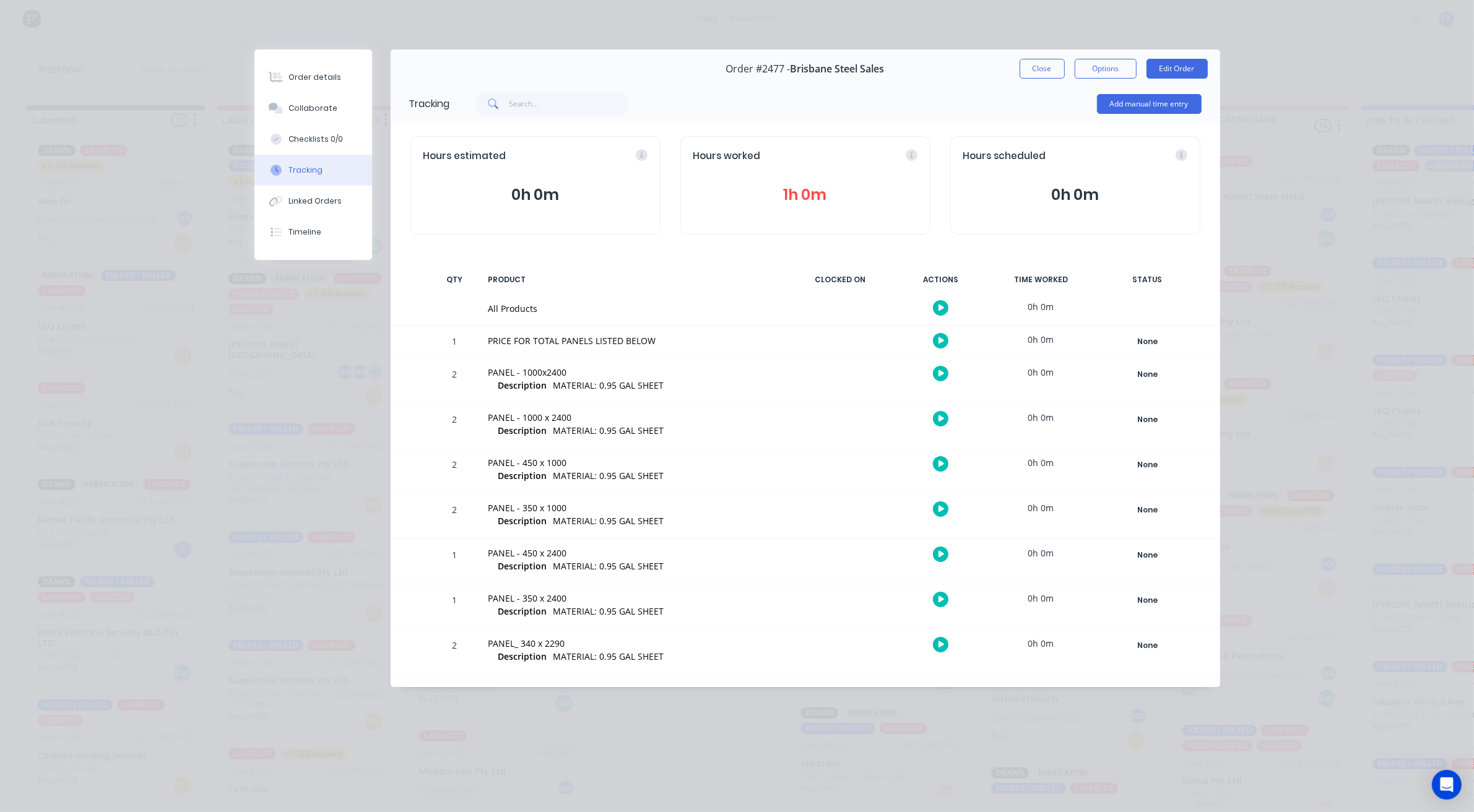
scroll to position [0, 0]
click at [1042, 61] on button "Close" at bounding box center [1042, 68] width 45 height 20
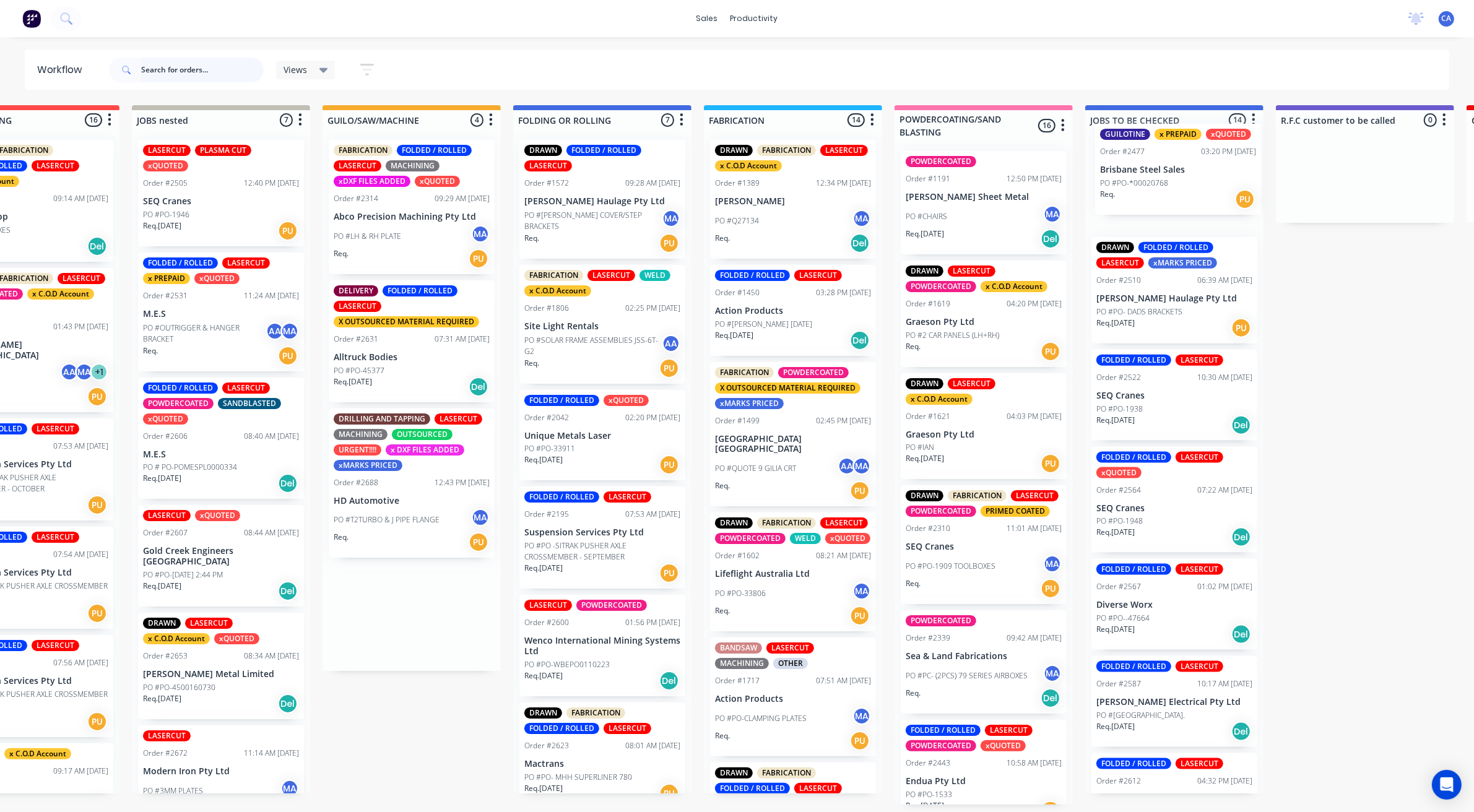
drag, startPoint x: 632, startPoint y: 326, endPoint x: 1118, endPoint y: 165, distance: 512.0
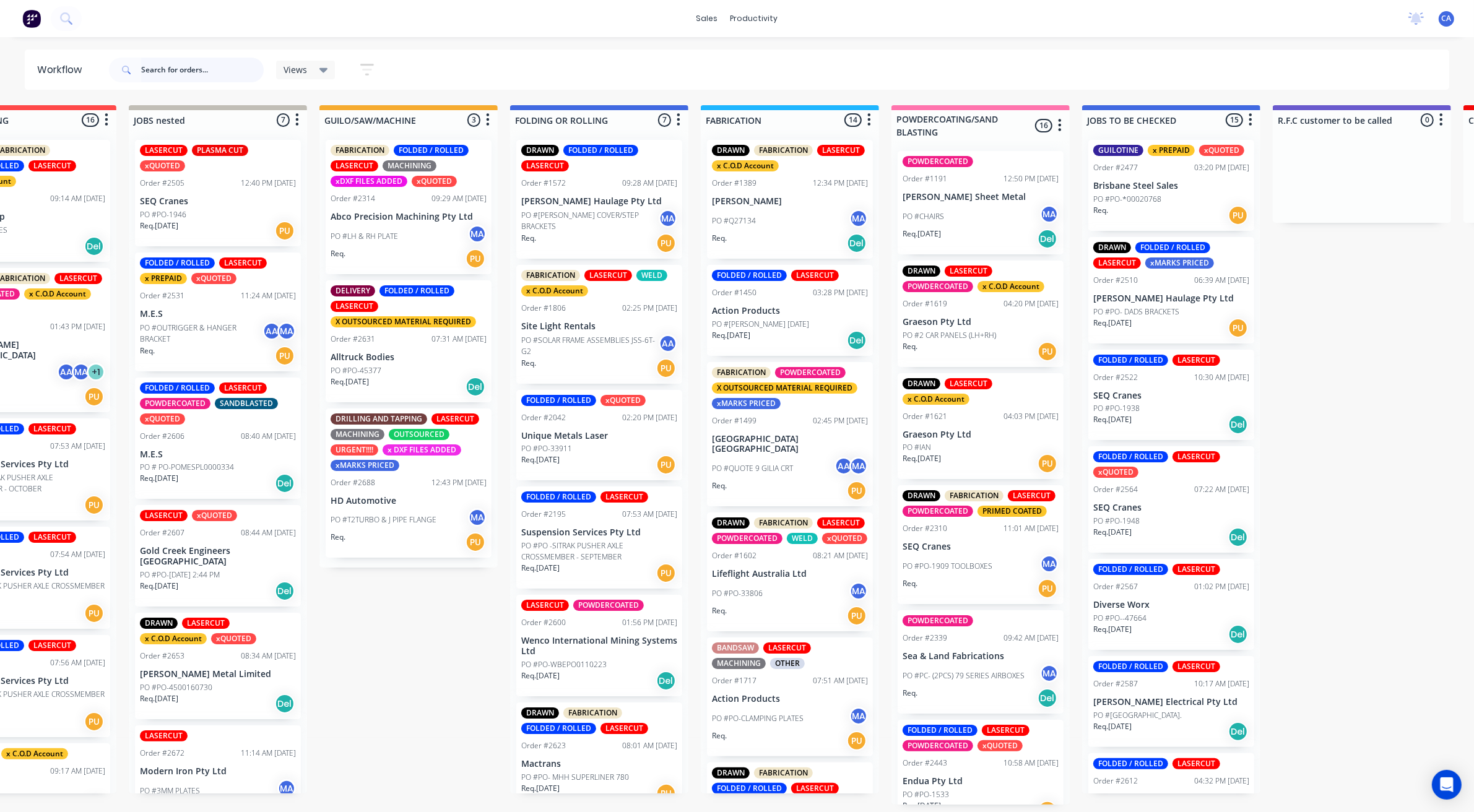
click at [238, 72] on input "text" at bounding box center [202, 70] width 122 height 24
type input "aust"
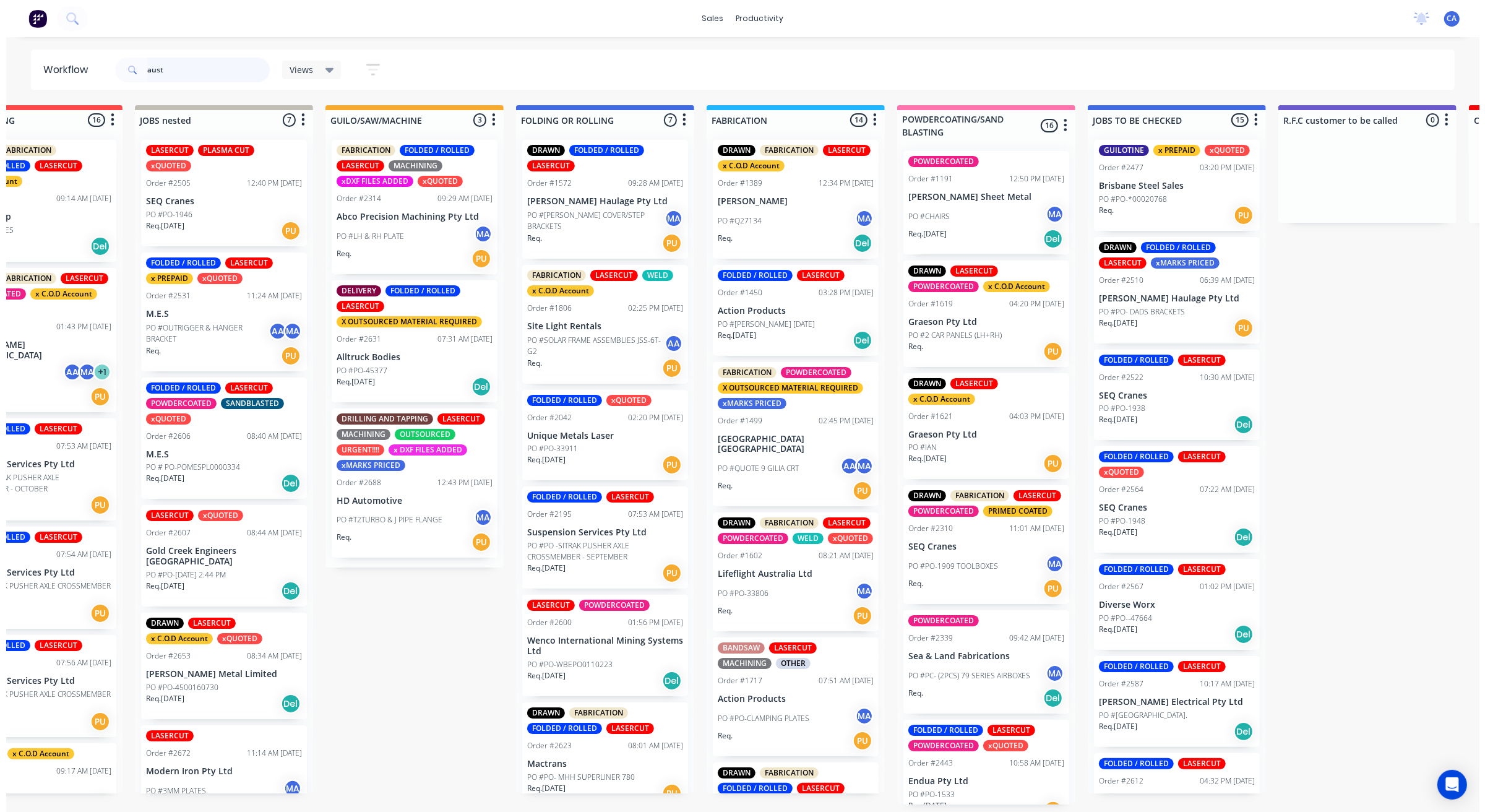
scroll to position [0, 0]
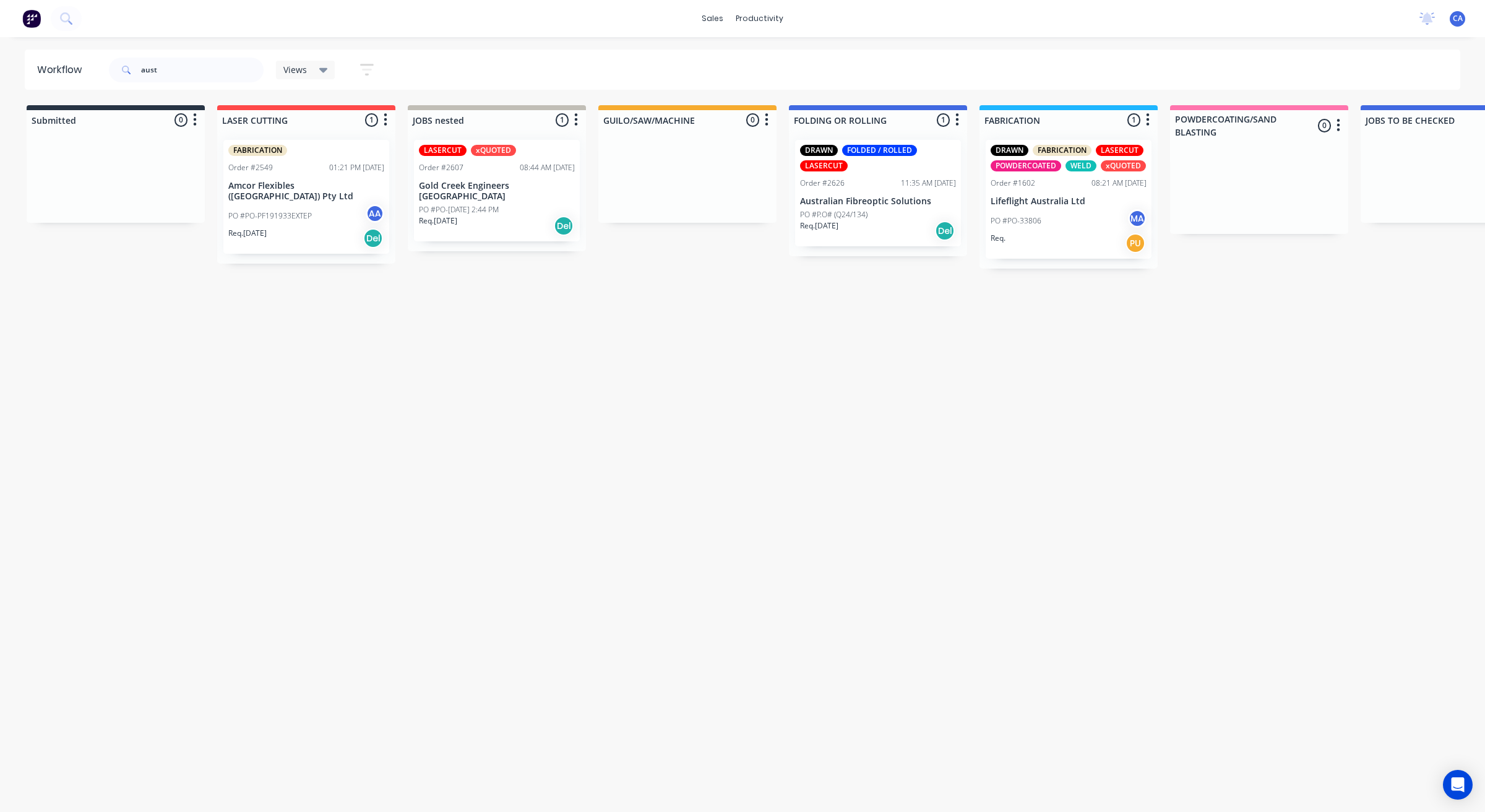
click at [842, 243] on div "DRAWN FOLDED / ROLLED LASERCUT Order #2626 11:35 AM [DATE] Australian Fibreopti…" at bounding box center [878, 193] width 166 height 106
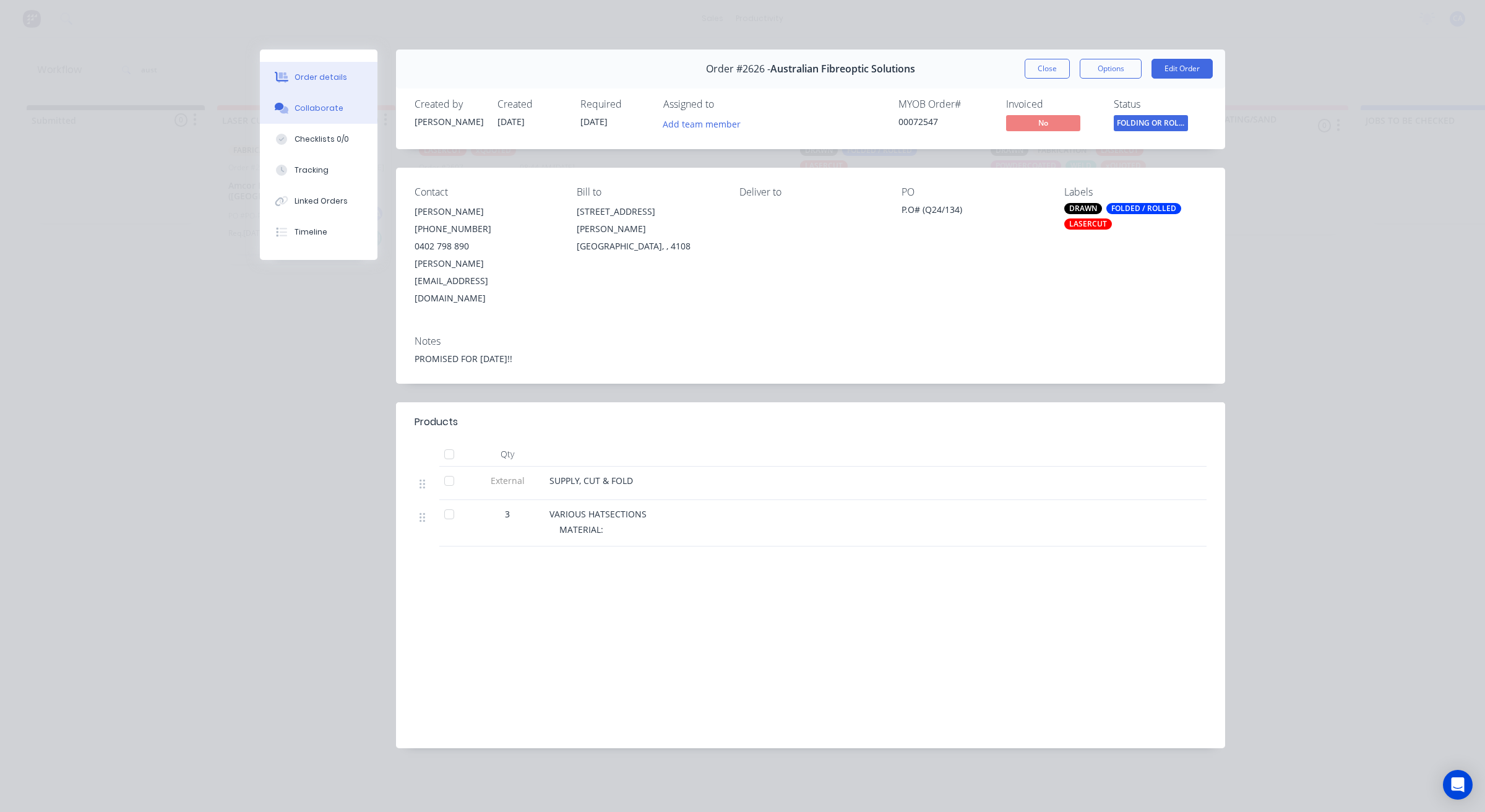
click at [333, 103] on div "Collaborate" at bounding box center [319, 108] width 49 height 11
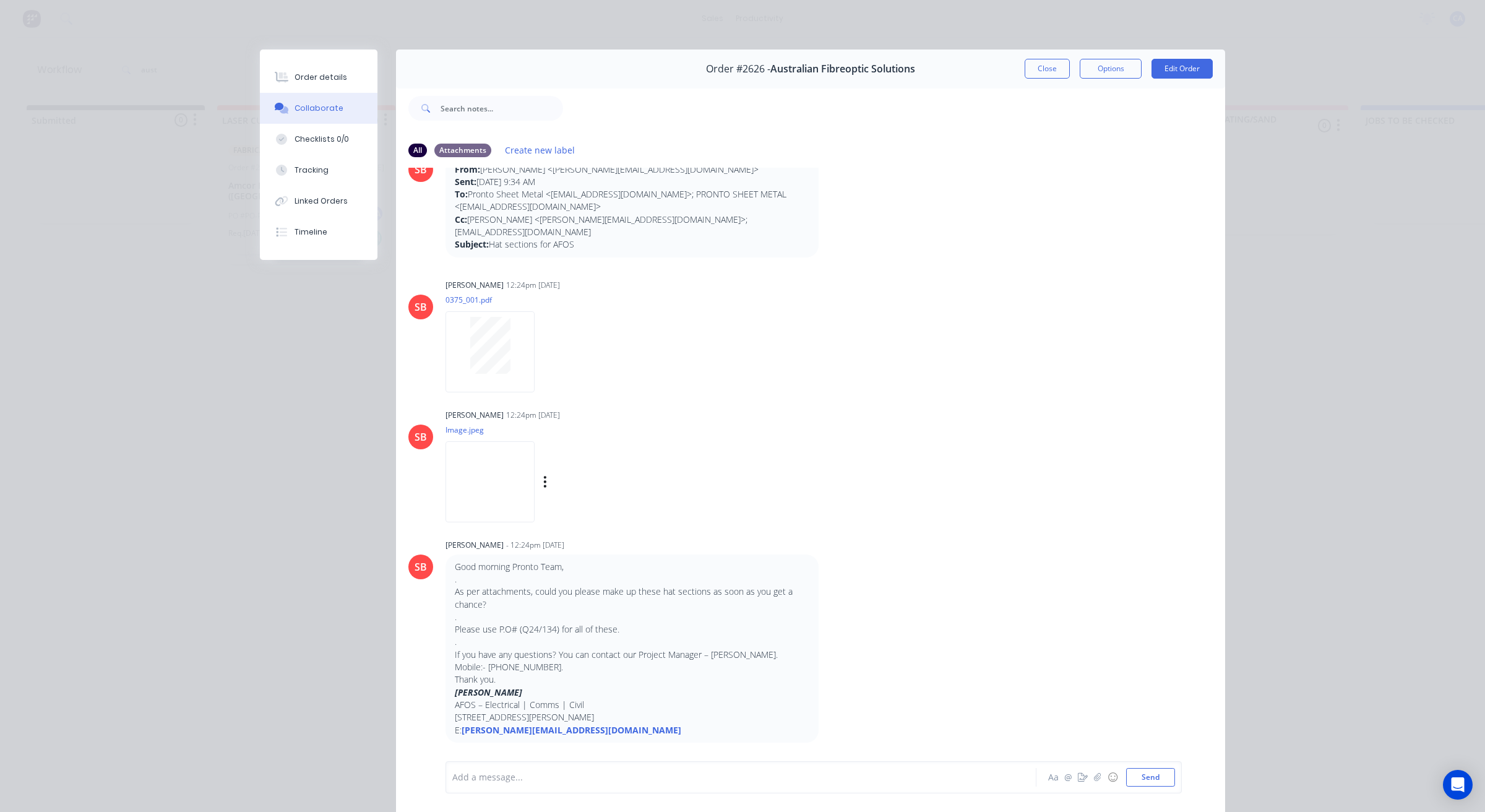
scroll to position [68, 0]
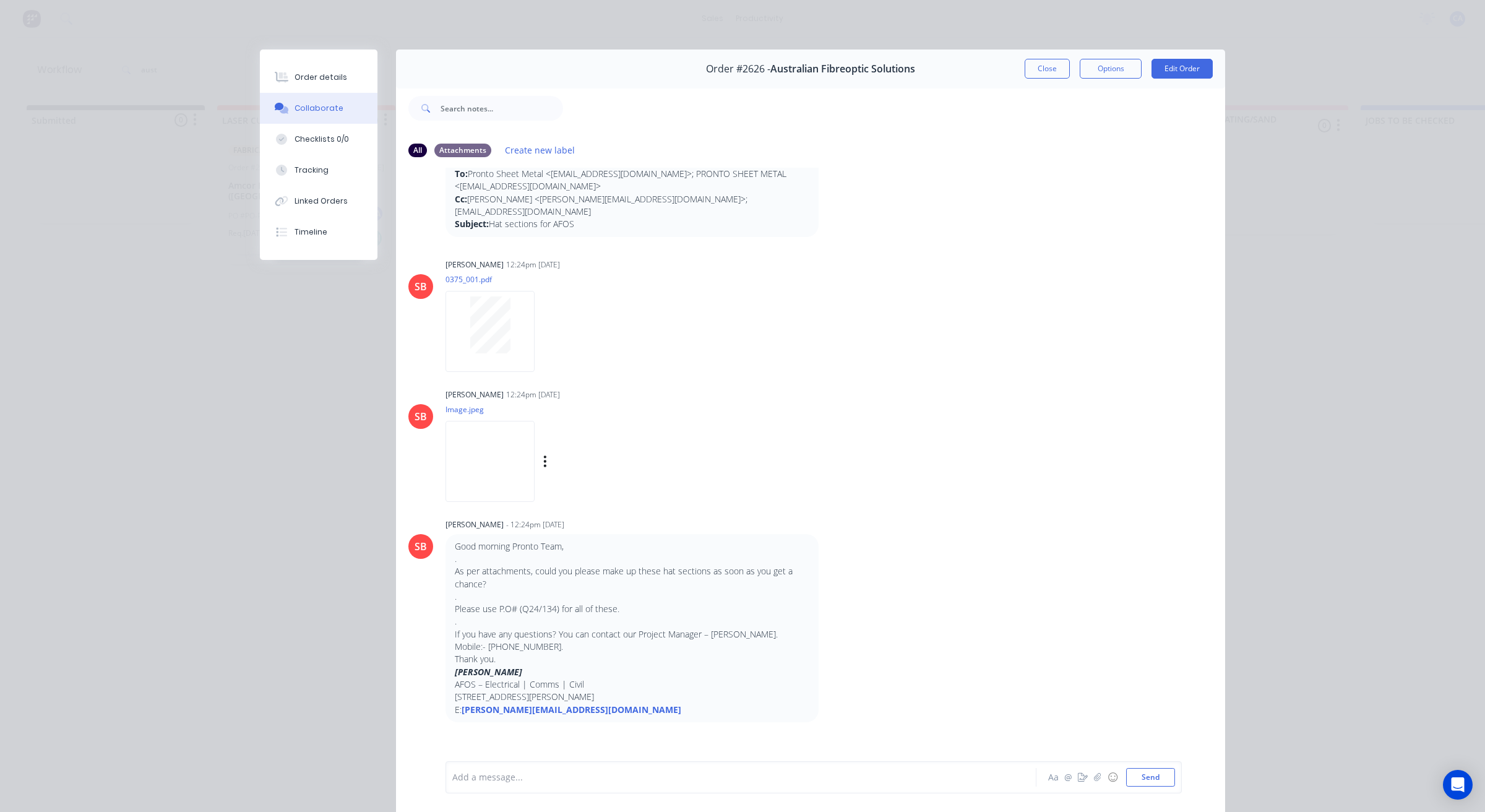
click at [493, 459] on img at bounding box center [490, 461] width 89 height 81
click at [1032, 68] on button "Close" at bounding box center [1047, 68] width 45 height 20
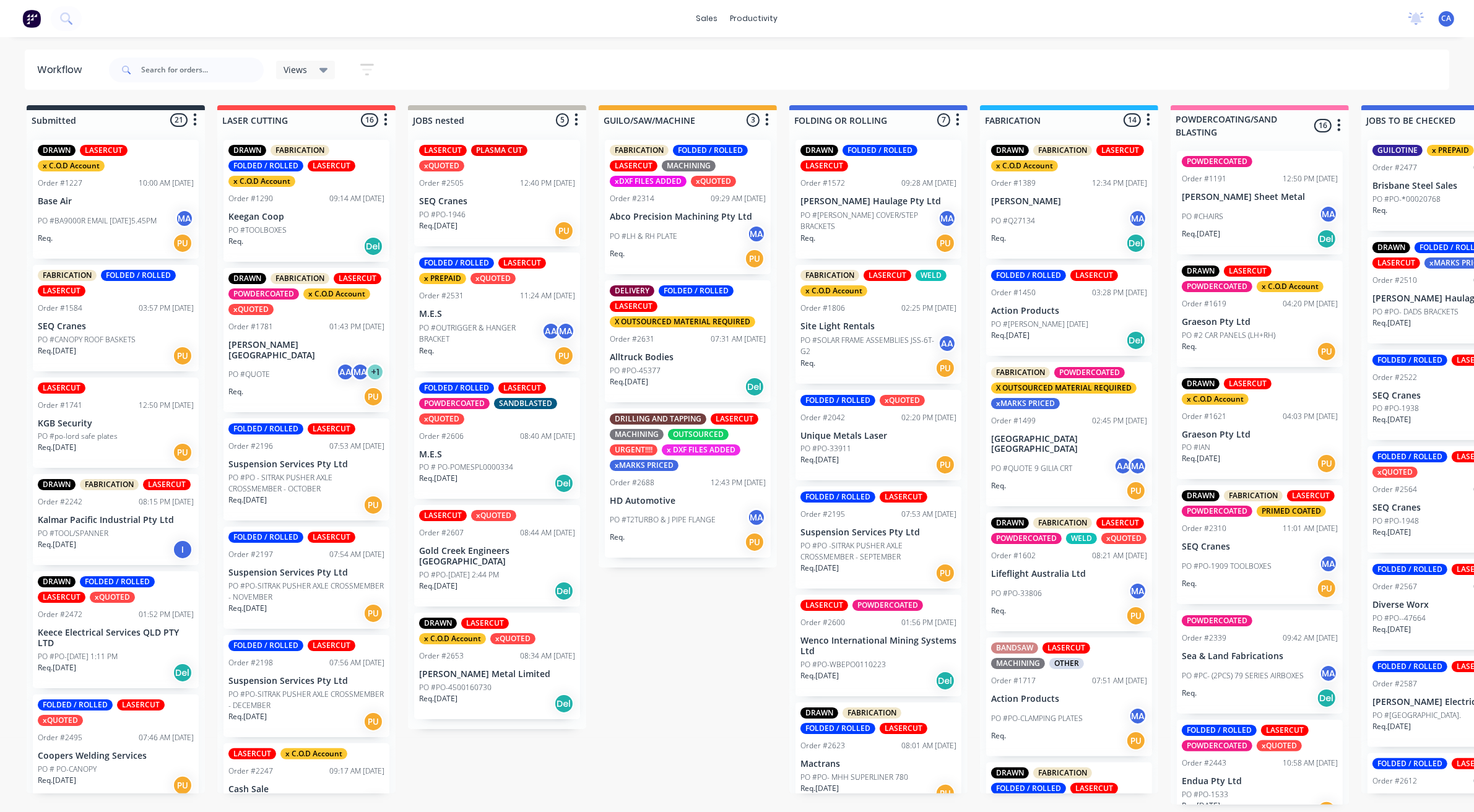
click at [631, 376] on p "Req. 15/08/25" at bounding box center [629, 381] width 39 height 11
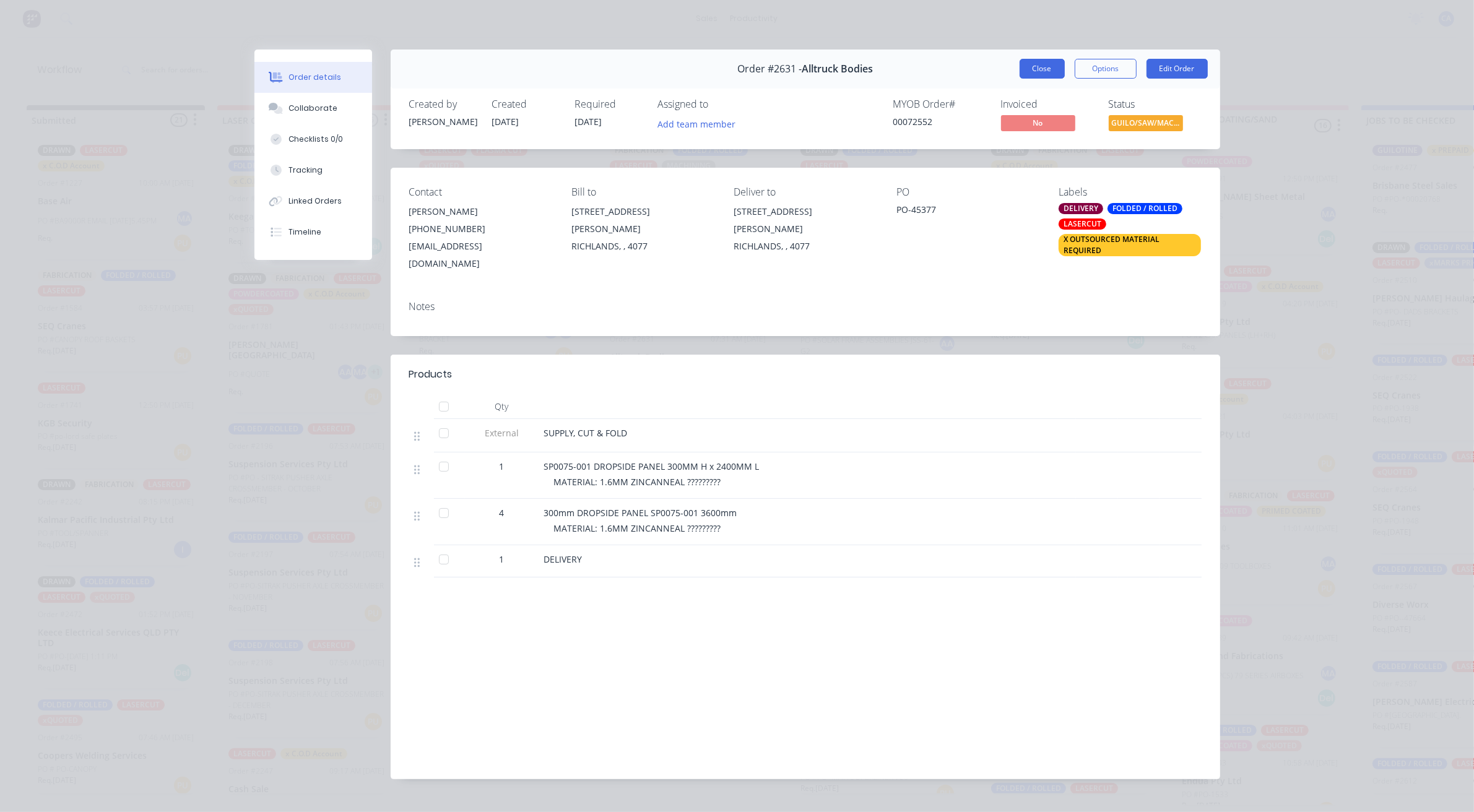
click at [1042, 67] on button "Close" at bounding box center [1042, 68] width 45 height 20
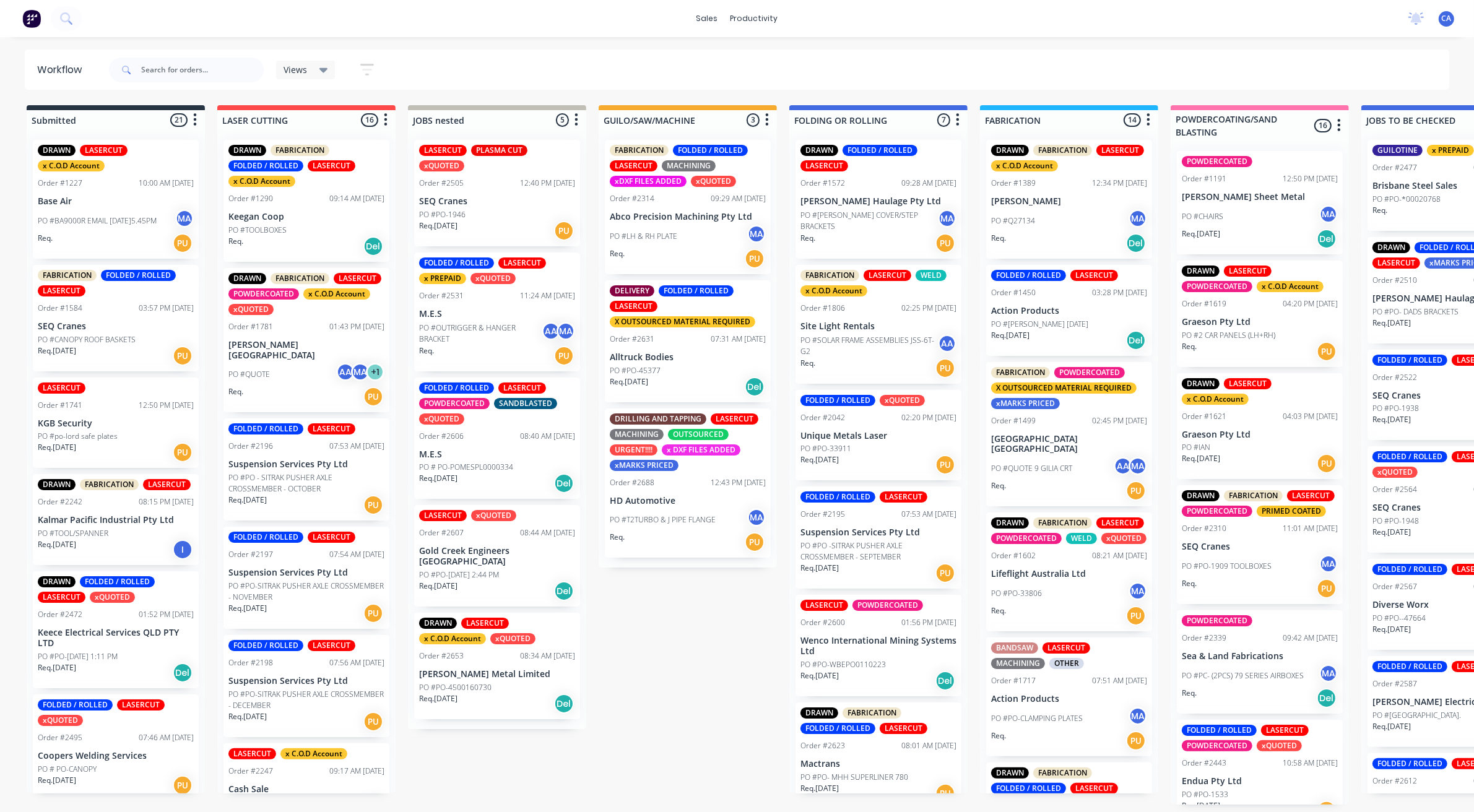
click at [901, 641] on p "Wenco International Mining Systems Ltd" at bounding box center [878, 646] width 156 height 21
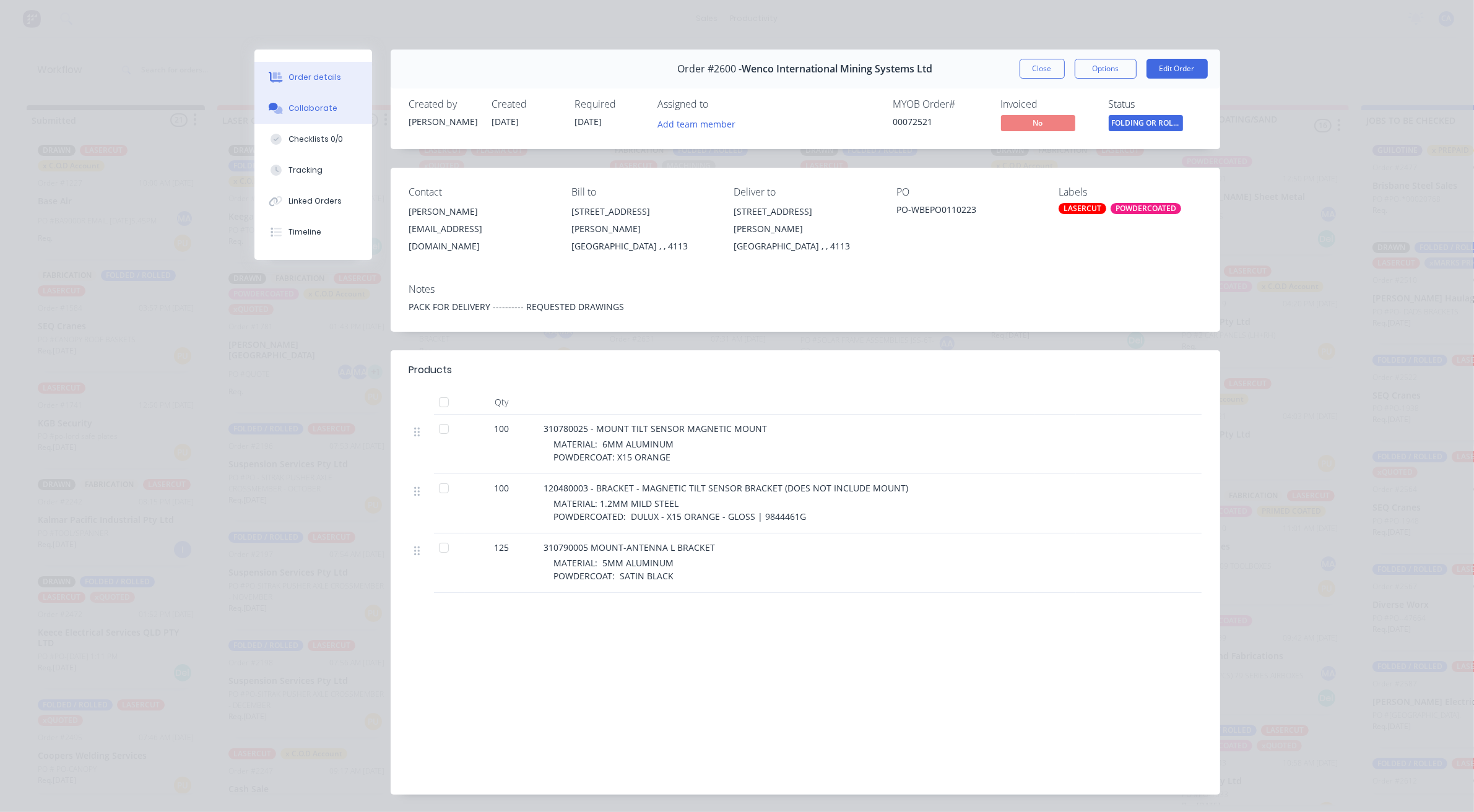
drag, startPoint x: 319, startPoint y: 111, endPoint x: 393, endPoint y: 133, distance: 77.2
click at [317, 110] on div "Collaborate" at bounding box center [313, 108] width 49 height 11
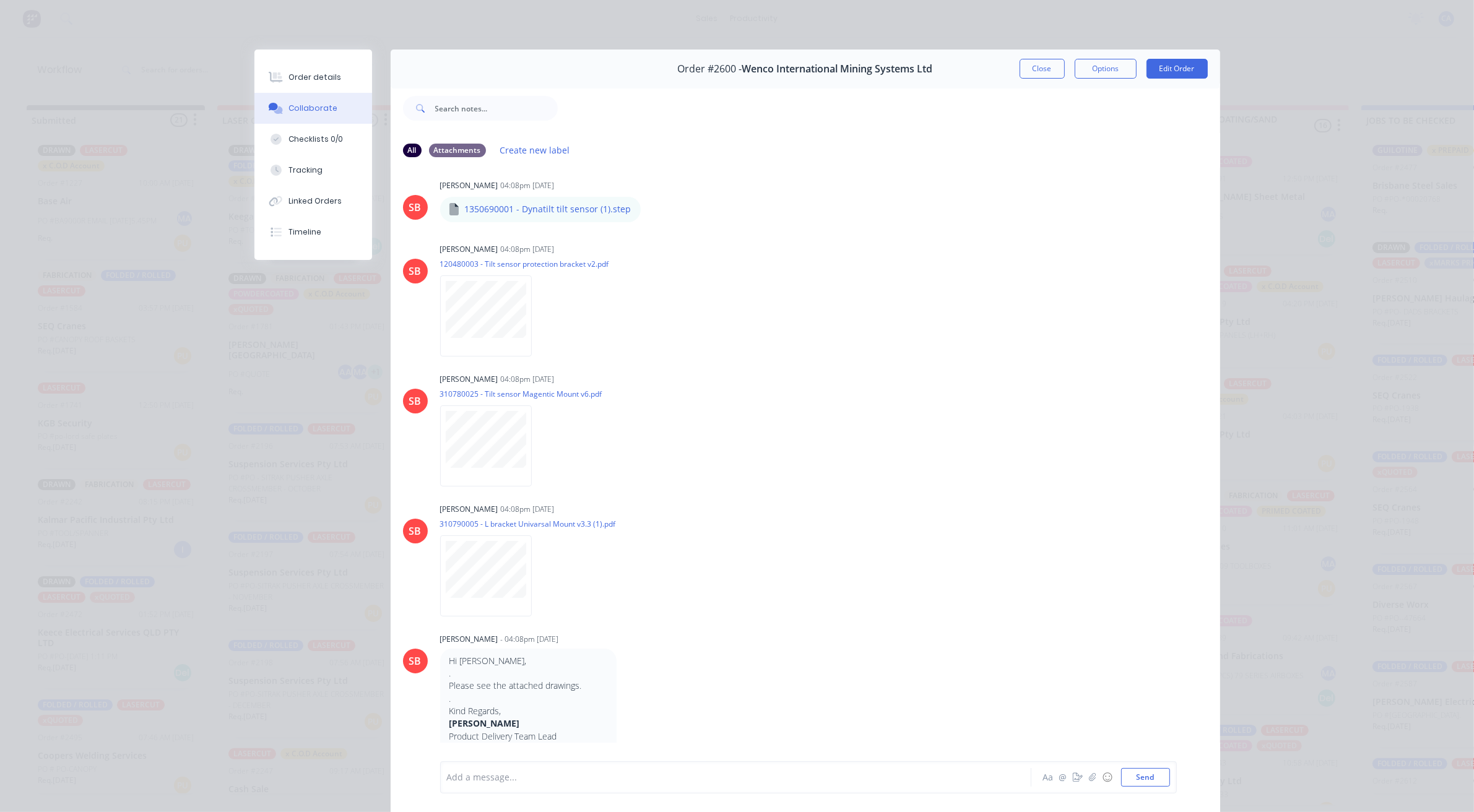
scroll to position [851, 0]
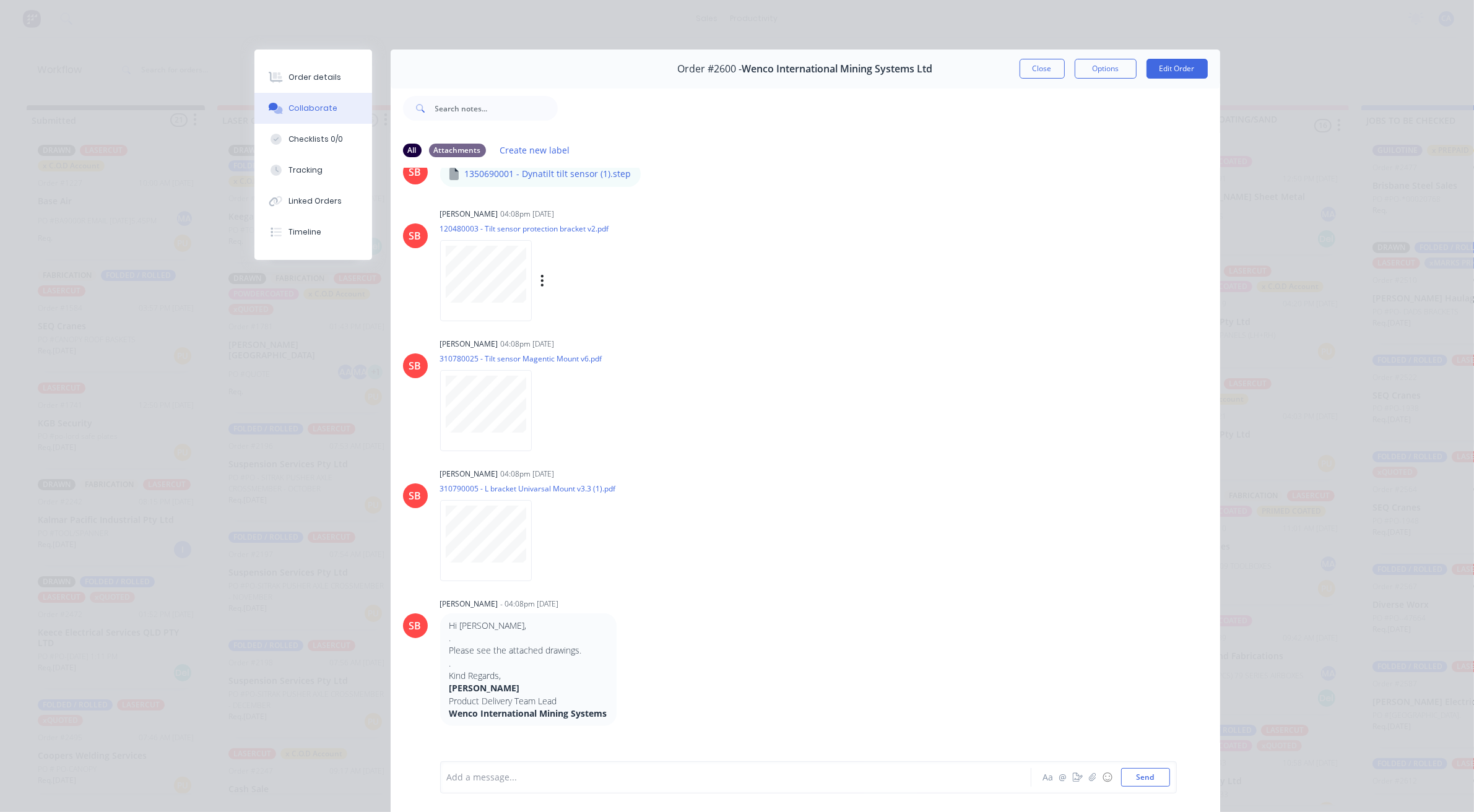
click at [505, 310] on div at bounding box center [486, 281] width 92 height 81
